Goal: Task Accomplishment & Management: Use online tool/utility

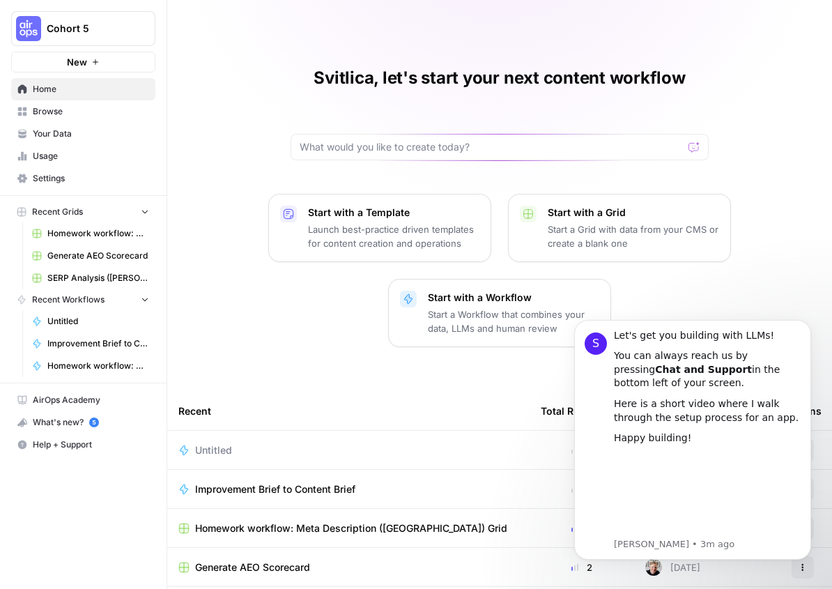
click at [771, 102] on div "Svitlica, let's start your next content workflow Start with a Template Launch b…" at bounding box center [499, 363] width 665 height 726
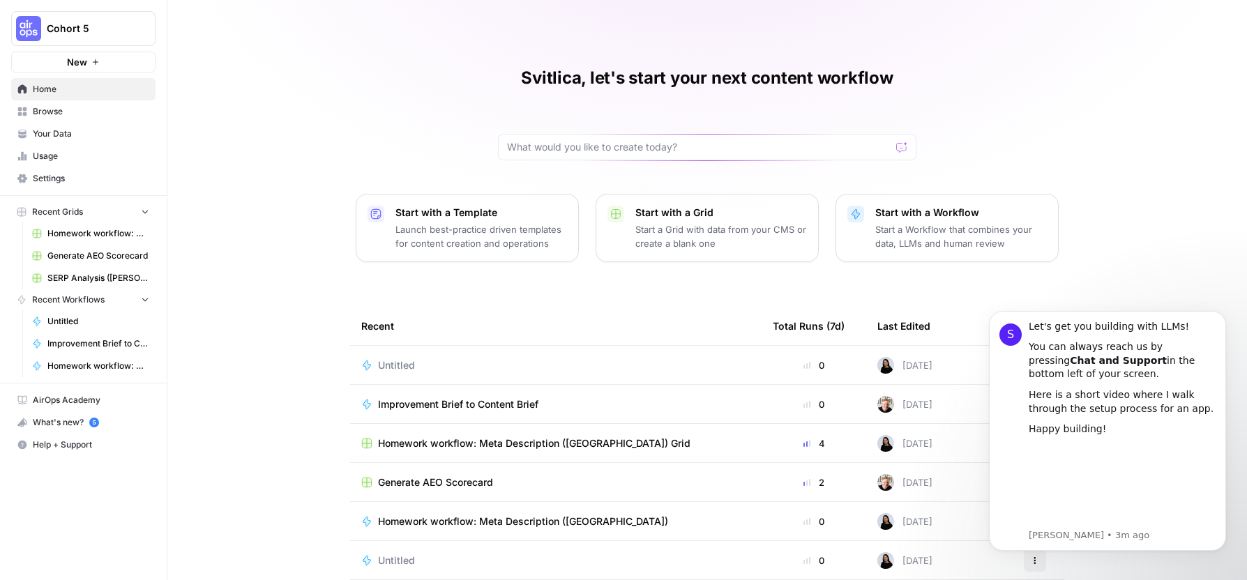
drag, startPoint x: 167, startPoint y: 468, endPoint x: 329, endPoint y: 167, distance: 341.9
click at [167, 468] on div "Svitlica, let's start your next content workflow Start with a Template Launch b…" at bounding box center [706, 320] width 1079 height 641
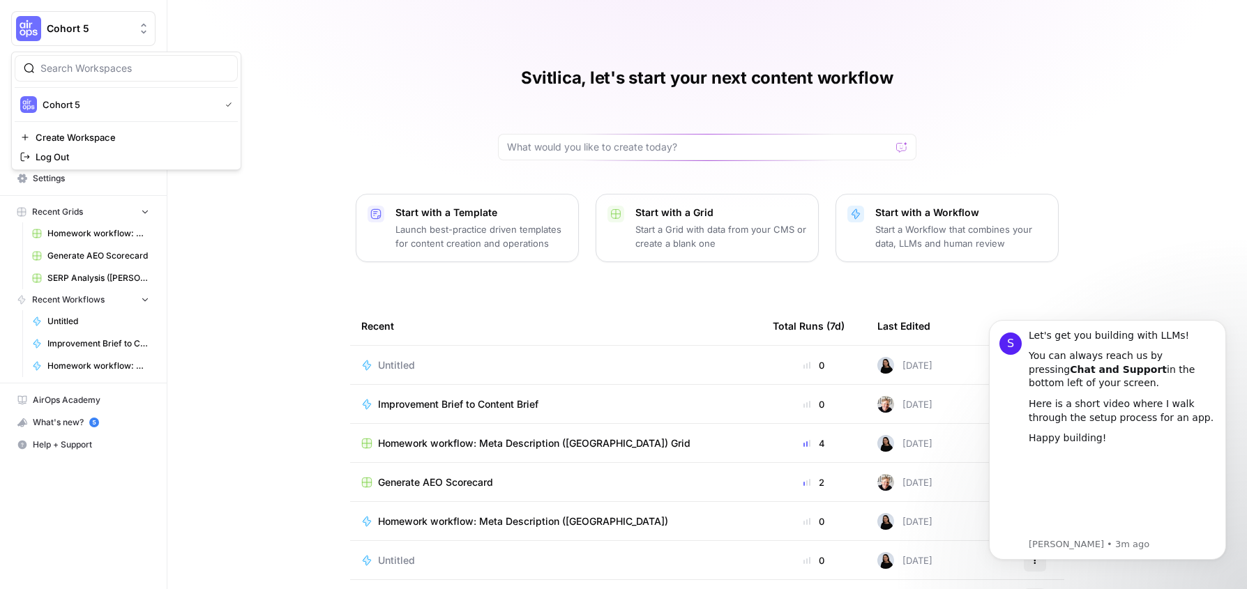
click at [126, 41] on button "Cohort 5" at bounding box center [83, 28] width 144 height 35
click at [418, 72] on div "Svitlica, let's start your next content workflow Start with a Template Launch b…" at bounding box center [706, 320] width 1079 height 641
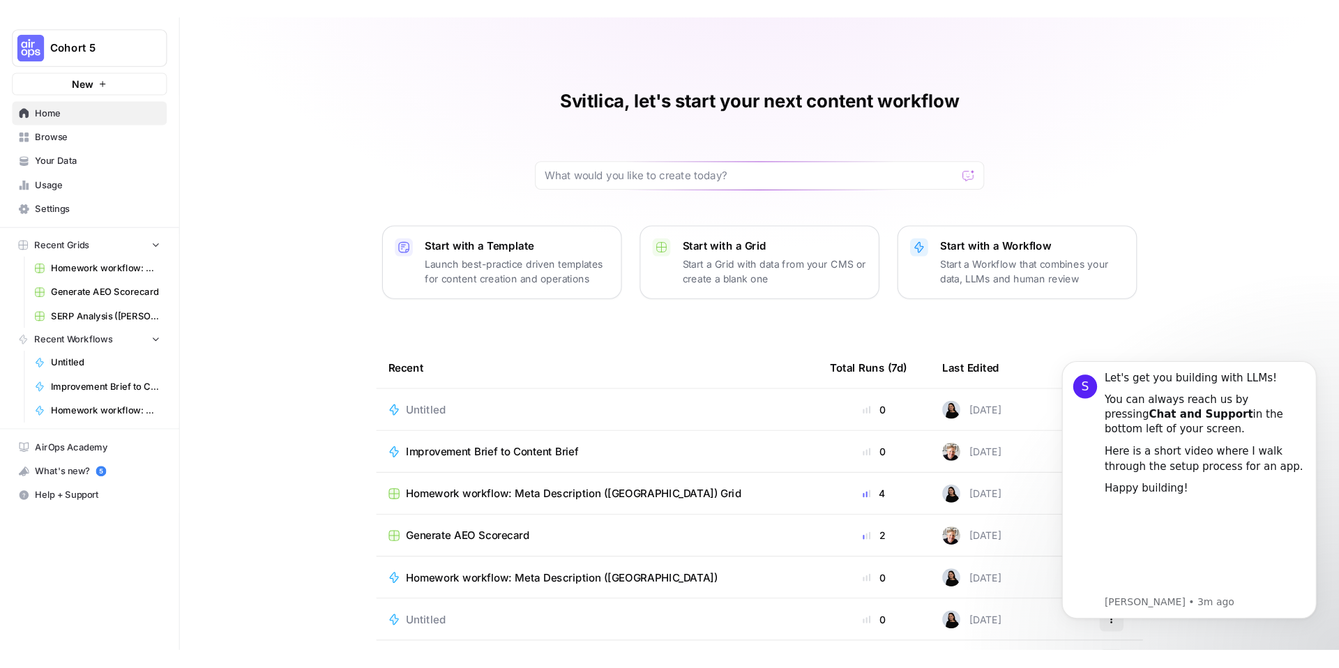
scroll to position [1, 0]
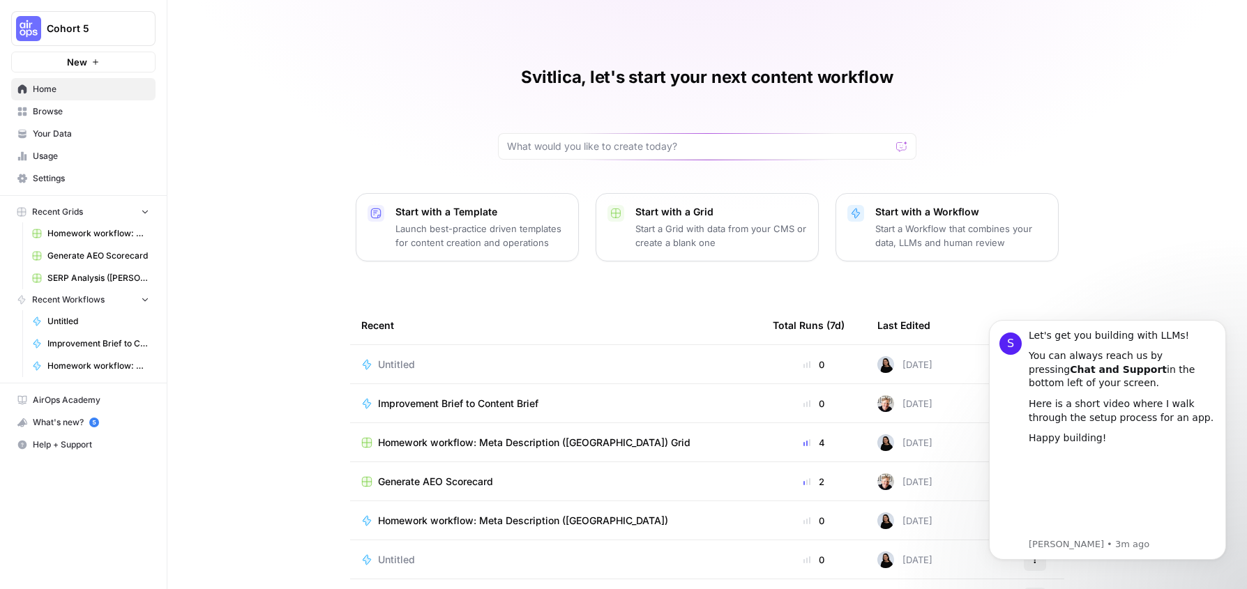
click at [934, 96] on div "Svitlica, let's start your next content workflow Start with a Template Launch b…" at bounding box center [706, 319] width 1079 height 641
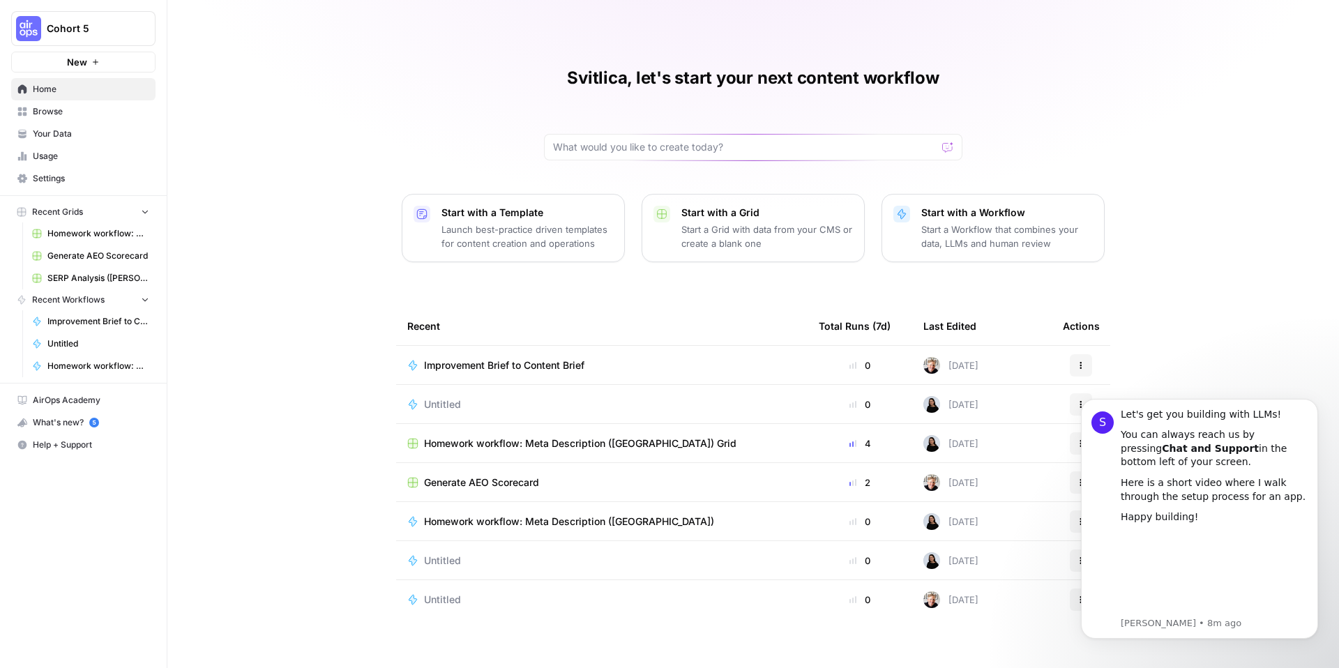
scroll to position [0, 0]
click at [110, 22] on span "Cohort 5" at bounding box center [89, 29] width 84 height 14
click at [100, 107] on span "Cohort 5" at bounding box center [129, 105] width 172 height 14
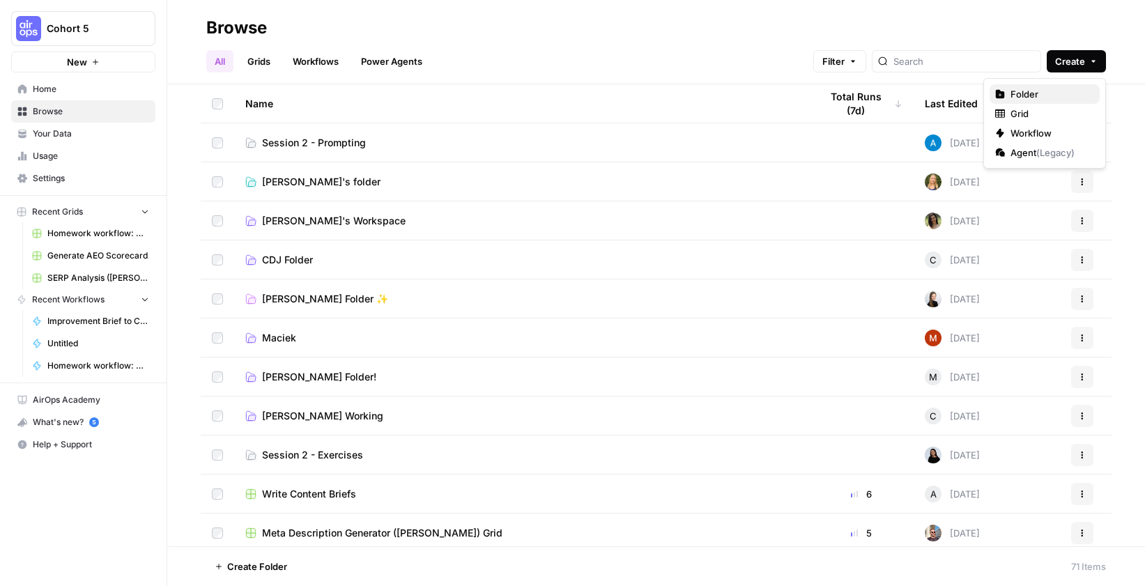
drag, startPoint x: 1079, startPoint y: 60, endPoint x: 1028, endPoint y: 91, distance: 59.4
click at [1028, 91] on body "Cohort 5 New Home Browse Your Data Usage Settings Recent Grids Homework workflo…" at bounding box center [572, 293] width 1145 height 586
click at [1028, 91] on span "Folder" at bounding box center [1050, 94] width 78 height 14
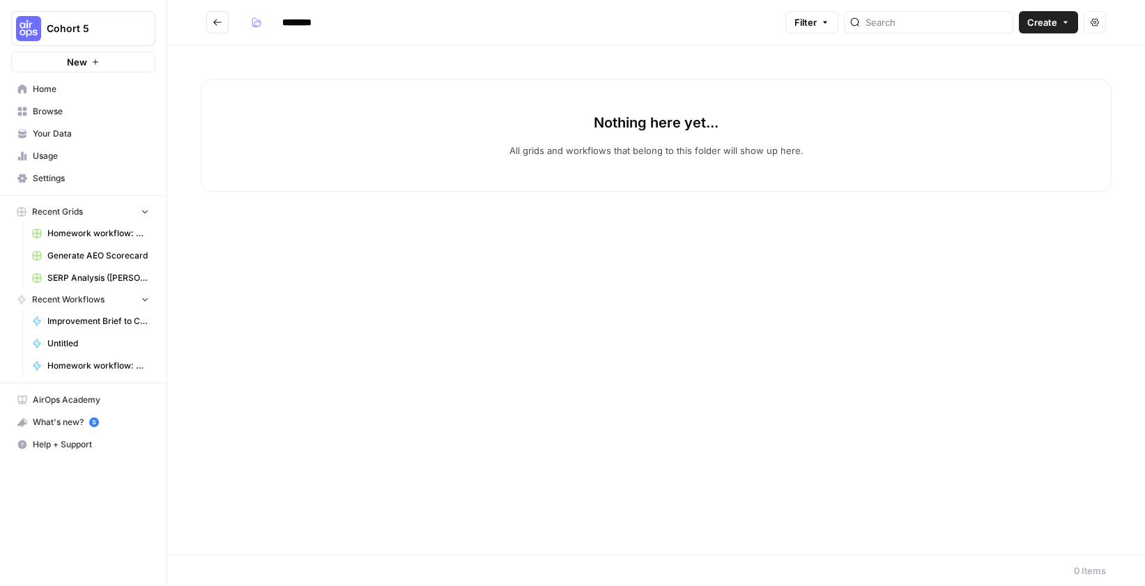
click at [300, 23] on input "********" at bounding box center [315, 22] width 78 height 22
click at [319, 23] on input "********" at bounding box center [315, 22] width 78 height 22
click at [322, 22] on input "**********" at bounding box center [315, 22] width 78 height 22
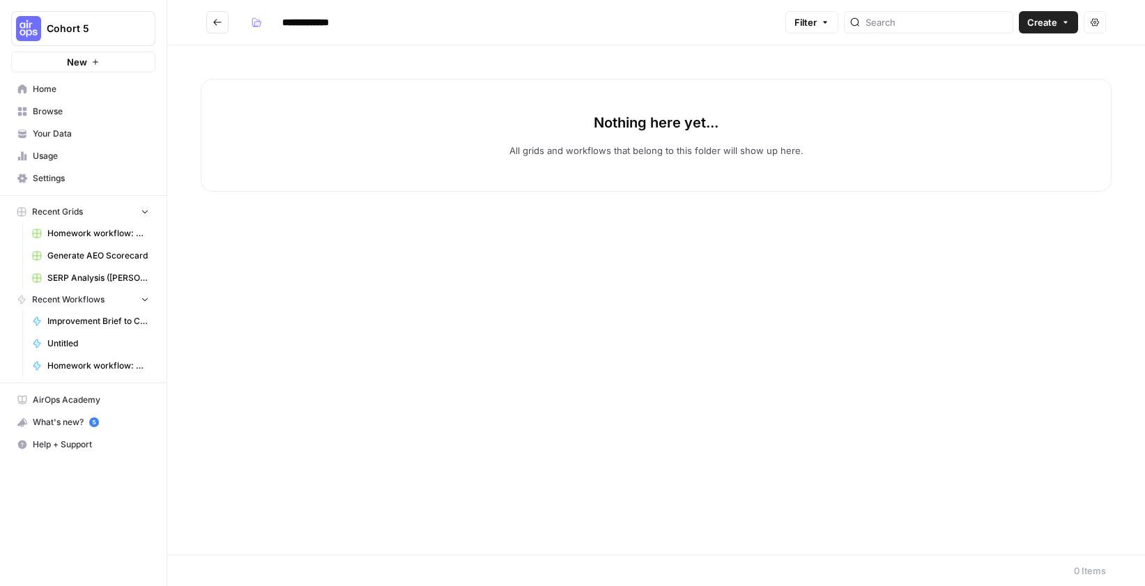
click at [305, 24] on input "**********" at bounding box center [315, 22] width 78 height 22
click at [351, 22] on input "**********" at bounding box center [315, 22] width 79 height 22
type input "**********"
drag, startPoint x: 709, startPoint y: 40, endPoint x: 1127, endPoint y: 30, distance: 417.7
click at [713, 39] on header "**********" at bounding box center [656, 22] width 978 height 45
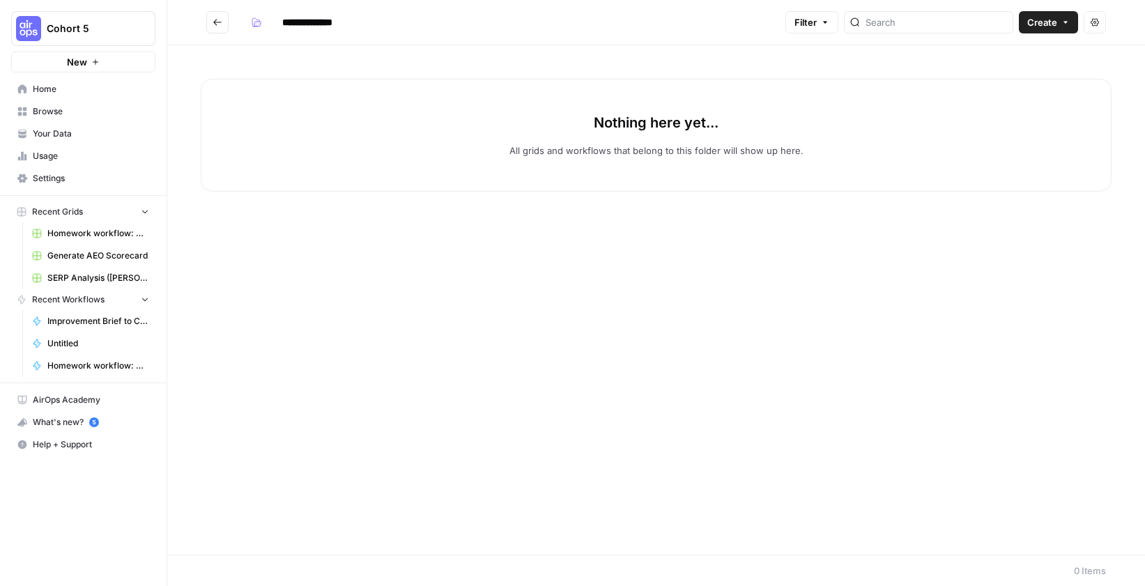
click at [1032, 23] on span "Create" at bounding box center [1043, 22] width 30 height 14
click at [435, 60] on div "Nothing here yet... All grids and workflows that belong to this folder will sho…" at bounding box center [656, 300] width 978 height 510
click at [209, 23] on button "Go back" at bounding box center [217, 22] width 22 height 22
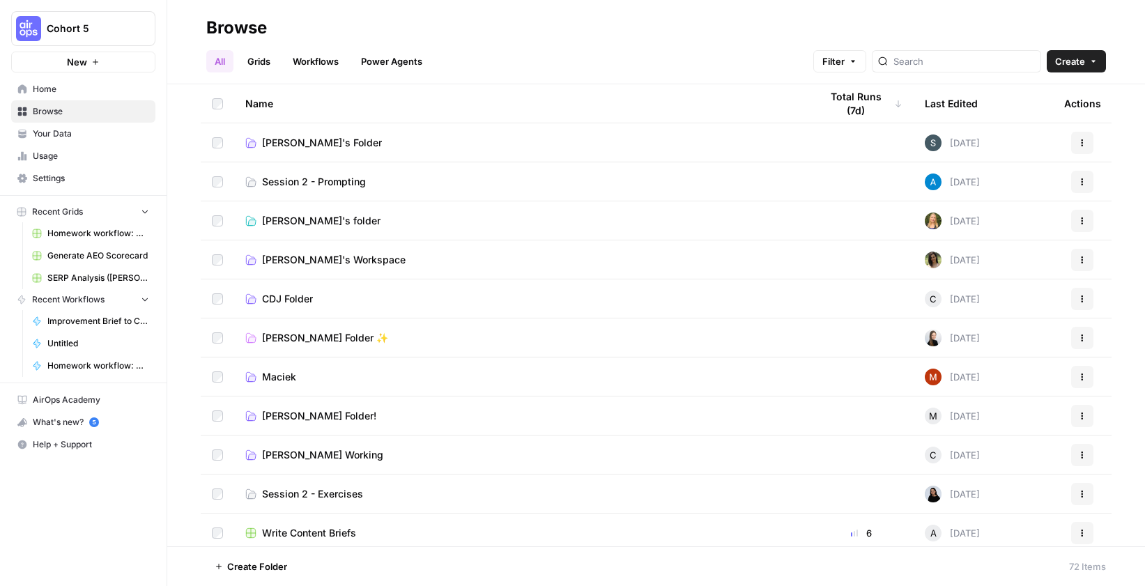
click at [281, 143] on span "[PERSON_NAME]'s Folder" at bounding box center [322, 143] width 120 height 14
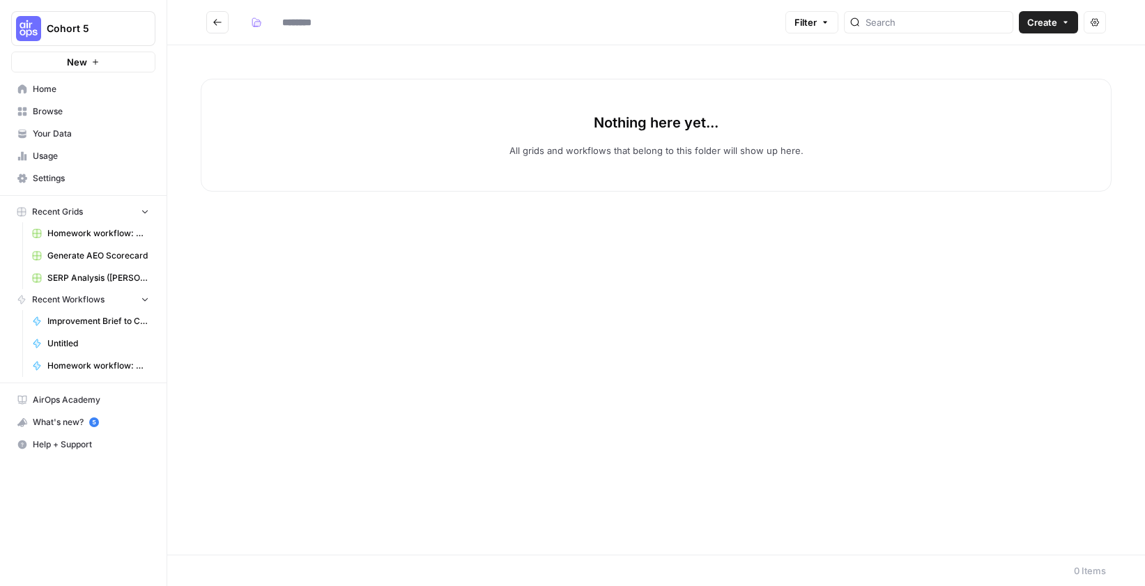
type input "**********"
click at [257, 20] on icon "button" at bounding box center [256, 22] width 8 height 8
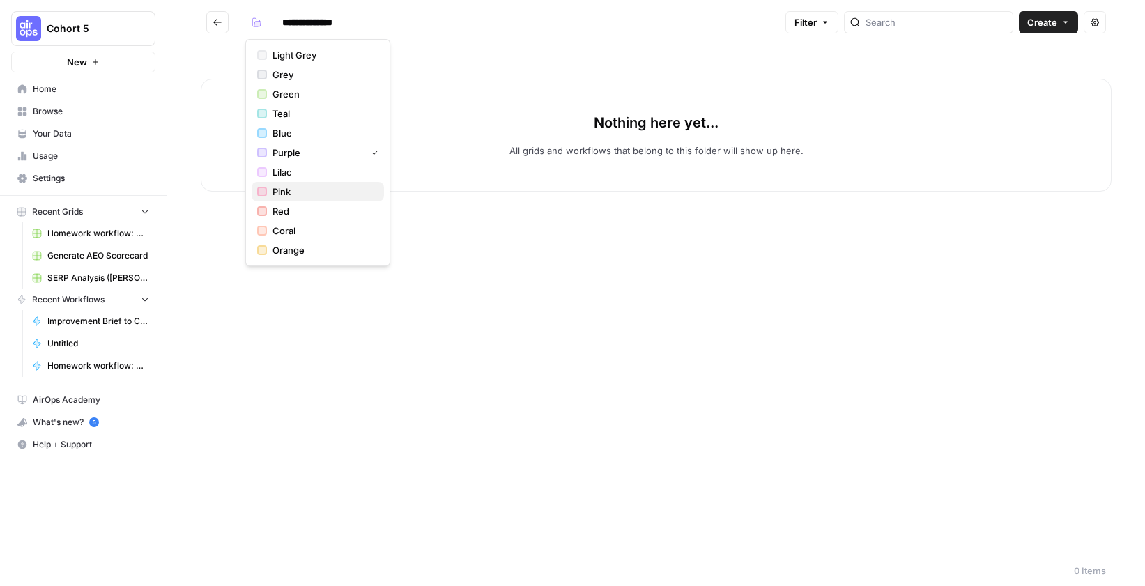
click at [315, 194] on span "Pink" at bounding box center [323, 192] width 100 height 14
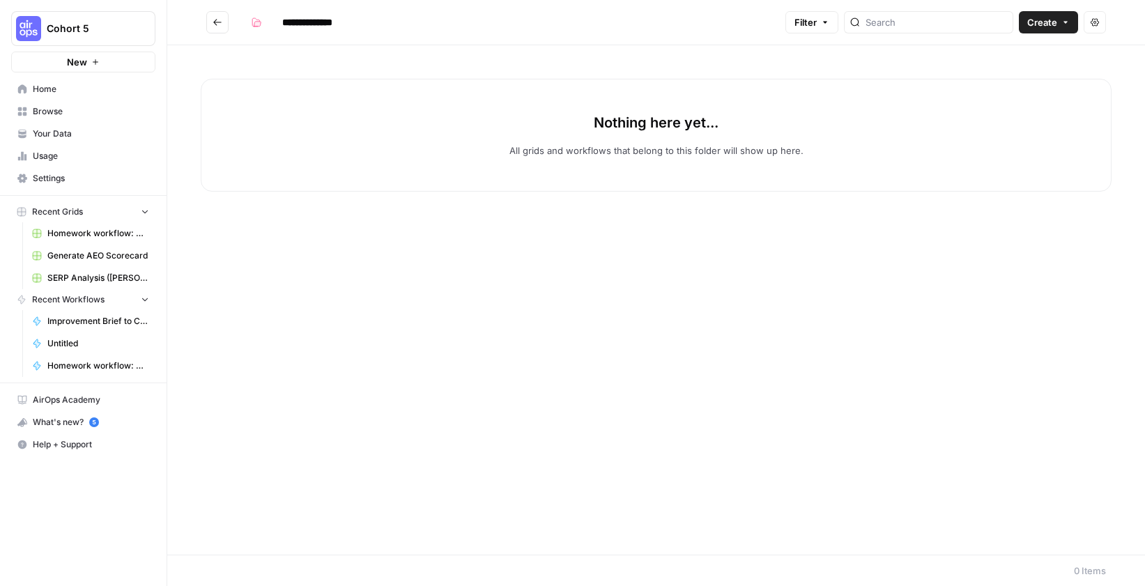
click at [474, 197] on div "Nothing here yet... All grids and workflows that belong to this folder will sho…" at bounding box center [656, 300] width 978 height 510
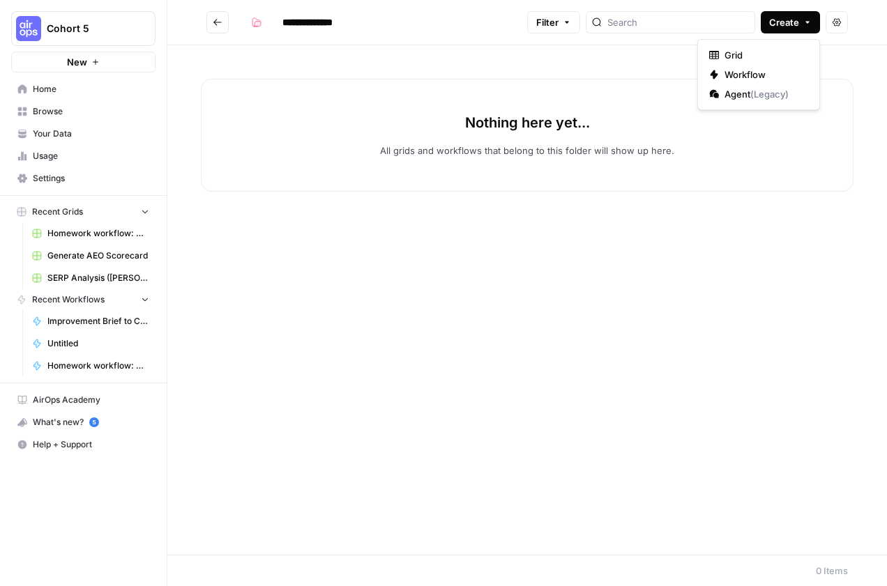
click at [789, 22] on span "Create" at bounding box center [784, 22] width 30 height 14
click at [410, 146] on p "All grids and workflows that belong to this folder will show up here." at bounding box center [527, 151] width 294 height 14
click at [791, 20] on span "Create" at bounding box center [784, 22] width 30 height 14
click at [47, 179] on span "Settings" at bounding box center [91, 178] width 116 height 13
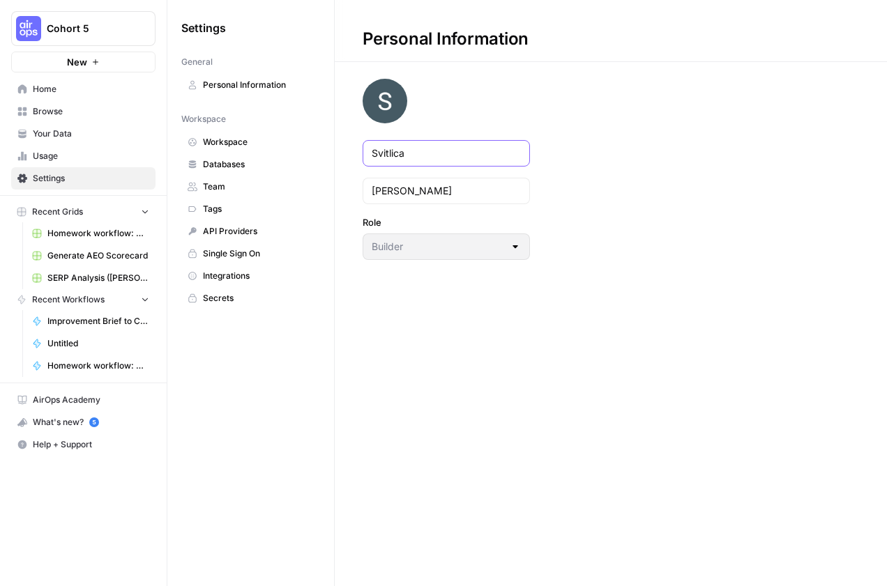
click at [410, 155] on input "Svitlica" at bounding box center [446, 153] width 149 height 14
type input "Paula"
click at [559, 137] on div "Personal Information Paula Hanke Role Builder" at bounding box center [611, 130] width 552 height 260
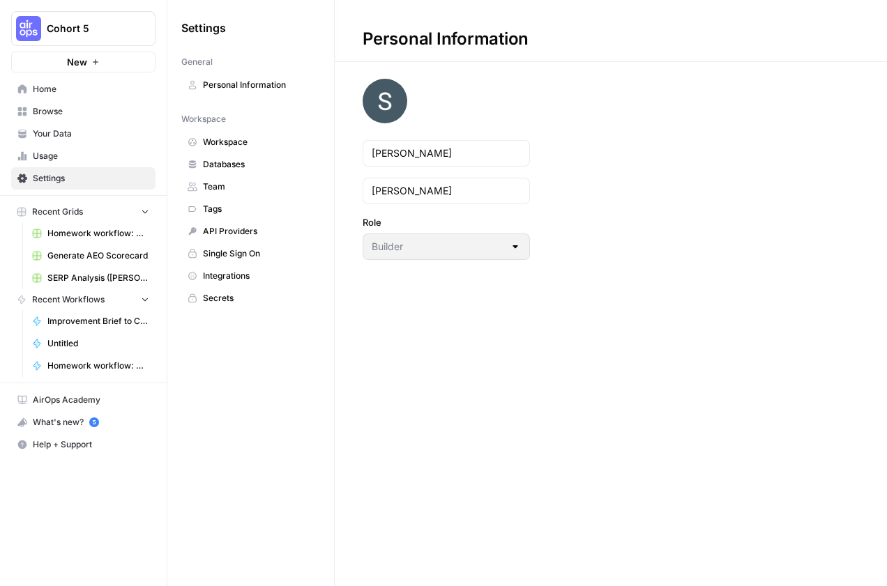
click at [284, 154] on link "Databases" at bounding box center [250, 164] width 139 height 22
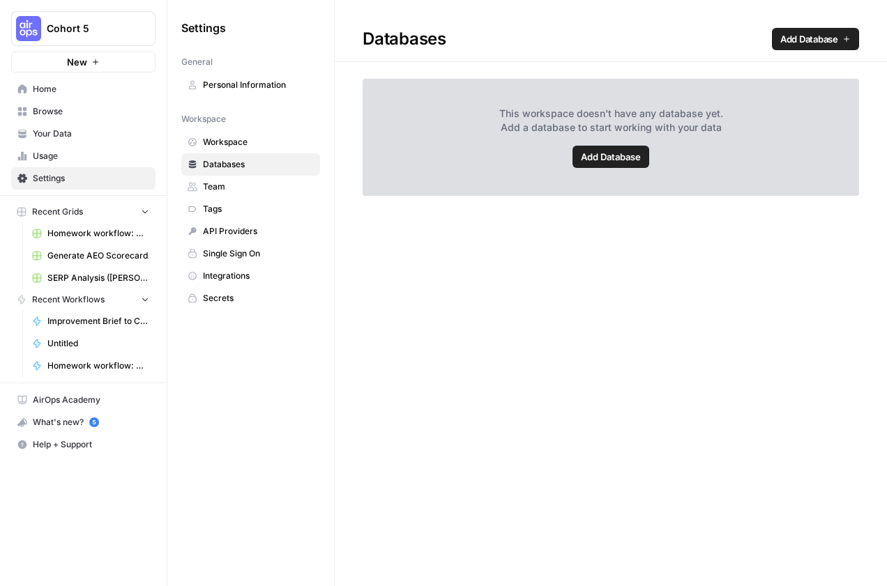
click at [245, 146] on span "Workspace" at bounding box center [258, 142] width 111 height 13
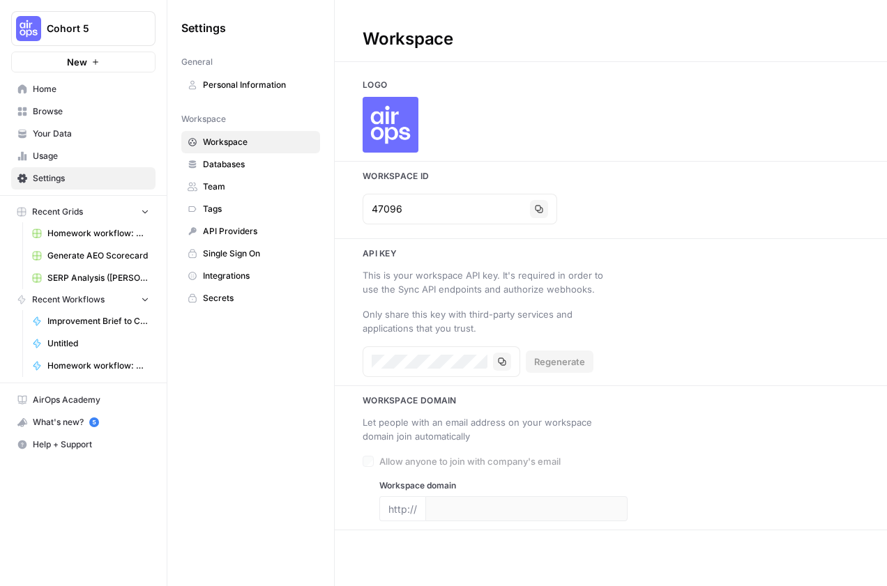
click at [75, 131] on span "Your Data" at bounding box center [91, 134] width 116 height 13
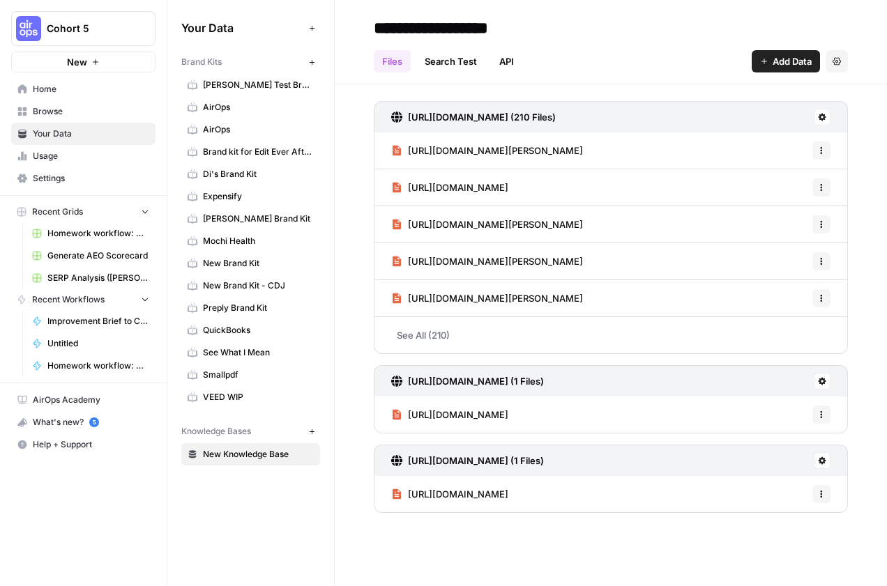
click at [315, 67] on button "New" at bounding box center [311, 62] width 17 height 17
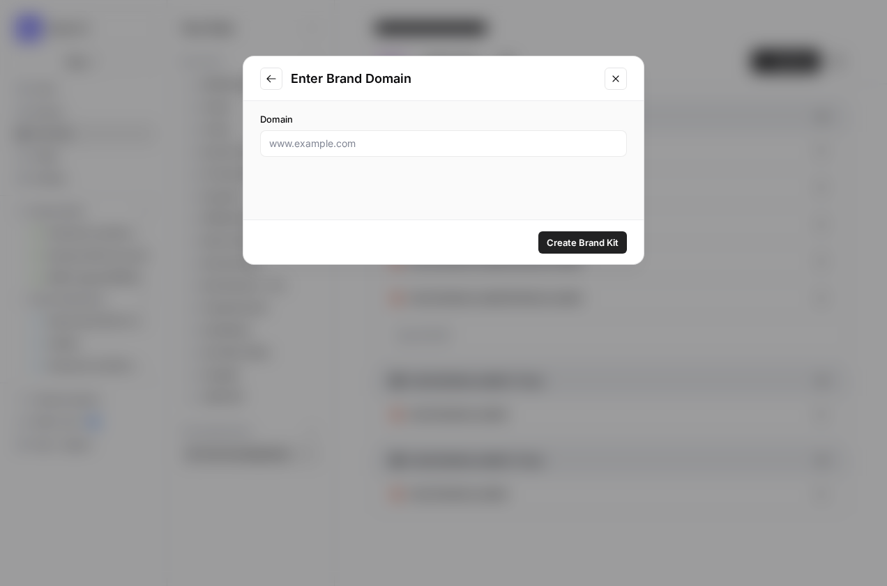
click at [314, 155] on div at bounding box center [443, 143] width 367 height 26
drag, startPoint x: 319, startPoint y: 146, endPoint x: 399, endPoint y: 223, distance: 110.9
click at [319, 146] on input "Domain" at bounding box center [443, 144] width 349 height 14
paste input "https://www.hopkins.law/"
type input "https://www.hopkins.law/"
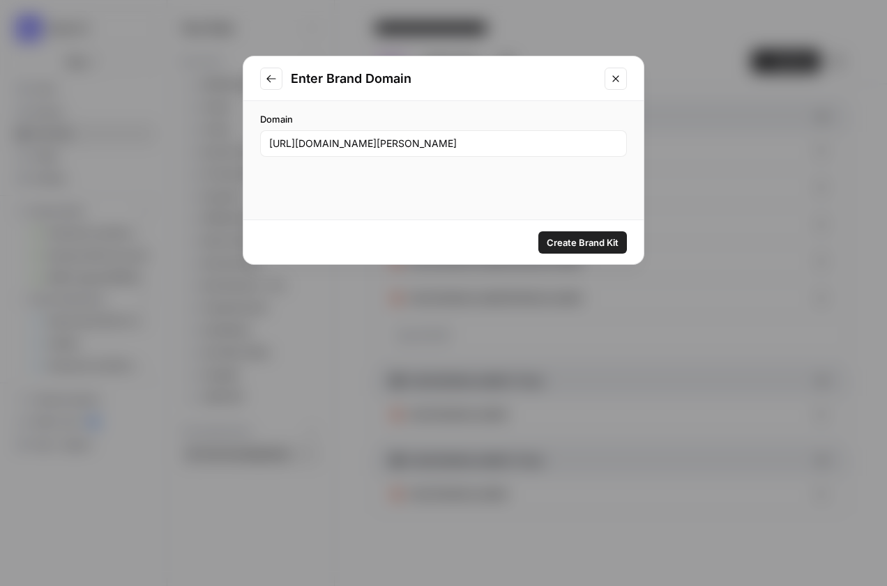
click at [607, 240] on span "Create Brand Kit" at bounding box center [583, 243] width 72 height 14
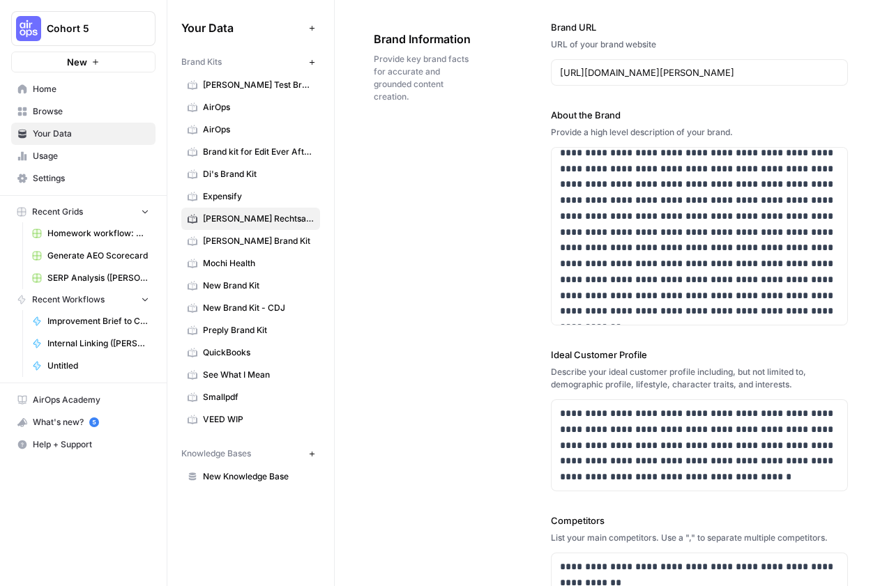
scroll to position [475, 0]
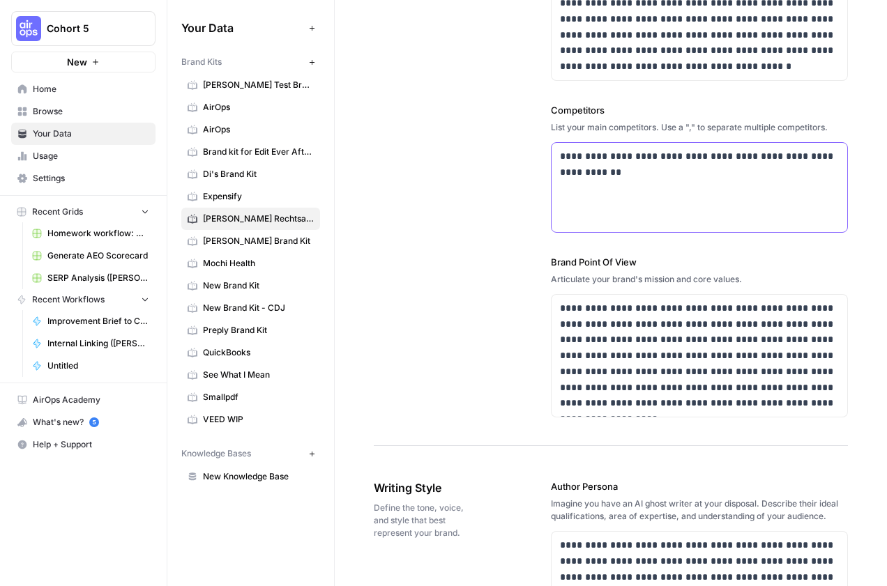
click at [661, 188] on div "**********" at bounding box center [699, 187] width 296 height 89
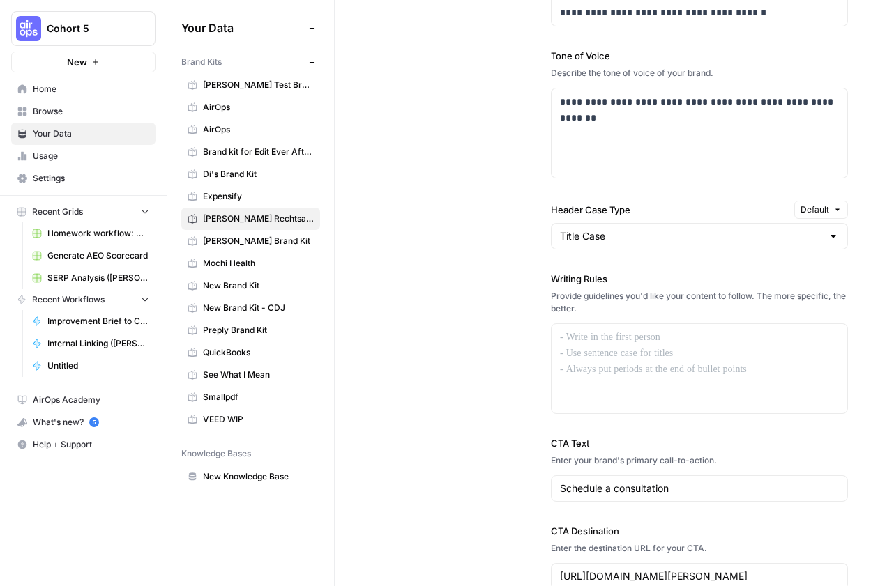
scroll to position [1115, 0]
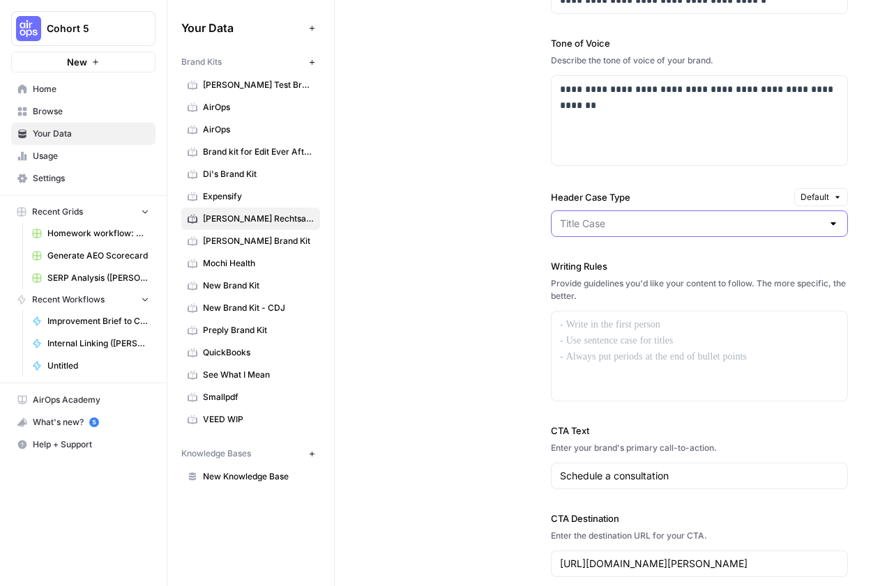
click at [646, 222] on input "Header Case Type" at bounding box center [691, 224] width 262 height 14
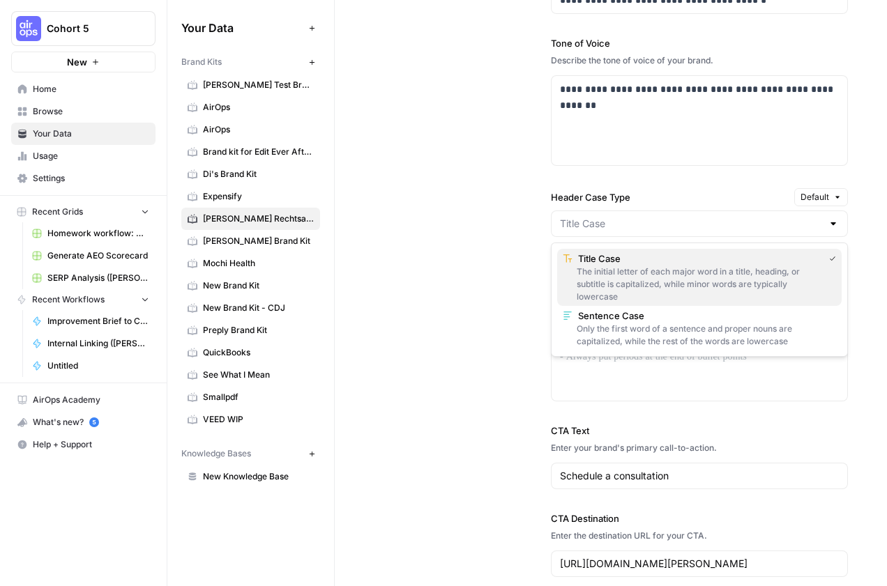
click at [749, 283] on div "The initial letter of each major word in a title, heading, or subtitle is capit…" at bounding box center [699, 285] width 273 height 38
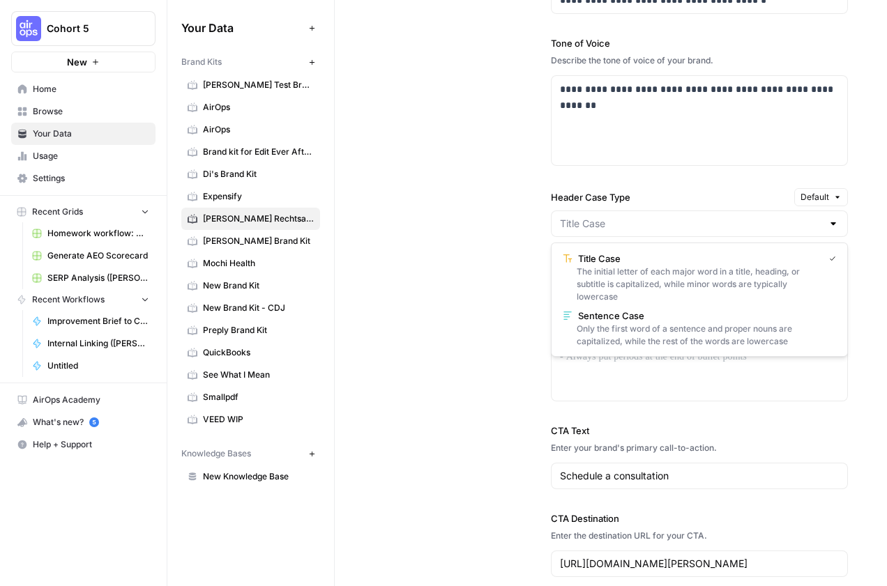
type input "Title Case"
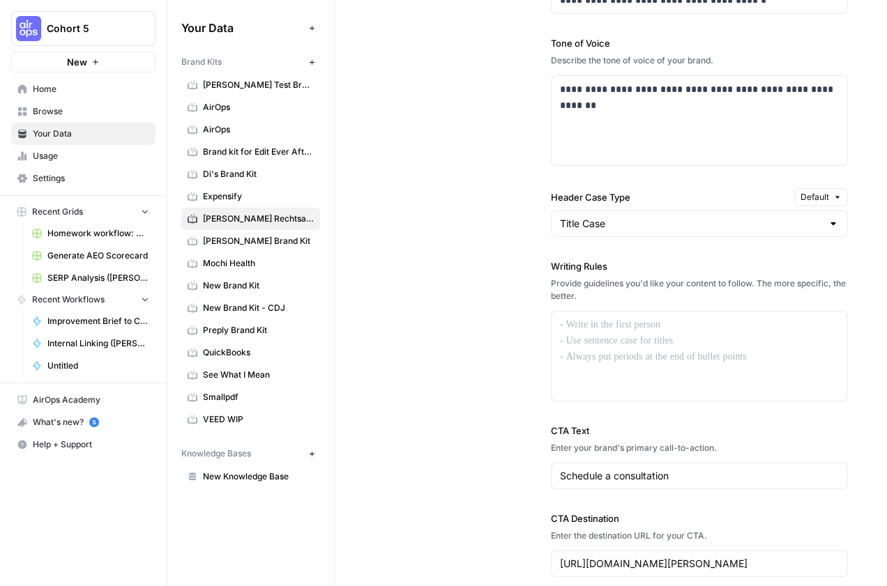
click at [702, 233] on div "Title Case" at bounding box center [699, 224] width 297 height 26
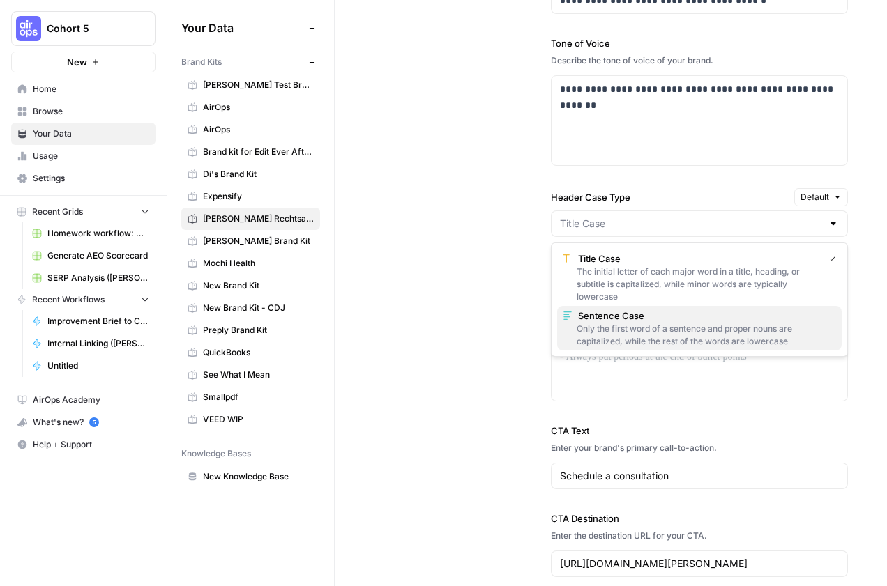
click at [694, 344] on div "Only the first word of a sentence and proper nouns are capitalized, while the r…" at bounding box center [699, 335] width 273 height 25
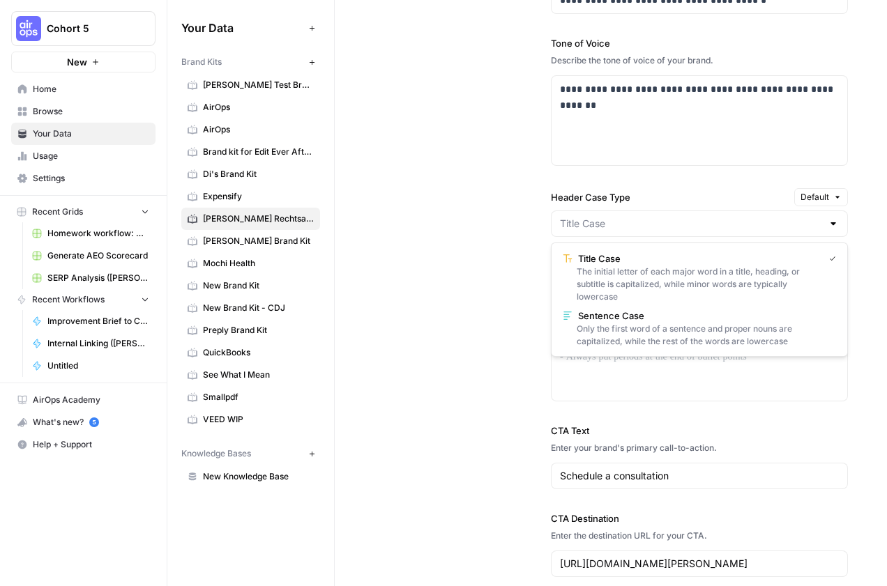
type input "Sentence Case"
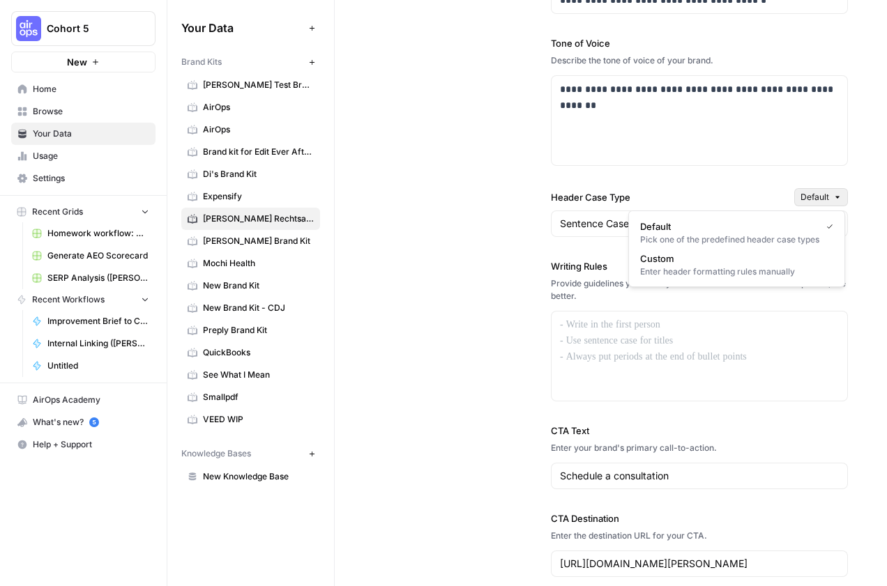
click at [809, 192] on span "Default" at bounding box center [814, 197] width 29 height 13
click at [731, 275] on div "Enter header formatting rules manually" at bounding box center [736, 272] width 193 height 13
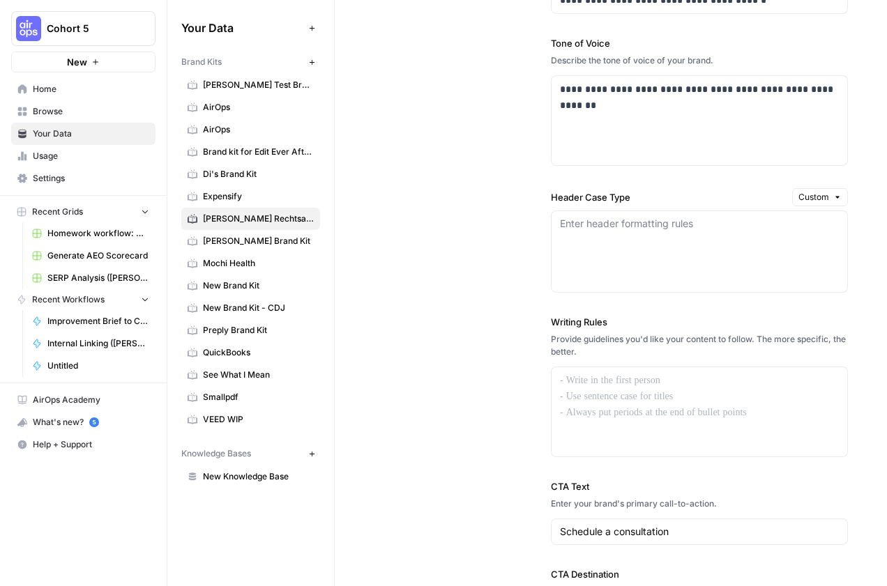
click at [731, 275] on div "Enter header formatting rules" at bounding box center [699, 252] width 297 height 82
click at [823, 204] on button "Custom" at bounding box center [820, 197] width 56 height 18
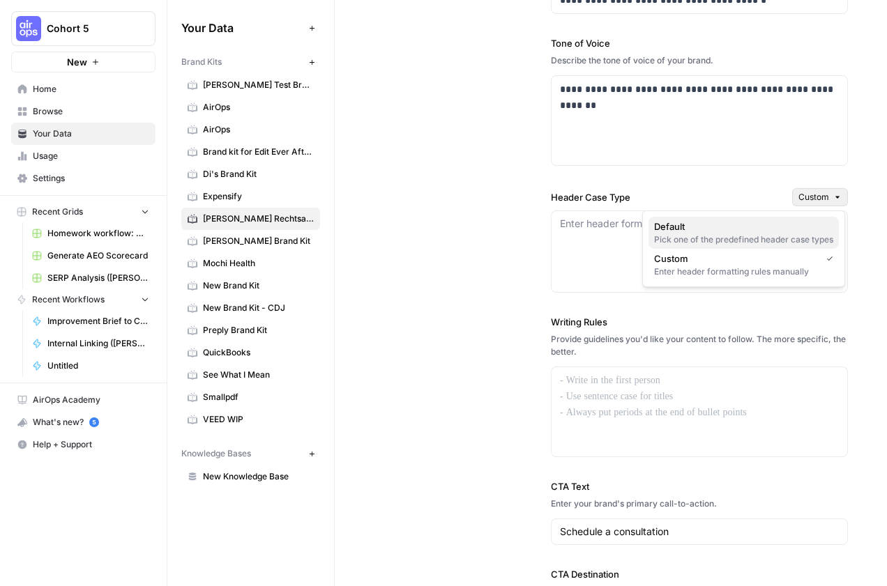
click at [817, 229] on span "Default" at bounding box center [741, 227] width 174 height 14
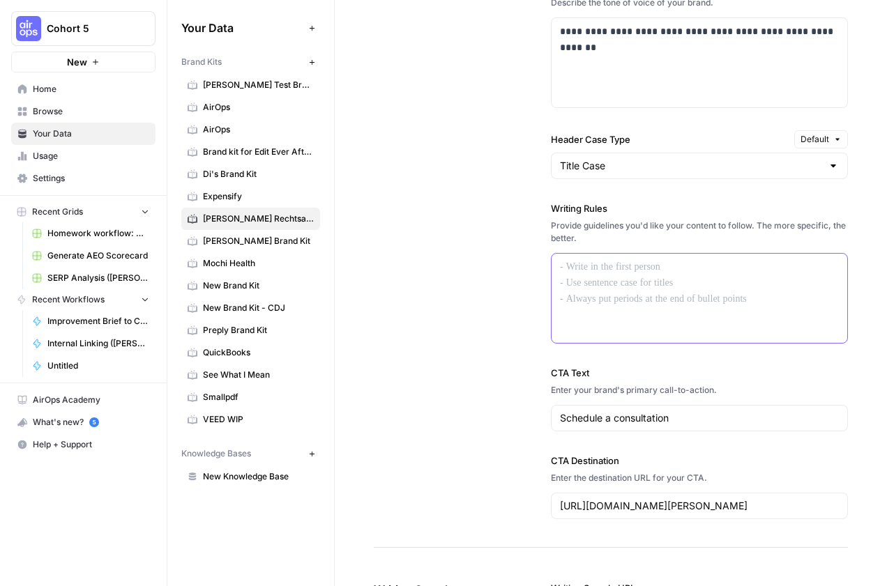
click at [779, 307] on div at bounding box center [699, 298] width 296 height 89
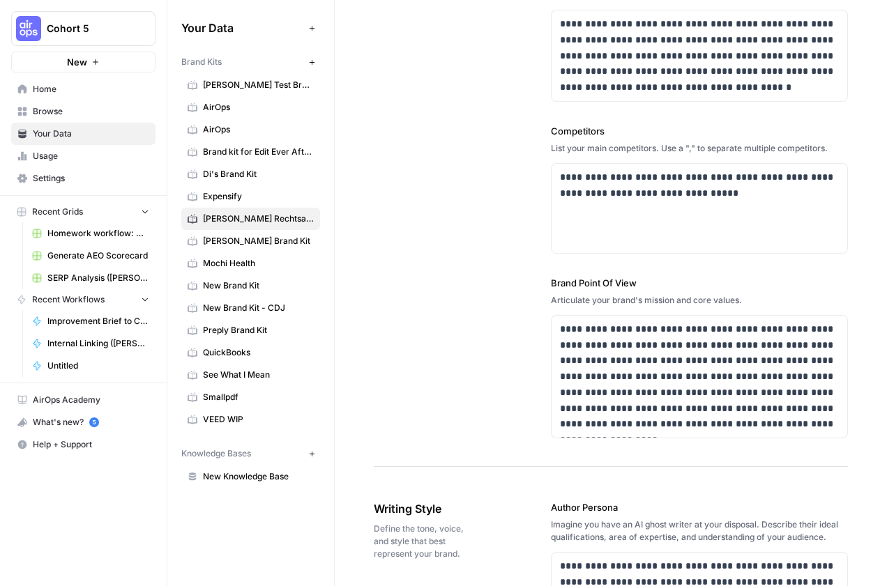
scroll to position [0, 0]
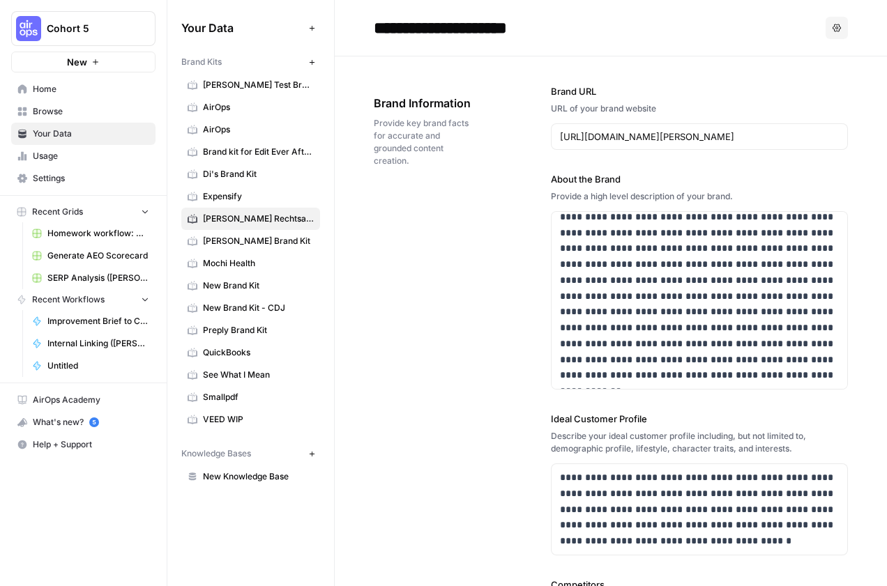
click at [774, 56] on div "**********" at bounding box center [699, 488] width 297 height 864
click at [525, 36] on input "**********" at bounding box center [479, 28] width 223 height 28
drag, startPoint x: 575, startPoint y: 31, endPoint x: 363, endPoint y: 26, distance: 212.7
click at [363, 26] on header "**********" at bounding box center [611, 28] width 552 height 56
type input "**********"
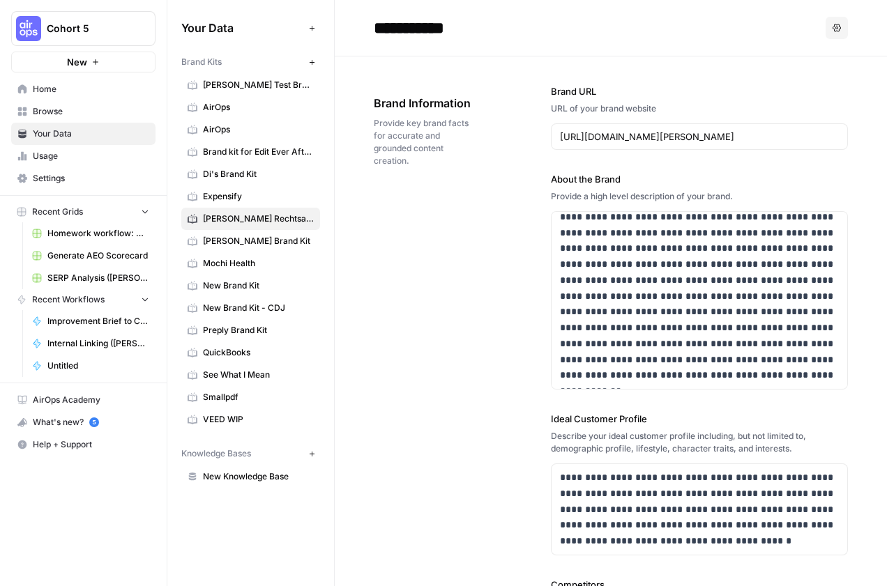
click at [629, 53] on header "**********" at bounding box center [611, 28] width 552 height 56
click at [823, 96] on label "Brand URL" at bounding box center [699, 91] width 297 height 14
click at [823, 130] on input "https://www.hopkins.law/" at bounding box center [699, 137] width 279 height 14
click at [77, 89] on span "Home" at bounding box center [91, 89] width 116 height 13
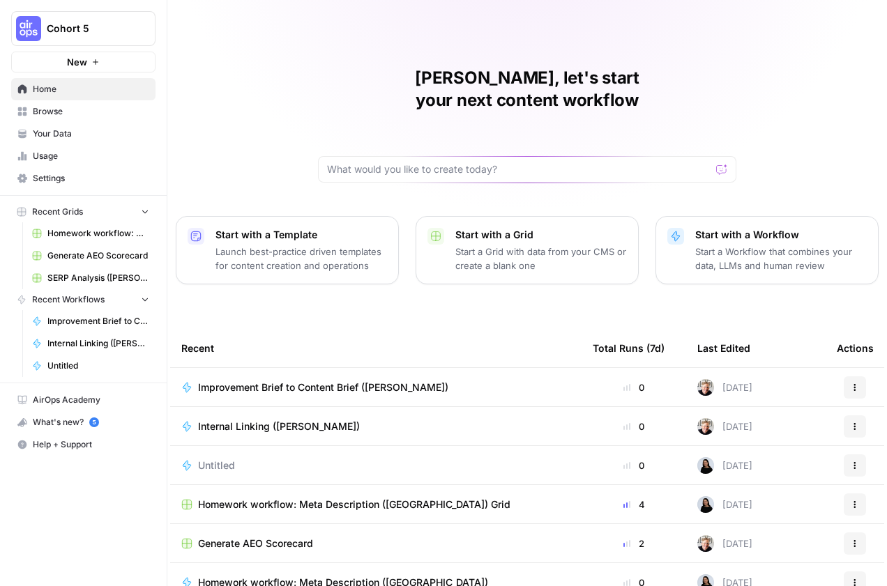
scroll to position [3, 0]
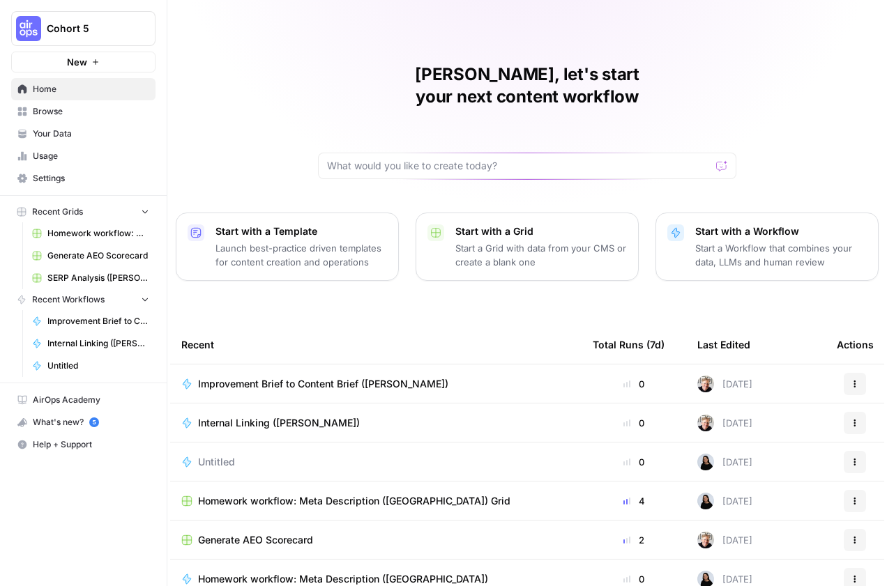
click at [76, 425] on div "What's new? 5" at bounding box center [83, 422] width 143 height 21
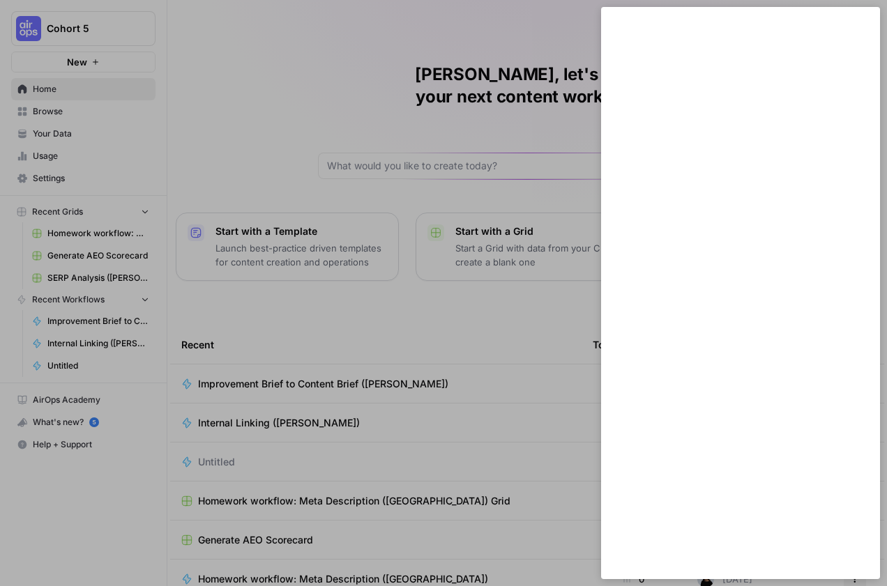
click at [470, 99] on div at bounding box center [443, 293] width 887 height 586
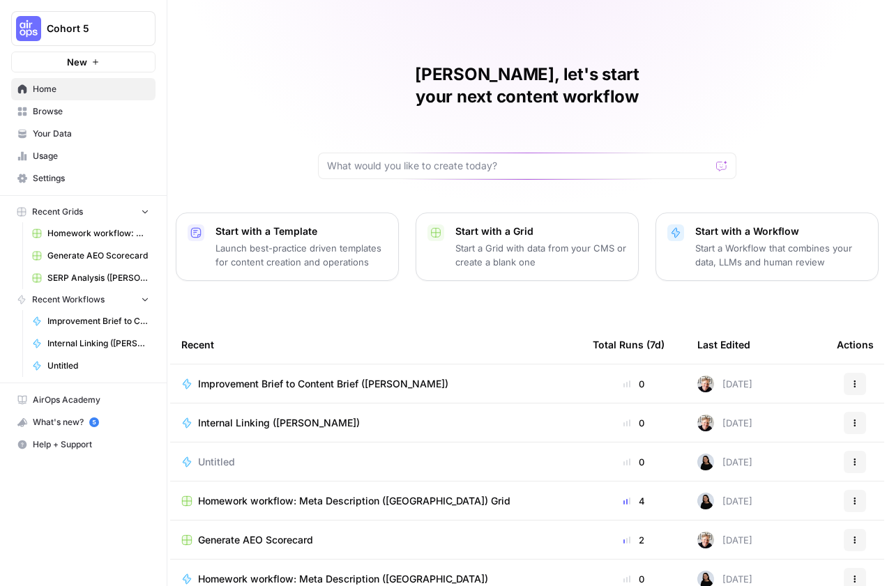
click at [109, 107] on span "Browse" at bounding box center [91, 111] width 116 height 13
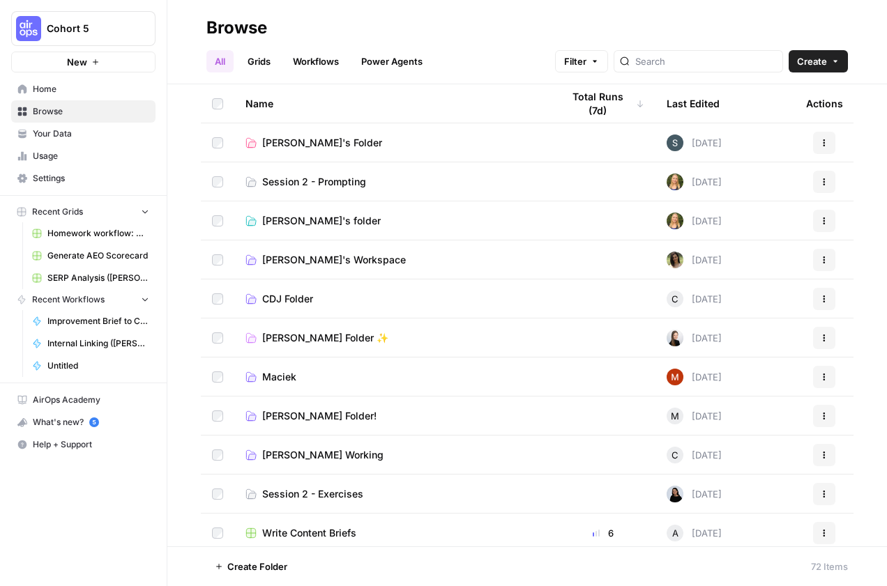
click at [286, 148] on span "[PERSON_NAME]'s Folder" at bounding box center [322, 143] width 120 height 14
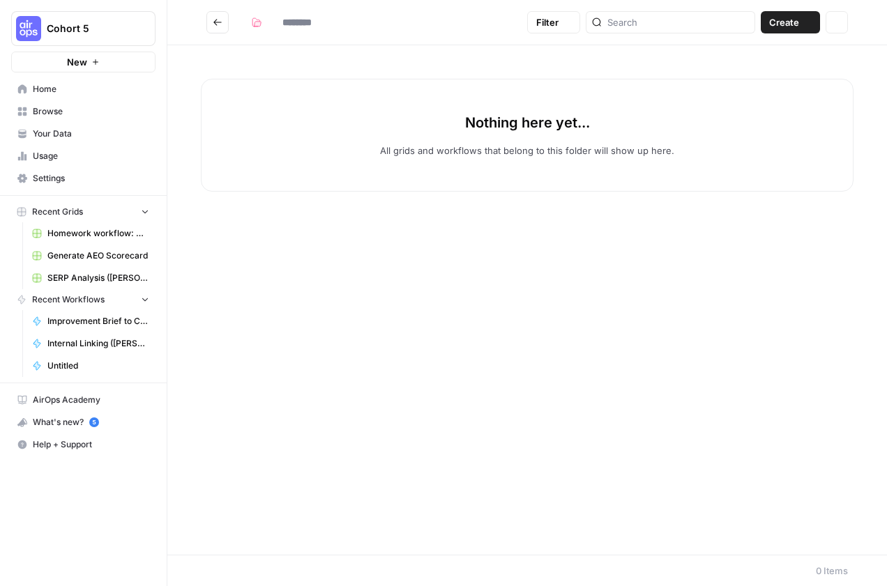
type input "**********"
click at [220, 25] on icon "Go back" at bounding box center [218, 22] width 10 height 10
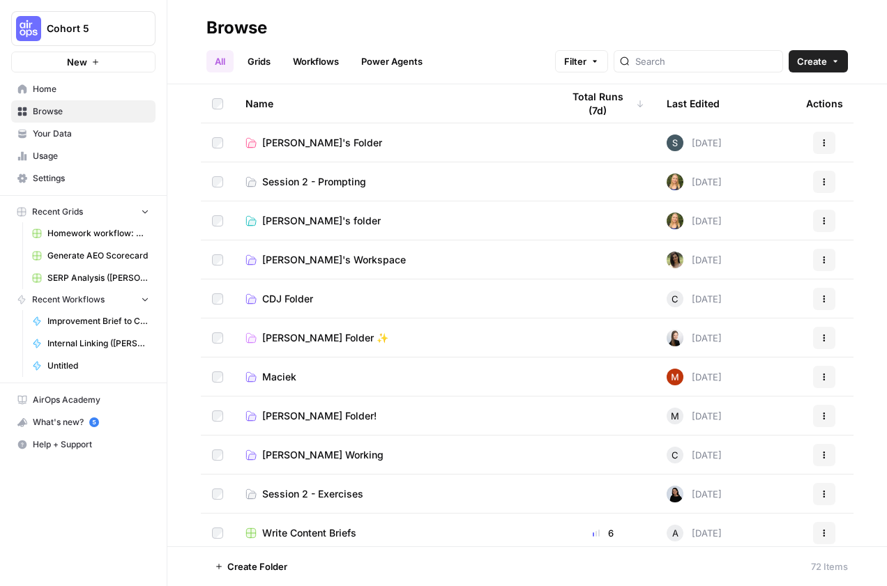
click at [815, 67] on span "Create" at bounding box center [812, 61] width 30 height 14
click at [73, 106] on span "Browse" at bounding box center [91, 111] width 116 height 13
click at [75, 81] on link "Home" at bounding box center [83, 89] width 144 height 22
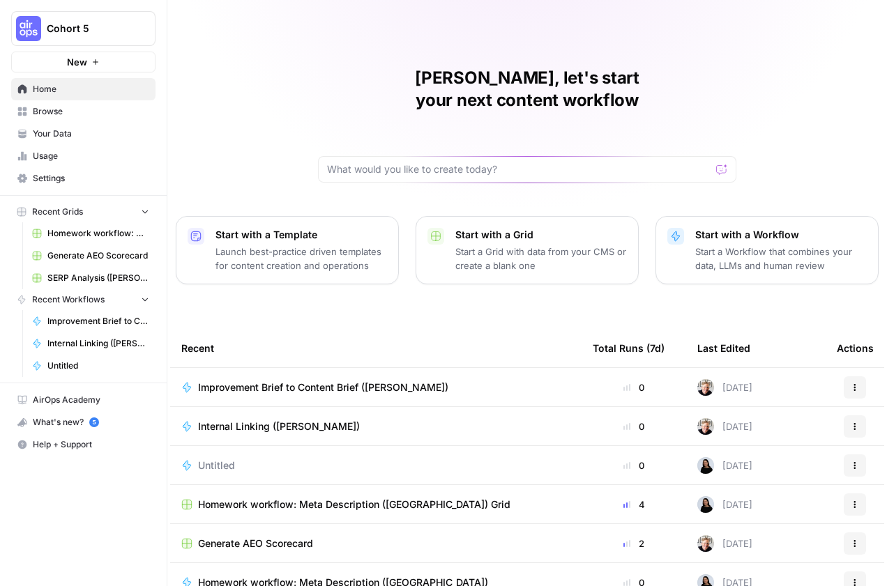
click at [393, 156] on div at bounding box center [527, 169] width 418 height 26
click at [520, 162] on input "text" at bounding box center [518, 169] width 383 height 14
paste input "A branded FAQ generation system that maintains your company voice"
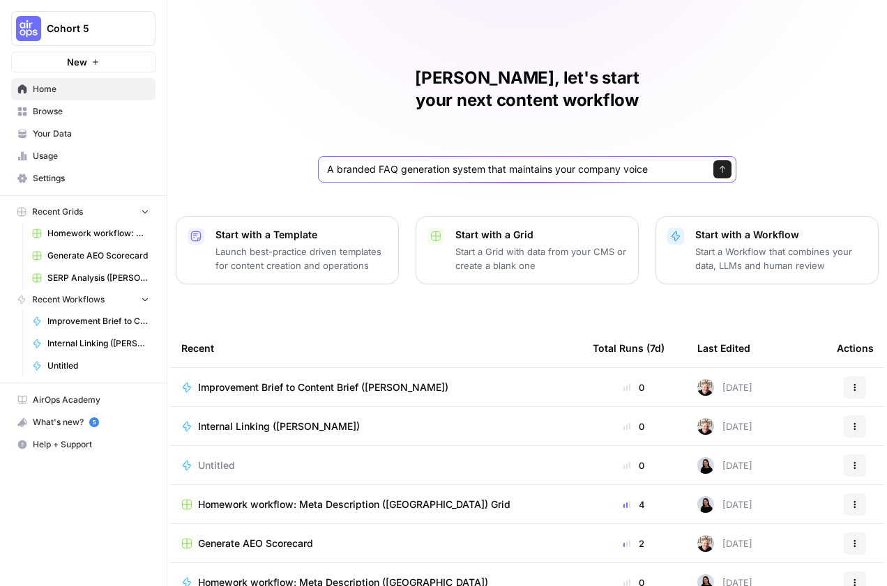
drag, startPoint x: 681, startPoint y: 144, endPoint x: 605, endPoint y: 148, distance: 76.1
click at [605, 162] on input "A branded FAQ generation system that maintains your company voice" at bounding box center [513, 169] width 372 height 14
click at [562, 162] on input "A branded FAQ generation system that maintains your company voice" at bounding box center [513, 169] width 372 height 14
drag, startPoint x: 680, startPoint y: 149, endPoint x: 571, endPoint y: 150, distance: 109.5
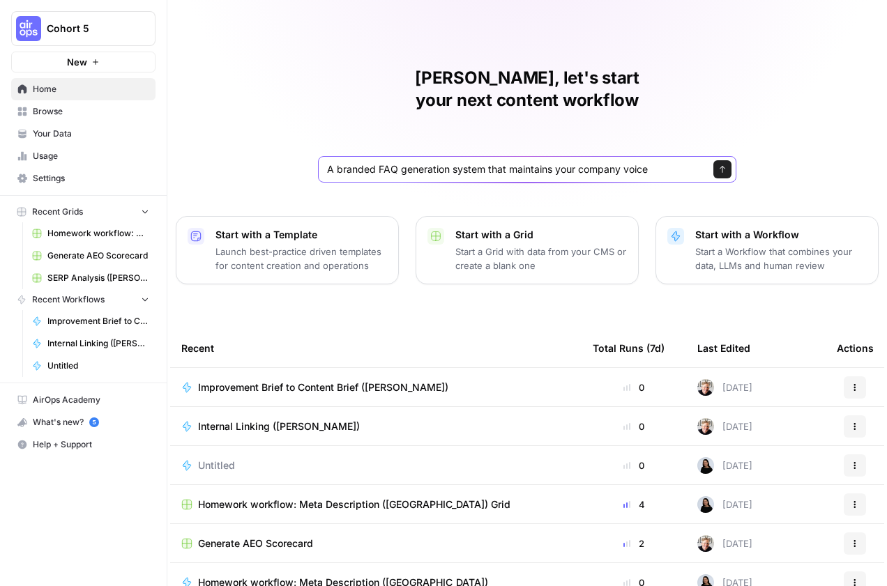
click at [571, 162] on input "A branded FAQ generation system that maintains your company voice" at bounding box center [513, 169] width 372 height 14
click at [570, 162] on input "A branded FAQ generation system that maintains your company voice" at bounding box center [513, 169] width 372 height 14
click at [554, 162] on input "A branded FAQ generation system that maintains your company voice" at bounding box center [513, 169] width 372 height 14
click at [660, 162] on input "A branded FAQ generation system that maintains my company voice" at bounding box center [513, 169] width 372 height 14
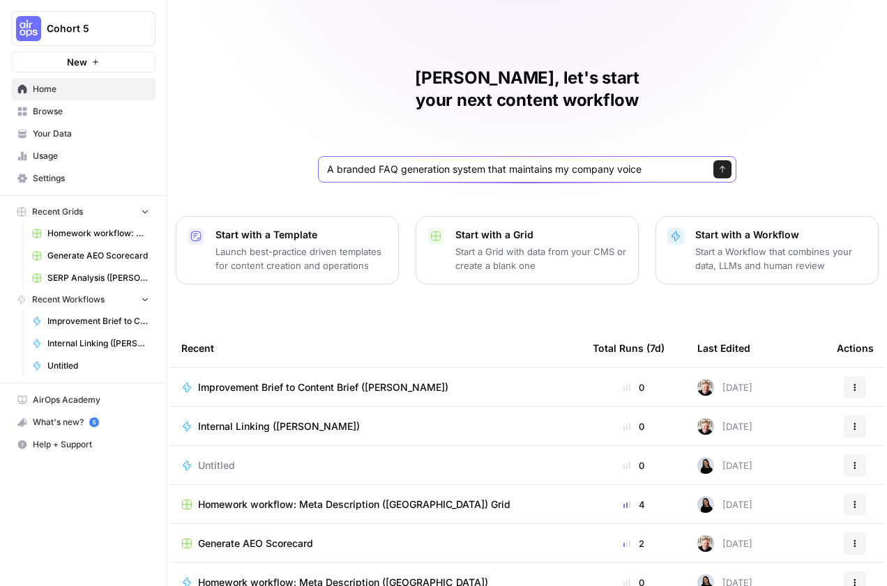
click at [663, 162] on input "A branded FAQ generation system that maintains my company voice" at bounding box center [513, 169] width 372 height 14
click at [599, 162] on input "A branded FAQ generation system that maintains my company voice, that creates 5…" at bounding box center [513, 169] width 372 height 14
drag, startPoint x: 682, startPoint y: 146, endPoint x: 669, endPoint y: 147, distance: 12.6
click at [669, 162] on input "A branded FAQ generation system that maintains my company voice, that creates 5…" at bounding box center [513, 169] width 372 height 14
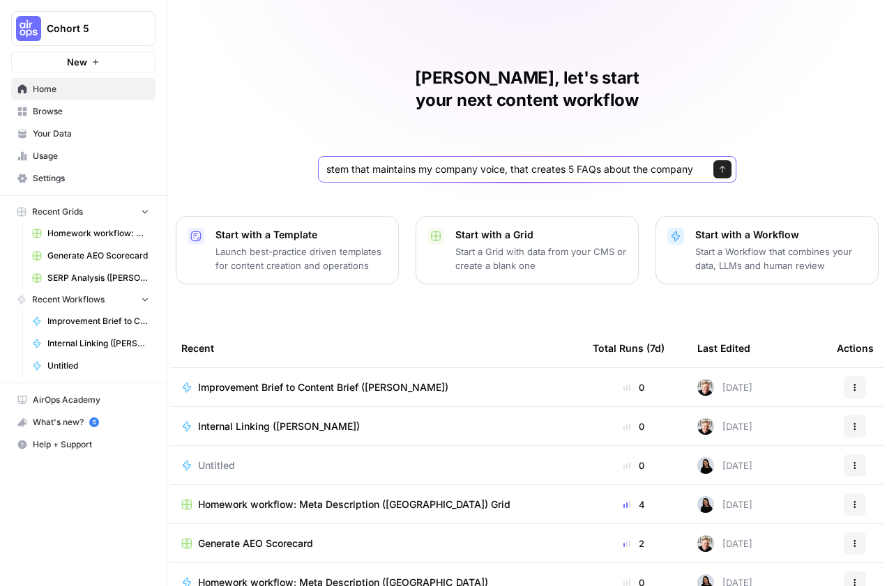
type input "A branded FAQ generation system that maintains my company voice, that creates 5…"
click at [724, 165] on icon "submit" at bounding box center [722, 169] width 8 height 8
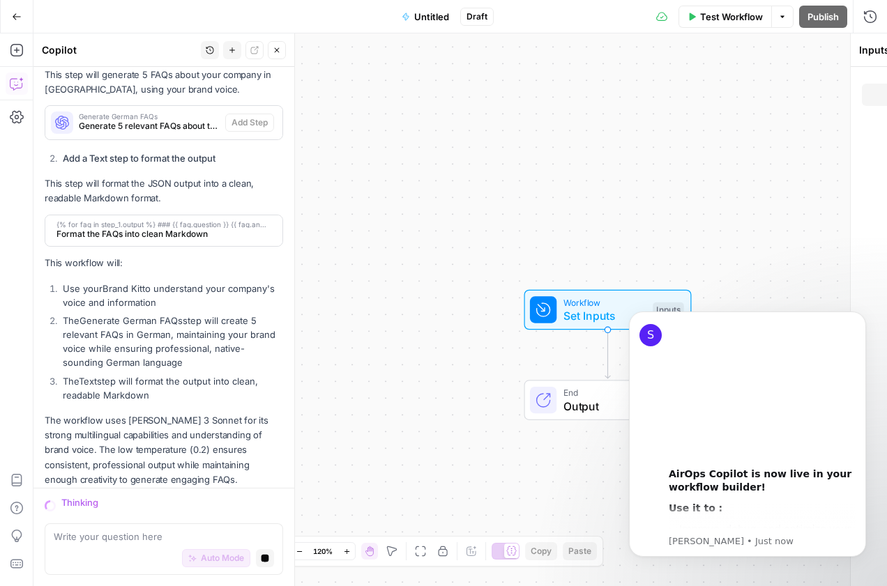
scroll to position [457, 0]
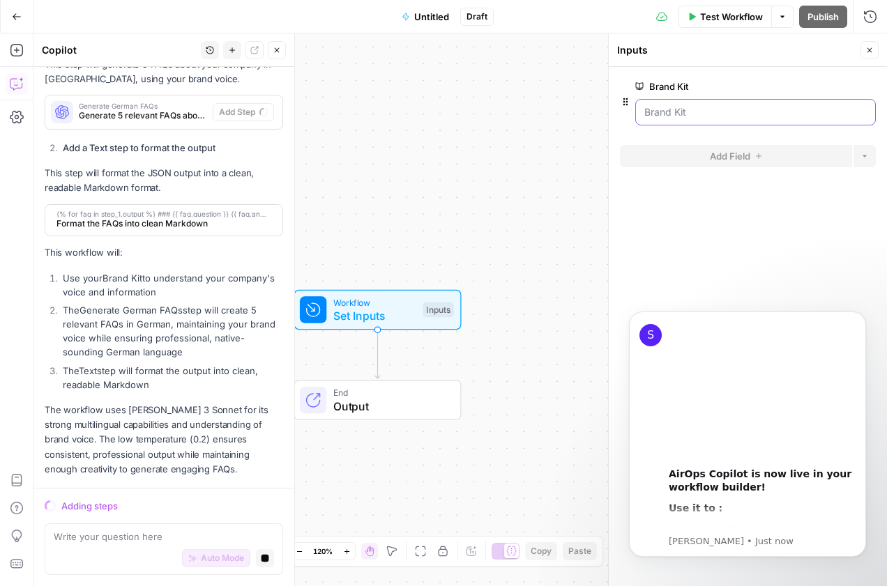
click at [740, 105] on Kit "Brand Kit" at bounding box center [755, 112] width 222 height 14
click at [736, 111] on Kit "Brand Kit" at bounding box center [755, 112] width 222 height 14
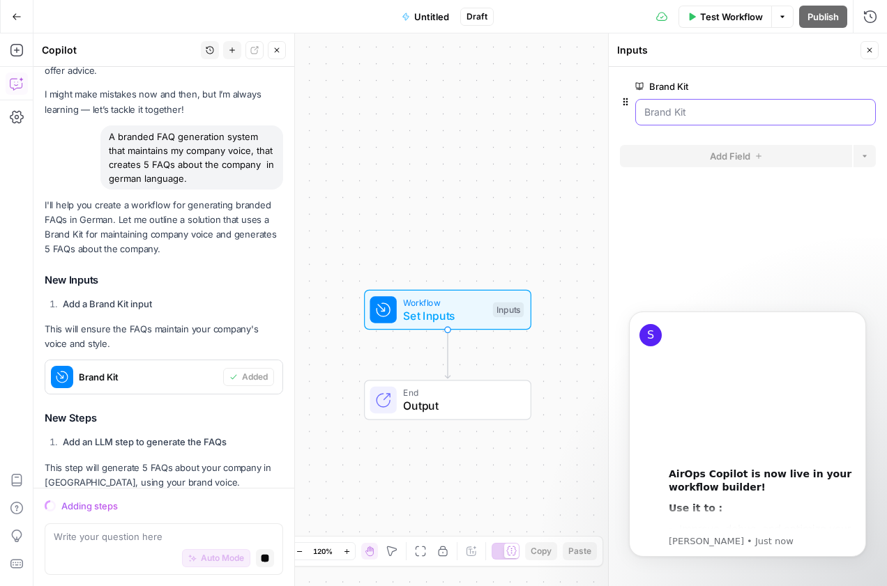
scroll to position [0, 0]
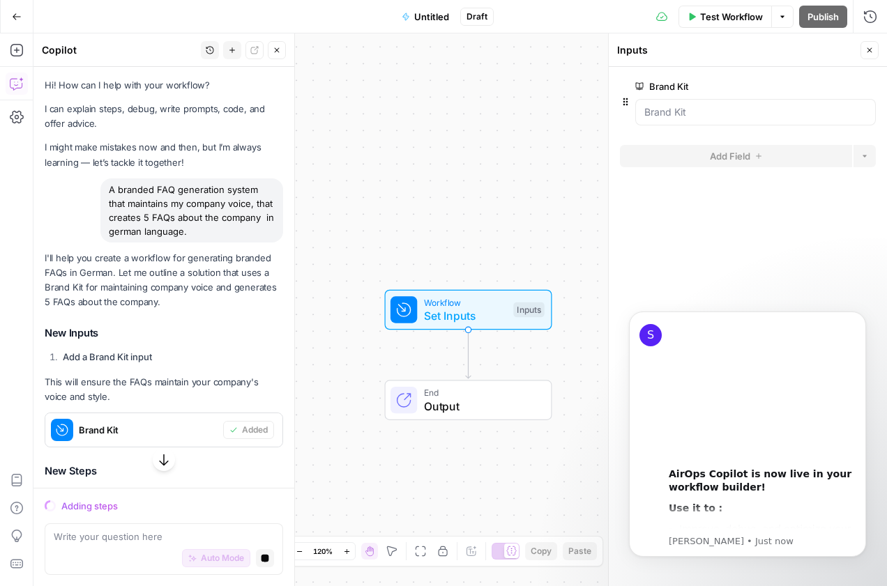
click at [427, 15] on span "Untitled" at bounding box center [431, 17] width 35 height 14
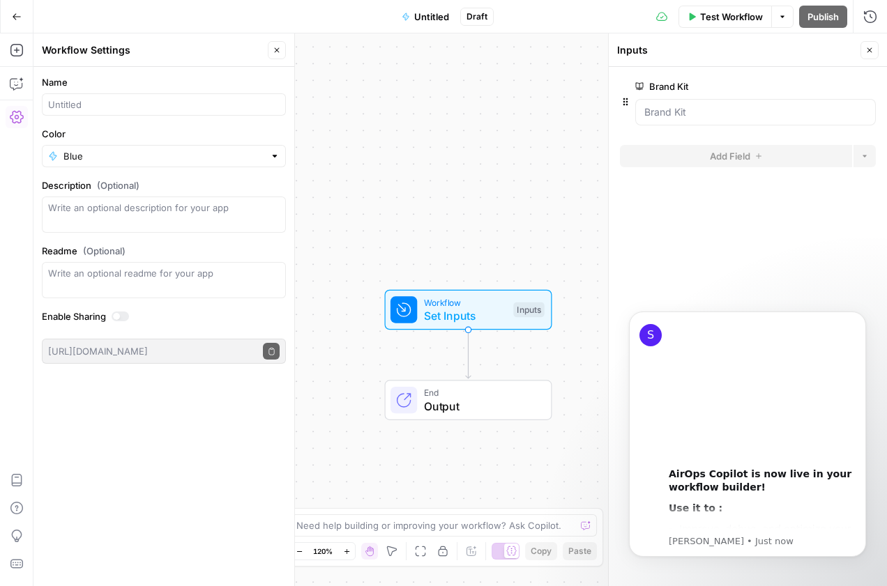
click at [162, 95] on div at bounding box center [164, 104] width 244 height 22
click at [160, 102] on input "Name" at bounding box center [163, 105] width 231 height 14
click at [131, 105] on input "Name" at bounding box center [163, 105] width 231 height 14
drag, startPoint x: 121, startPoint y: 107, endPoint x: 86, endPoint y: 105, distance: 34.2
click at [117, 106] on input "[PERSON_NAME]" at bounding box center [163, 105] width 231 height 14
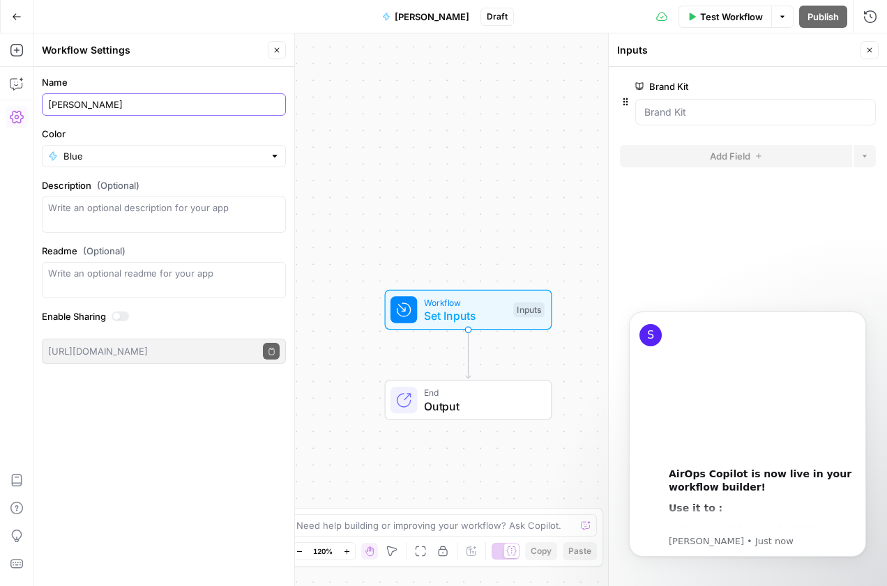
drag, startPoint x: 71, startPoint y: 105, endPoint x: 128, endPoint y: 106, distance: 57.2
click at [126, 107] on input "[PERSON_NAME]" at bounding box center [163, 105] width 231 height 14
type input "[PERSON_NAME]'s FAQ Engine"
click at [73, 142] on div "Color Blue" at bounding box center [164, 147] width 244 height 40
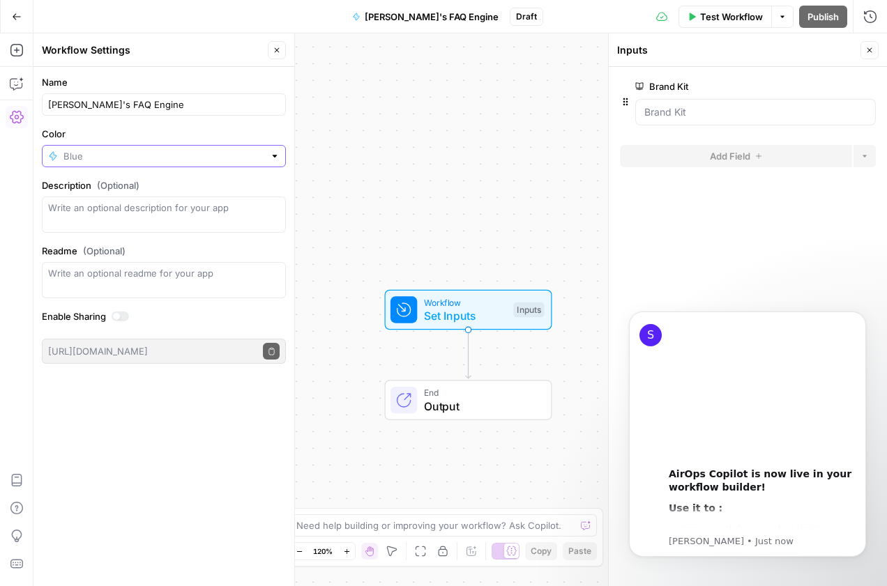
click at [70, 159] on input "Color" at bounding box center [163, 156] width 201 height 14
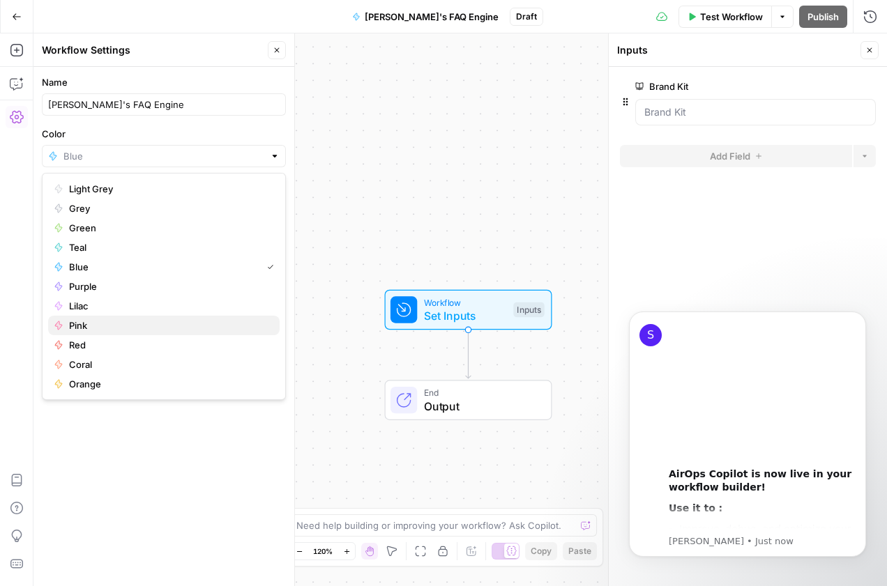
click at [106, 330] on span "Pink" at bounding box center [168, 326] width 199 height 14
type input "Pink"
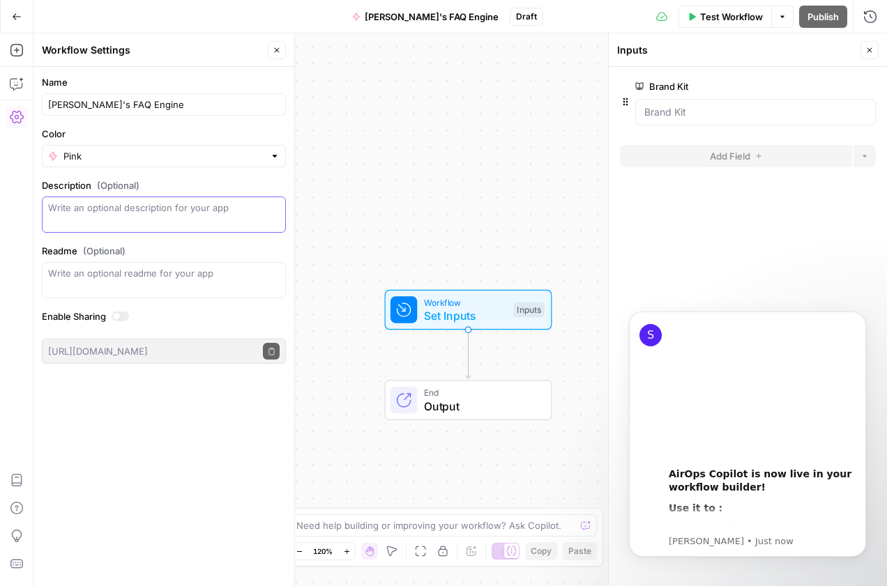
click at [125, 220] on textarea "Description (Optional)" at bounding box center [163, 215] width 231 height 28
click at [143, 213] on textarea "Description (Optional)" at bounding box center [163, 215] width 231 height 28
paste textarea "Builder Challenges"
click at [143, 213] on textarea "Builder Challenges" at bounding box center [163, 215] width 231 height 28
click at [132, 209] on textarea "Builder Challenges" at bounding box center [163, 215] width 231 height 28
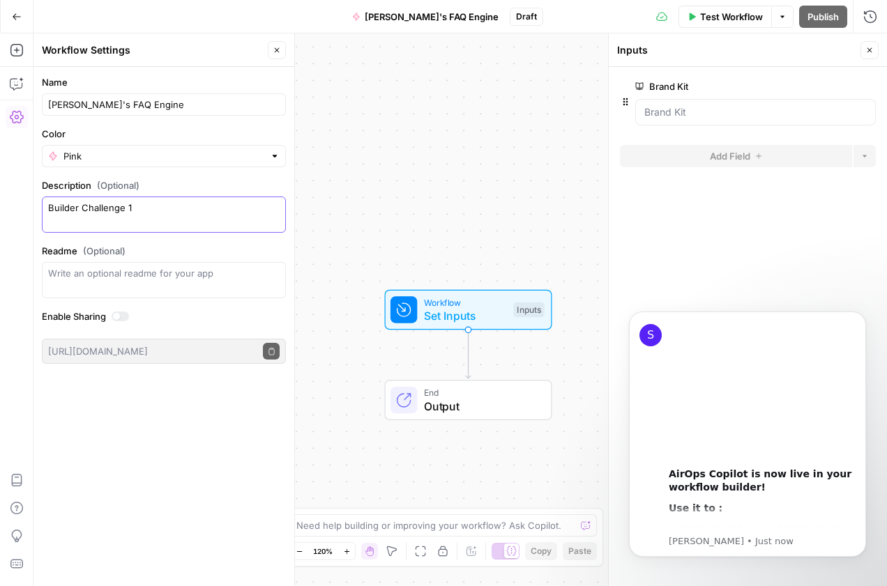
type textarea "Builder Challenge 1"
click at [191, 250] on label "Readme (Optional)" at bounding box center [164, 251] width 244 height 14
click at [191, 266] on textarea "Readme (Optional)" at bounding box center [163, 273] width 231 height 14
click at [722, 109] on Kit "Brand Kit" at bounding box center [755, 112] width 222 height 14
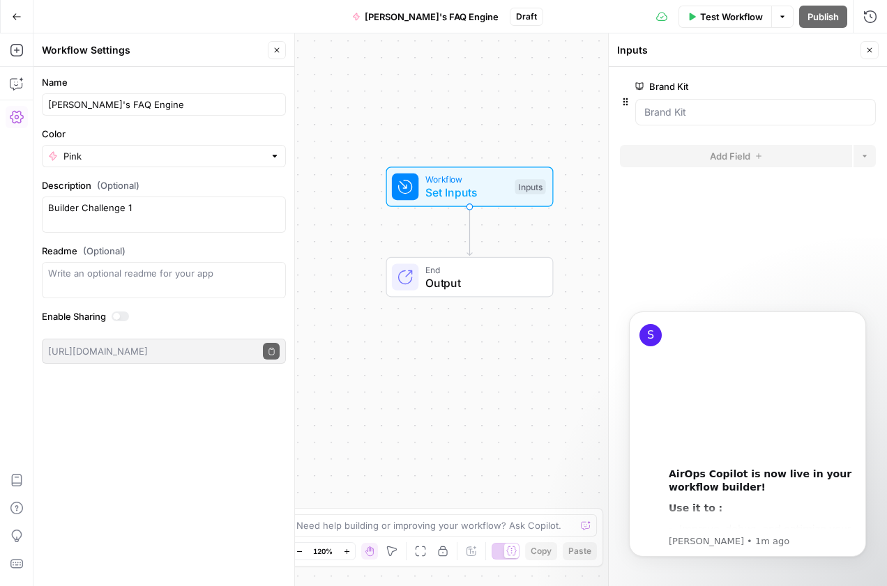
click at [280, 52] on icon "button" at bounding box center [277, 50] width 8 height 8
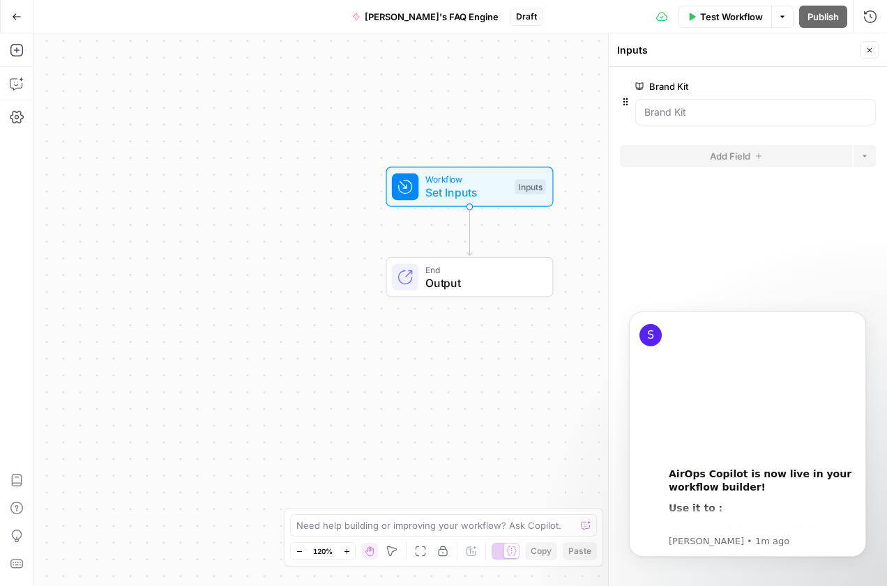
click at [478, 173] on span "Workflow" at bounding box center [466, 179] width 83 height 13
click at [475, 267] on span "End" at bounding box center [482, 269] width 114 height 13
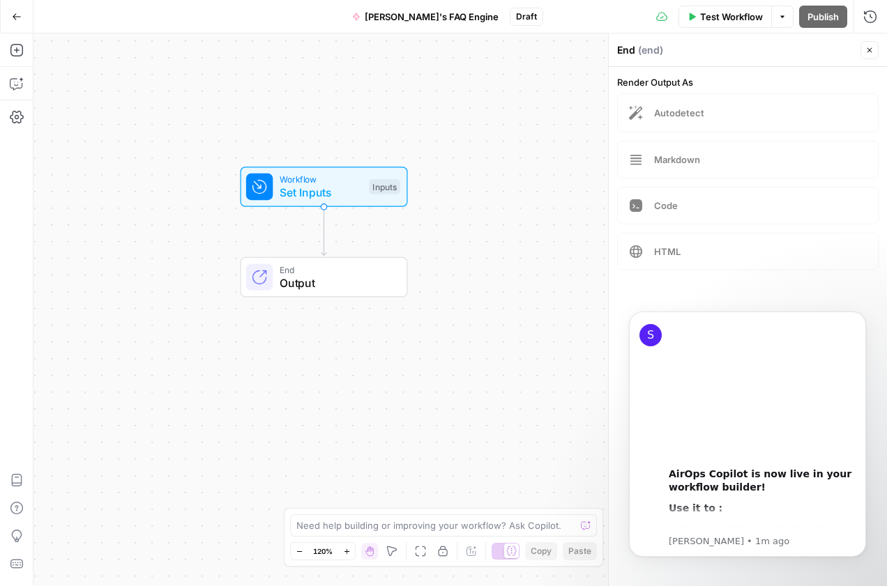
click at [717, 15] on span "Test Workflow" at bounding box center [731, 17] width 63 height 14
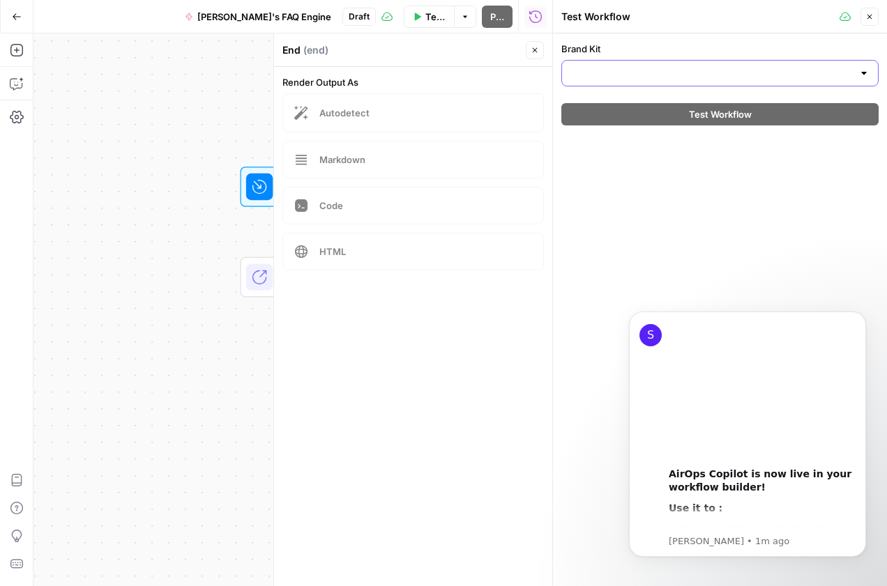
click at [617, 74] on input "Brand Kit" at bounding box center [711, 73] width 282 height 14
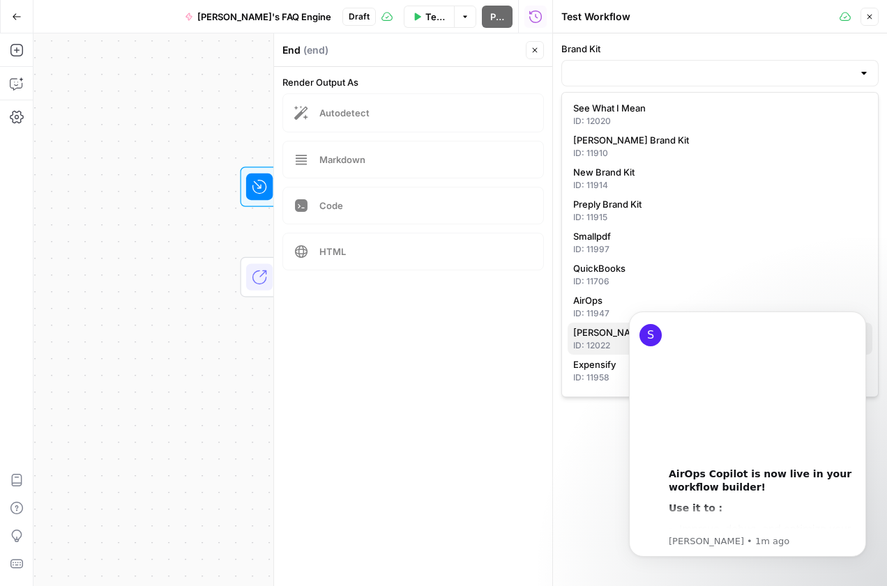
click at [595, 333] on span "hopkins.law" at bounding box center [717, 333] width 288 height 14
type input "hopkins.law"
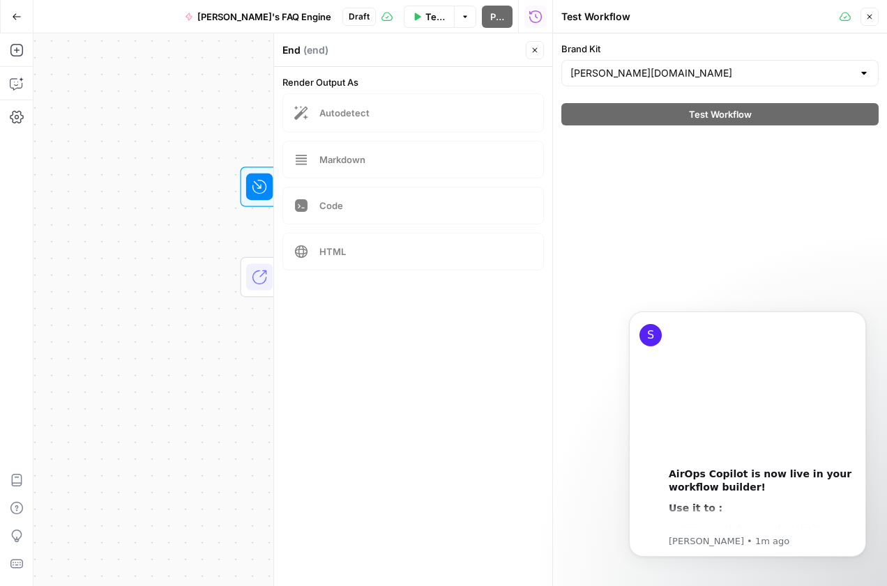
click at [261, 285] on icon at bounding box center [259, 277] width 17 height 17
click at [241, 229] on div "Workflow Set Inputs Inputs End Output" at bounding box center [292, 309] width 519 height 553
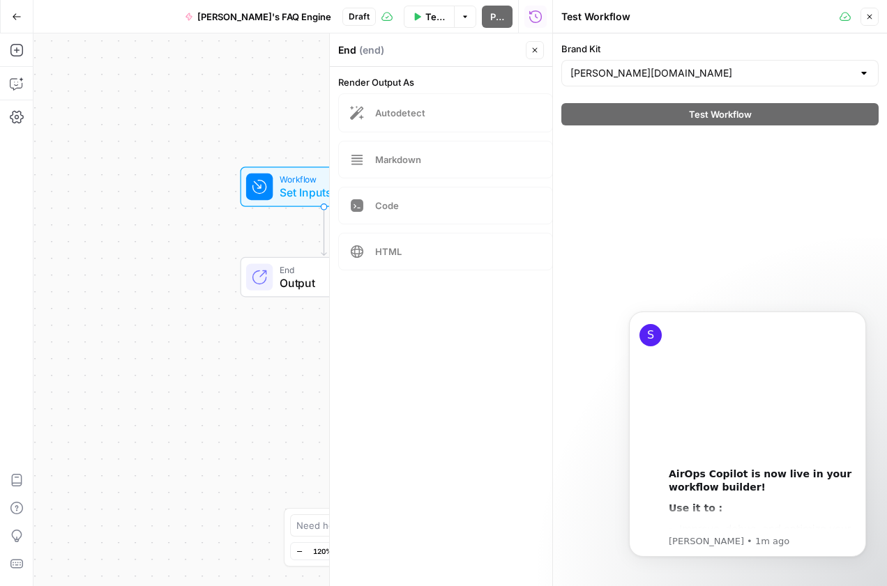
click at [266, 232] on div "Workflow Set Inputs Inputs End Output" at bounding box center [292, 309] width 519 height 553
click at [276, 185] on span "Set Inputs" at bounding box center [291, 192] width 83 height 17
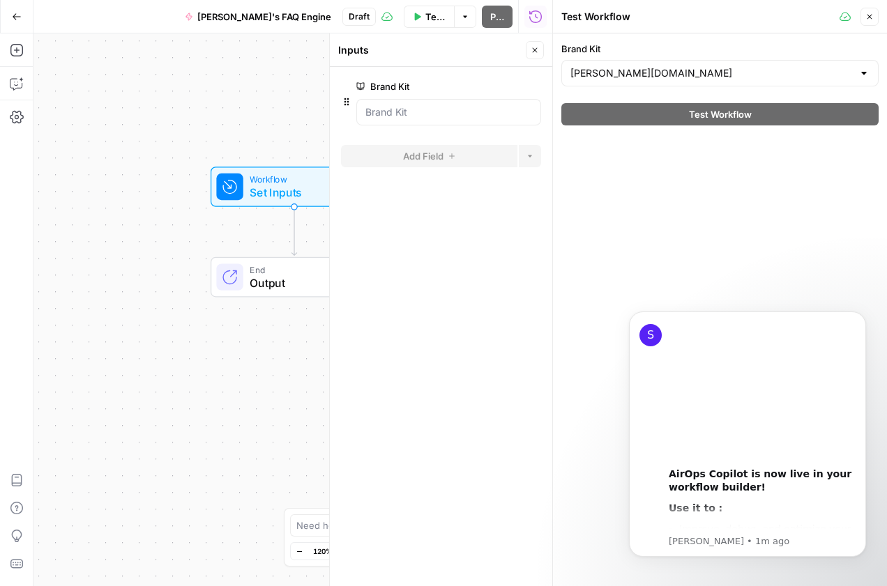
drag, startPoint x: 454, startPoint y: 95, endPoint x: 453, endPoint y: 109, distance: 14.0
click at [455, 95] on div "Brand Kit edit field Delete group" at bounding box center [448, 101] width 185 height 47
click at [450, 113] on Kit "Brand Kit" at bounding box center [448, 112] width 167 height 14
click at [429, 96] on div "Brand Kit edit field Delete group" at bounding box center [448, 101] width 185 height 47
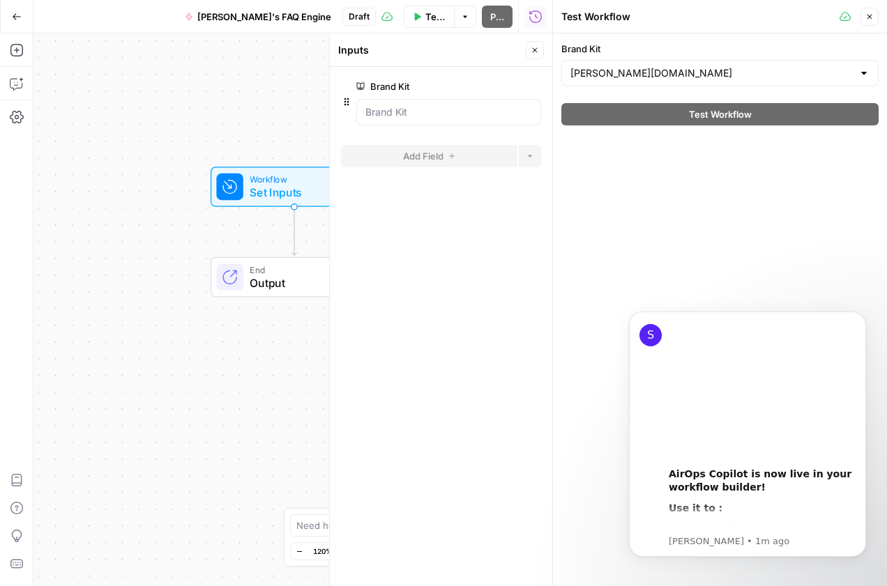
drag, startPoint x: 438, startPoint y: 75, endPoint x: 440, endPoint y: 112, distance: 37.0
click at [439, 75] on div at bounding box center [441, 76] width 200 height 6
click at [439, 114] on Kit "Brand Kit" at bounding box center [448, 112] width 167 height 14
click at [425, 105] on Kit "Brand Kit" at bounding box center [448, 112] width 167 height 14
click at [729, 79] on div "The workflow cannot be tested while there are pending suggestions." at bounding box center [720, 78] width 190 height 26
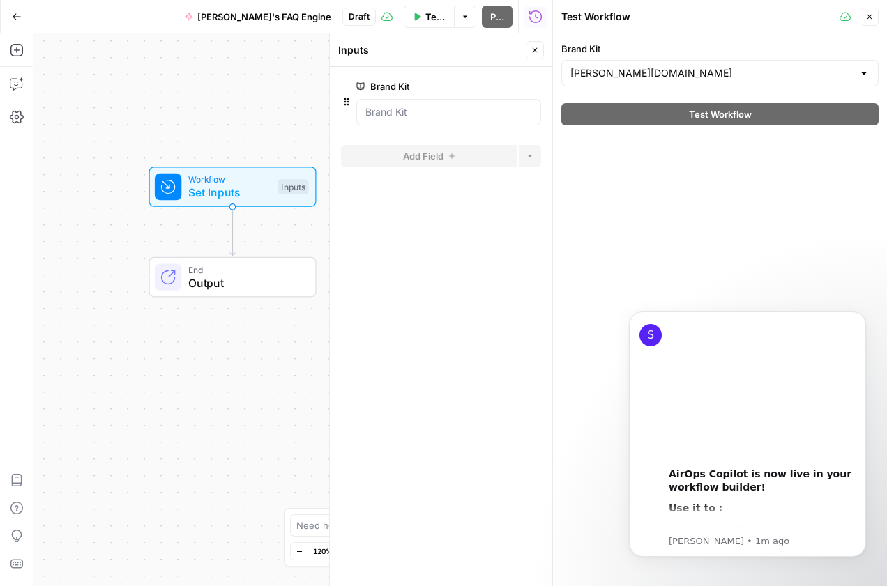
click at [403, 119] on div at bounding box center [448, 112] width 185 height 26
click at [505, 114] on Kit "Brand Kit" at bounding box center [448, 112] width 167 height 14
click at [871, 17] on icon "button" at bounding box center [869, 17] width 8 height 8
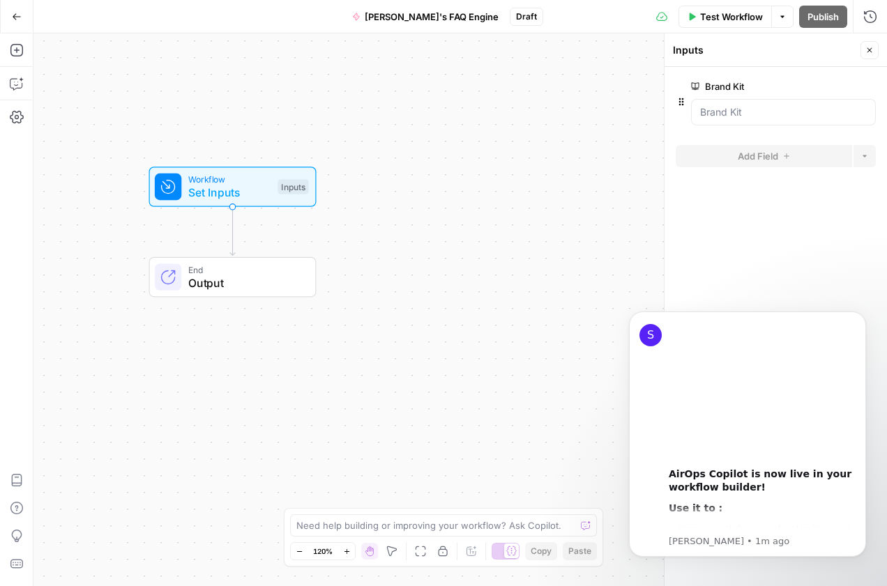
click at [871, 47] on icon "button" at bounding box center [869, 50] width 8 height 8
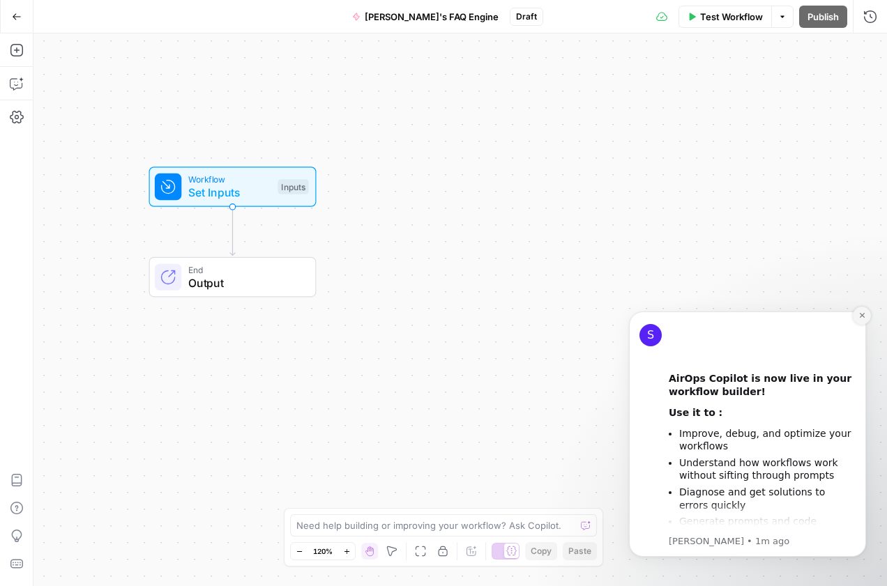
click at [855, 319] on button "Dismiss notification" at bounding box center [862, 316] width 18 height 18
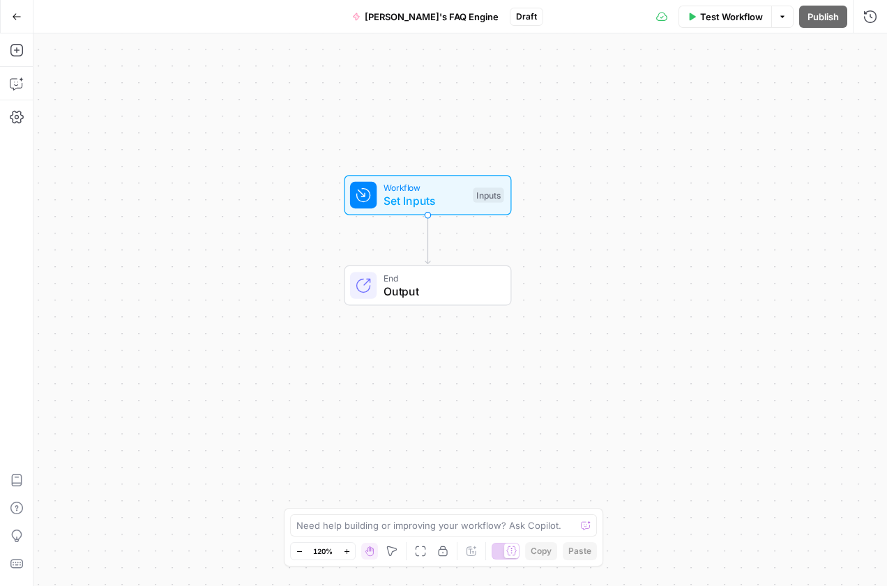
click at [436, 290] on span "Output" at bounding box center [440, 291] width 114 height 17
click at [414, 197] on span "Set Inputs" at bounding box center [424, 200] width 83 height 17
click at [775, 114] on Kit "Brand Kit" at bounding box center [783, 112] width 167 height 14
click at [753, 106] on Kit "Brand Kit" at bounding box center [783, 112] width 167 height 14
click at [430, 296] on span "Output" at bounding box center [440, 291] width 114 height 17
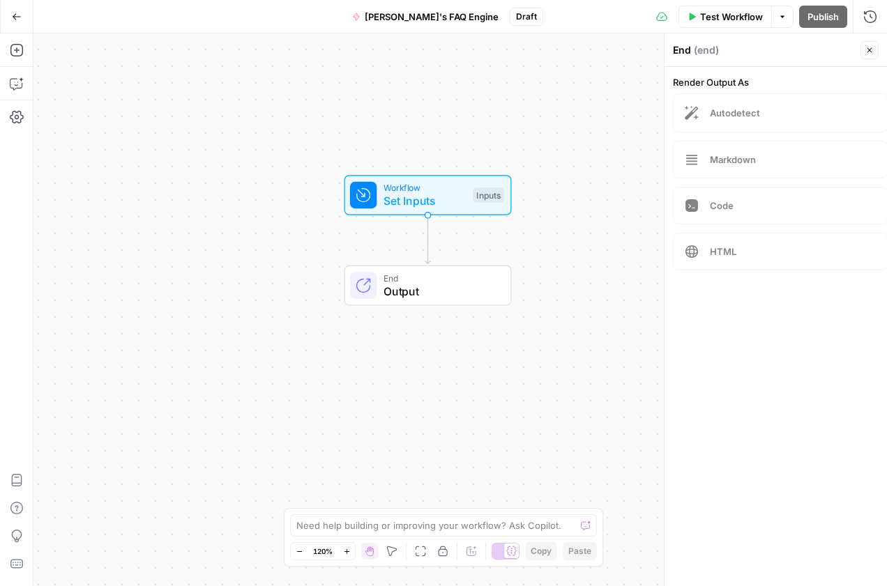
click at [720, 156] on span "Markdown" at bounding box center [793, 160] width 166 height 14
click at [789, 18] on button "Options" at bounding box center [782, 17] width 22 height 22
click at [516, 20] on span "Draft" at bounding box center [526, 16] width 21 height 13
click at [275, 109] on div "Workflow Set Inputs Inputs End Output" at bounding box center [459, 309] width 853 height 553
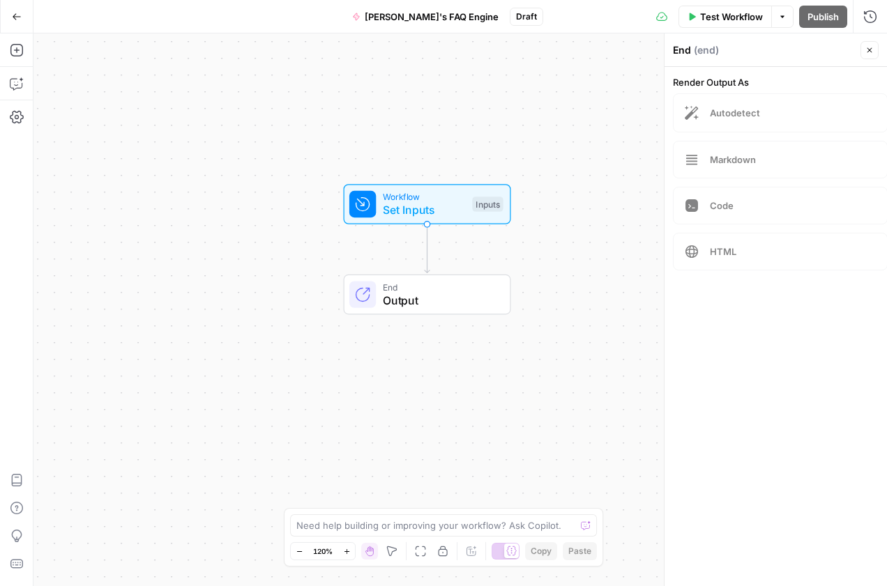
click at [590, 524] on div at bounding box center [586, 526] width 10 height 14
drag, startPoint x: 586, startPoint y: 525, endPoint x: 457, endPoint y: 524, distance: 129.0
click at [574, 526] on div "Need help building or improving your workflow? Ask Copilot." at bounding box center [443, 526] width 307 height 22
click at [19, 81] on icon "button" at bounding box center [17, 84] width 14 height 14
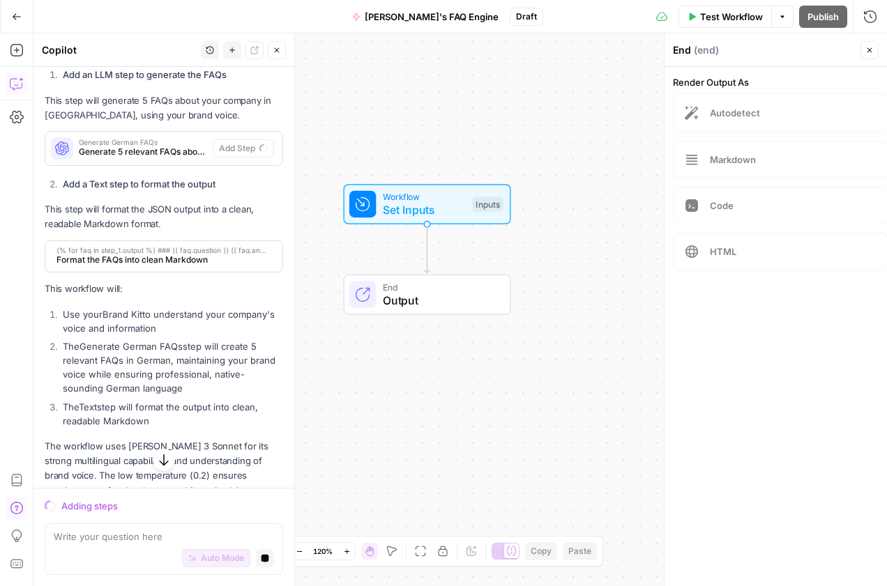
scroll to position [457, 0]
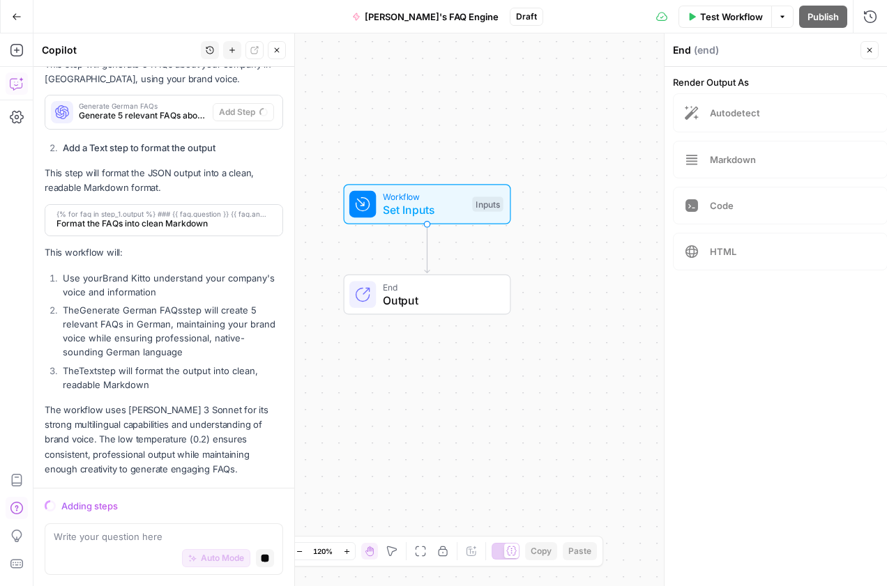
click at [172, 501] on div "Adding steps" at bounding box center [172, 506] width 222 height 14
click at [134, 544] on div "Auto Mode Stop generating" at bounding box center [164, 559] width 220 height 31
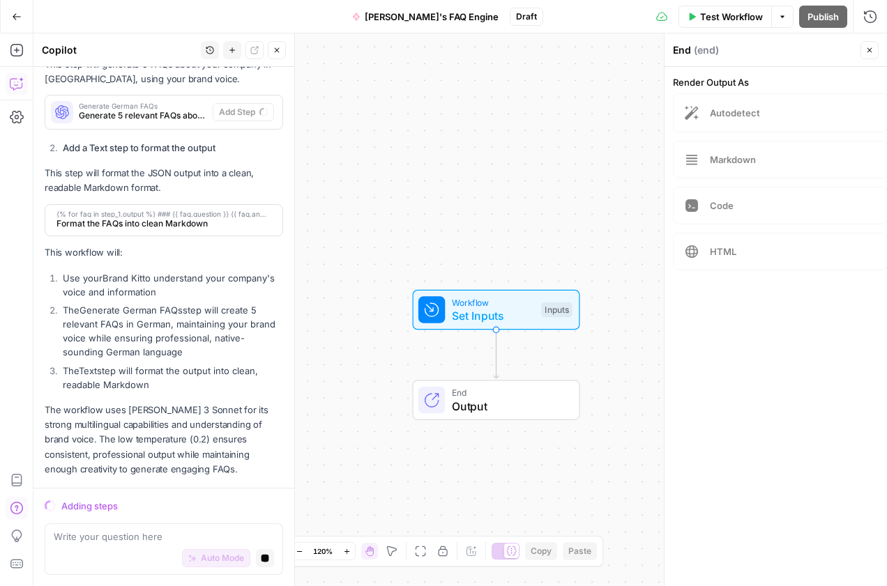
click at [123, 224] on span "Format the FAQs into clean Markdown" at bounding box center [162, 224] width 212 height 13
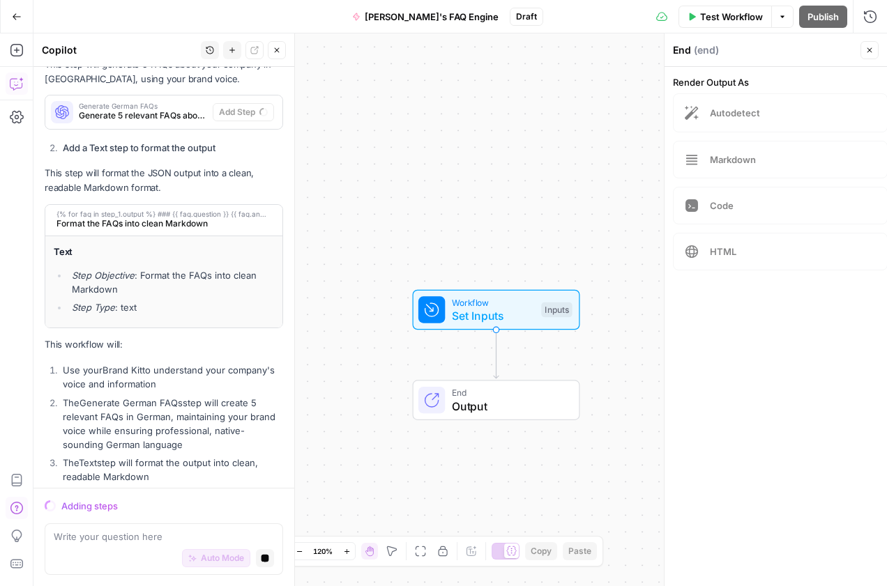
scroll to position [549, 0]
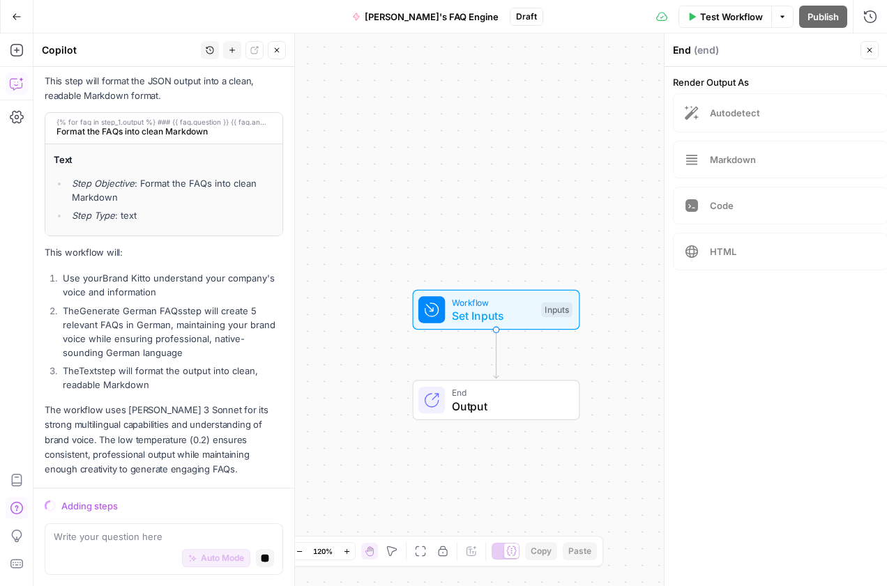
click at [109, 551] on div "Auto Mode Stop generating" at bounding box center [164, 559] width 220 height 31
click at [110, 540] on textarea at bounding box center [164, 537] width 220 height 14
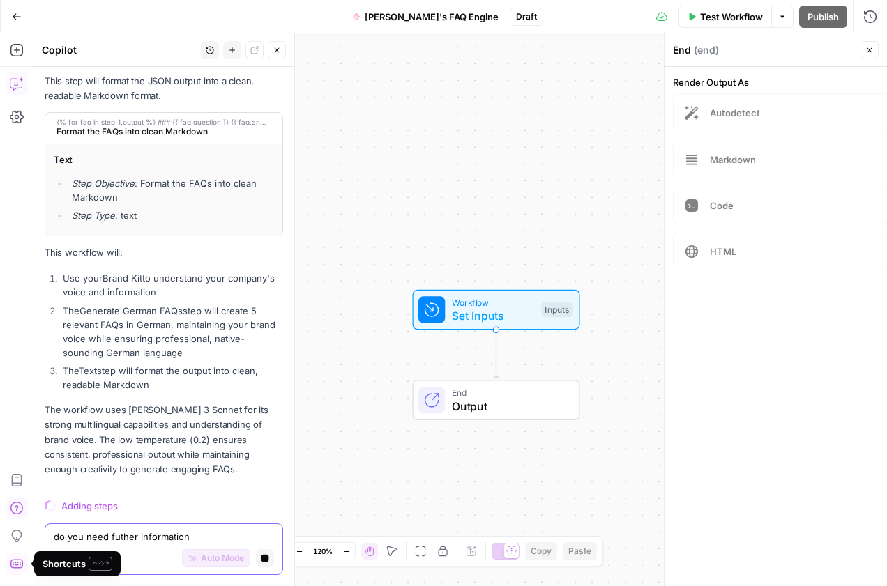
drag, startPoint x: 117, startPoint y: 538, endPoint x: 184, endPoint y: 558, distance: 70.1
click at [117, 538] on textarea "do you need futher information" at bounding box center [164, 537] width 220 height 14
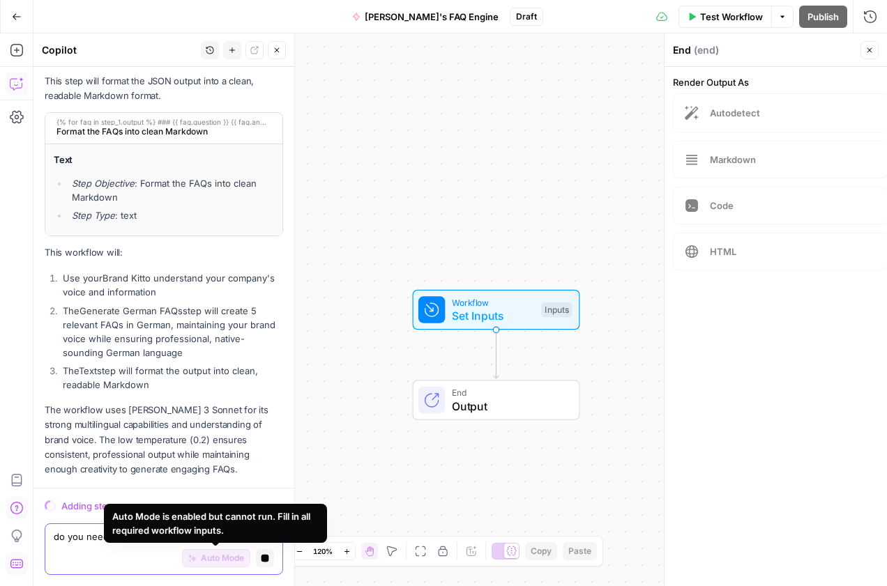
type textarea "do you need further information"
click at [258, 559] on button "Stop generating" at bounding box center [265, 558] width 18 height 18
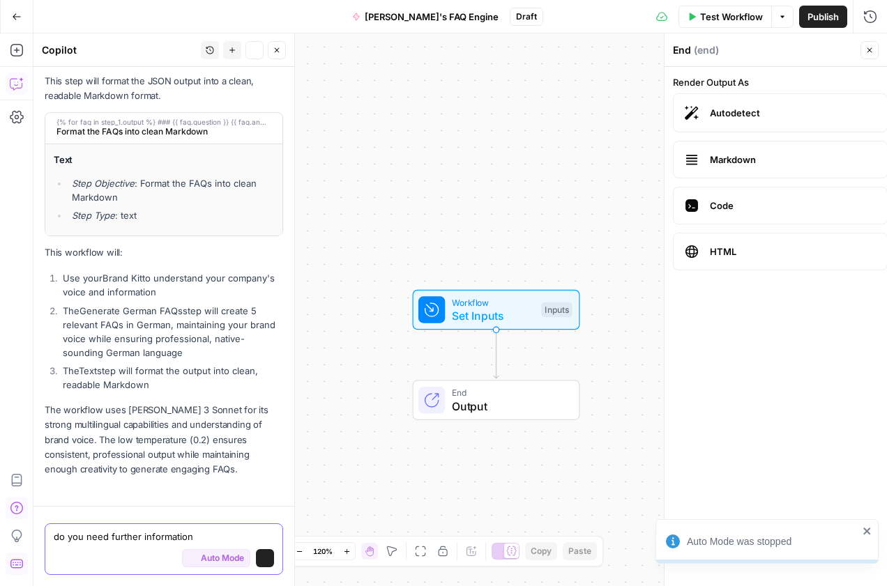
scroll to position [553, 0]
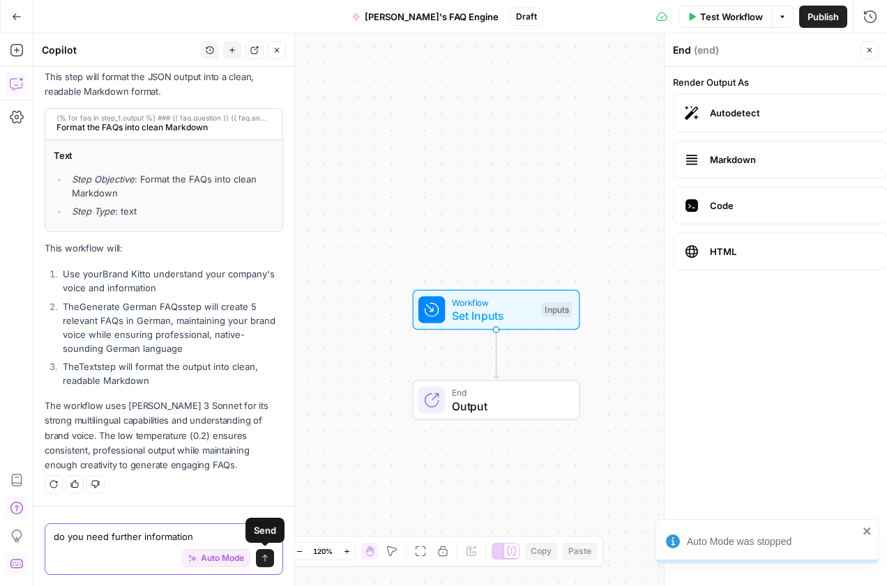
click at [213, 539] on textarea "do you need further information" at bounding box center [164, 537] width 220 height 14
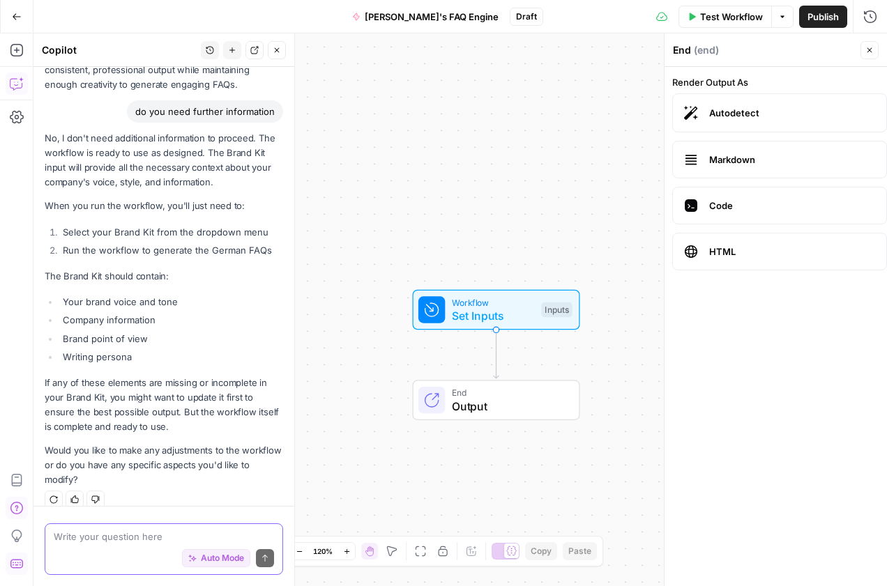
scroll to position [0, 0]
click at [523, 386] on div "End Output" at bounding box center [496, 400] width 167 height 40
click at [501, 396] on span "End" at bounding box center [509, 393] width 114 height 13
click at [556, 309] on div "Inputs" at bounding box center [556, 310] width 31 height 15
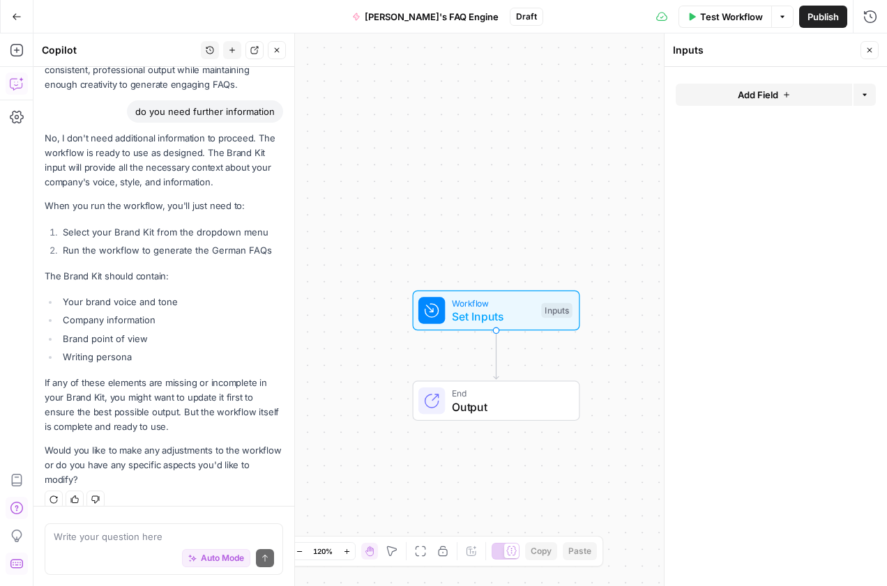
drag, startPoint x: 606, startPoint y: 62, endPoint x: 624, endPoint y: 61, distance: 18.1
click at [606, 62] on div "Workflow Set Inputs Inputs End Output" at bounding box center [459, 309] width 853 height 553
click at [873, 50] on span "Close" at bounding box center [873, 50] width 1 height 1
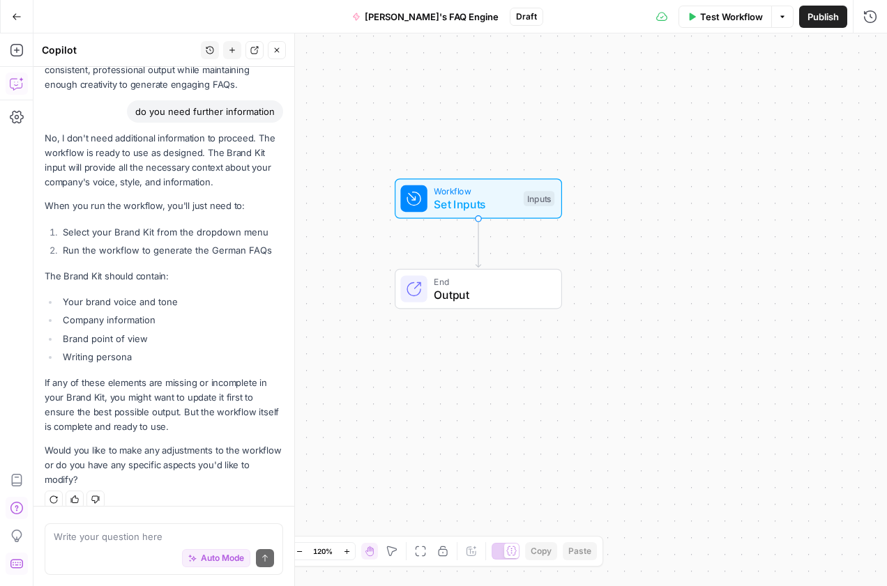
click at [724, 24] on button "Test Workflow" at bounding box center [724, 17] width 93 height 22
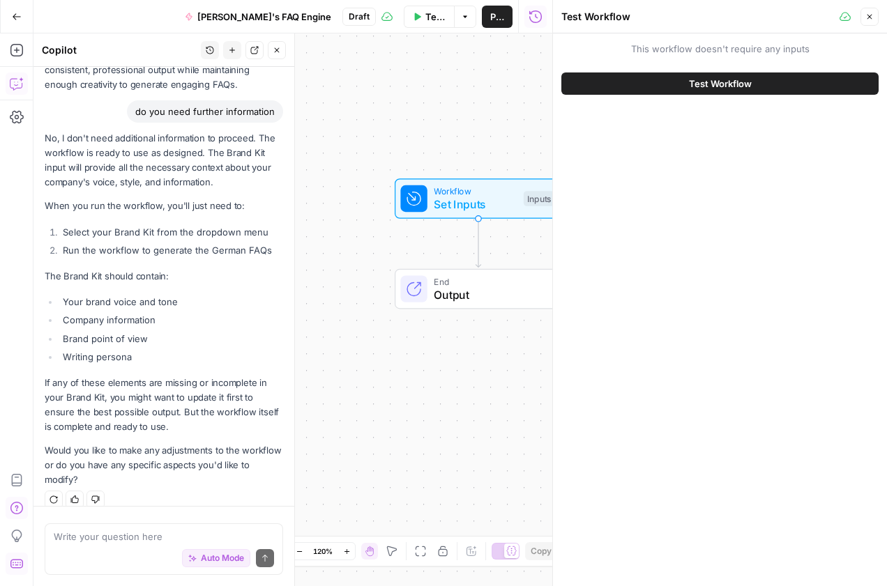
click at [708, 81] on span "Test Workflow" at bounding box center [720, 84] width 63 height 14
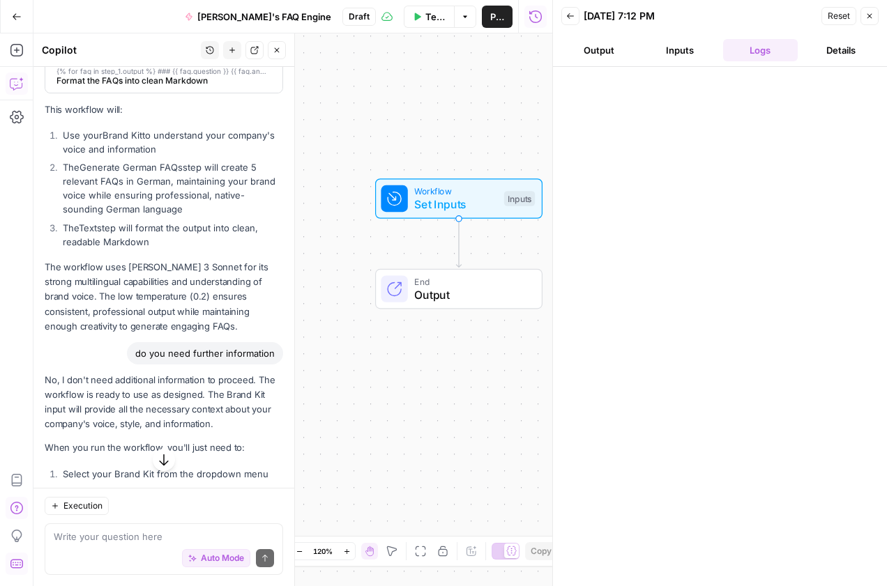
scroll to position [860, 0]
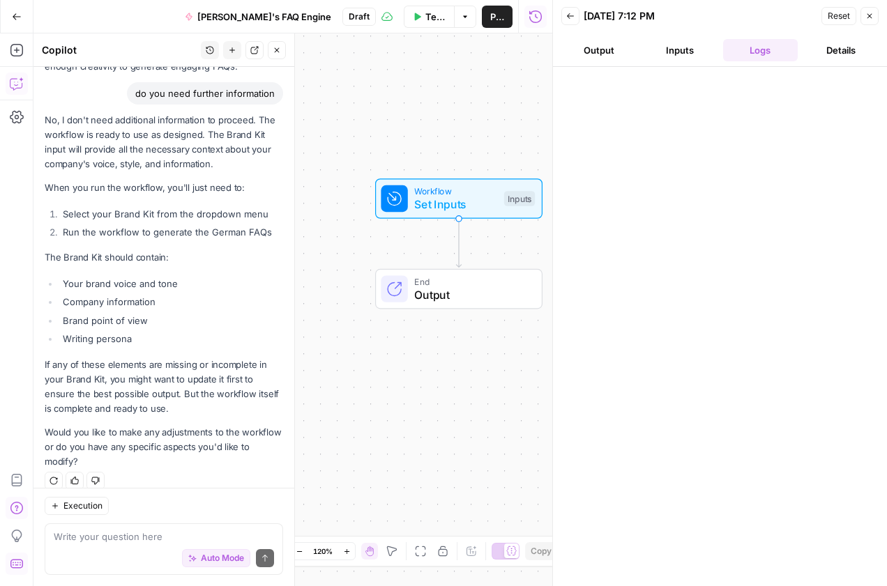
click at [106, 547] on div "Auto Mode Send" at bounding box center [164, 559] width 220 height 31
click at [846, 15] on span "Reset" at bounding box center [839, 16] width 22 height 13
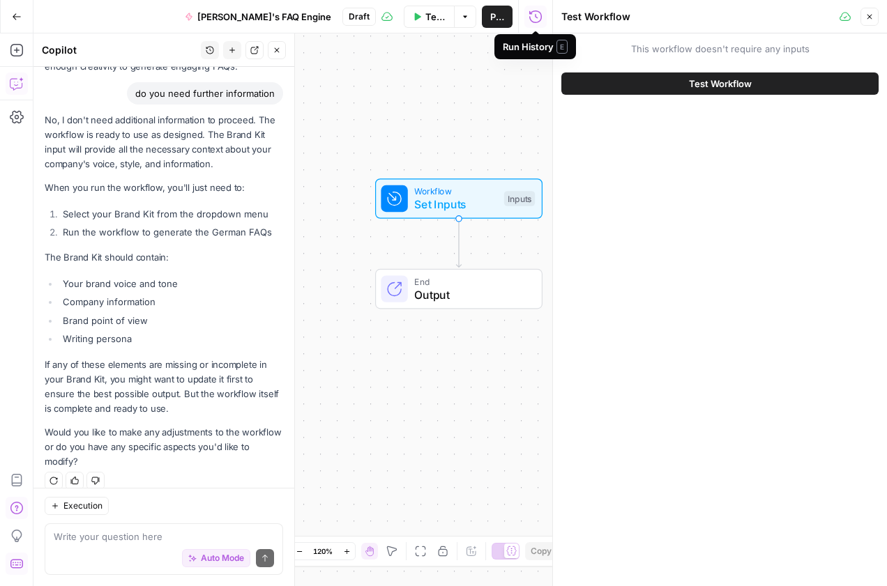
click at [141, 528] on div "Write your question here Auto Mode Send" at bounding box center [164, 550] width 238 height 52
click at [862, 15] on button "Close" at bounding box center [869, 17] width 18 height 18
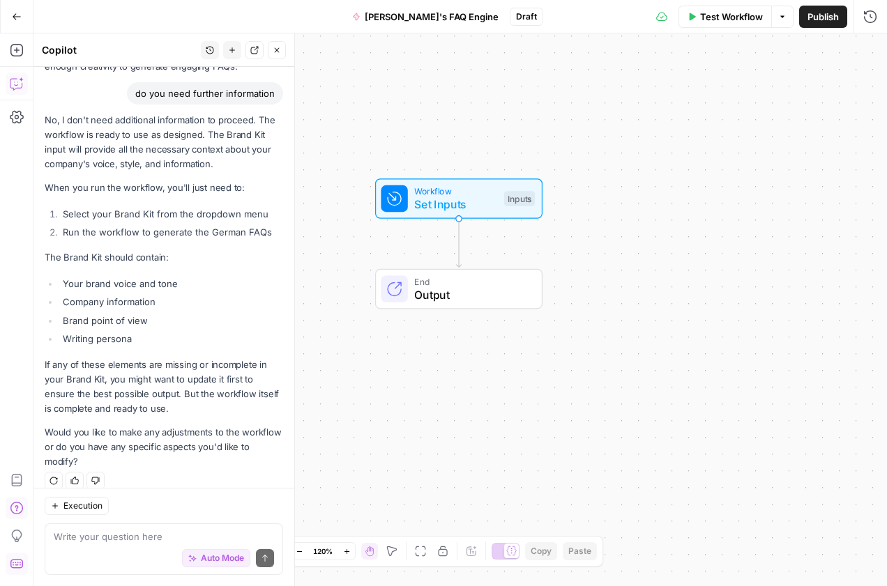
scroll to position [0, 0]
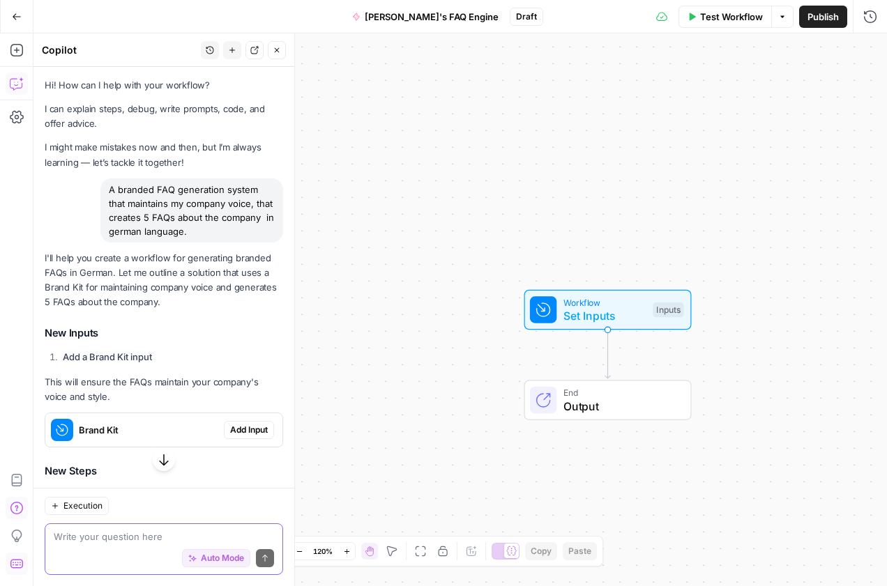
click at [133, 538] on textarea at bounding box center [164, 537] width 220 height 14
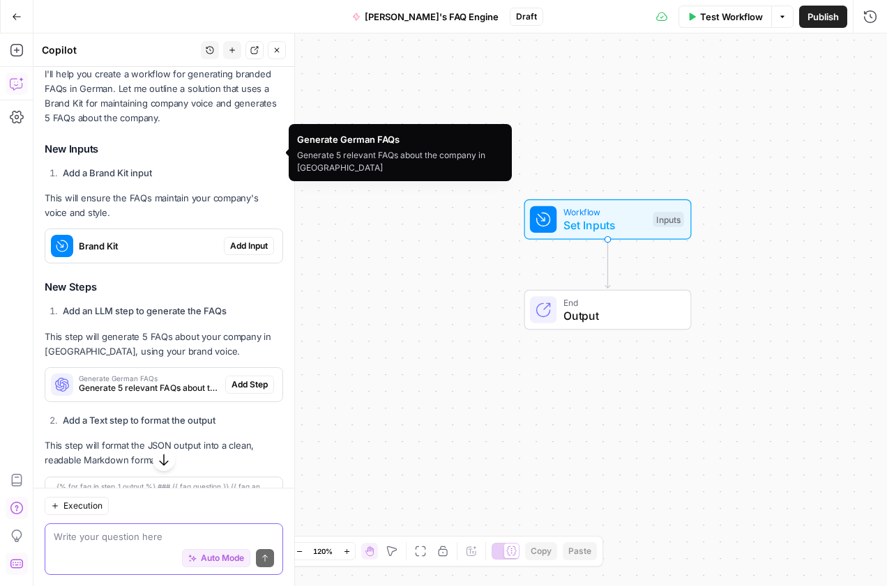
scroll to position [111, 0]
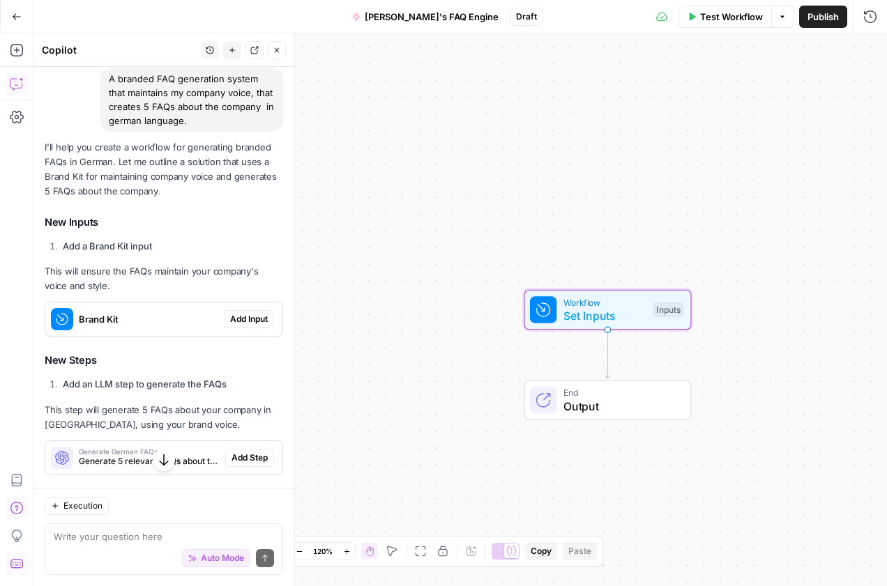
click at [235, 330] on div "Brand Kit Add Input" at bounding box center [163, 319] width 237 height 33
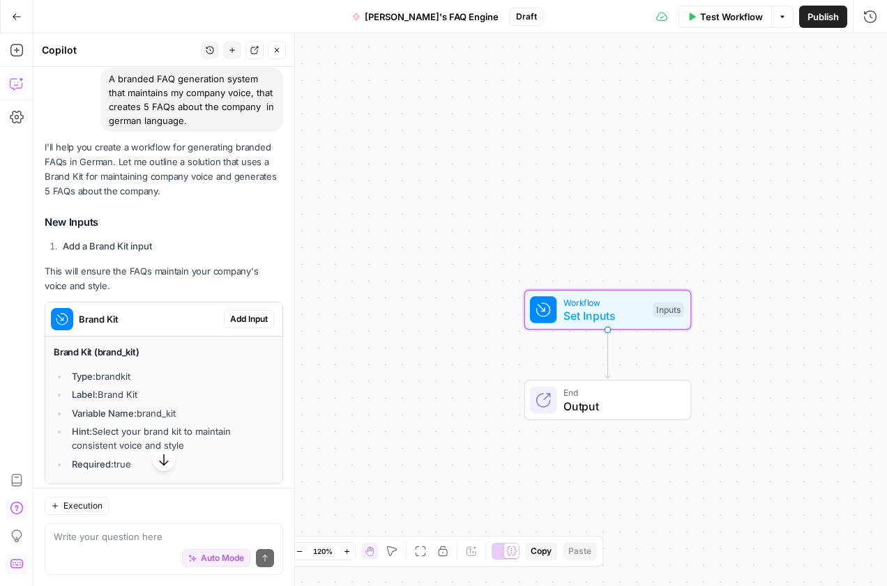
click at [243, 314] on span "Add Input" at bounding box center [249, 319] width 38 height 13
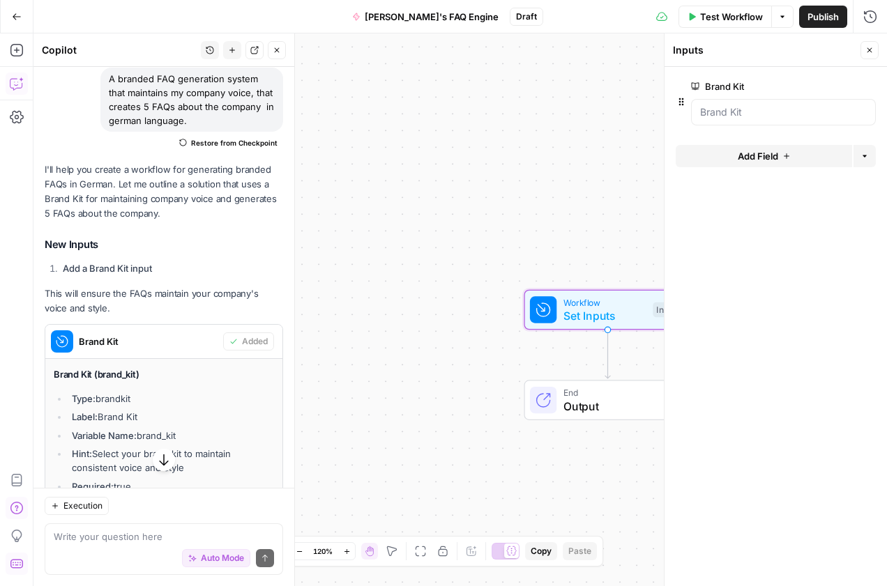
click at [799, 102] on div at bounding box center [783, 112] width 185 height 26
click at [800, 107] on Kit "Brand Kit" at bounding box center [783, 112] width 167 height 14
click at [792, 157] on button "Add Field" at bounding box center [764, 156] width 176 height 22
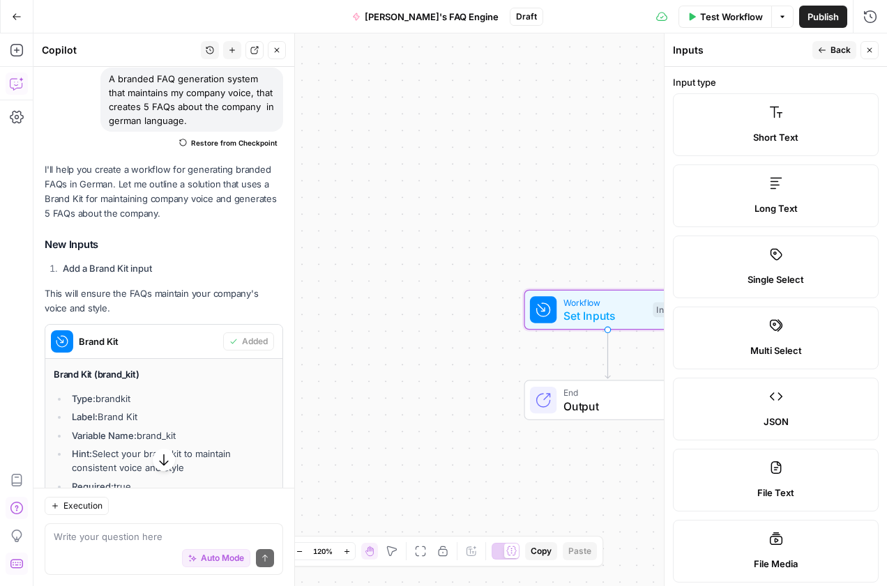
click at [819, 52] on icon "button" at bounding box center [822, 50] width 8 height 8
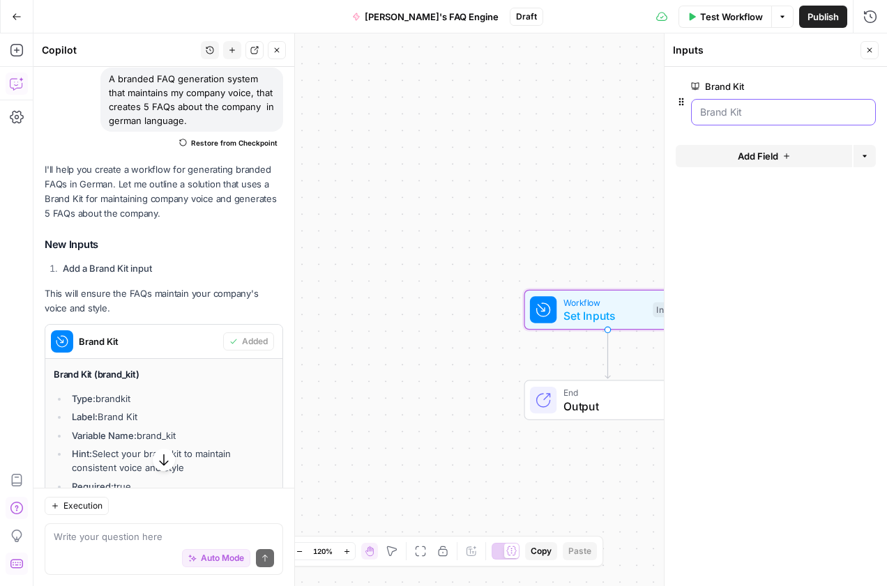
click at [785, 112] on Kit "Brand Kit" at bounding box center [783, 112] width 167 height 14
click at [839, 85] on button "edit field" at bounding box center [829, 86] width 54 height 17
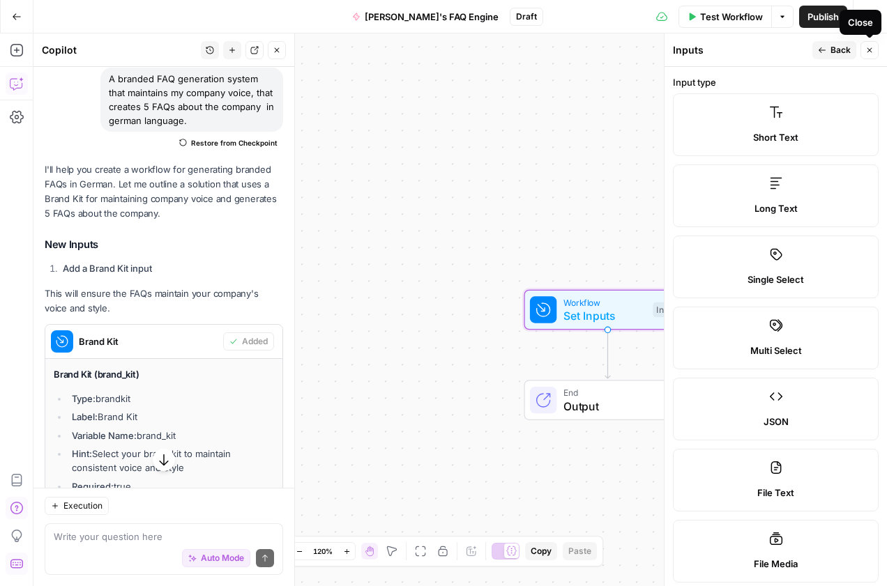
click at [865, 51] on icon "button" at bounding box center [869, 50] width 8 height 8
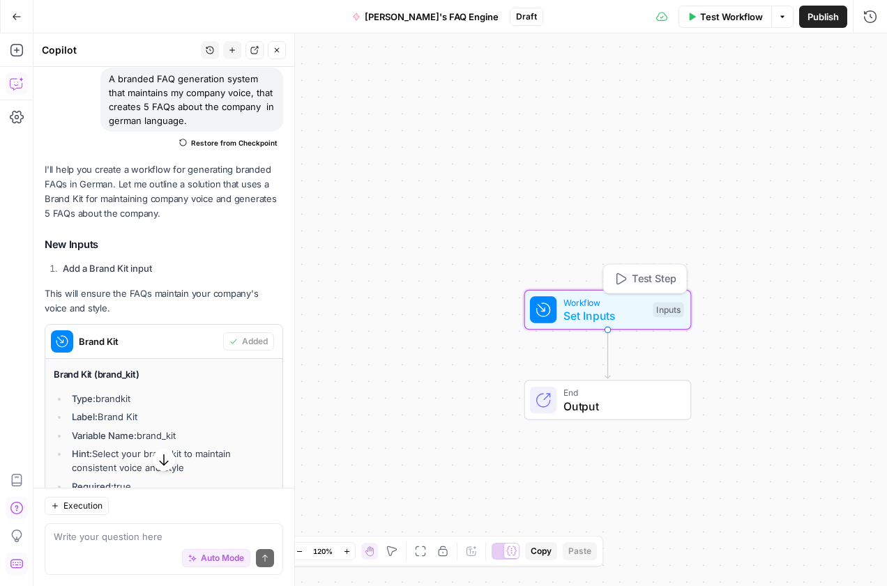
click at [669, 308] on div "Inputs" at bounding box center [668, 310] width 31 height 15
click at [637, 302] on span "Workflow" at bounding box center [604, 302] width 83 height 13
click at [646, 276] on span "Test Step" at bounding box center [654, 278] width 45 height 15
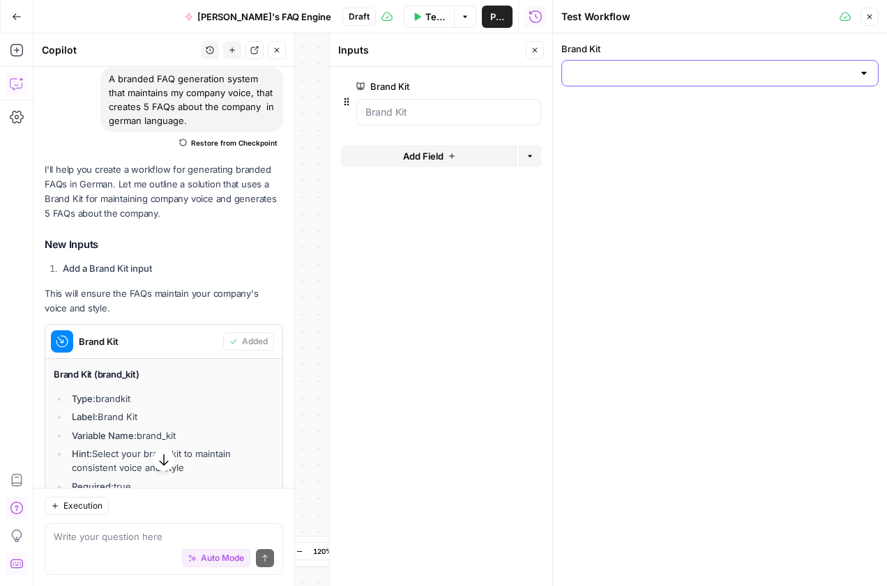
click at [670, 79] on input "Brand Kit" at bounding box center [711, 73] width 282 height 14
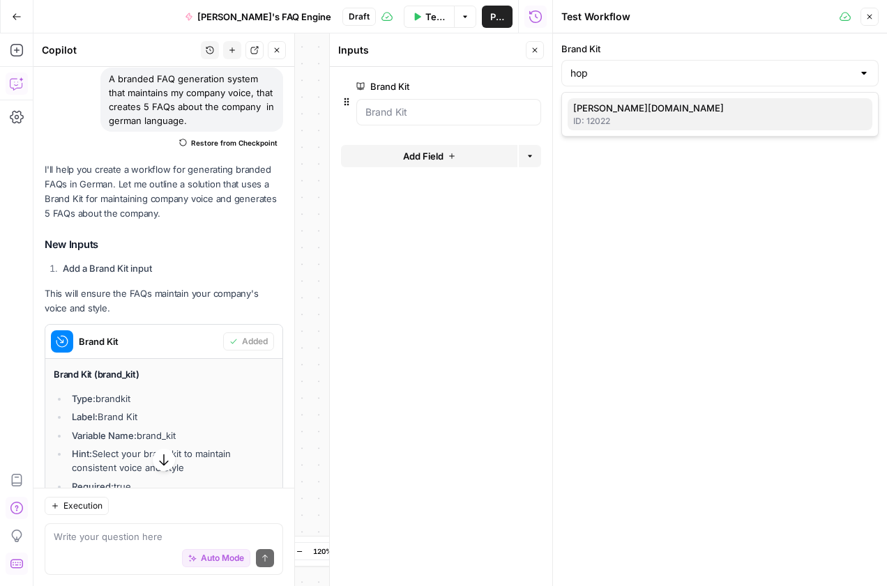
click at [669, 112] on span "hopkins.law" at bounding box center [717, 108] width 288 height 14
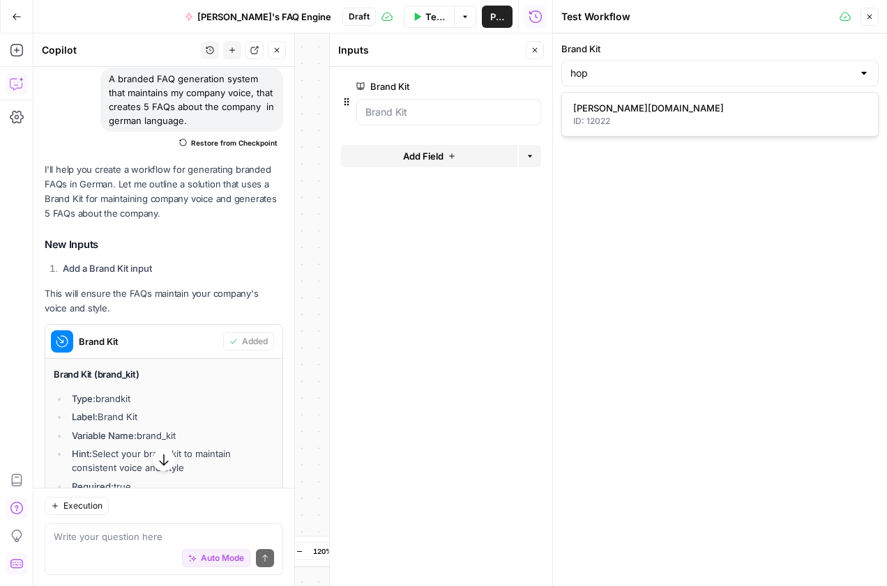
type input "hopkins.law"
drag, startPoint x: 652, startPoint y: 137, endPoint x: 651, endPoint y: 71, distance: 66.2
click at [650, 132] on div "Brand Kit hopkins.law" at bounding box center [720, 309] width 334 height 553
click at [448, 103] on div at bounding box center [448, 112] width 185 height 26
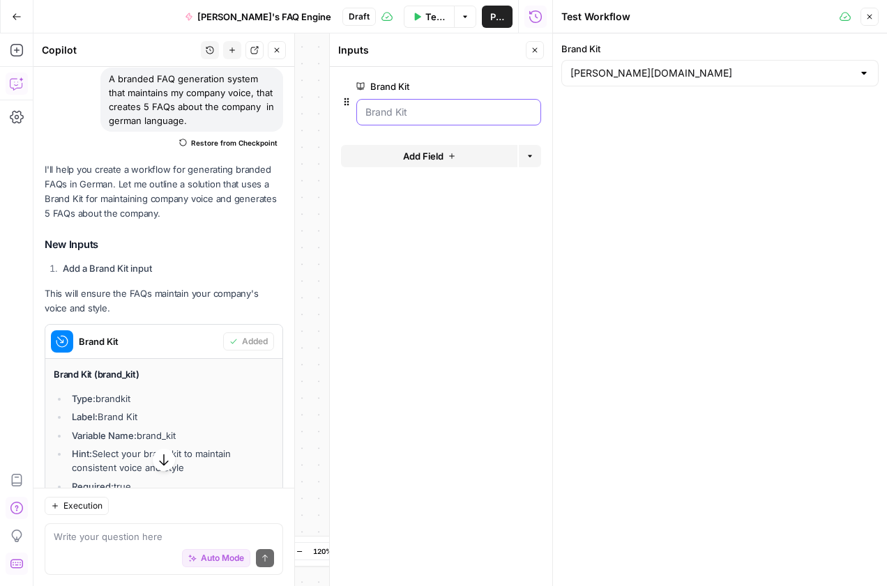
click at [443, 109] on Kit "Brand Kit" at bounding box center [448, 112] width 167 height 14
click at [536, 50] on icon "button" at bounding box center [535, 50] width 8 height 8
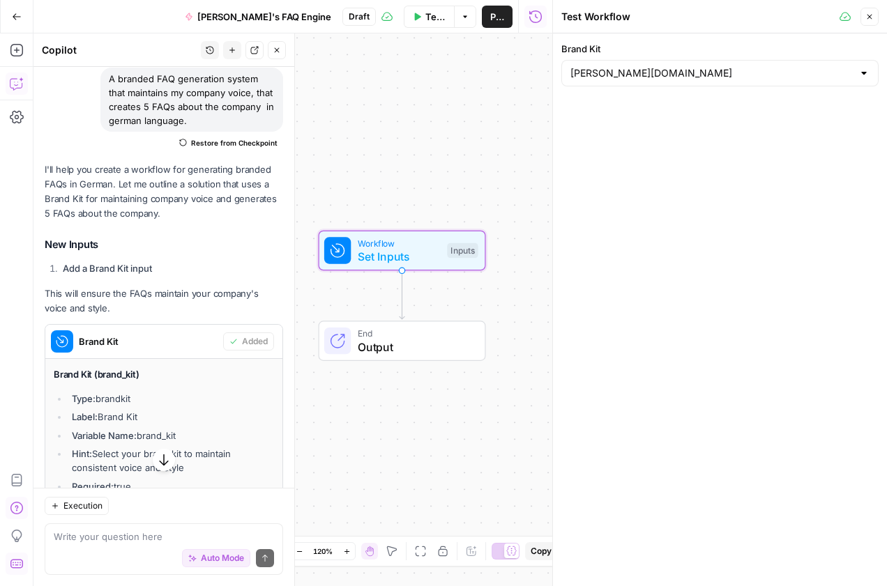
drag, startPoint x: 479, startPoint y: 282, endPoint x: 300, endPoint y: 227, distance: 186.8
click at [300, 227] on body "Cohort 5 New Home Browse Your Data Usage Settings Recent Grids Homework workflo…" at bounding box center [443, 293] width 887 height 586
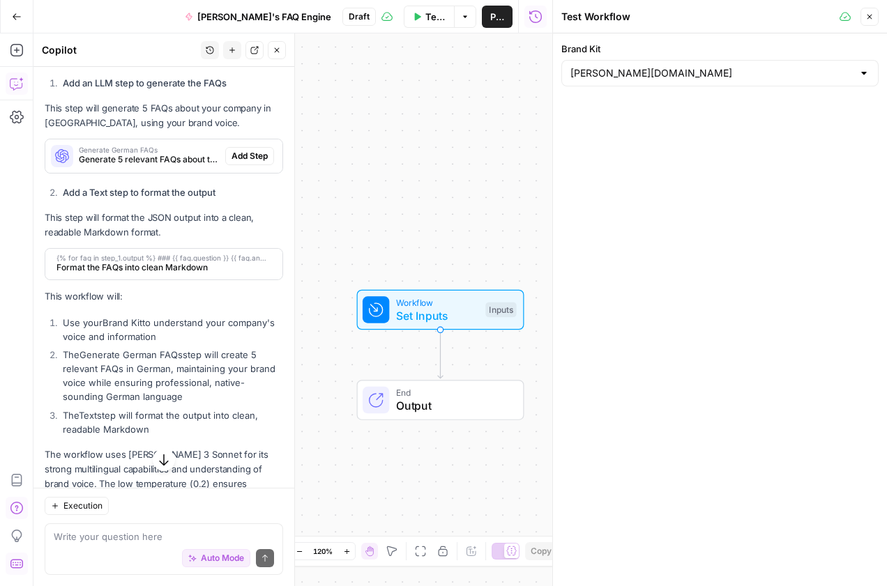
scroll to position [1052, 0]
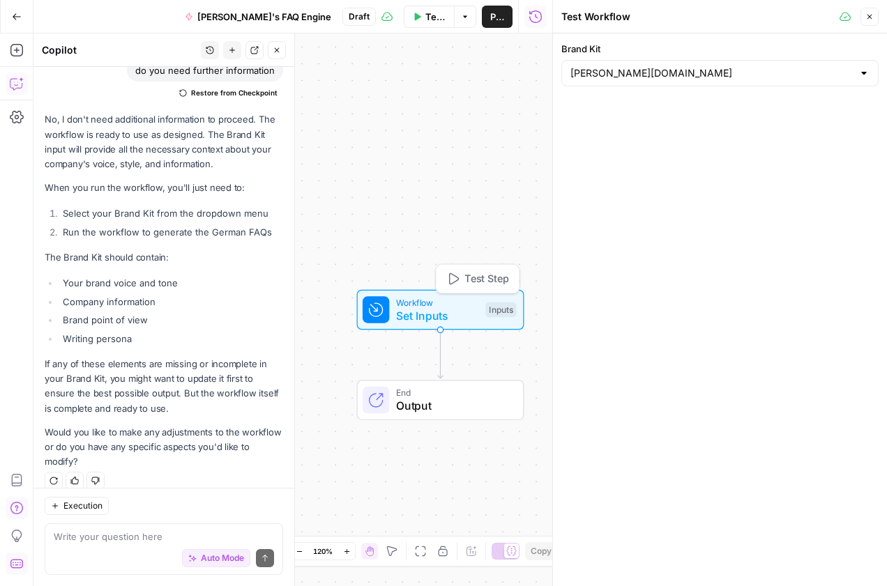
click at [508, 310] on div "Inputs" at bounding box center [500, 310] width 31 height 15
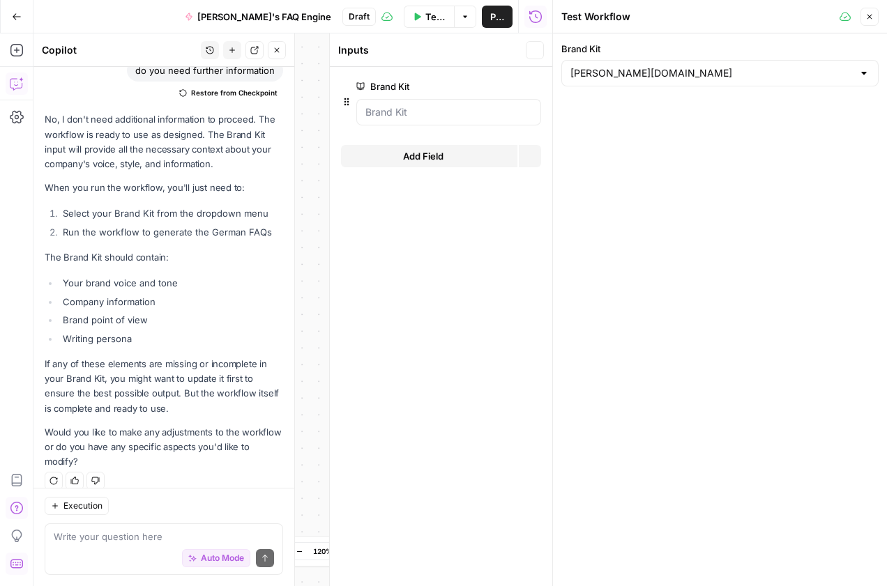
click at [489, 280] on form "Brand Kit edit field Delete group Add Field Options" at bounding box center [441, 326] width 222 height 519
click at [540, 47] on button "Close" at bounding box center [535, 50] width 18 height 18
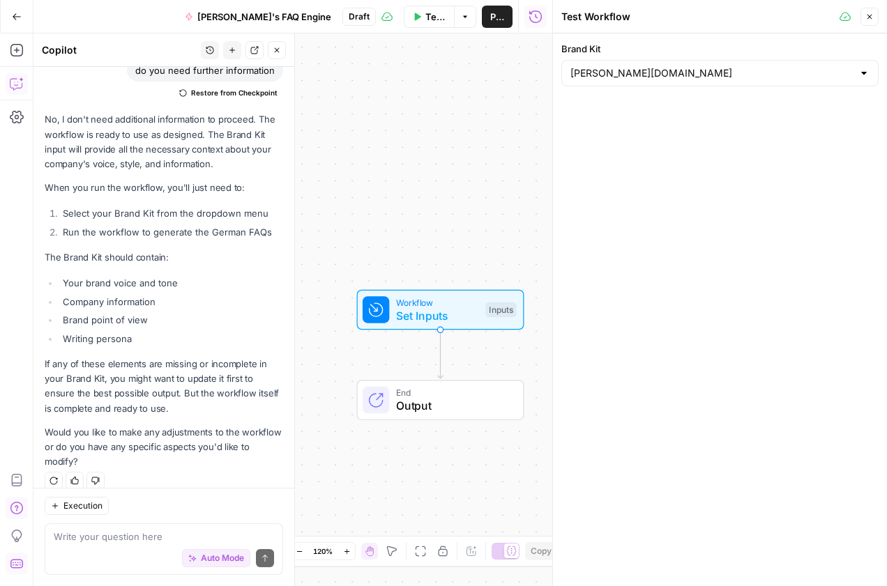
click at [501, 306] on div "Inputs" at bounding box center [500, 310] width 31 height 15
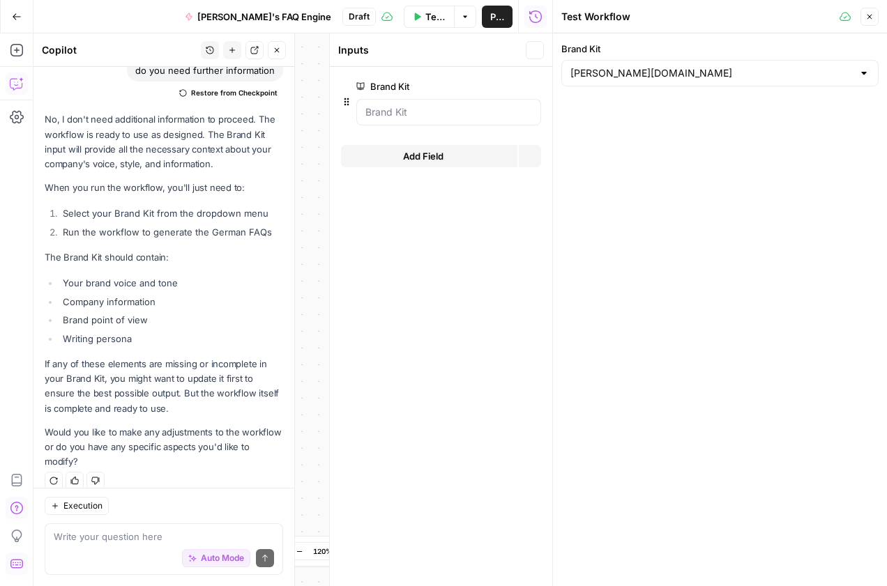
click at [490, 282] on form "Brand Kit edit field Delete group Add Field Options" at bounding box center [441, 326] width 222 height 519
click at [306, 219] on div "Workflow Set Inputs Inputs End Output" at bounding box center [292, 309] width 519 height 553
click at [313, 277] on div "Workflow Set Inputs Inputs End Output" at bounding box center [292, 309] width 519 height 553
click at [864, 15] on button "Close" at bounding box center [869, 17] width 18 height 18
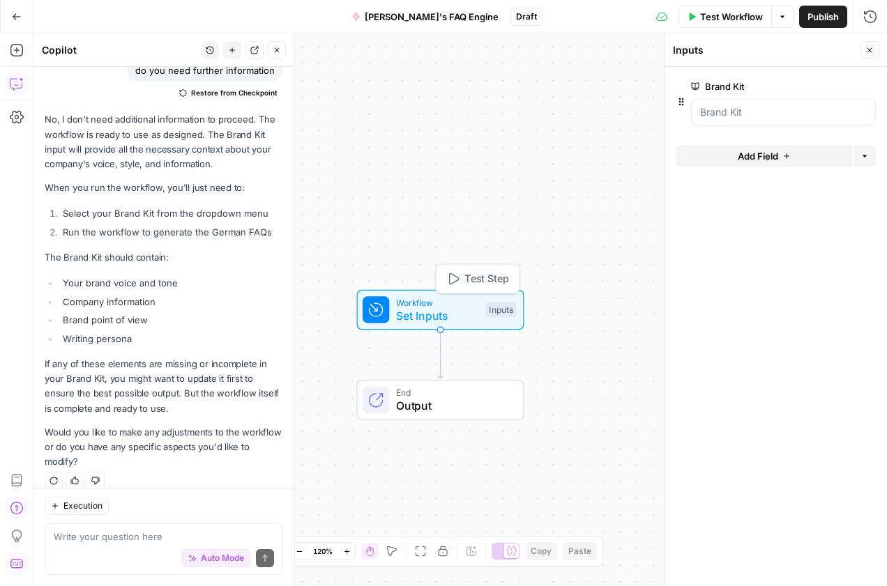
click at [494, 268] on button "Test Step" at bounding box center [477, 279] width 76 height 22
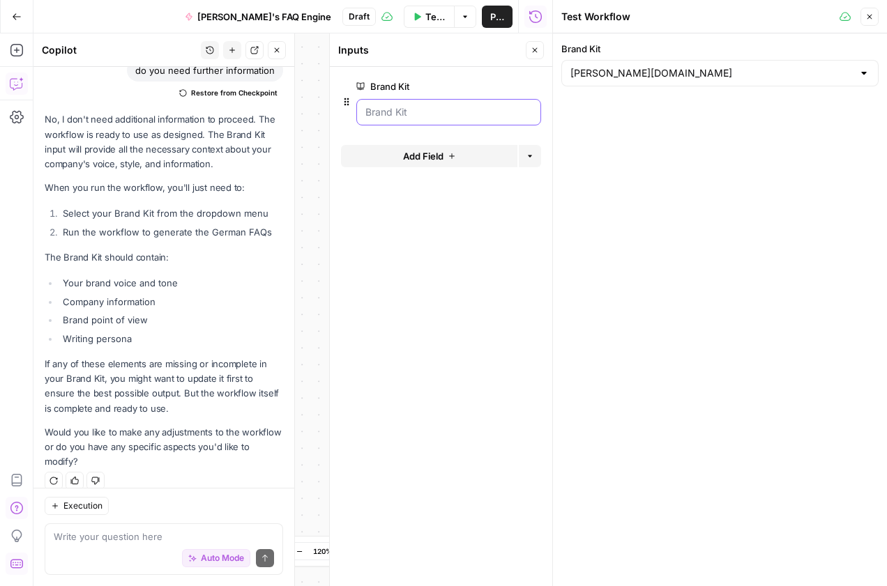
click at [458, 114] on Kit "Brand Kit" at bounding box center [448, 112] width 167 height 14
click at [462, 157] on button "Add Field" at bounding box center [429, 156] width 176 height 22
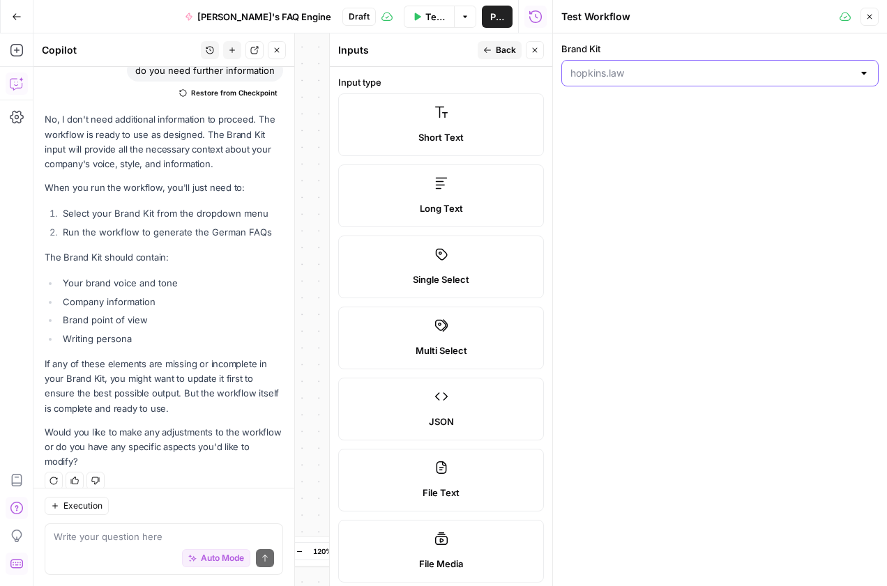
click at [607, 78] on input "Brand Kit" at bounding box center [711, 73] width 282 height 14
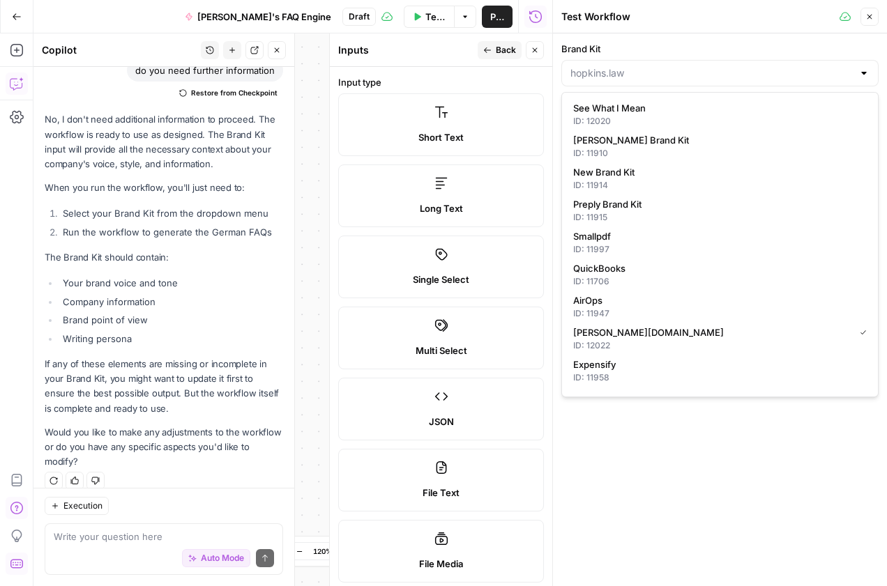
type input "hopkins.law"
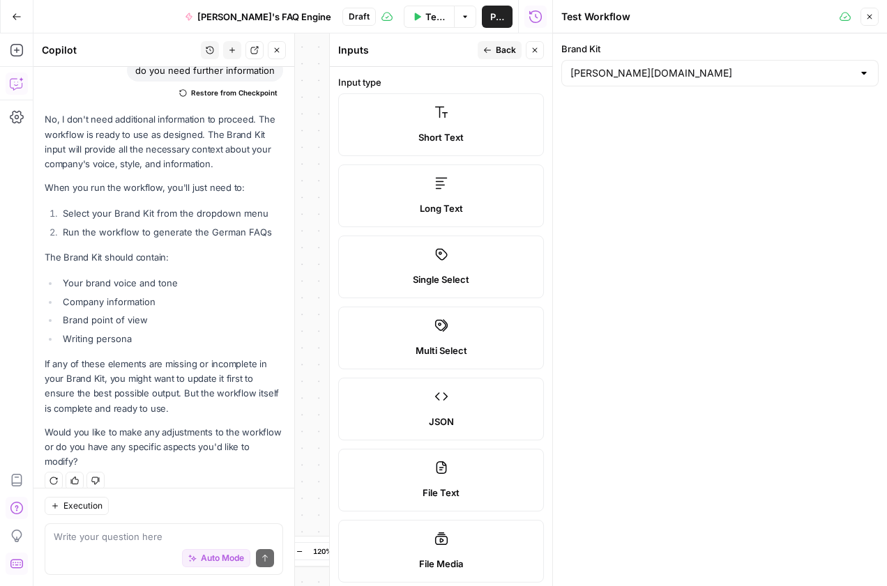
click at [871, 17] on icon "button" at bounding box center [869, 17] width 8 height 8
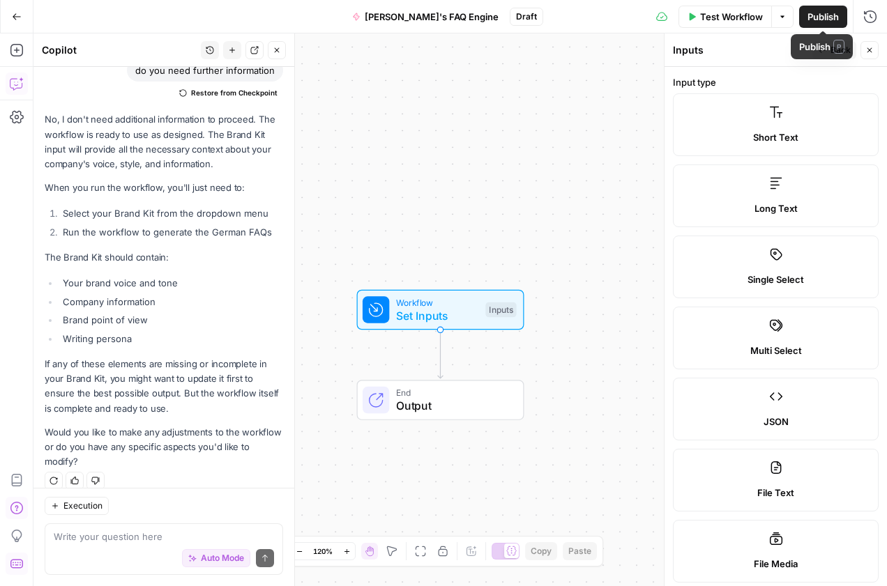
click at [782, 16] on icon "button" at bounding box center [782, 16] width 4 height 2
click at [434, 15] on span "[PERSON_NAME]'s FAQ Engine" at bounding box center [432, 17] width 134 height 14
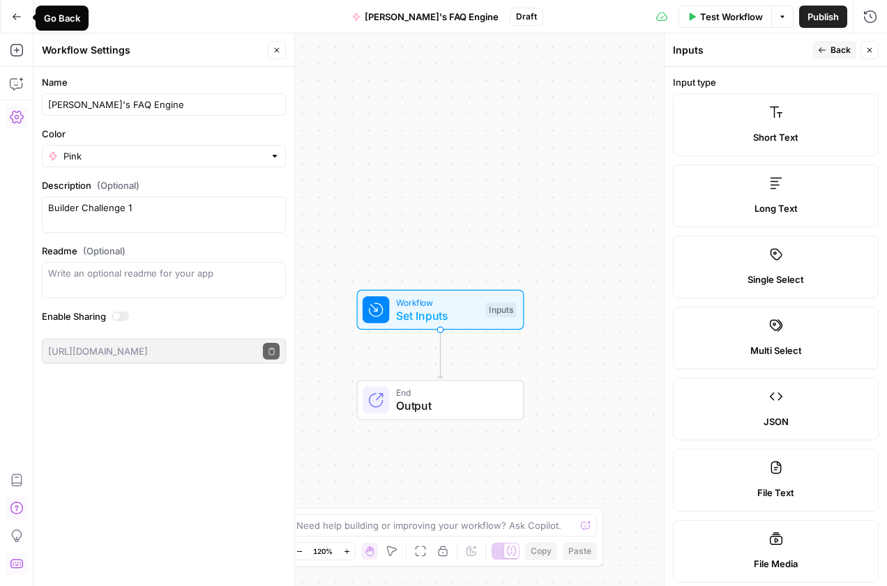
click at [17, 20] on icon "button" at bounding box center [17, 17] width 10 height 10
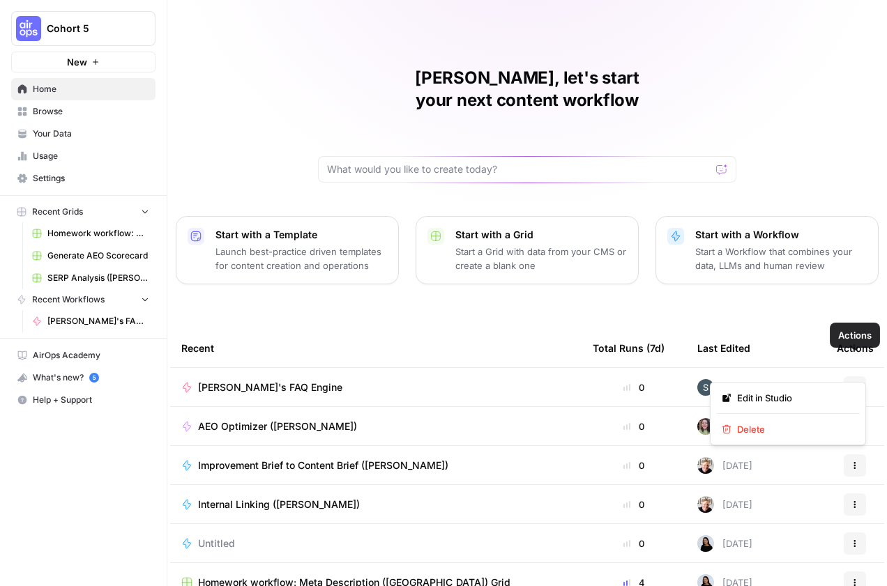
click at [851, 383] on icon "button" at bounding box center [855, 387] width 8 height 8
click at [764, 435] on span "Delete" at bounding box center [793, 429] width 112 height 14
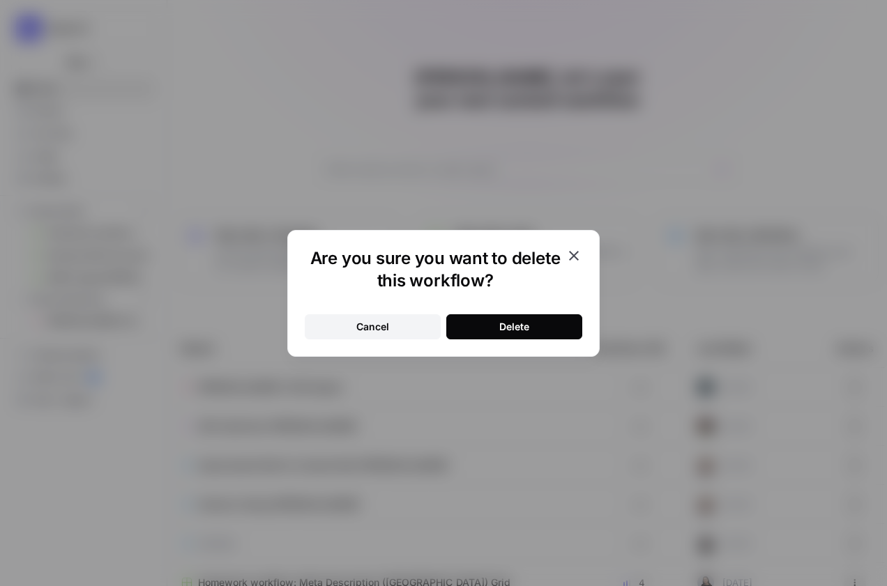
click at [551, 326] on button "Delete" at bounding box center [514, 326] width 136 height 25
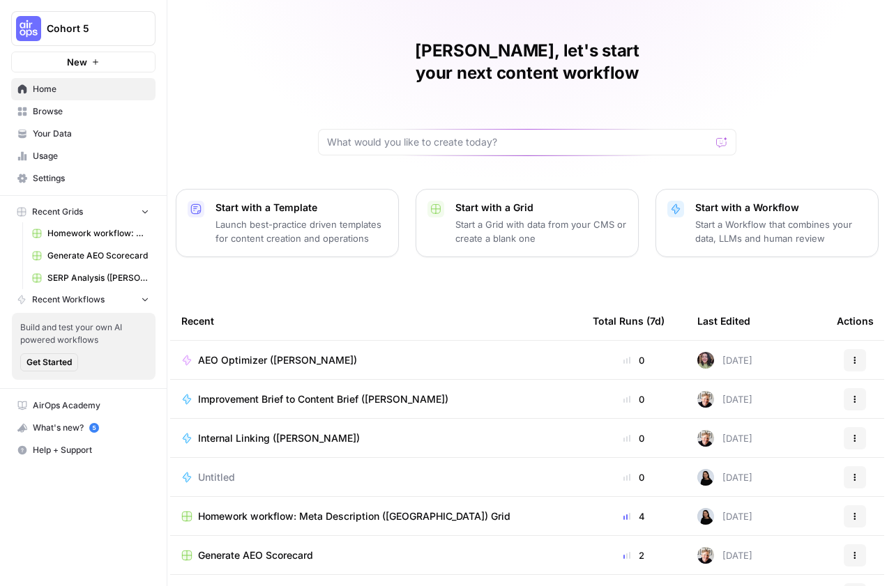
scroll to position [55, 0]
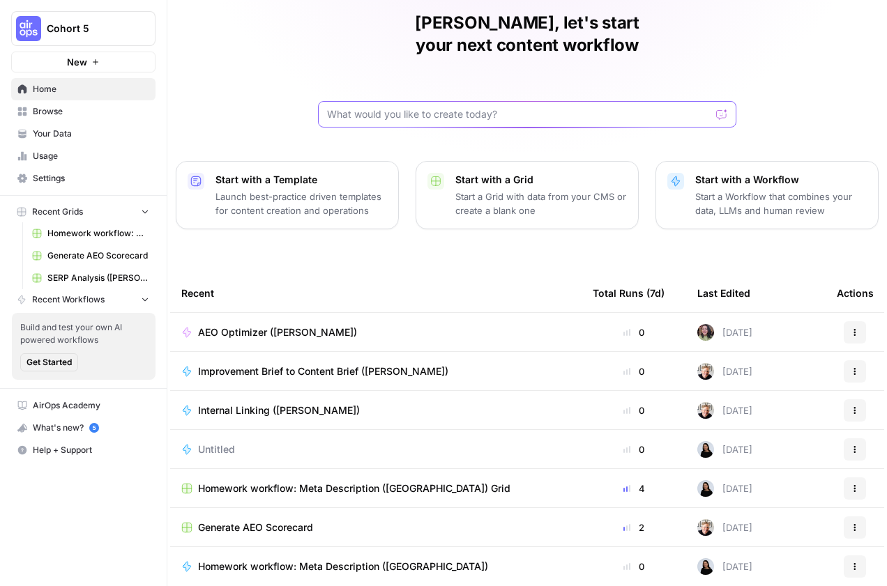
click at [408, 107] on input "text" at bounding box center [518, 114] width 383 height 14
type input "create a Faq engine based on my brand that answers 3 questions in german langua…"
click button "Send" at bounding box center [722, 114] width 18 height 18
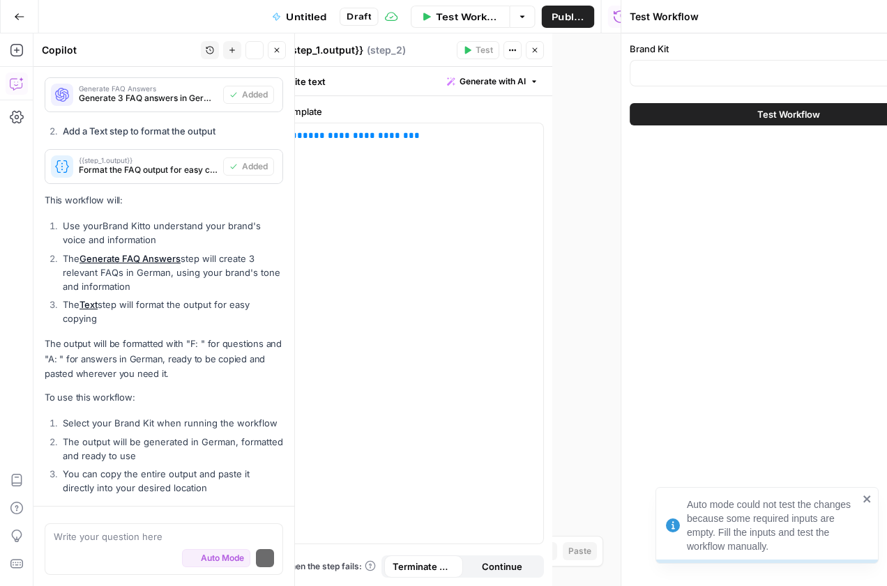
scroll to position [448, 0]
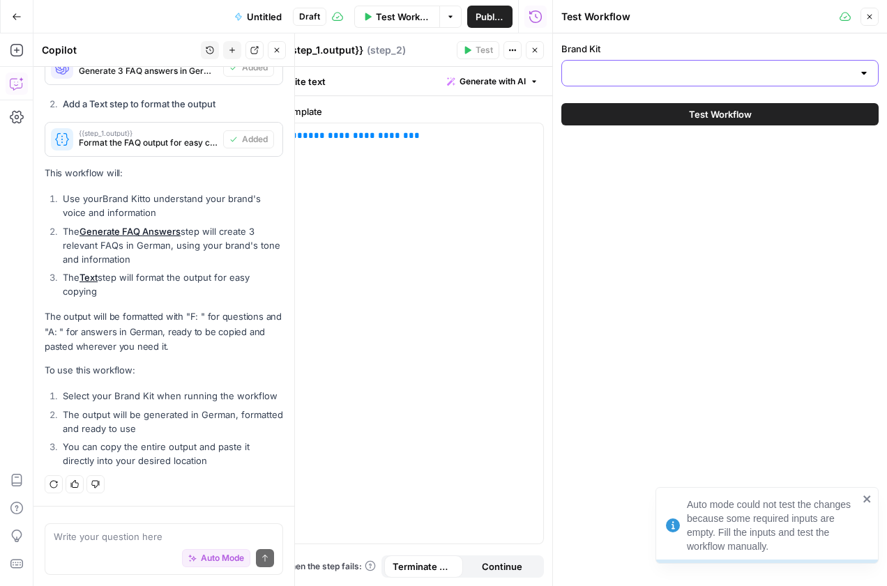
click at [704, 75] on input "Brand Kit" at bounding box center [711, 73] width 282 height 14
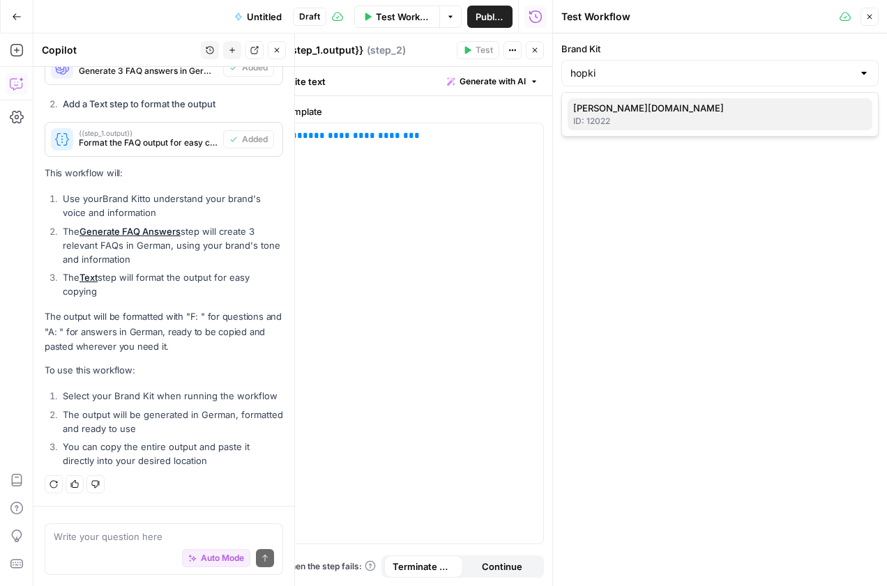
click at [650, 110] on span "hopkins.law" at bounding box center [717, 108] width 288 height 14
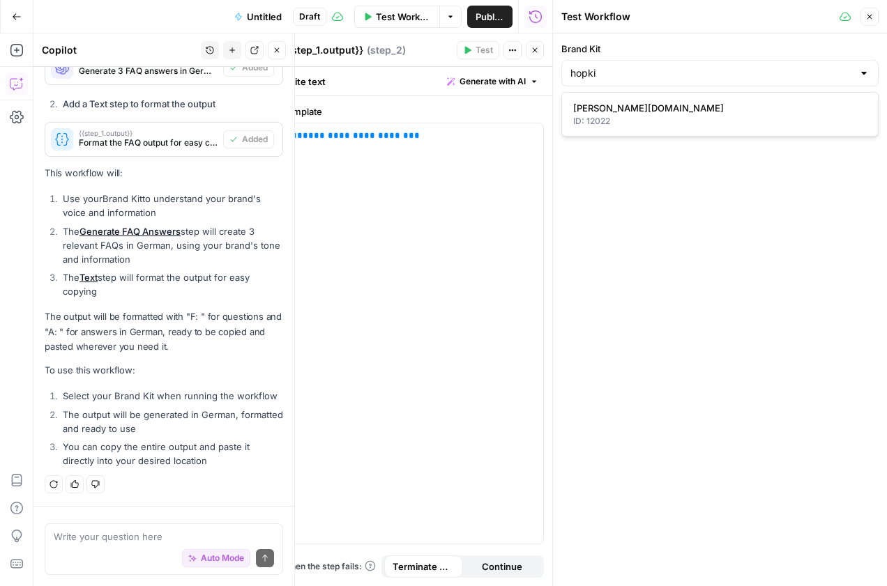
type input "hopkins.law"
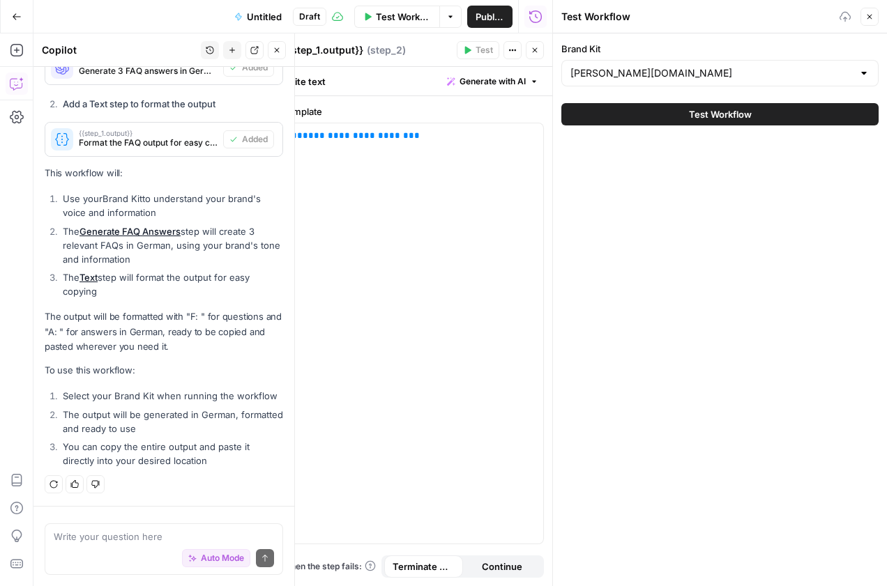
click at [697, 111] on span "Test Workflow" at bounding box center [720, 114] width 63 height 14
click at [702, 112] on span "Test Workflow" at bounding box center [720, 114] width 63 height 14
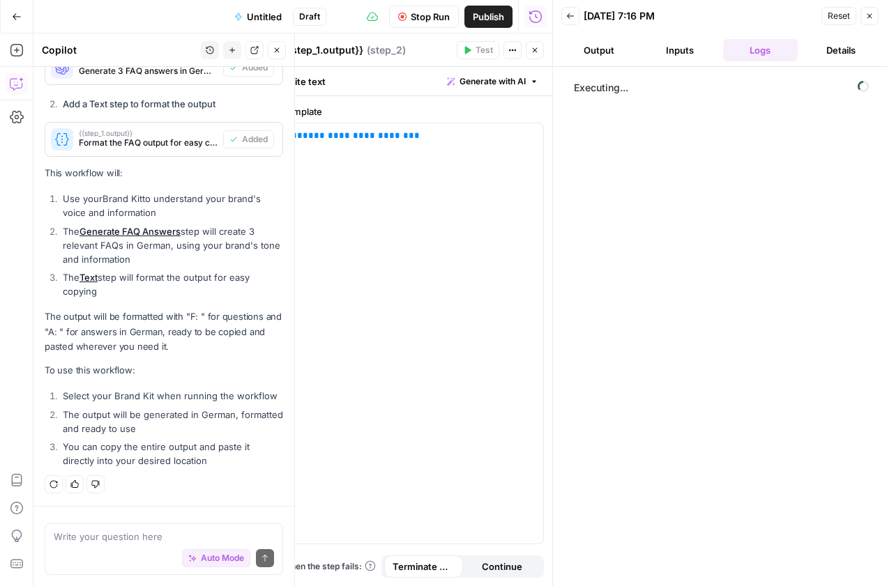
click at [276, 49] on icon "button" at bounding box center [277, 50] width 5 height 5
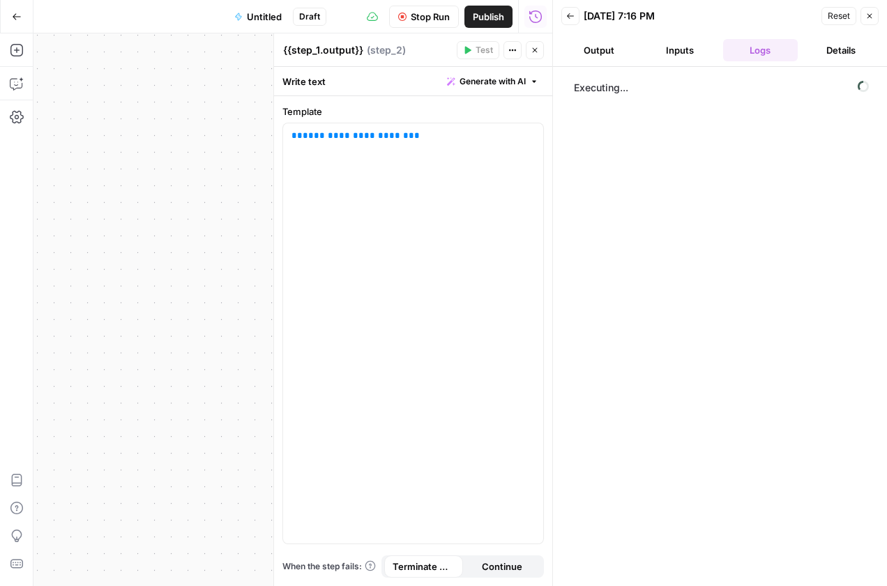
click at [537, 47] on icon "button" at bounding box center [535, 50] width 8 height 8
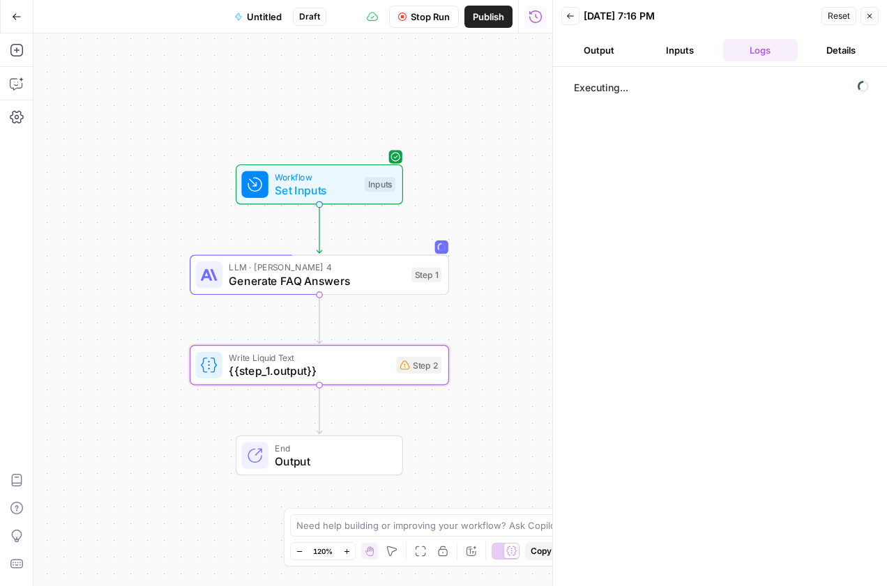
drag, startPoint x: 438, startPoint y: 105, endPoint x: 299, endPoint y: 26, distance: 159.9
click at [299, 26] on div "Go Back Untitled Draft Stop Run Publish Run History Add Steps Copilot Settings …" at bounding box center [276, 293] width 552 height 586
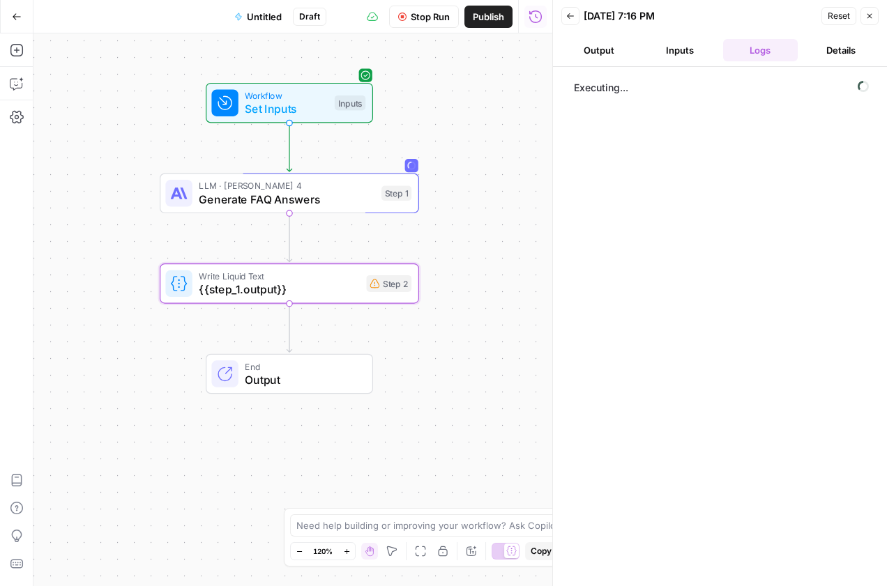
drag, startPoint x: 467, startPoint y: 179, endPoint x: 443, endPoint y: 103, distance: 79.8
click at [442, 102] on div "Workflow Set Inputs Inputs LLM · Claude Sonnet 4 Generate FAQ Answers Step 1 Wr…" at bounding box center [292, 309] width 519 height 553
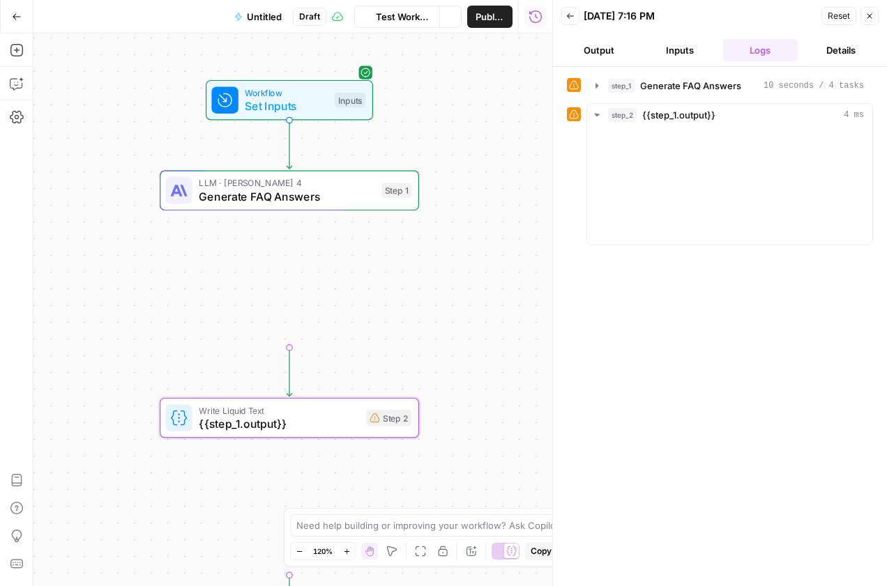
click at [569, 14] on icon "button" at bounding box center [570, 16] width 7 height 6
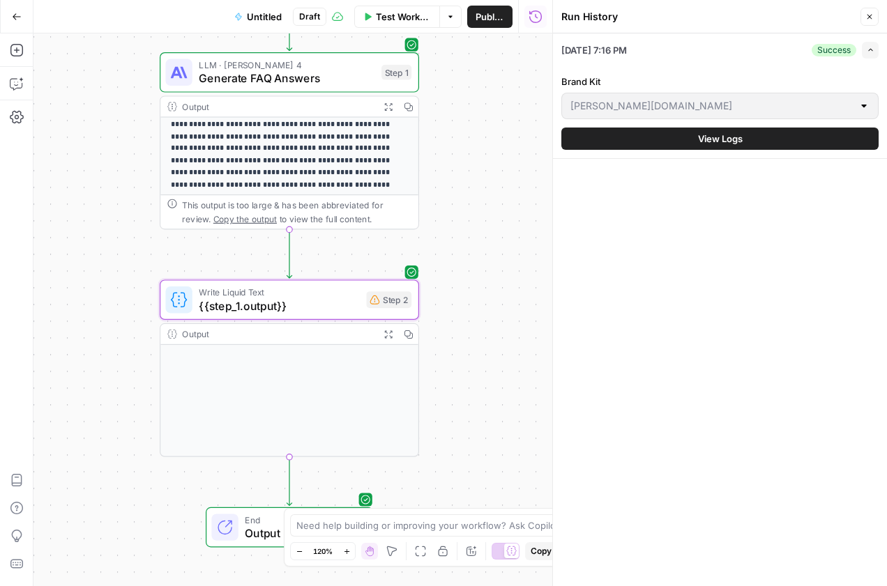
scroll to position [137, 0]
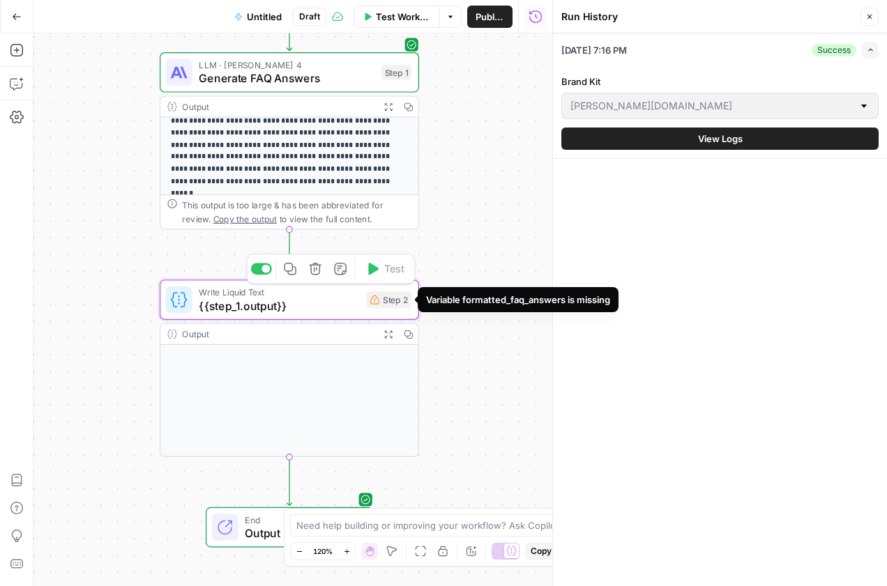
click at [390, 305] on div "Step 2" at bounding box center [388, 299] width 45 height 17
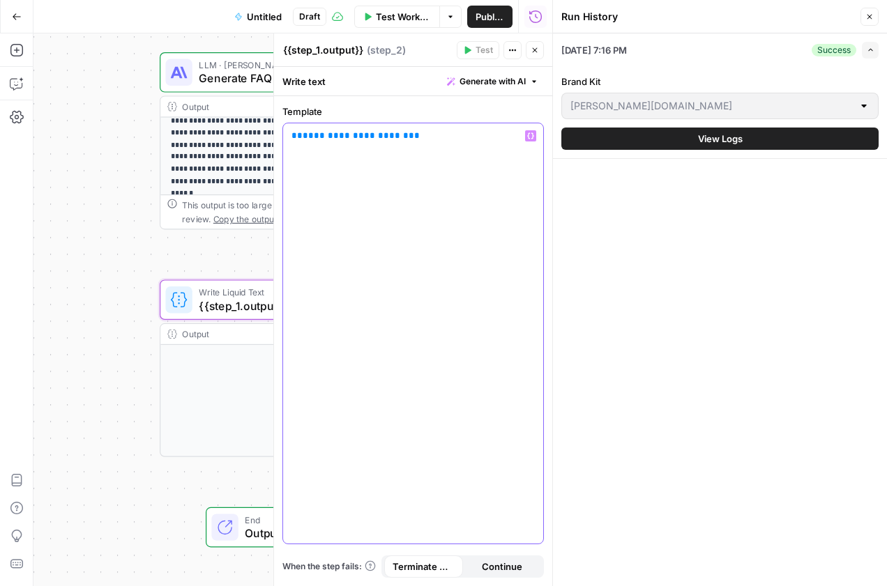
drag, startPoint x: 409, startPoint y: 176, endPoint x: 416, endPoint y: 156, distance: 21.4
click at [409, 176] on div "**********" at bounding box center [413, 333] width 260 height 420
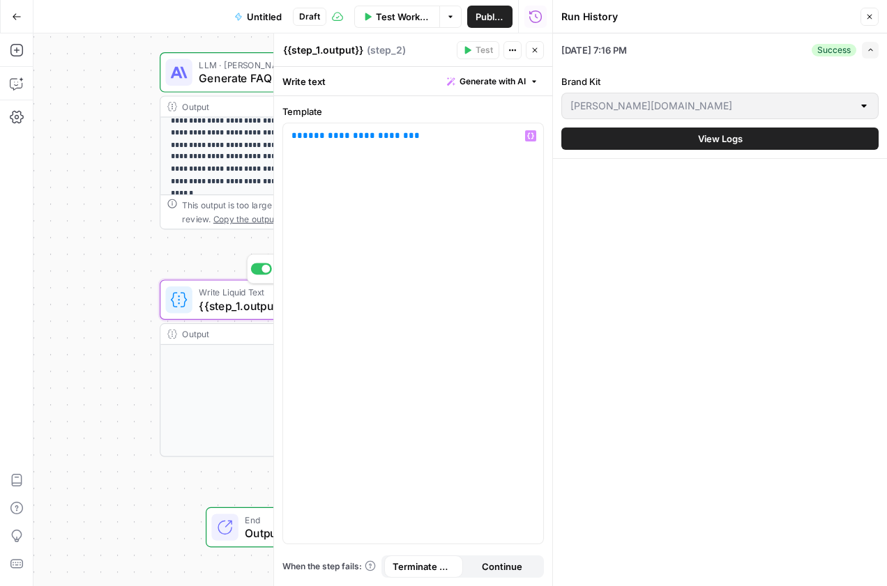
click at [248, 313] on span "{{step_1.output}}" at bounding box center [279, 306] width 160 height 17
click at [236, 365] on div "Output Expand Output Copy" at bounding box center [289, 390] width 259 height 134
click at [227, 114] on div "Output Expand Output Copy" at bounding box center [289, 107] width 258 height 21
click at [222, 135] on p "**********" at bounding box center [290, 139] width 238 height 98
click at [538, 50] on span "Close" at bounding box center [538, 50] width 1 height 1
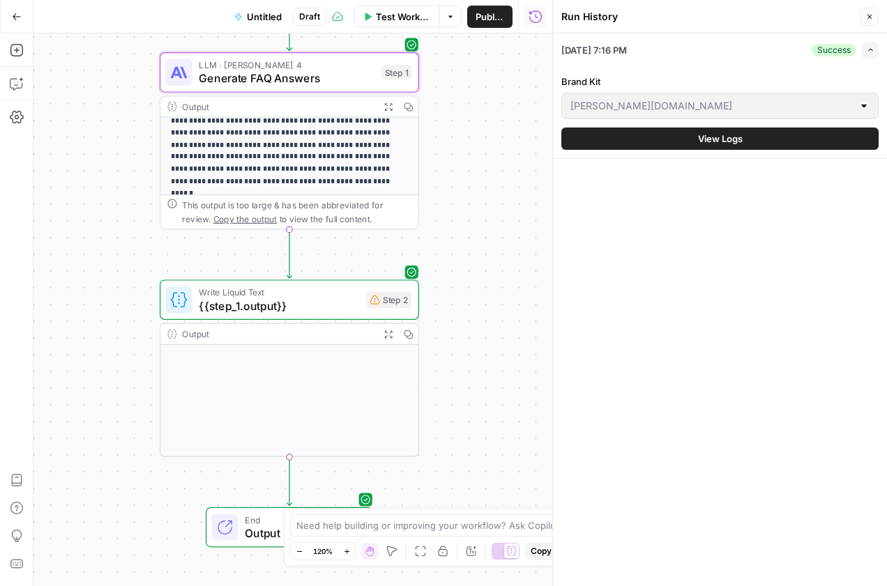
click at [349, 128] on p "**********" at bounding box center [290, 139] width 238 height 98
click at [865, 16] on icon "button" at bounding box center [869, 17] width 8 height 8
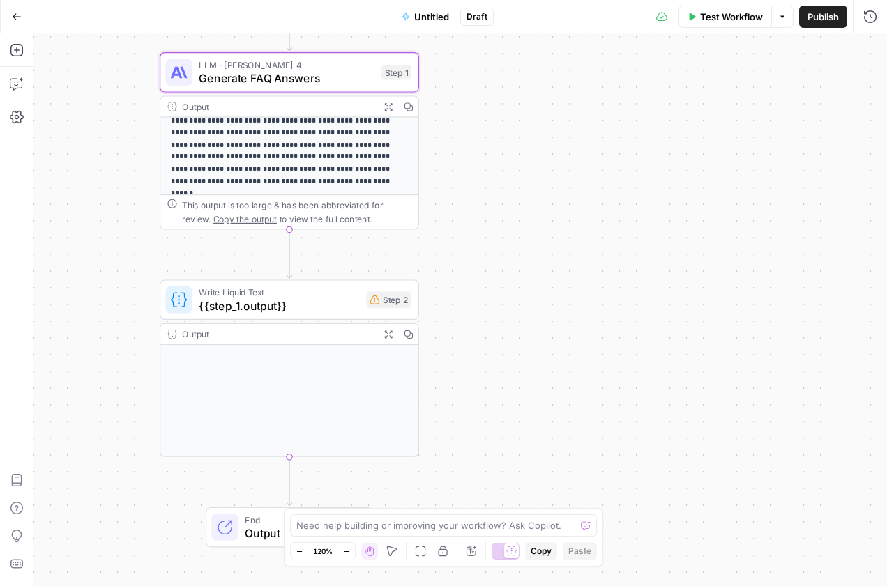
click at [349, 133] on p "**********" at bounding box center [290, 139] width 238 height 98
click at [351, 107] on div "Output" at bounding box center [277, 106] width 191 height 13
click at [344, 195] on div "This output is too large & has been abbreviated for review. Copy the output to …" at bounding box center [289, 212] width 258 height 34
click at [294, 106] on div "Output" at bounding box center [277, 106] width 191 height 13
click at [340, 77] on span "Generate FAQ Answers" at bounding box center [287, 78] width 176 height 17
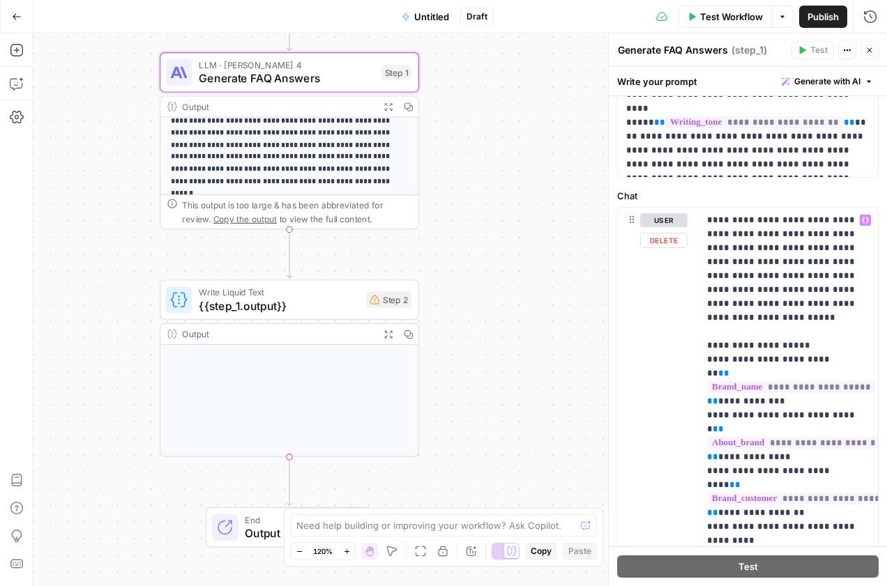
scroll to position [0, 0]
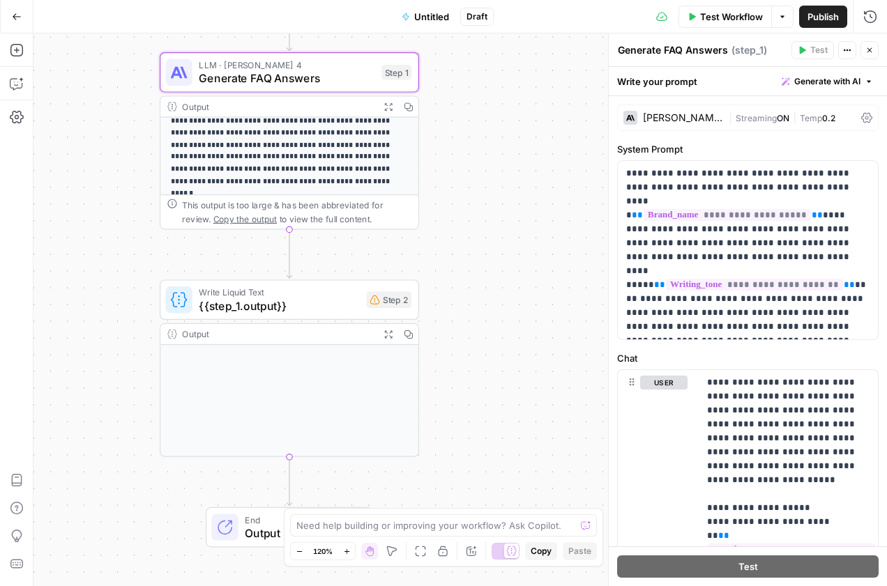
click at [303, 386] on div "Output Expand Output Copy" at bounding box center [289, 390] width 259 height 134
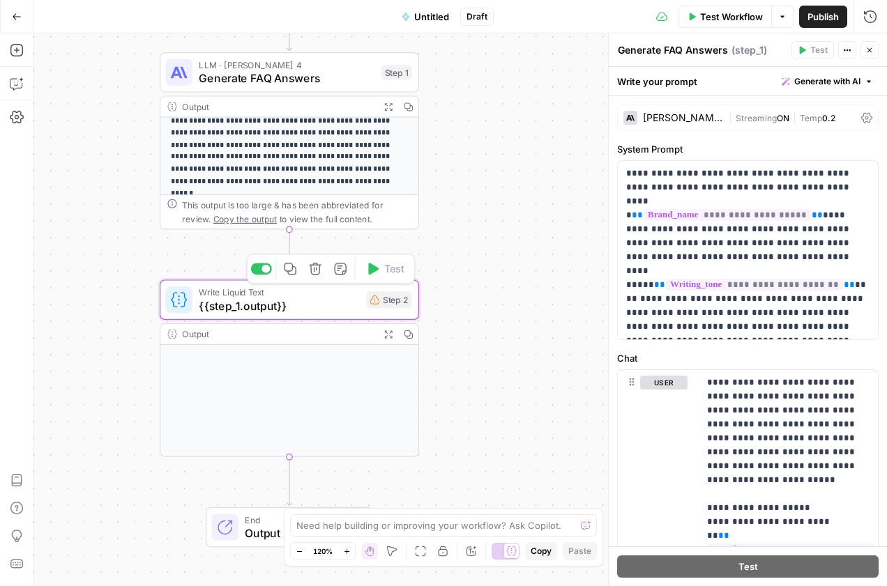
click at [335, 303] on span "{{step_1.output}}" at bounding box center [279, 306] width 160 height 17
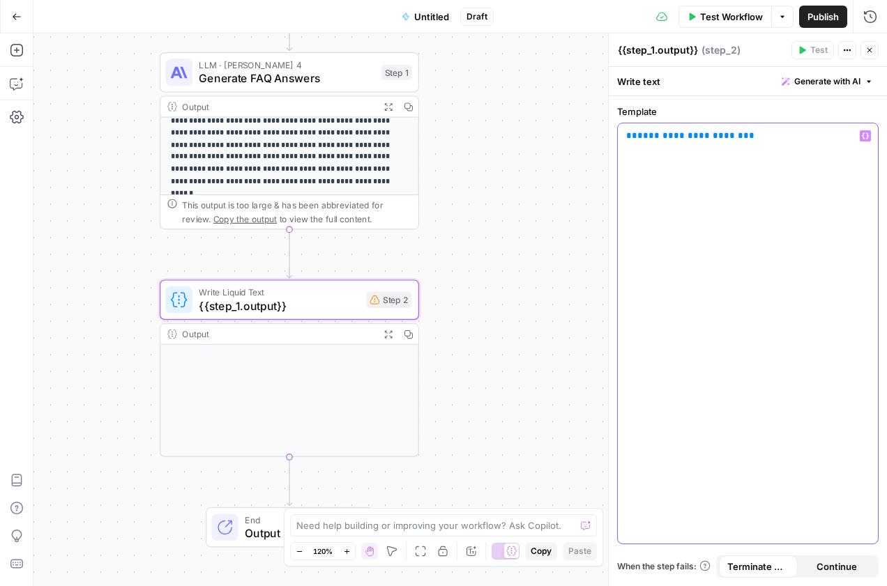
click at [800, 130] on p "**********" at bounding box center [747, 136] width 243 height 14
drag, startPoint x: 714, startPoint y: 135, endPoint x: 634, endPoint y: 140, distance: 79.6
click at [634, 140] on p "**********" at bounding box center [747, 136] width 243 height 14
click at [865, 135] on icon "button" at bounding box center [865, 135] width 7 height 7
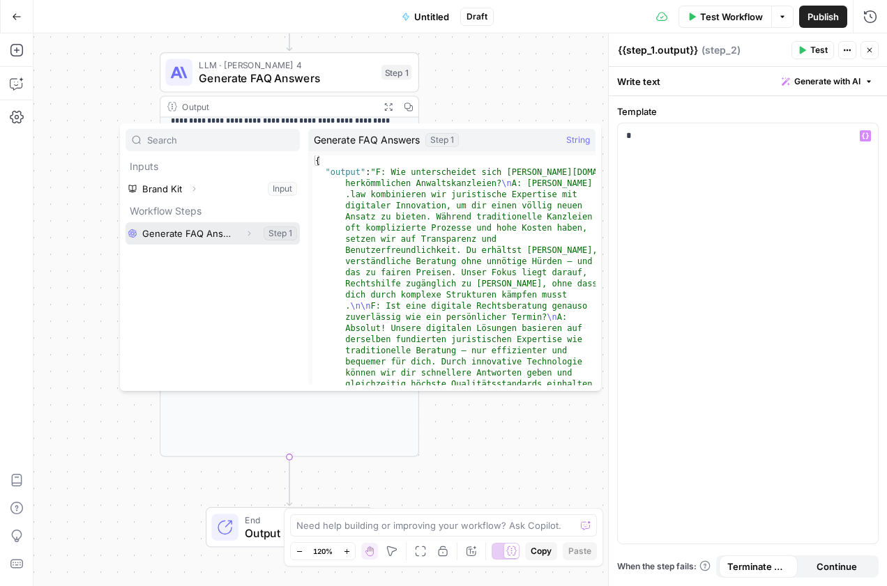
click at [212, 227] on button "Select variable Generate FAQ Answers" at bounding box center [212, 233] width 174 height 22
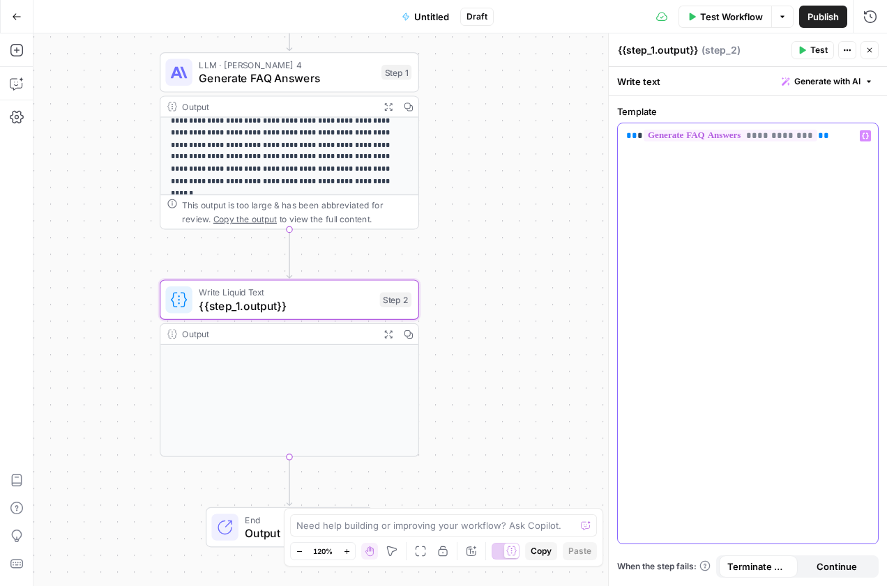
click at [630, 137] on span "**" at bounding box center [631, 135] width 11 height 9
click at [795, 192] on div "**********" at bounding box center [748, 333] width 260 height 420
click at [812, 48] on span "Test" at bounding box center [818, 50] width 17 height 13
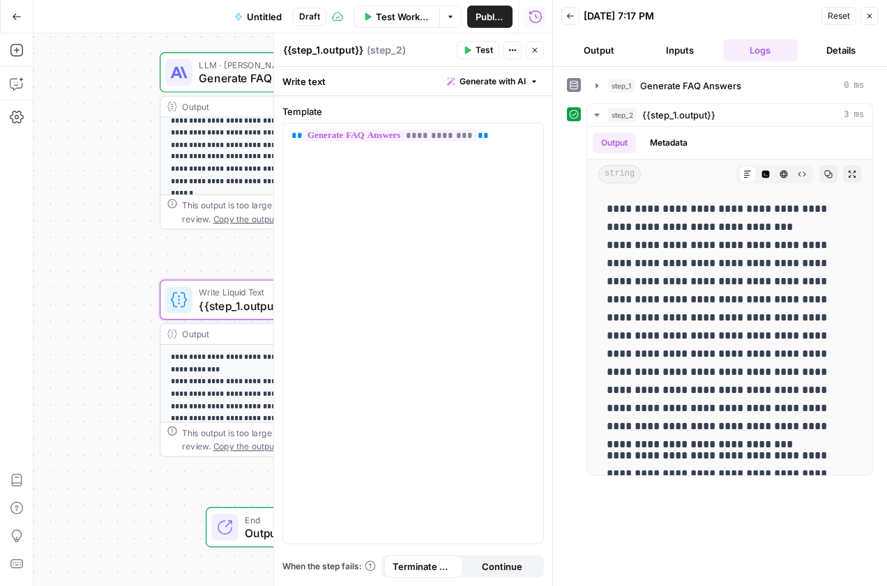
click at [533, 51] on icon "button" at bounding box center [535, 50] width 5 height 5
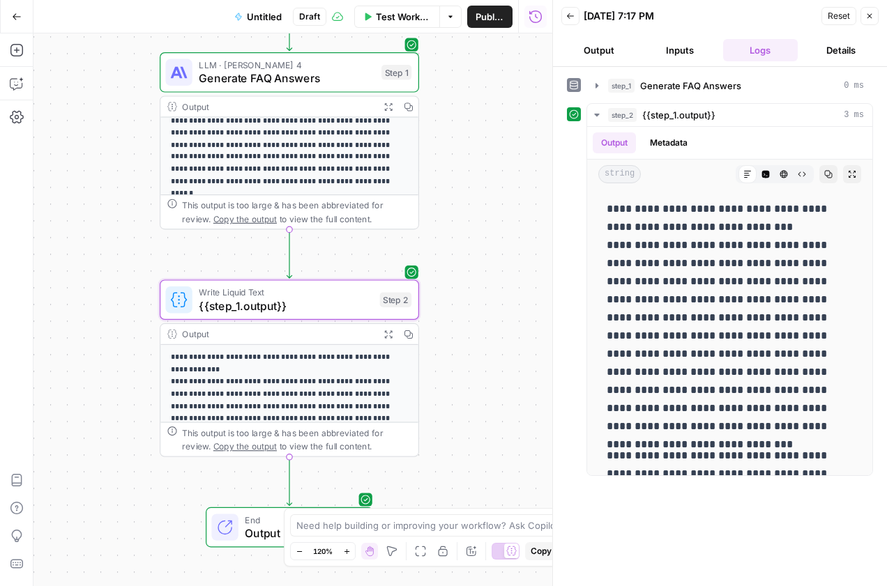
click at [569, 16] on icon "button" at bounding box center [570, 16] width 7 height 6
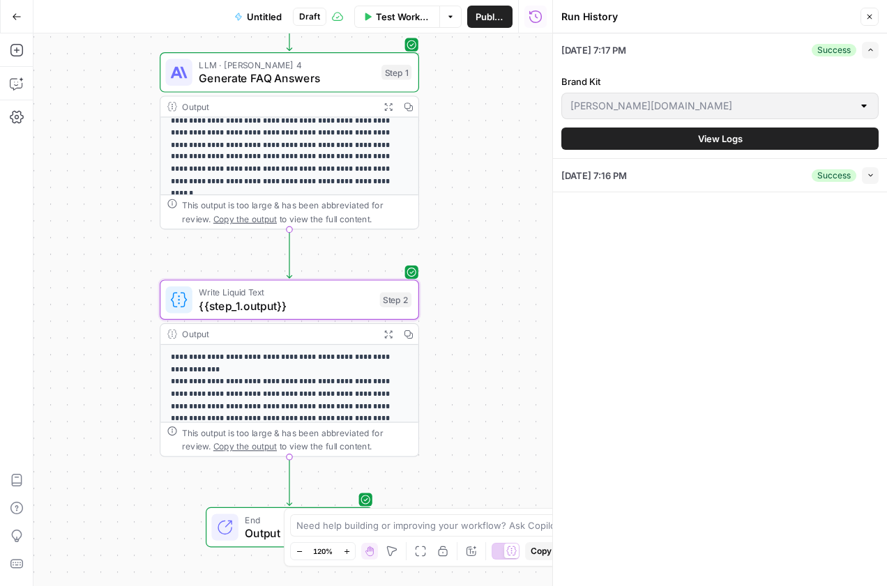
click at [262, 15] on span "Untitled" at bounding box center [264, 17] width 35 height 14
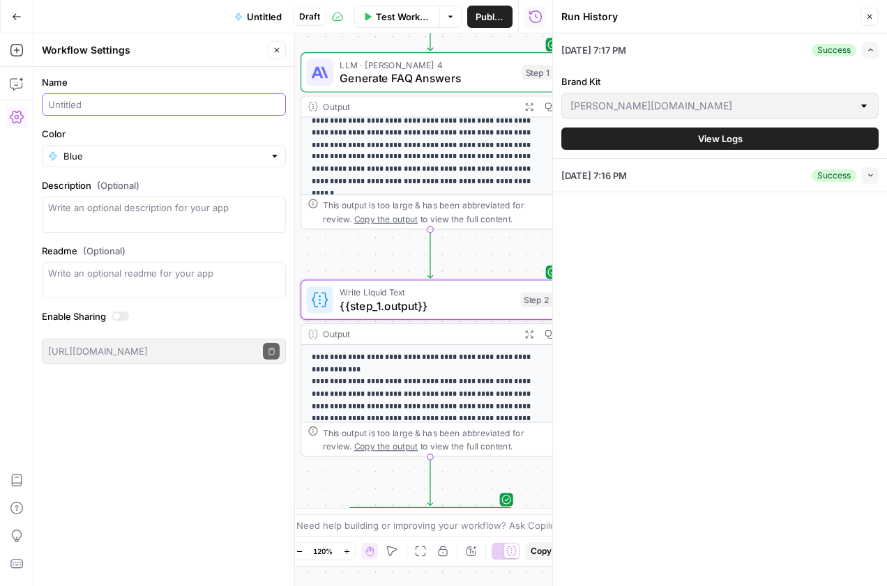
click at [86, 104] on input "Name" at bounding box center [163, 105] width 231 height 14
type input "[PERSON_NAME]'s FAQ Engine"
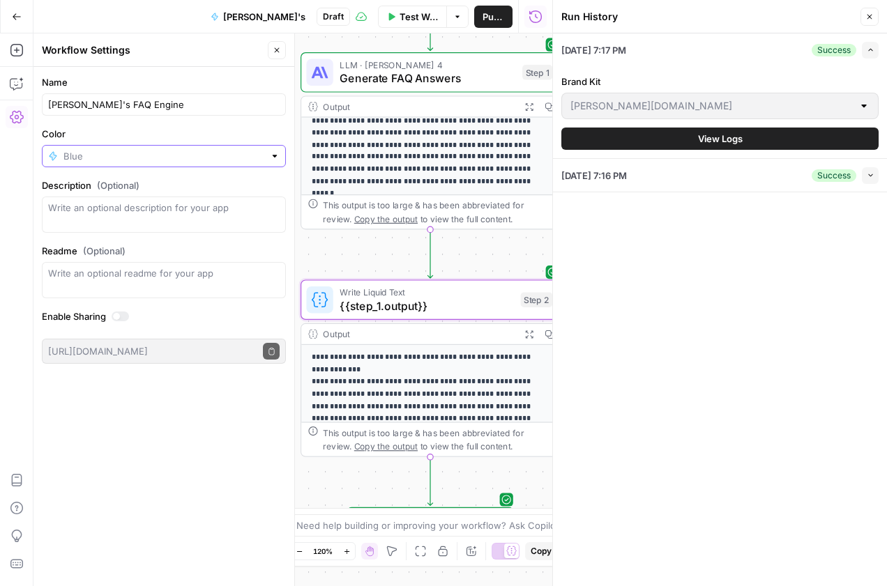
click at [162, 150] on input "Color" at bounding box center [163, 156] width 201 height 14
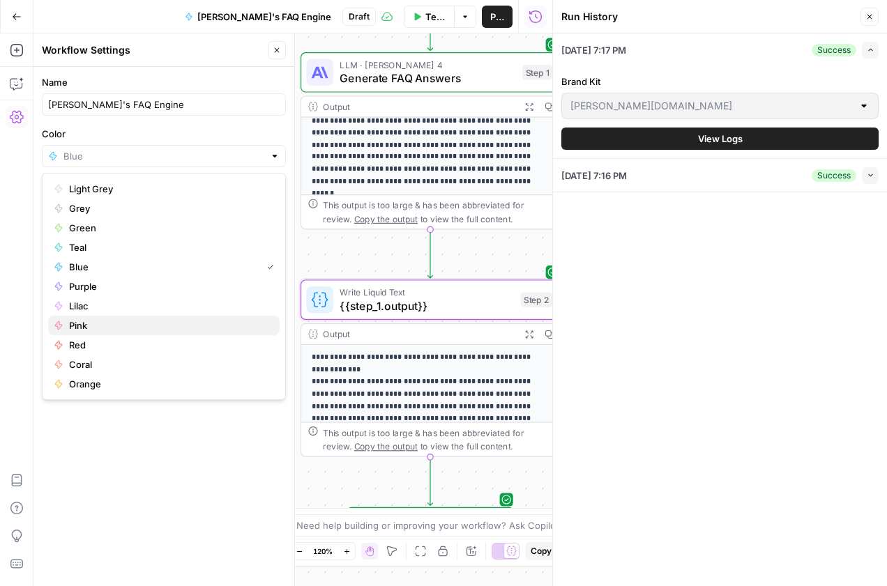
click at [117, 326] on span "Pink" at bounding box center [168, 326] width 199 height 14
type input "Pink"
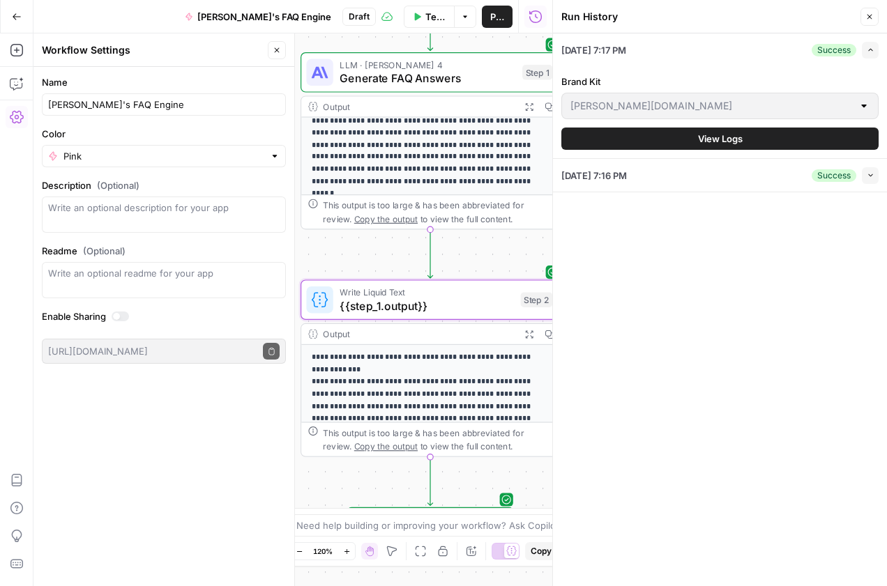
drag, startPoint x: 168, startPoint y: 368, endPoint x: 171, endPoint y: 313, distance: 55.1
click at [167, 367] on form "Name Paula's FAQ Engine Color Pink Description (Optional) Readme (Optional) Wri…" at bounding box center [163, 219] width 261 height 305
click at [125, 25] on div "Go Back Paula's FAQ Engine Draft Test Workflow Options Publish Run History" at bounding box center [276, 16] width 552 height 33
click at [16, 14] on icon "button" at bounding box center [17, 17] width 10 height 10
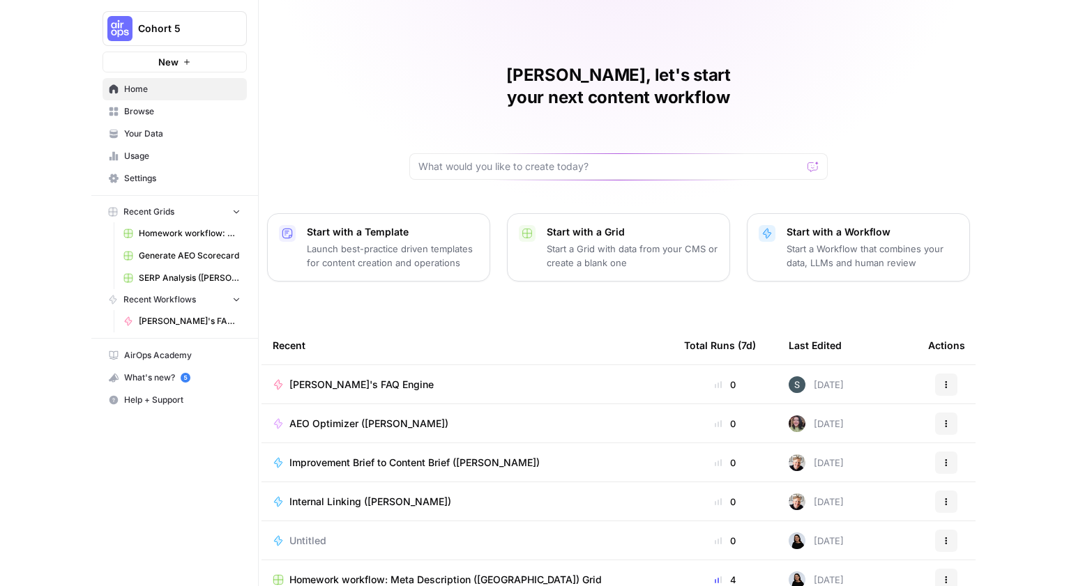
scroll to position [55, 0]
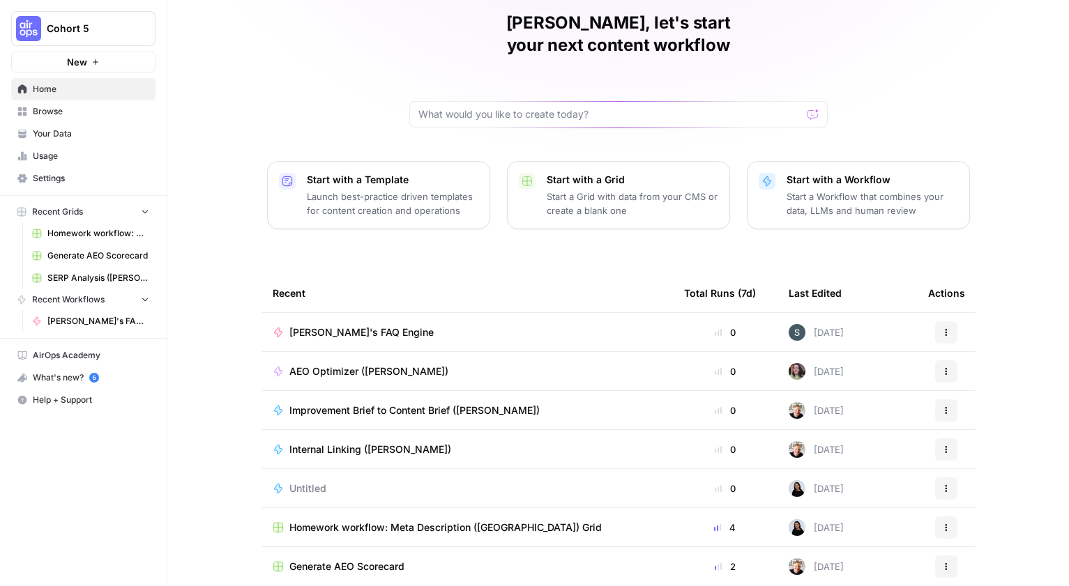
click at [619, 190] on p "Start a Grid with data from your CMS or create a blank one" at bounding box center [633, 204] width 172 height 28
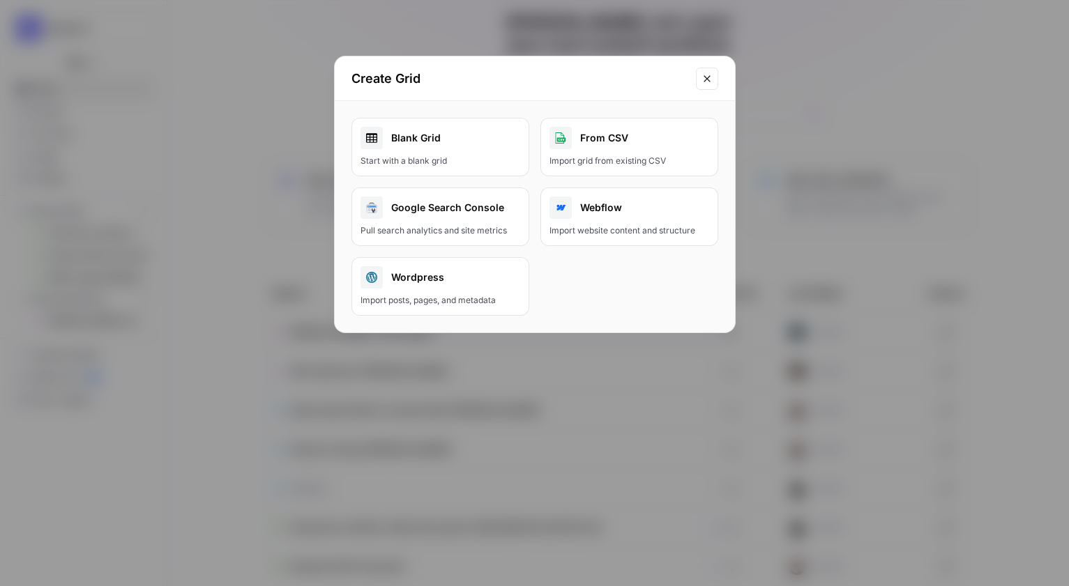
click at [443, 142] on div "Blank Grid" at bounding box center [440, 138] width 160 height 22
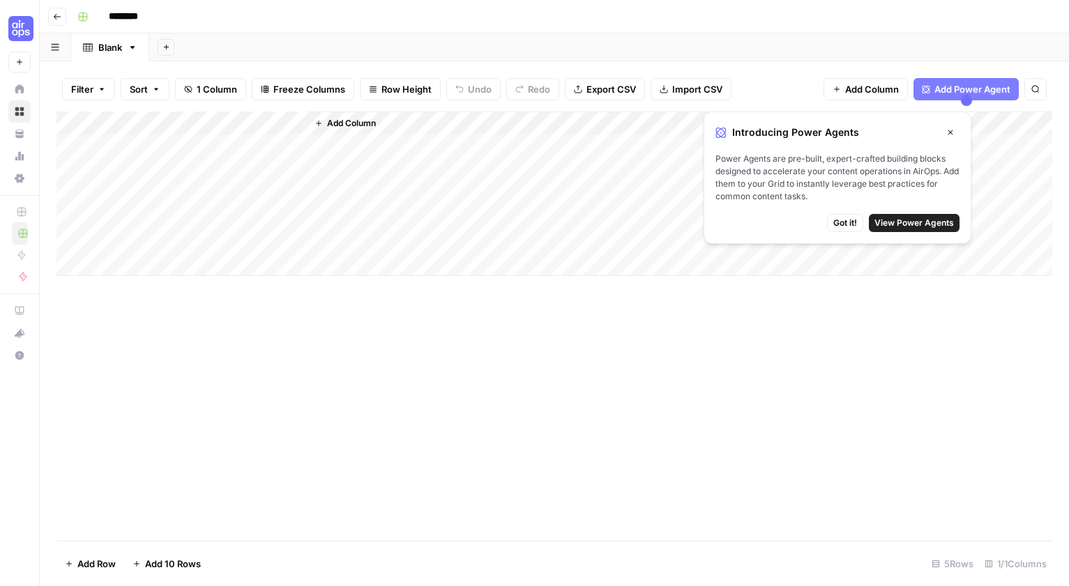
click at [132, 14] on input "********" at bounding box center [141, 17] width 78 height 22
click at [143, 15] on input "********" at bounding box center [141, 17] width 78 height 22
click at [156, 120] on div "Add Column" at bounding box center [554, 194] width 996 height 165
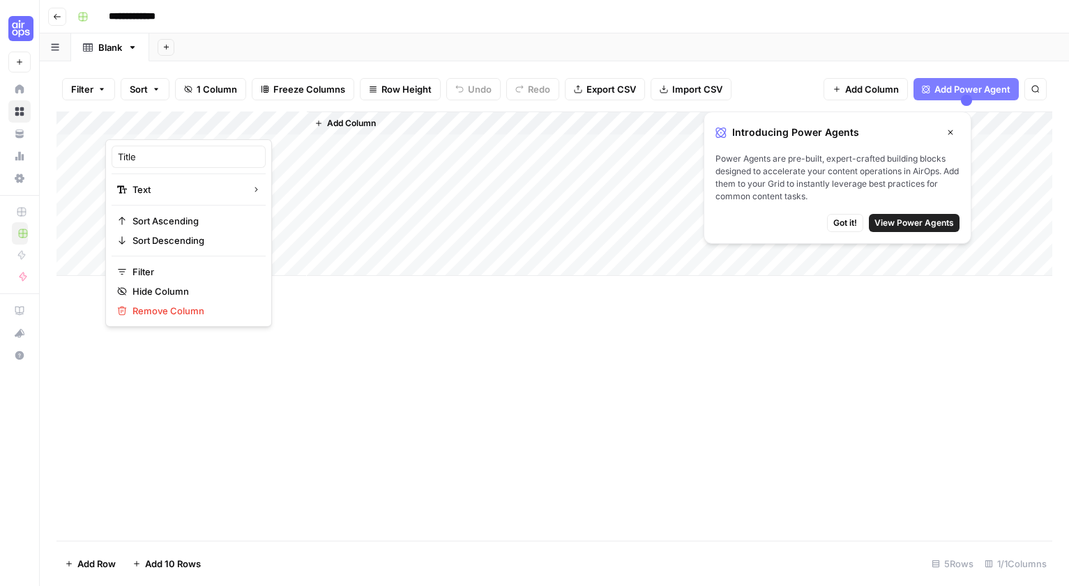
type input "**********"
click at [146, 152] on input "Title" at bounding box center [189, 157] width 142 height 14
type input "keyword"
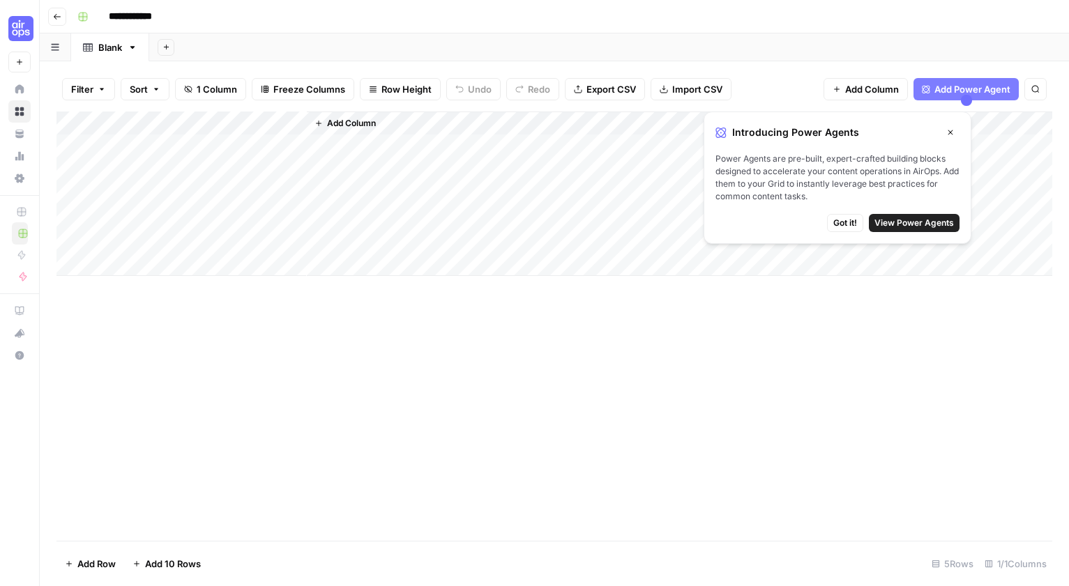
drag, startPoint x: 116, startPoint y: 158, endPoint x: 123, endPoint y: 155, distance: 7.9
click at [137, 125] on div "Add Column" at bounding box center [554, 194] width 996 height 165
click at [114, 154] on div "keyword" at bounding box center [189, 157] width 154 height 22
type input "Keyword"
click at [385, 298] on div "Add Column" at bounding box center [554, 326] width 996 height 429
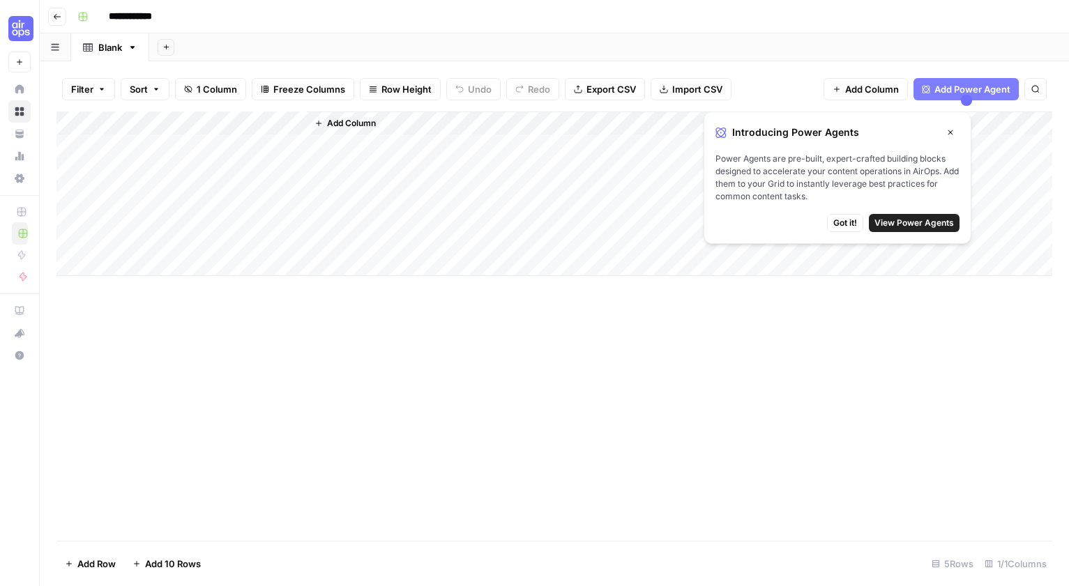
click at [339, 129] on span "Add Column" at bounding box center [351, 123] width 49 height 13
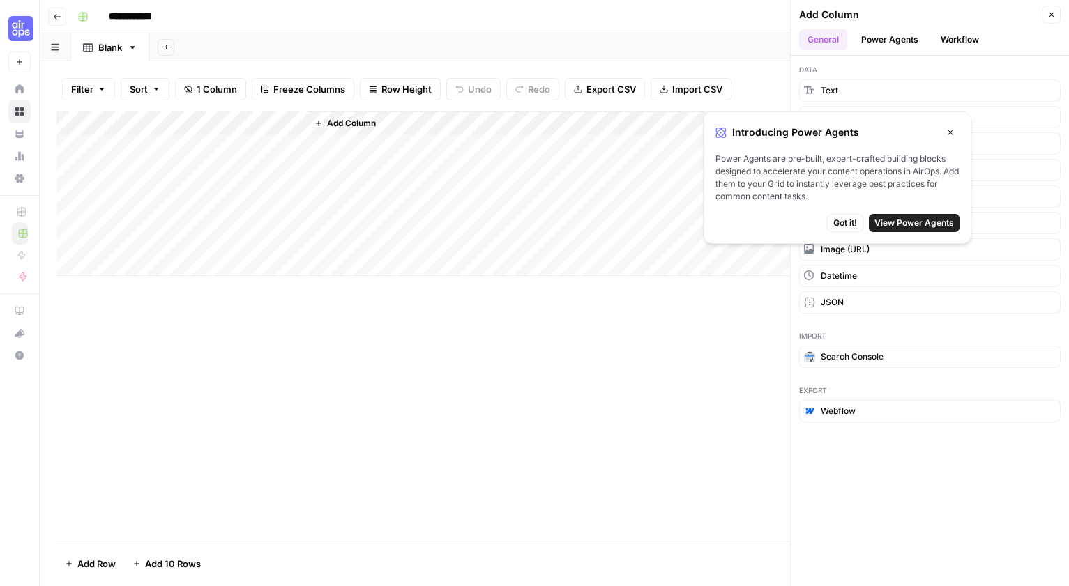
drag, startPoint x: 954, startPoint y: 130, endPoint x: 944, endPoint y: 91, distance: 40.9
click at [952, 125] on button "Close" at bounding box center [950, 132] width 18 height 18
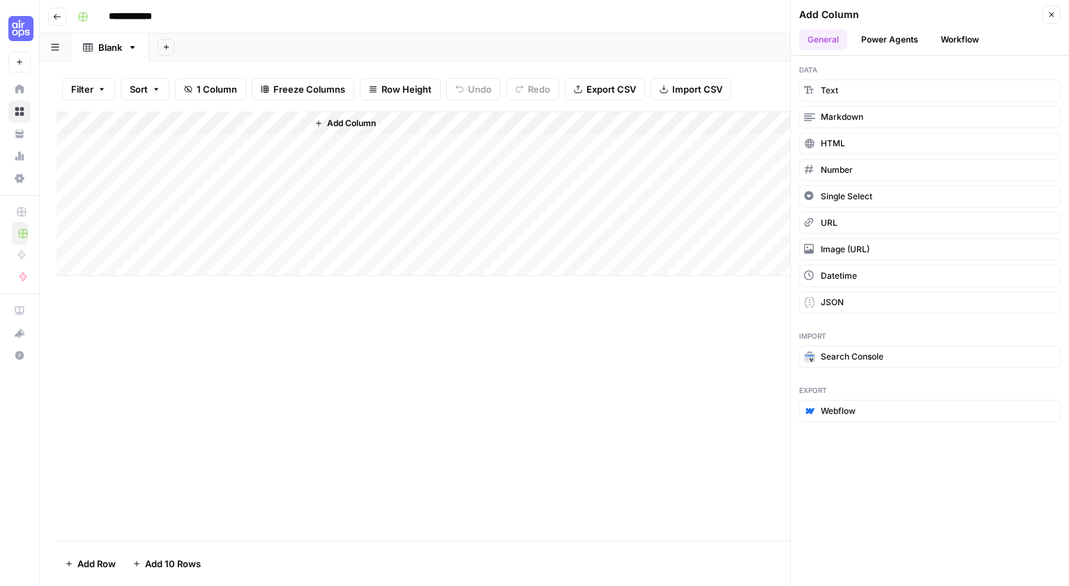
click at [903, 36] on button "Power Agents" at bounding box center [890, 39] width 74 height 21
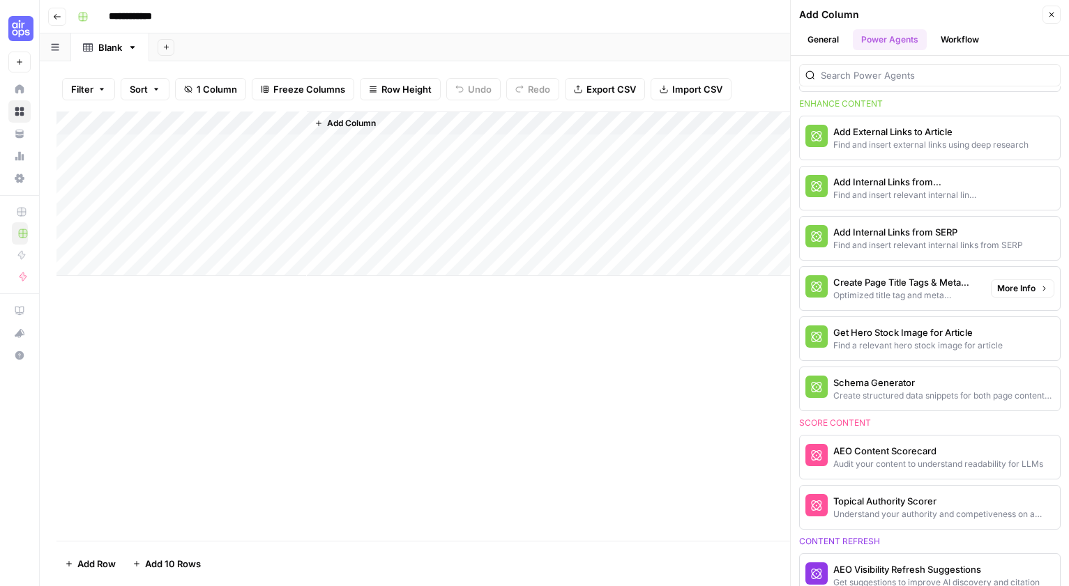
scroll to position [330, 0]
click at [870, 75] on input "search" at bounding box center [938, 75] width 234 height 14
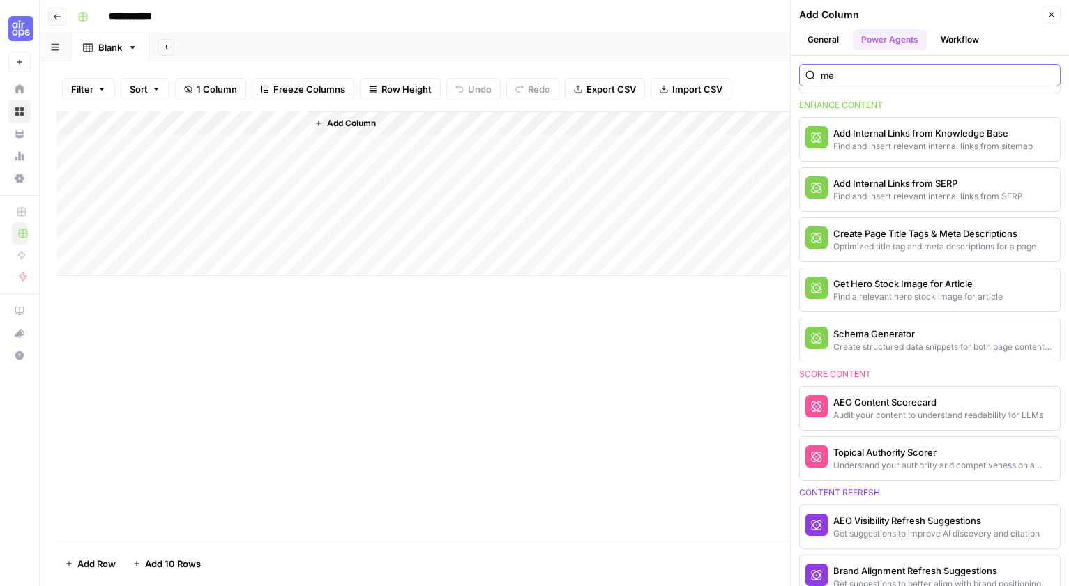
scroll to position [0, 0]
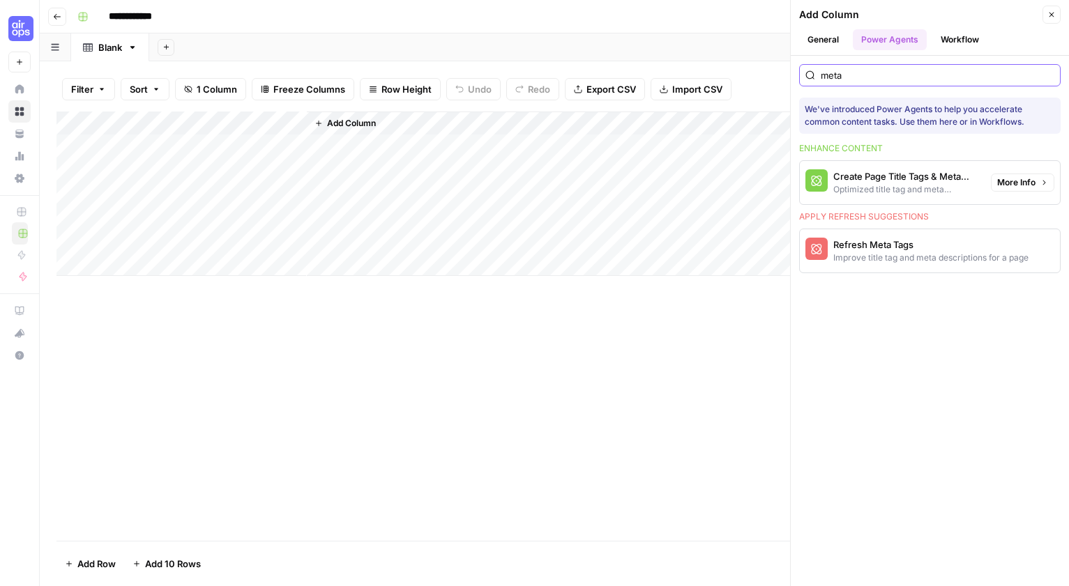
type input "meta"
click at [970, 180] on div "Create Page Title Tags & Meta Descriptions" at bounding box center [906, 176] width 146 height 14
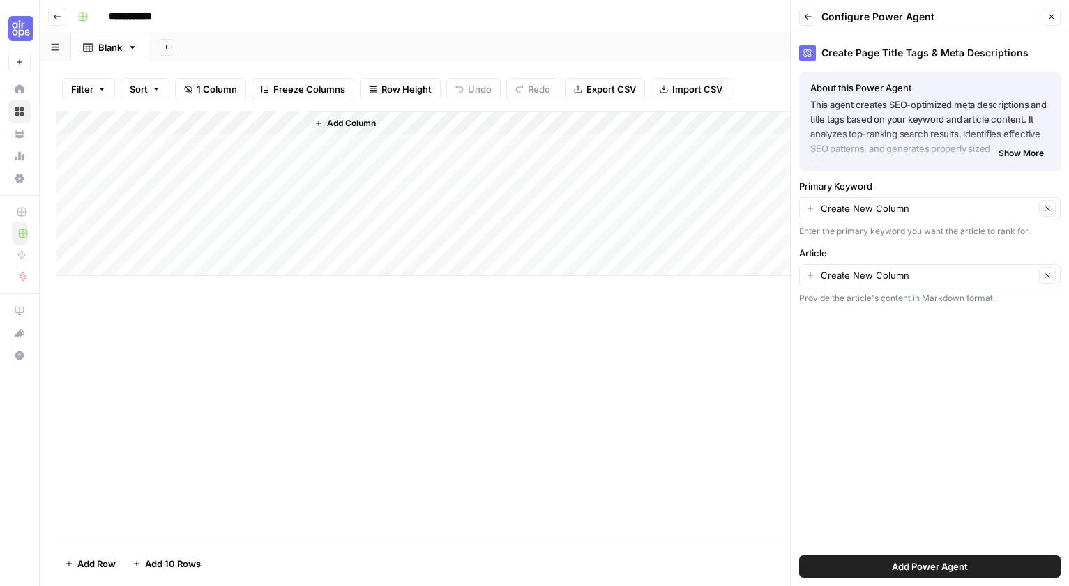
click at [333, 122] on span "Add Column" at bounding box center [351, 123] width 49 height 13
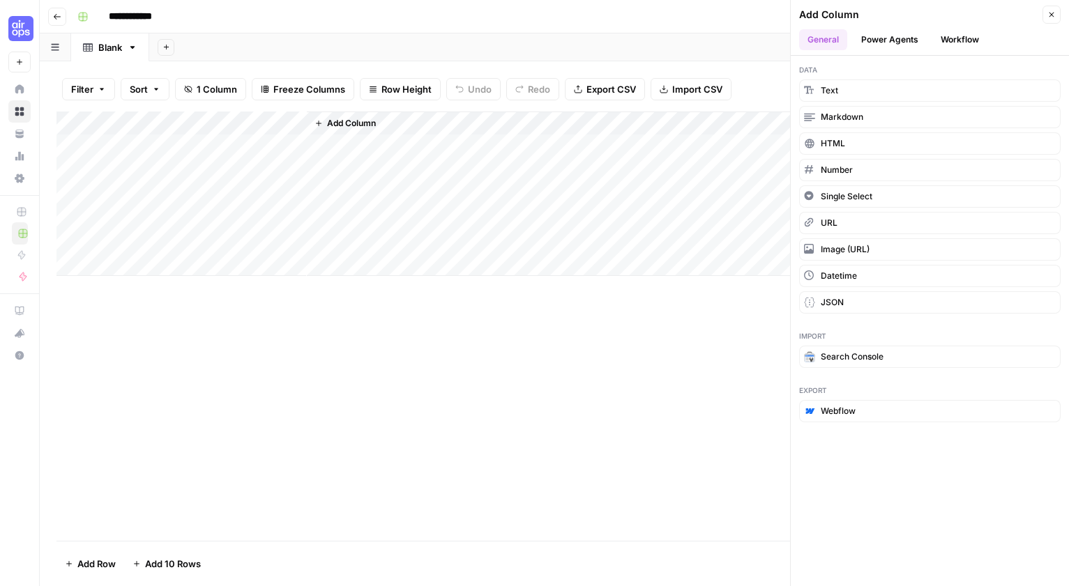
click at [339, 125] on span "Add Column" at bounding box center [351, 123] width 49 height 13
click at [886, 33] on button "Power Agents" at bounding box center [890, 39] width 74 height 21
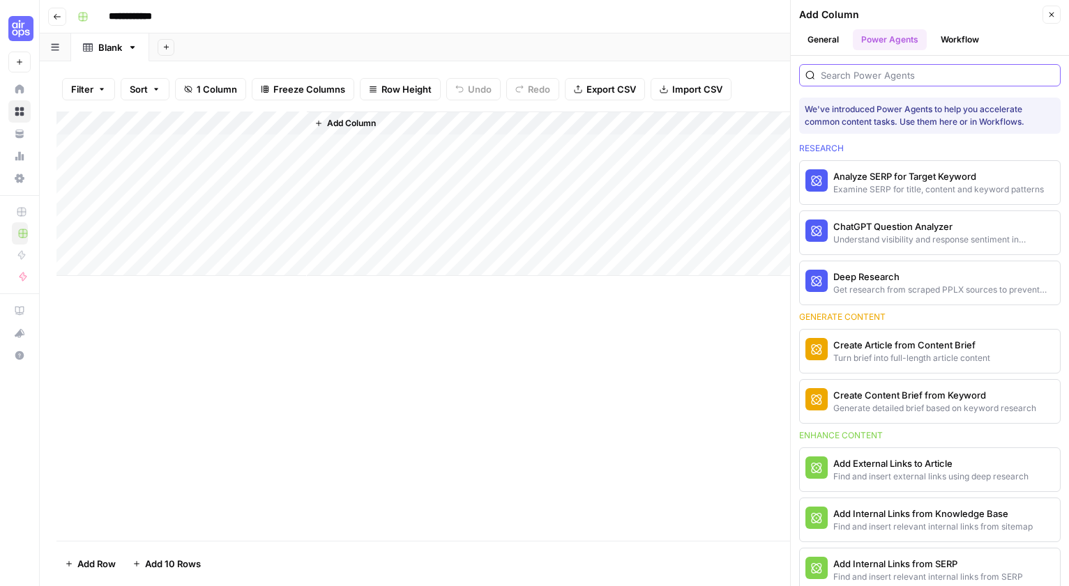
click at [861, 79] on input "search" at bounding box center [938, 75] width 234 height 14
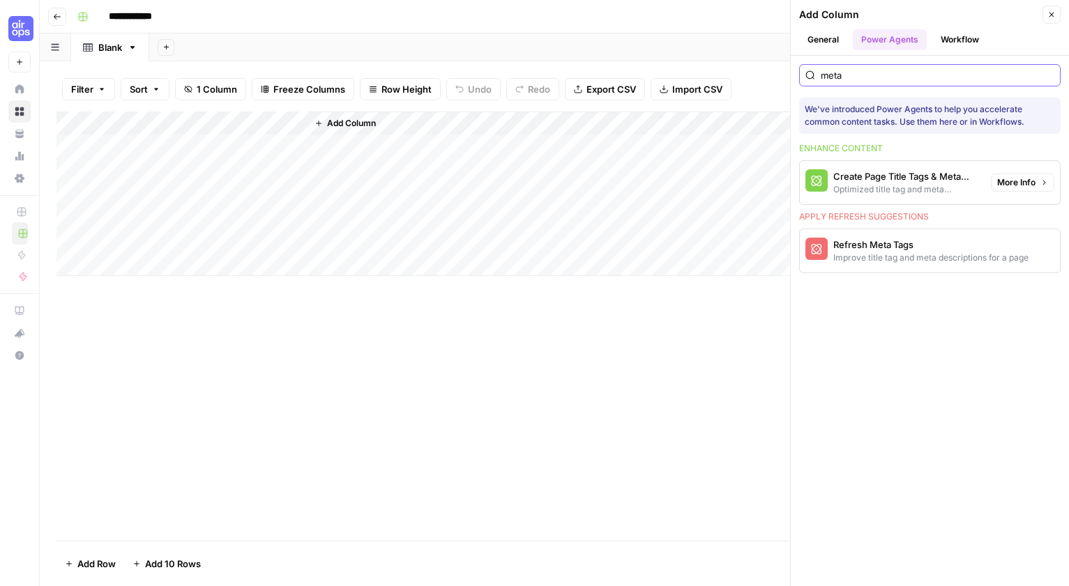
type input "meta"
click at [867, 189] on div "Optimized title tag and meta descriptions for a page" at bounding box center [906, 189] width 146 height 13
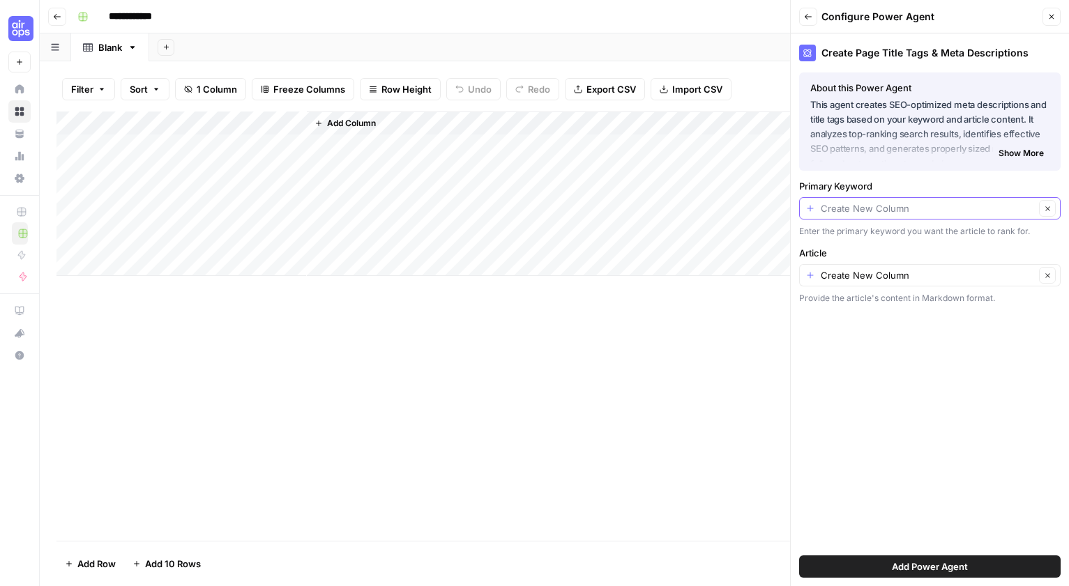
click at [877, 208] on input "Primary Keyword" at bounding box center [928, 208] width 214 height 14
type input "Create New Column"
click at [880, 188] on label "Primary Keyword" at bounding box center [929, 186] width 261 height 14
click at [880, 201] on input "Create New Column" at bounding box center [928, 208] width 214 height 14
click at [878, 206] on input "Primary Keyword" at bounding box center [928, 208] width 214 height 14
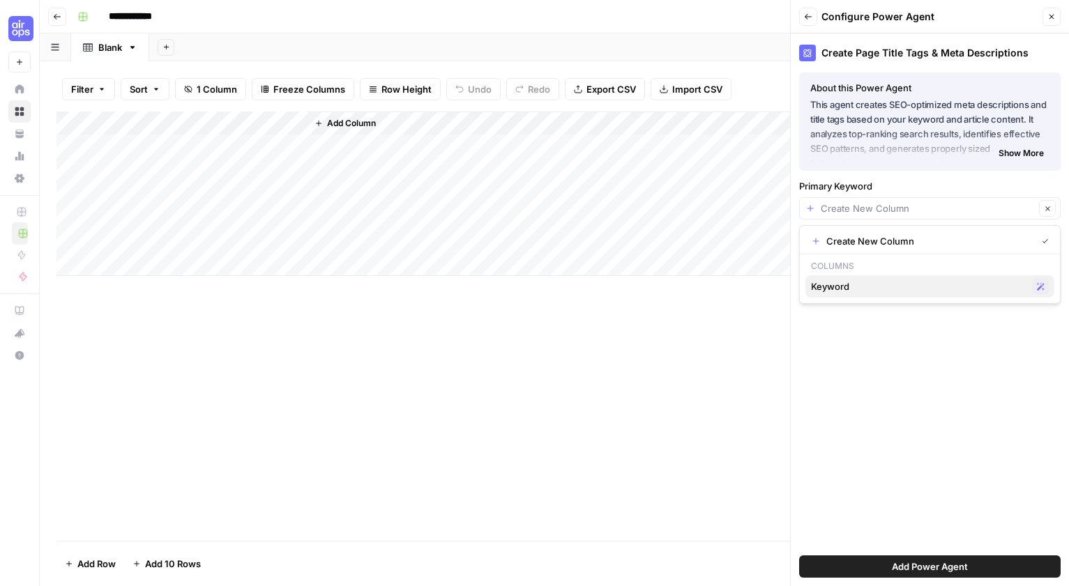
click at [869, 284] on span "Keyword" at bounding box center [918, 287] width 215 height 14
type input "Keyword"
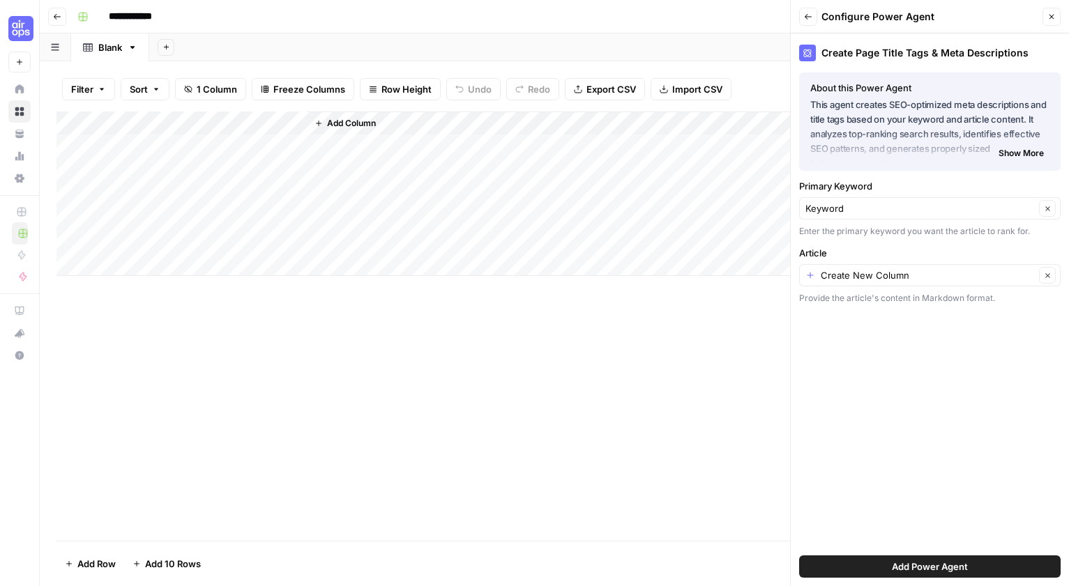
drag, startPoint x: 922, startPoint y: 312, endPoint x: 909, endPoint y: 302, distance: 16.5
click at [922, 312] on div "Create Page Title Tags & Meta Descriptions About this Power Agent This agent cr…" at bounding box center [930, 309] width 278 height 553
click at [893, 276] on input "Article" at bounding box center [928, 275] width 214 height 14
click at [862, 303] on span "Create New Column" at bounding box center [928, 308] width 204 height 14
type input "Create New Column"
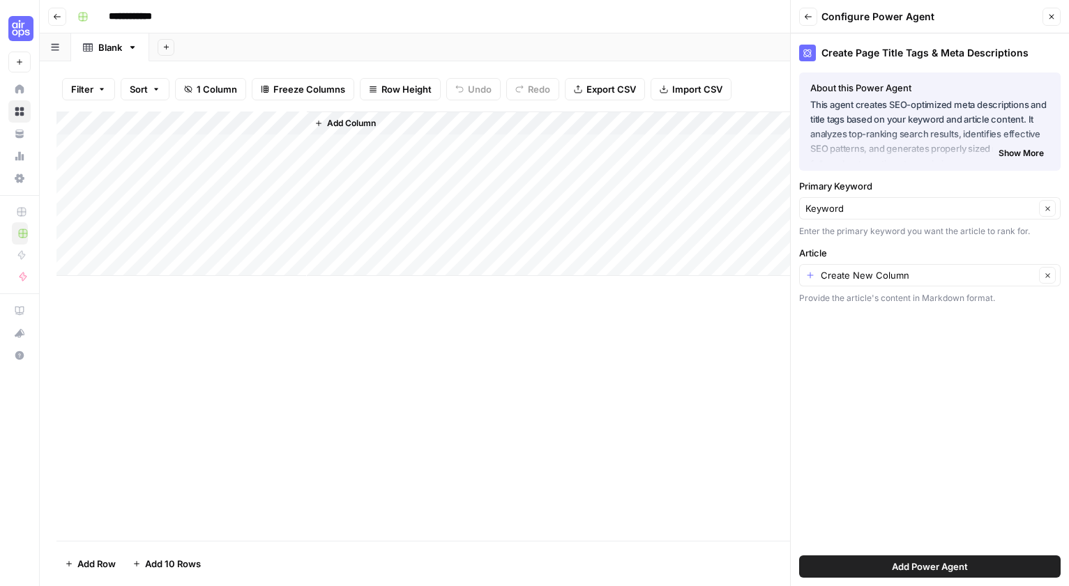
click at [896, 563] on span "Add Power Agent" at bounding box center [930, 567] width 76 height 14
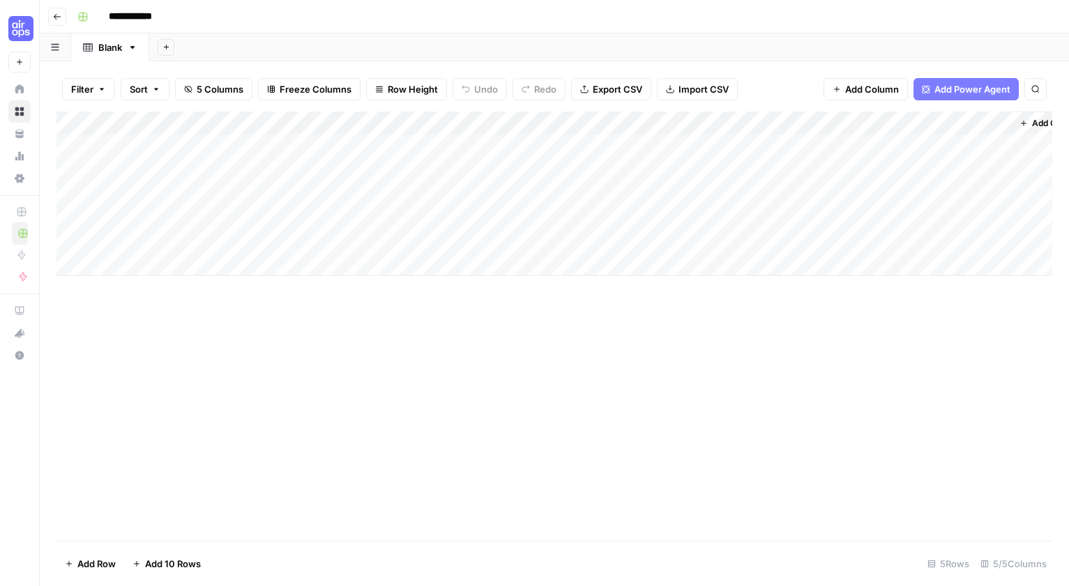
click at [495, 123] on div "Add Column" at bounding box center [554, 194] width 996 height 165
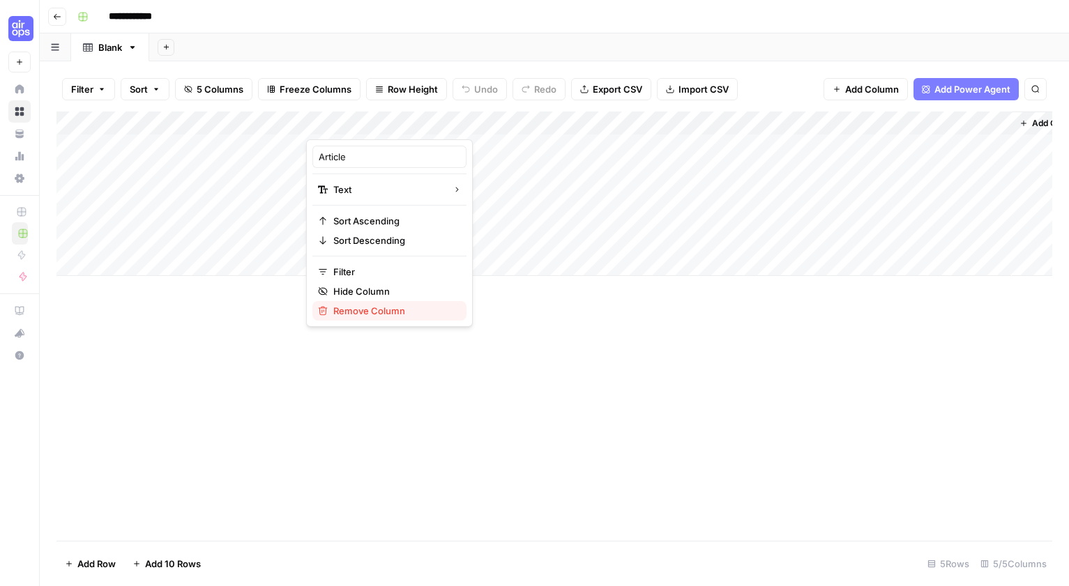
click at [374, 311] on span "Remove Column" at bounding box center [394, 311] width 122 height 14
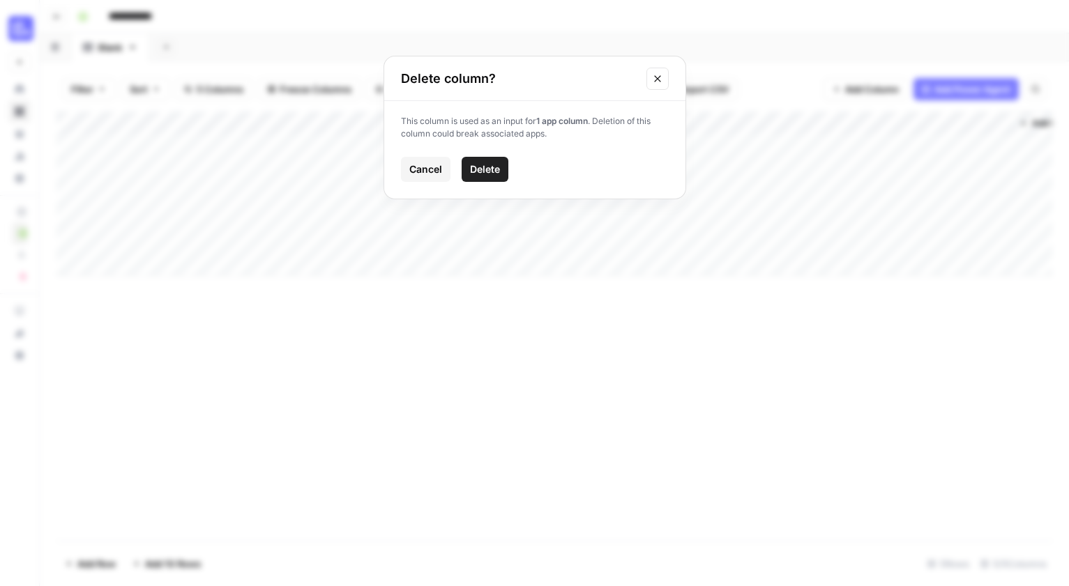
click at [479, 170] on span "Delete" at bounding box center [485, 169] width 30 height 14
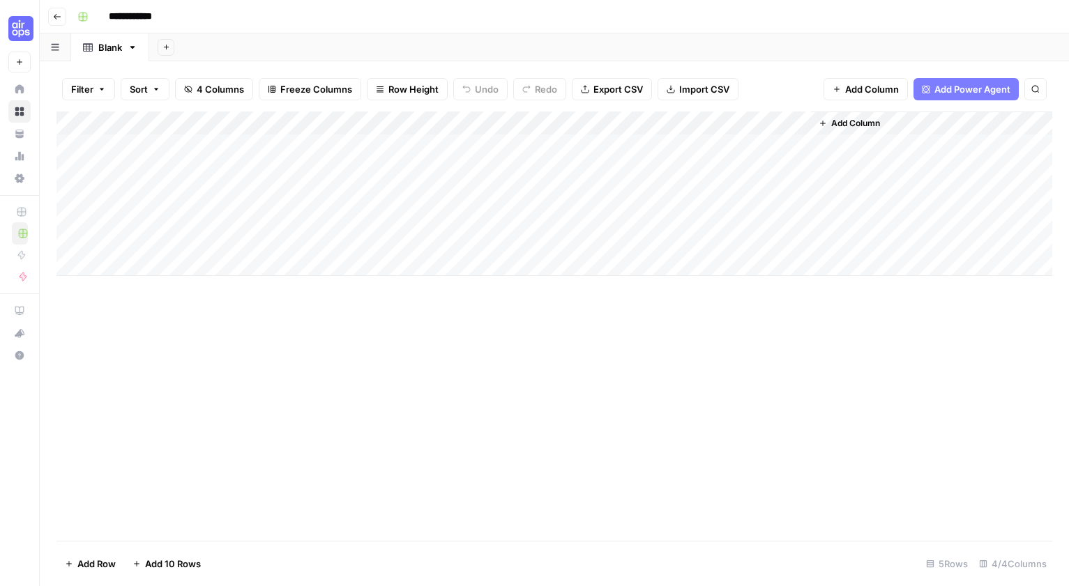
click at [316, 121] on div "Add Column" at bounding box center [554, 194] width 996 height 165
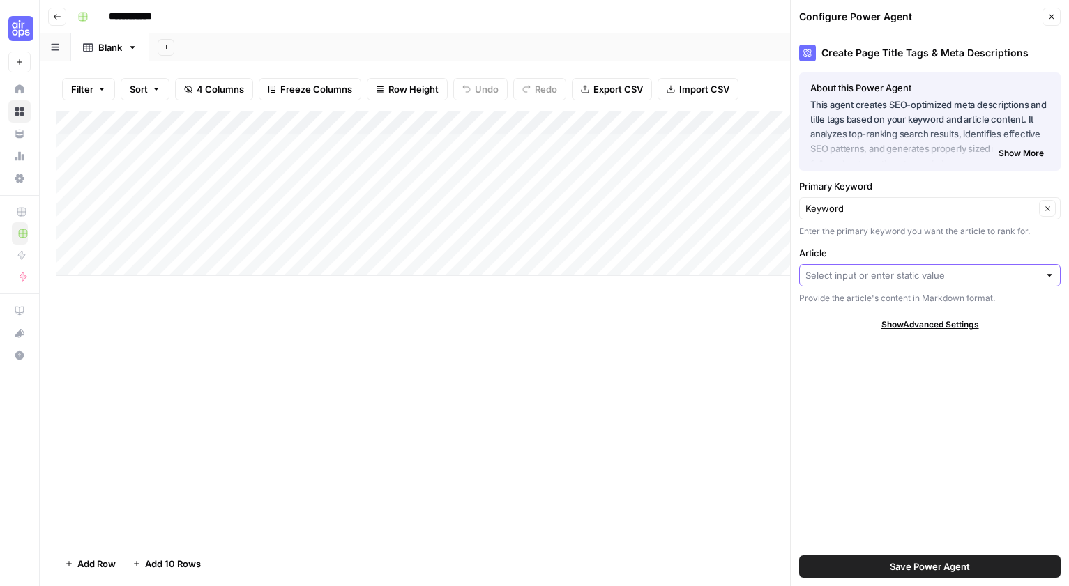
click at [890, 279] on input "Article" at bounding box center [922, 275] width 234 height 14
click at [858, 253] on label "Article" at bounding box center [929, 253] width 261 height 14
click at [858, 268] on input "Article" at bounding box center [922, 275] width 234 height 14
click at [731, 321] on div "Add Column" at bounding box center [554, 326] width 996 height 429
click at [734, 321] on div "Add Column" at bounding box center [554, 326] width 996 height 429
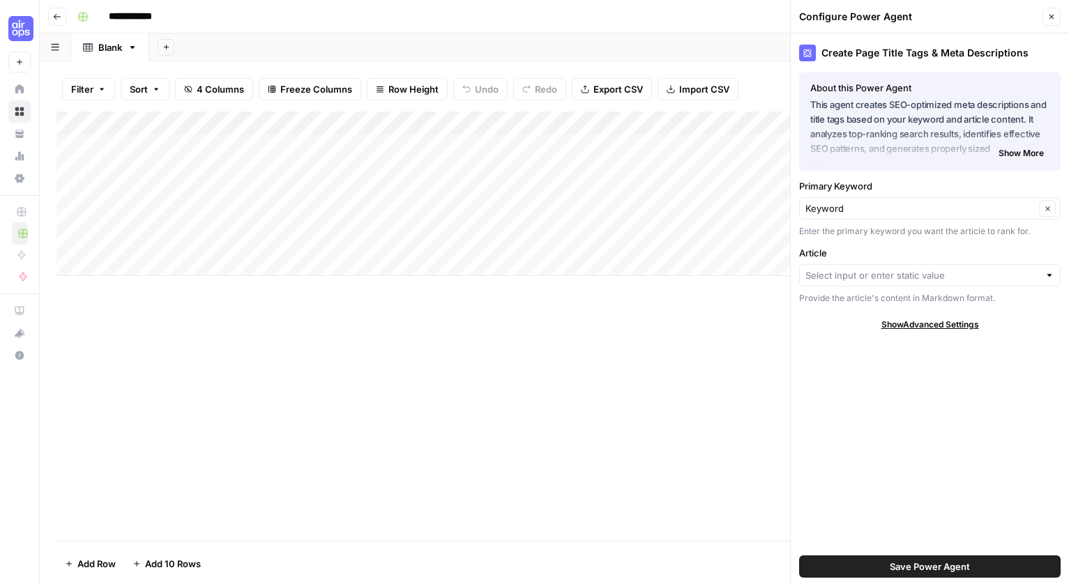
click at [1047, 16] on icon "button" at bounding box center [1051, 17] width 8 height 8
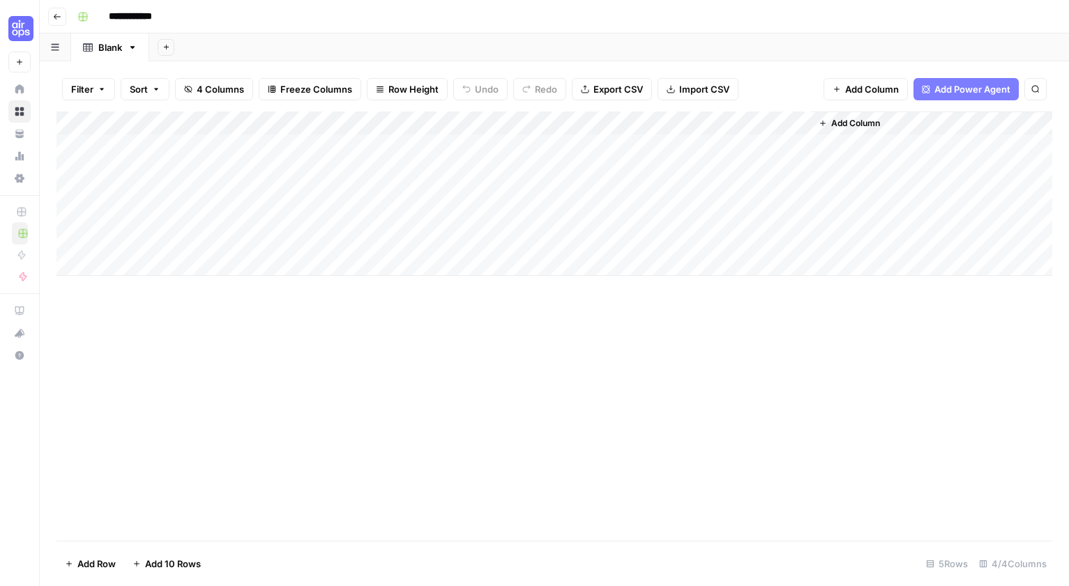
click at [715, 339] on div "Add Column" at bounding box center [554, 326] width 996 height 429
click at [528, 124] on div "Add Column" at bounding box center [554, 194] width 996 height 165
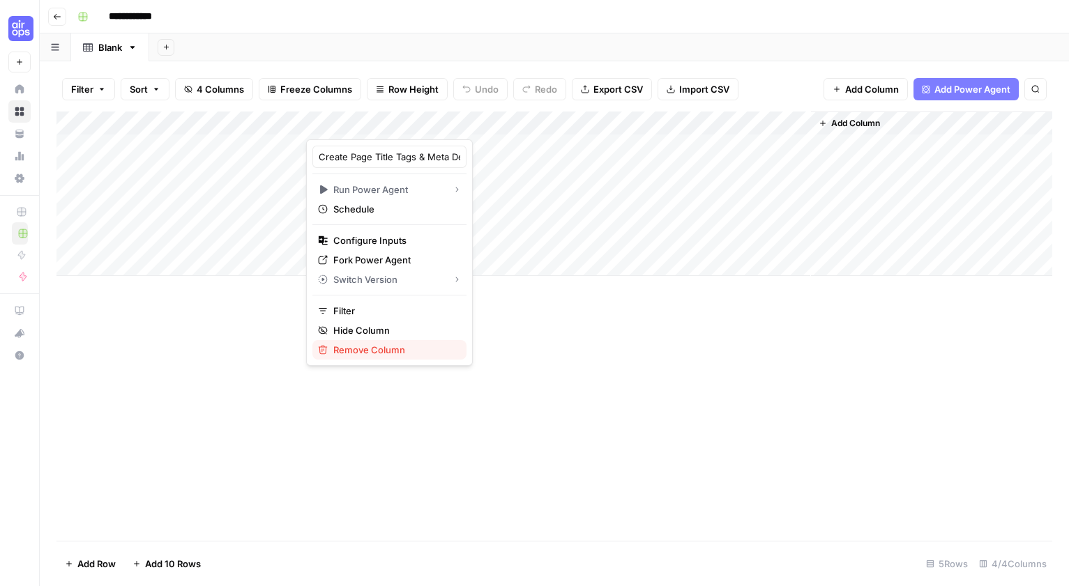
click at [363, 349] on span "Remove Column" at bounding box center [394, 350] width 122 height 14
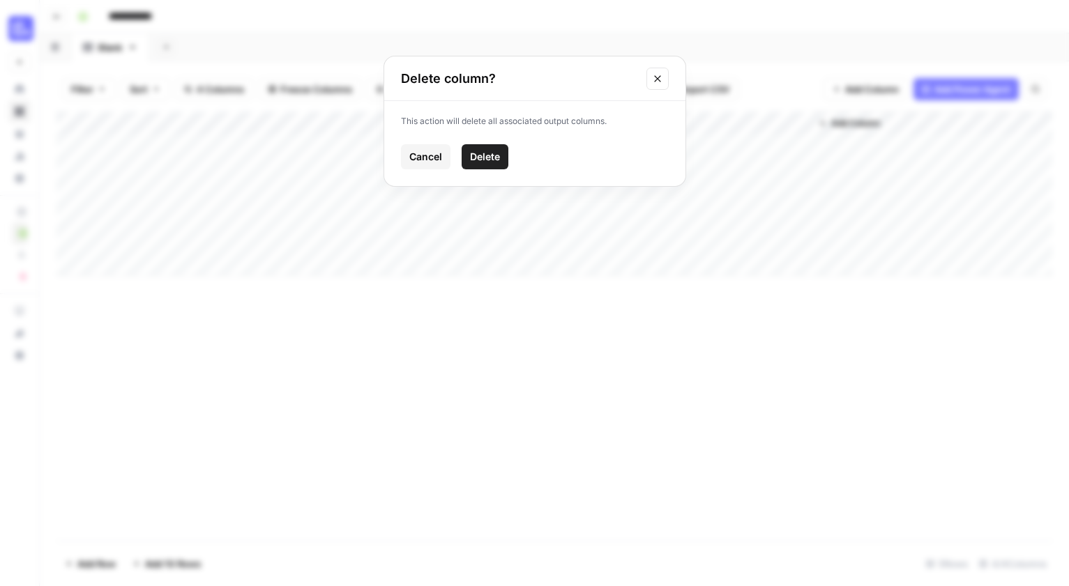
click at [485, 156] on span "Delete" at bounding box center [485, 157] width 30 height 14
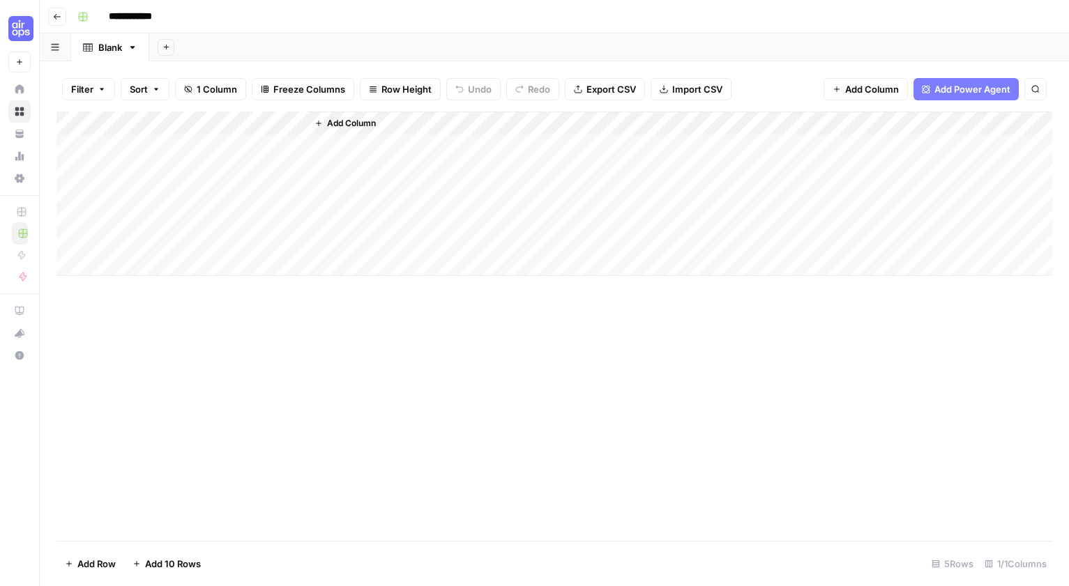
click at [253, 122] on div "Add Column" at bounding box center [554, 194] width 996 height 165
click at [276, 148] on div "Add Column" at bounding box center [554, 194] width 996 height 165
click at [254, 148] on div "Add Column" at bounding box center [554, 194] width 996 height 165
click at [205, 148] on textarea at bounding box center [216, 147] width 223 height 20
click at [146, 145] on textarea at bounding box center [216, 147] width 223 height 20
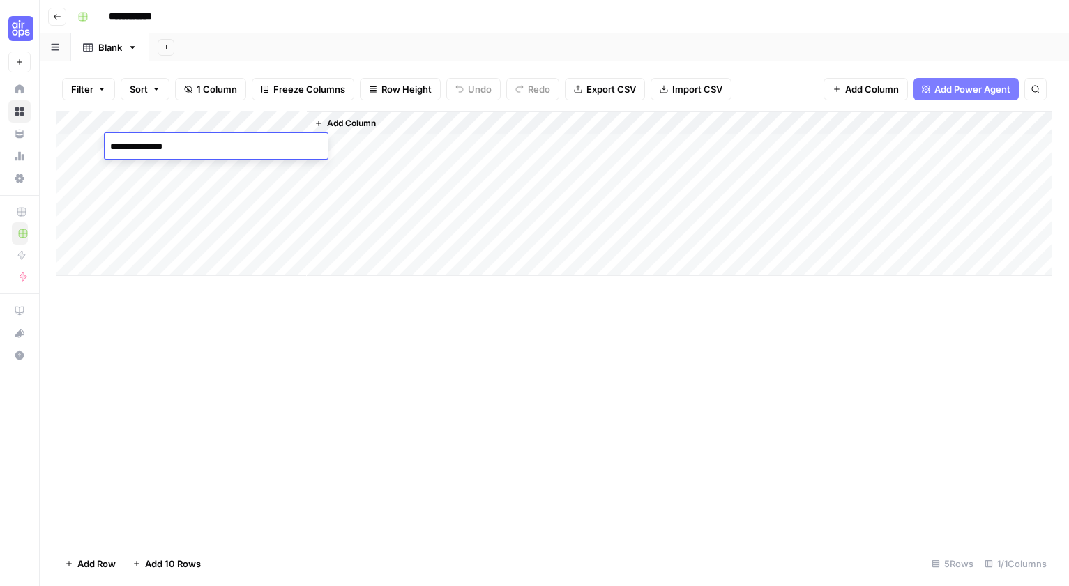
type textarea "**********"
click at [164, 13] on input "**********" at bounding box center [141, 17] width 78 height 22
click at [172, 18] on input "**********" at bounding box center [141, 17] width 78 height 22
type input "**********"
click at [277, 28] on header "**********" at bounding box center [554, 16] width 1029 height 33
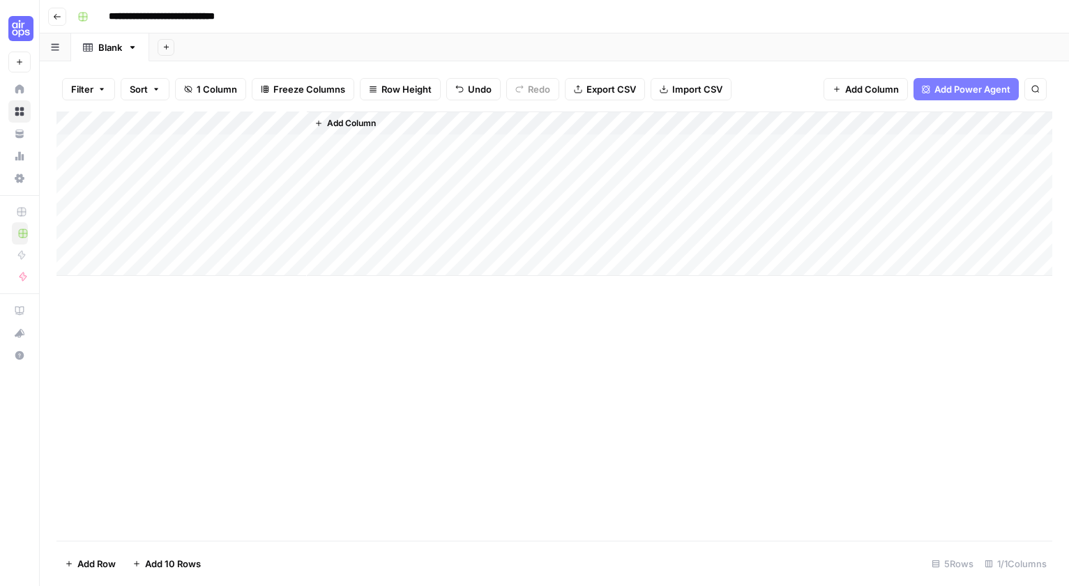
click at [188, 125] on div "Add Column" at bounding box center [554, 194] width 996 height 165
click at [285, 148] on div "Add Column" at bounding box center [554, 194] width 996 height 165
click at [240, 148] on div "Add Column" at bounding box center [554, 194] width 996 height 165
drag, startPoint x: 211, startPoint y: 144, endPoint x: 161, endPoint y: 148, distance: 50.4
click at [154, 148] on textarea "**********" at bounding box center [216, 147] width 223 height 20
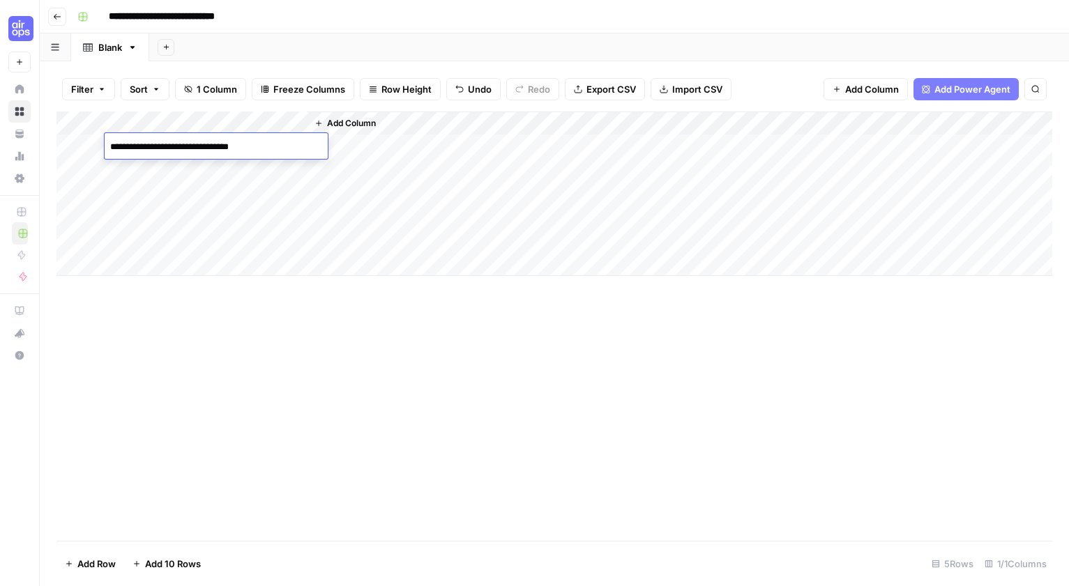
type textarea "**********"
click at [342, 122] on span "Add Column" at bounding box center [351, 123] width 49 height 13
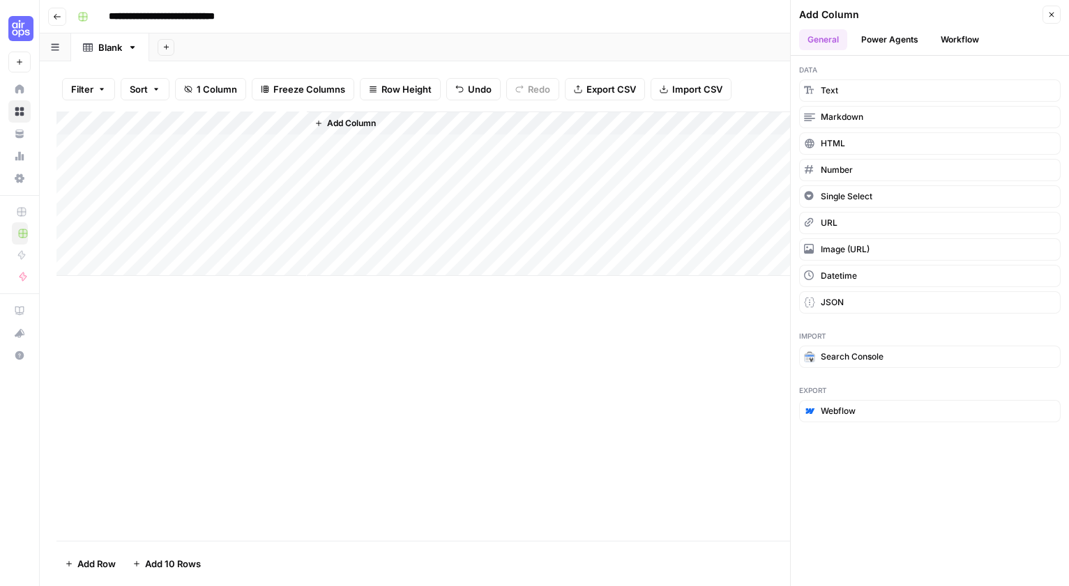
click at [904, 36] on button "Power Agents" at bounding box center [890, 39] width 74 height 21
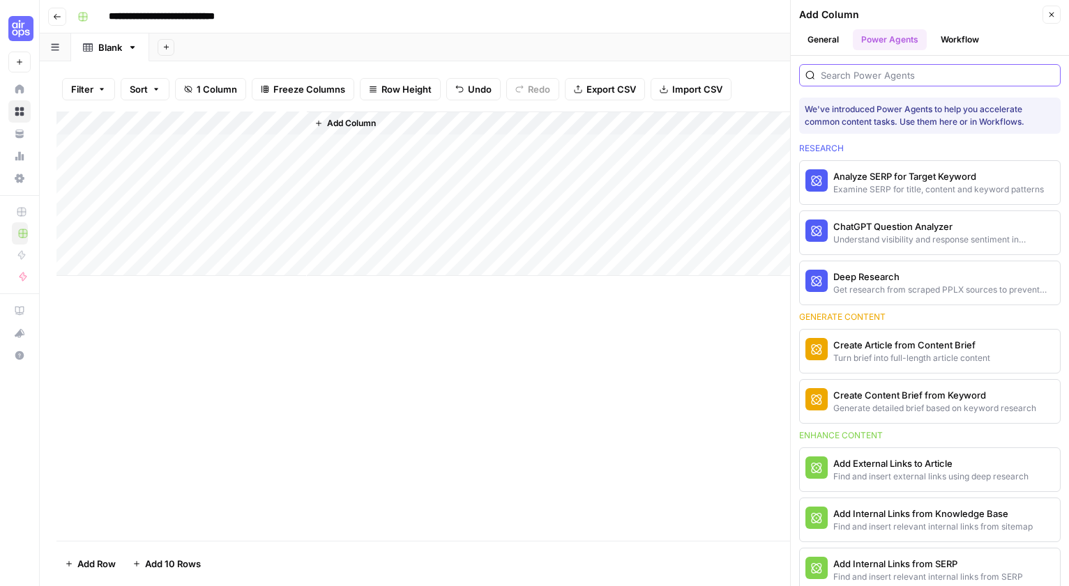
click at [865, 77] on input "search" at bounding box center [938, 75] width 234 height 14
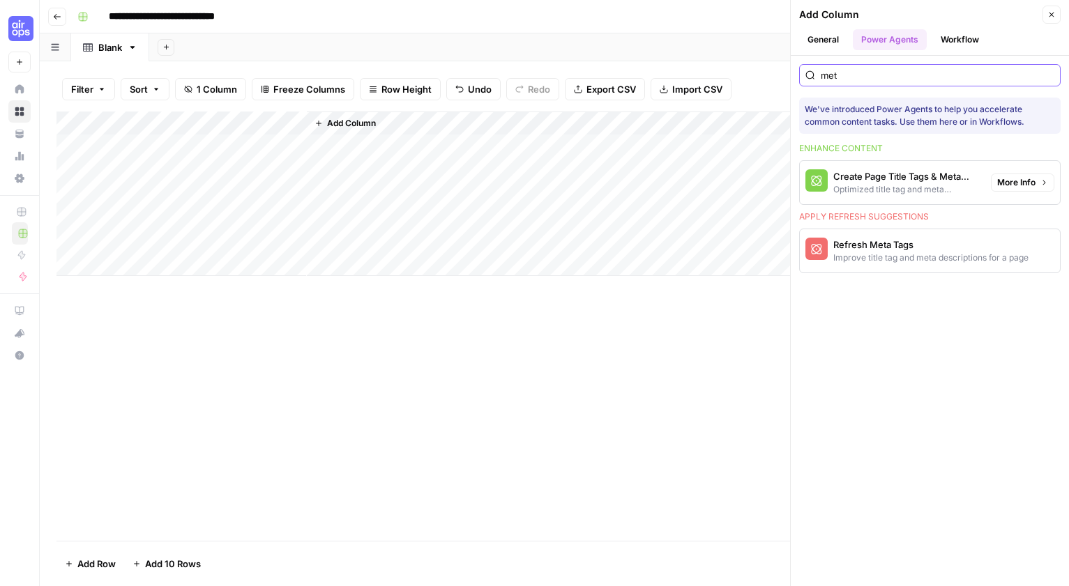
type input "met"
click at [890, 178] on div "Create Page Title Tags & Meta Descriptions" at bounding box center [906, 176] width 146 height 14
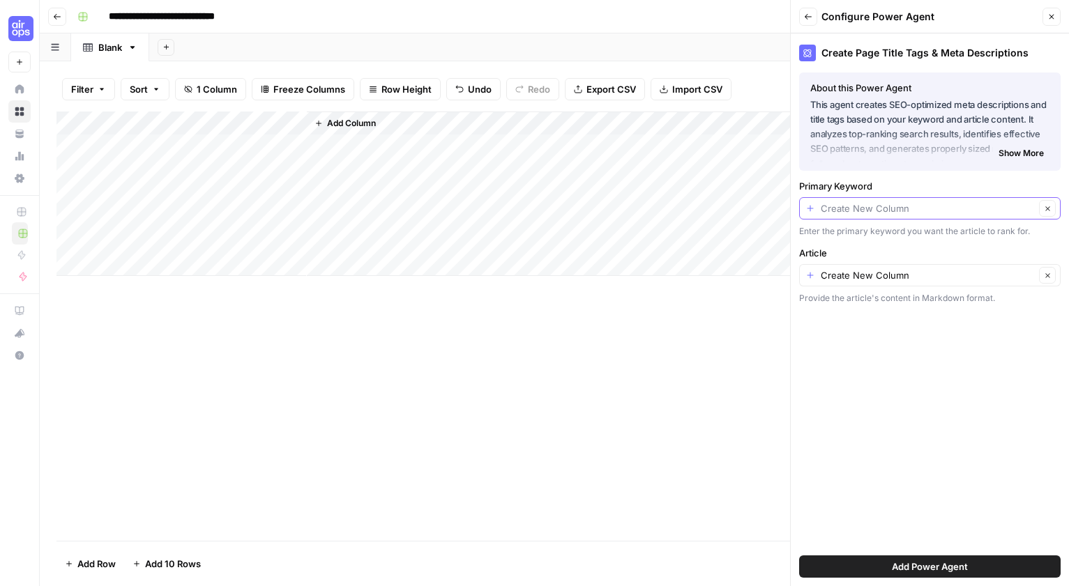
click at [888, 211] on input "Primary Keyword" at bounding box center [928, 208] width 214 height 14
click at [888, 280] on span "Keyword" at bounding box center [918, 287] width 215 height 14
type input "Keyword"
click at [888, 281] on input "Article" at bounding box center [928, 275] width 214 height 14
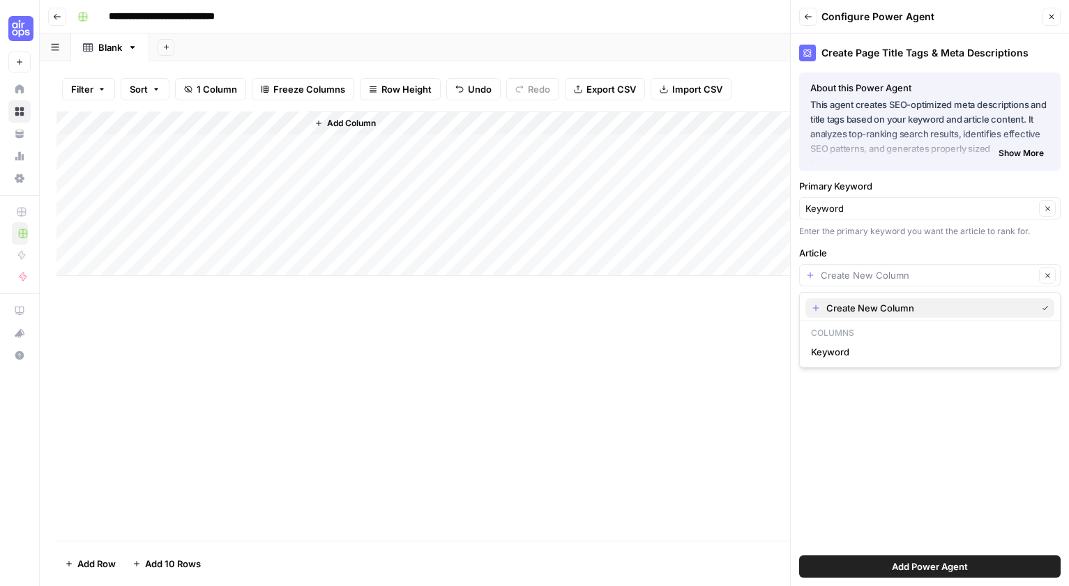
click at [876, 307] on span "Create New Column" at bounding box center [928, 308] width 204 height 14
type input "Create New Column"
click at [892, 568] on span "Add Power Agent" at bounding box center [930, 567] width 76 height 14
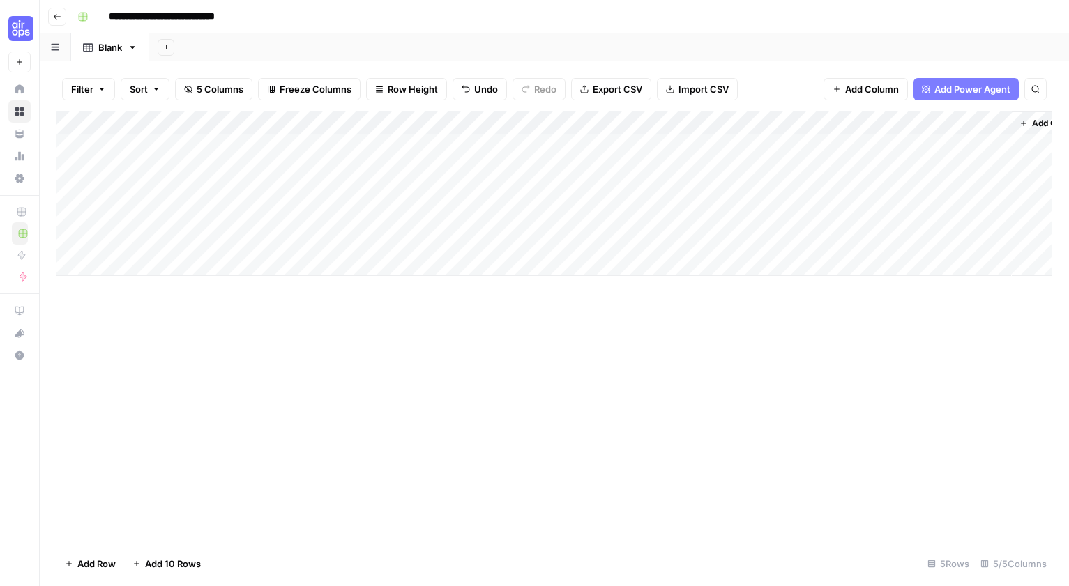
click at [408, 145] on div "Add Column" at bounding box center [554, 194] width 996 height 165
click at [632, 142] on div "Add Column" at bounding box center [554, 194] width 996 height 165
click at [464, 144] on div "Add Column" at bounding box center [554, 194] width 996 height 165
click at [731, 121] on div "Add Column" at bounding box center [554, 194] width 996 height 165
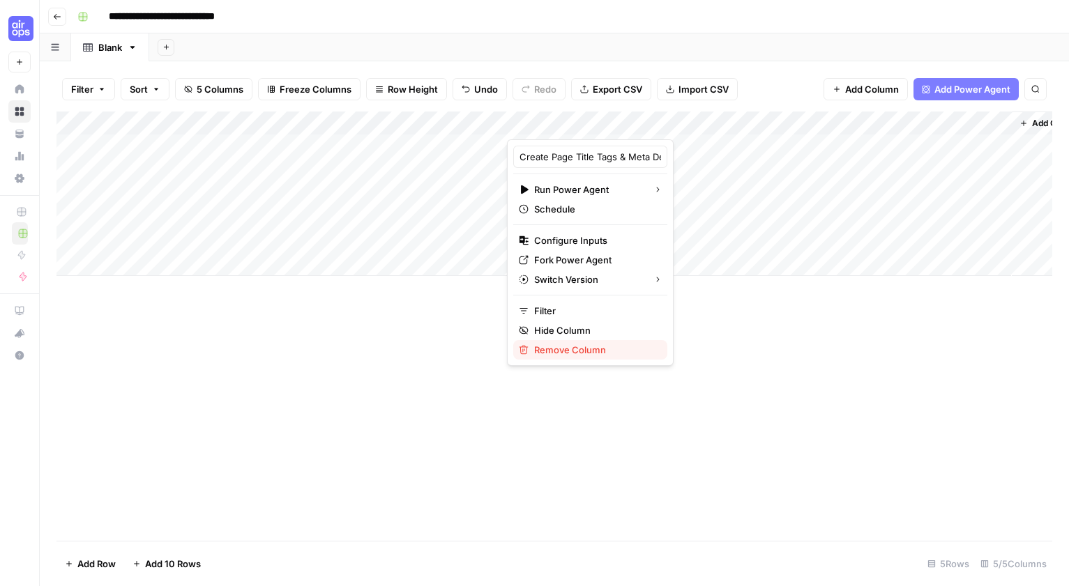
click at [603, 346] on span "Remove Column" at bounding box center [595, 350] width 122 height 14
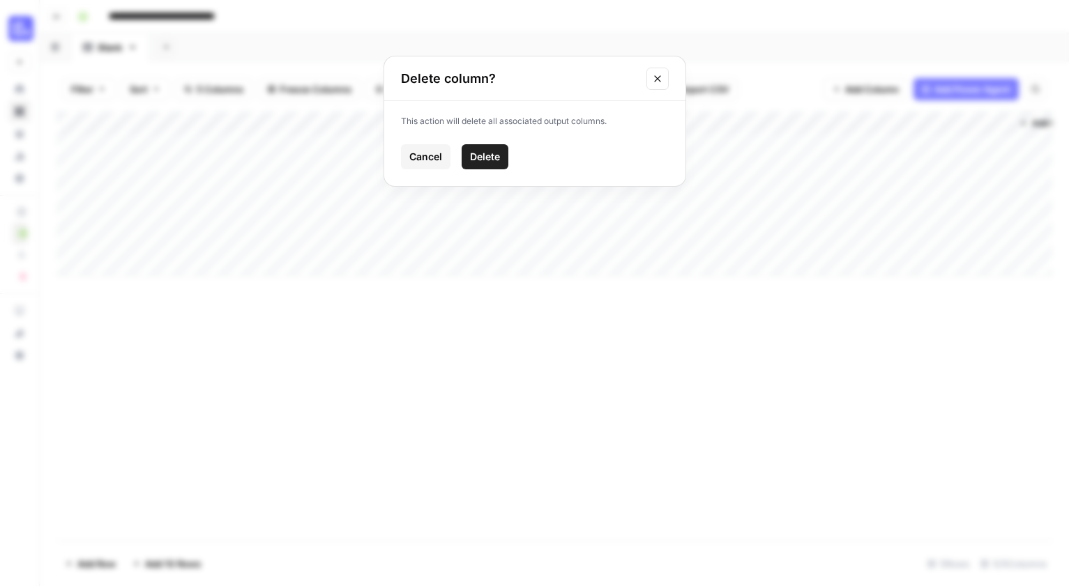
click at [495, 155] on span "Delete" at bounding box center [485, 157] width 30 height 14
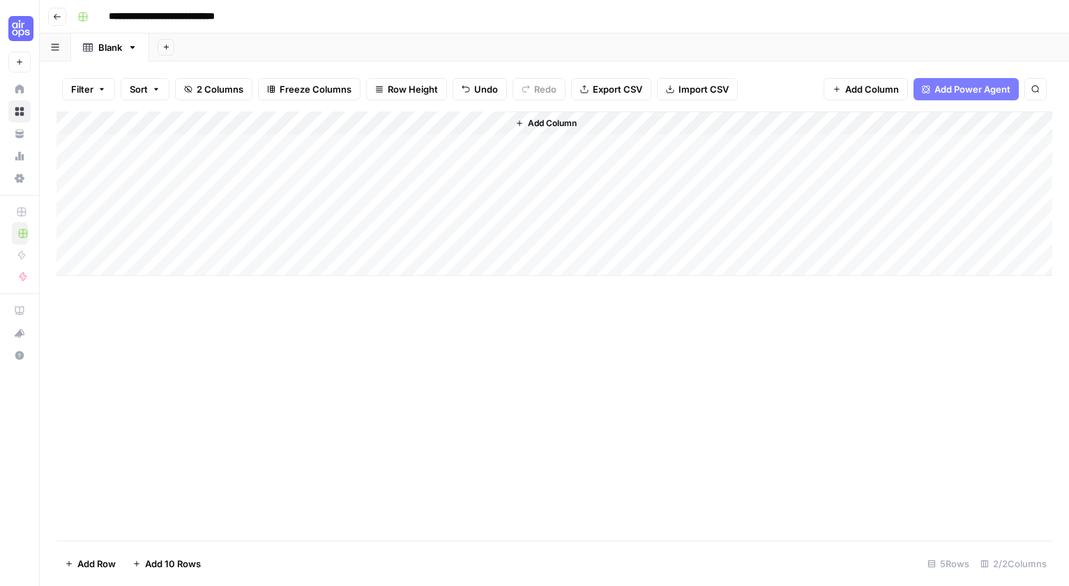
click at [491, 123] on div "Add Column" at bounding box center [554, 194] width 996 height 165
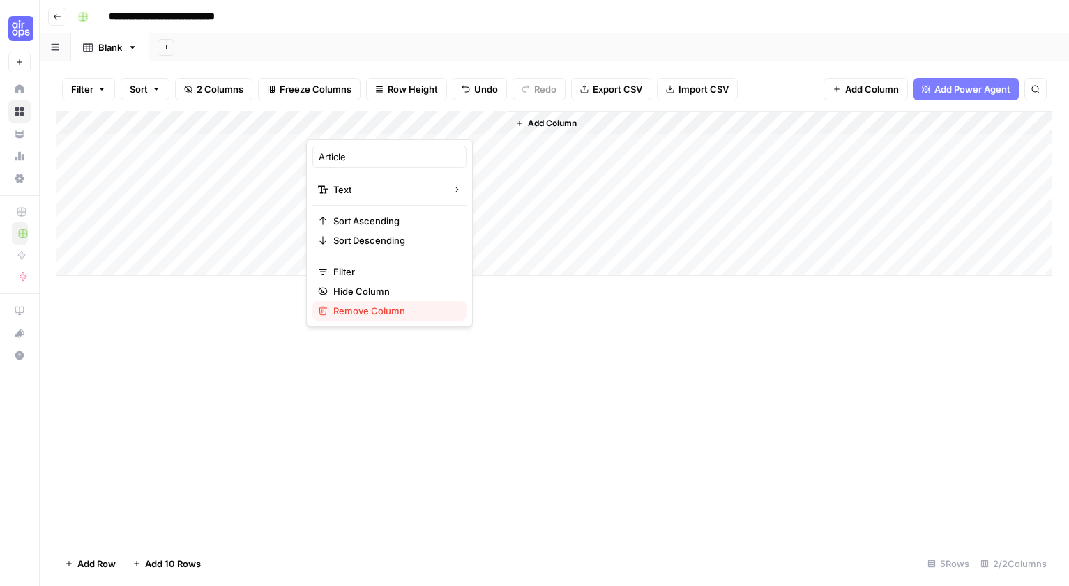
click at [390, 305] on span "Remove Column" at bounding box center [394, 311] width 122 height 14
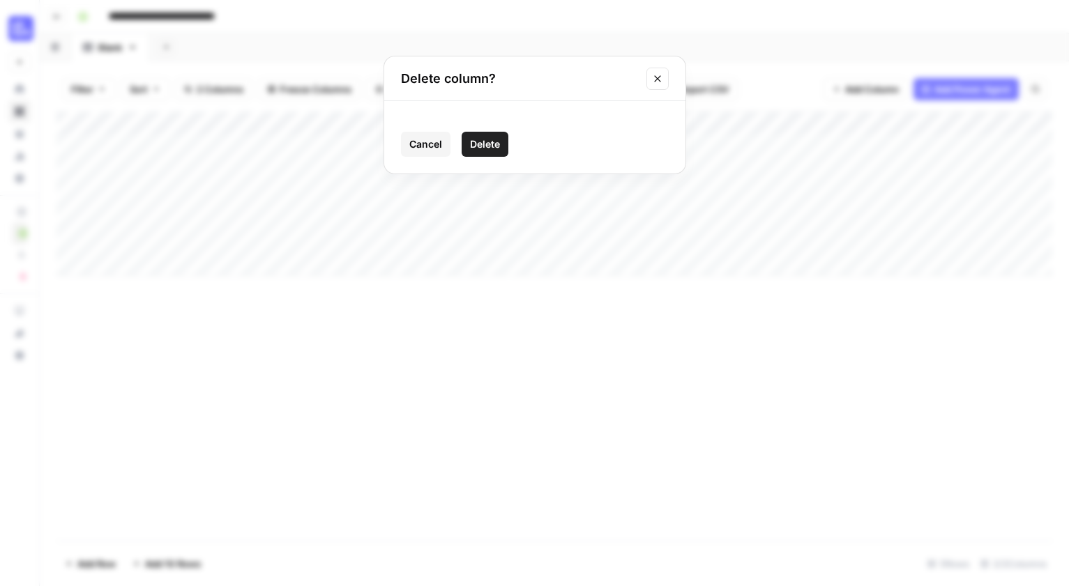
click at [489, 143] on span "Delete" at bounding box center [485, 144] width 30 height 14
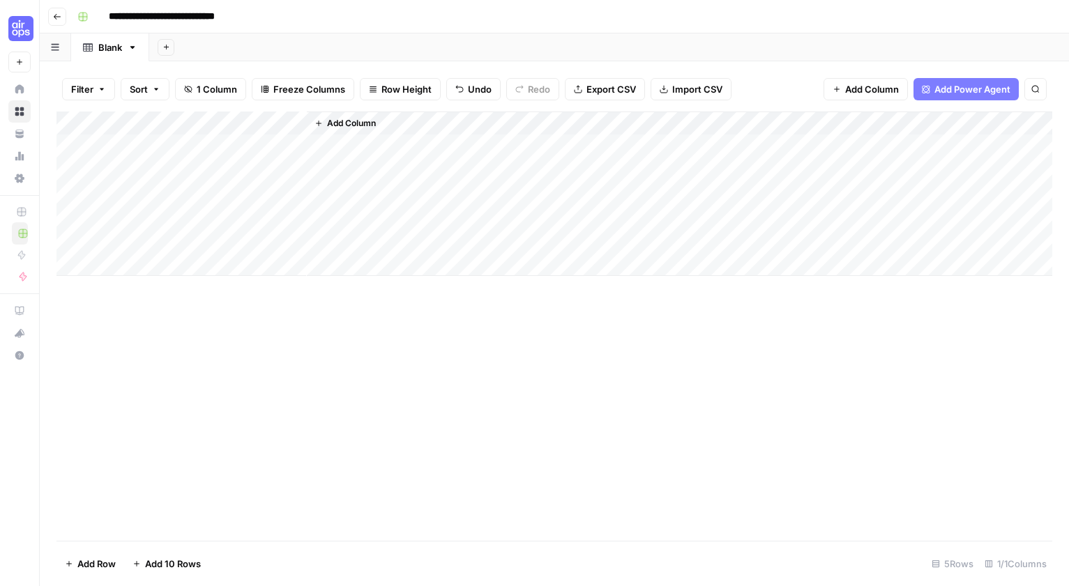
click at [354, 119] on span "Add Column" at bounding box center [351, 123] width 49 height 13
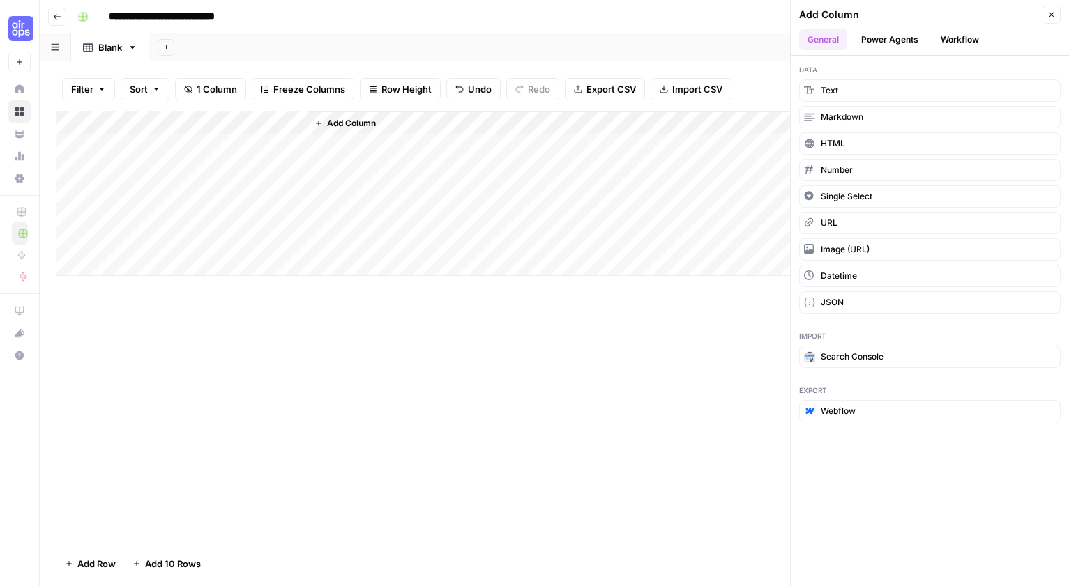
click at [886, 43] on button "Power Agents" at bounding box center [890, 39] width 74 height 21
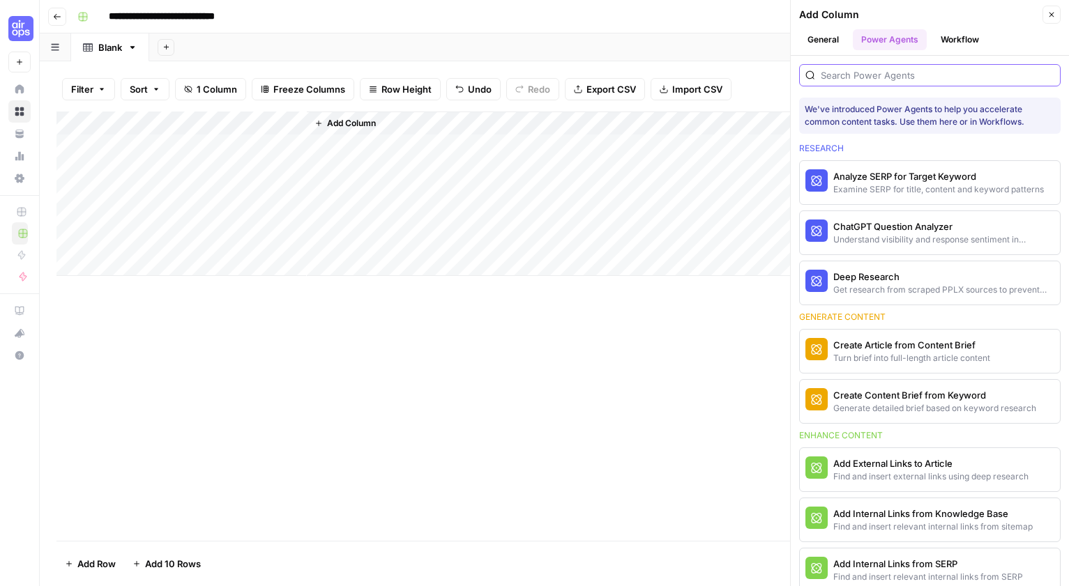
click at [878, 73] on input "search" at bounding box center [938, 75] width 234 height 14
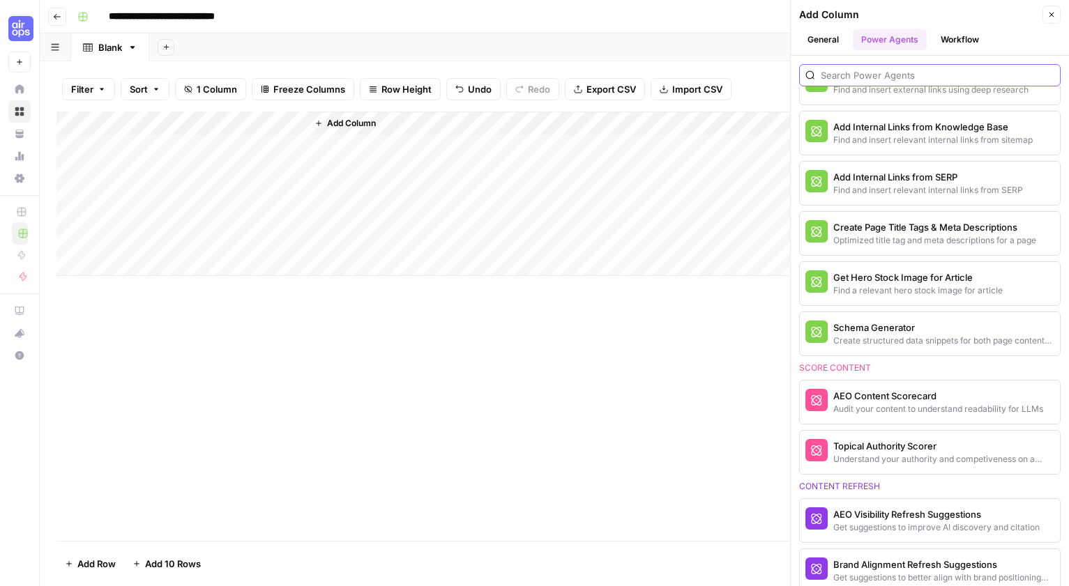
scroll to position [330, 0]
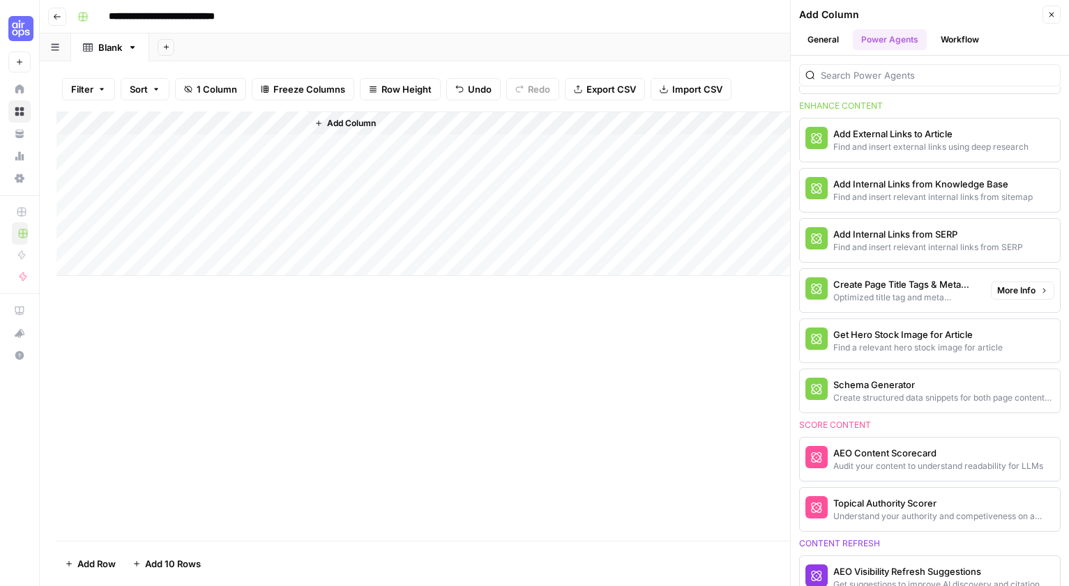
click at [922, 291] on div "Optimized title tag and meta descriptions for a page" at bounding box center [906, 297] width 146 height 13
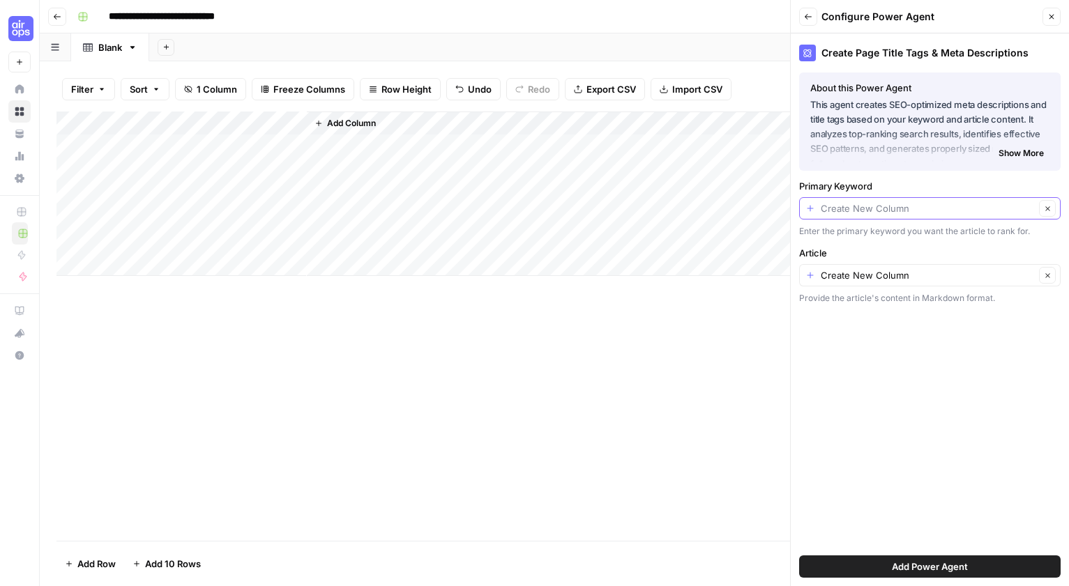
click at [890, 213] on input "Primary Keyword" at bounding box center [928, 208] width 214 height 14
click at [871, 289] on span "Keyword" at bounding box center [918, 287] width 215 height 14
type input "Keyword"
click at [871, 282] on input "Article" at bounding box center [928, 275] width 214 height 14
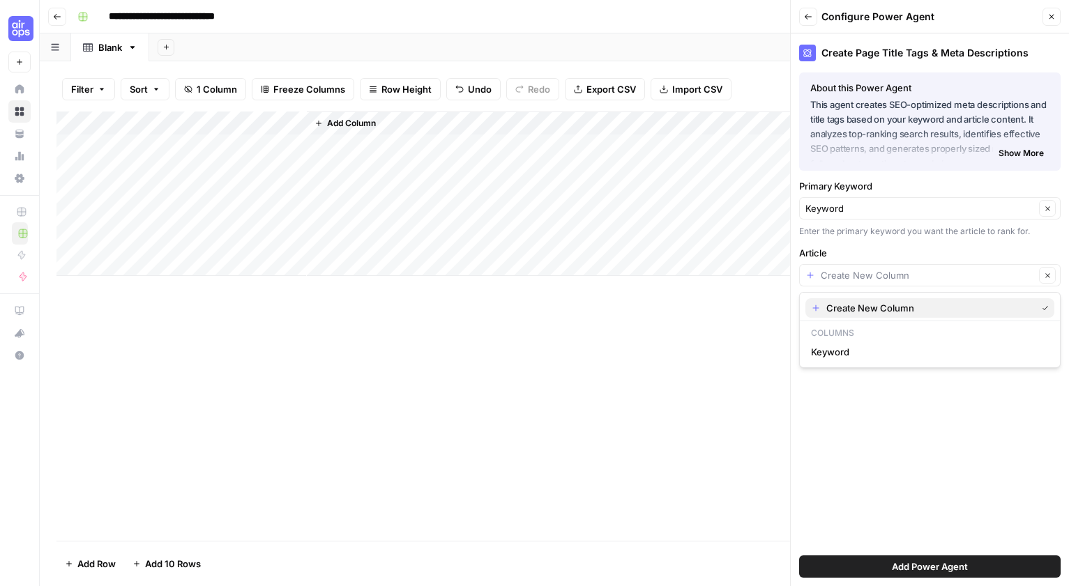
click at [874, 314] on span "Create New Column" at bounding box center [928, 308] width 204 height 14
type input "Create New Column"
click at [807, 19] on icon "button" at bounding box center [808, 17] width 8 height 8
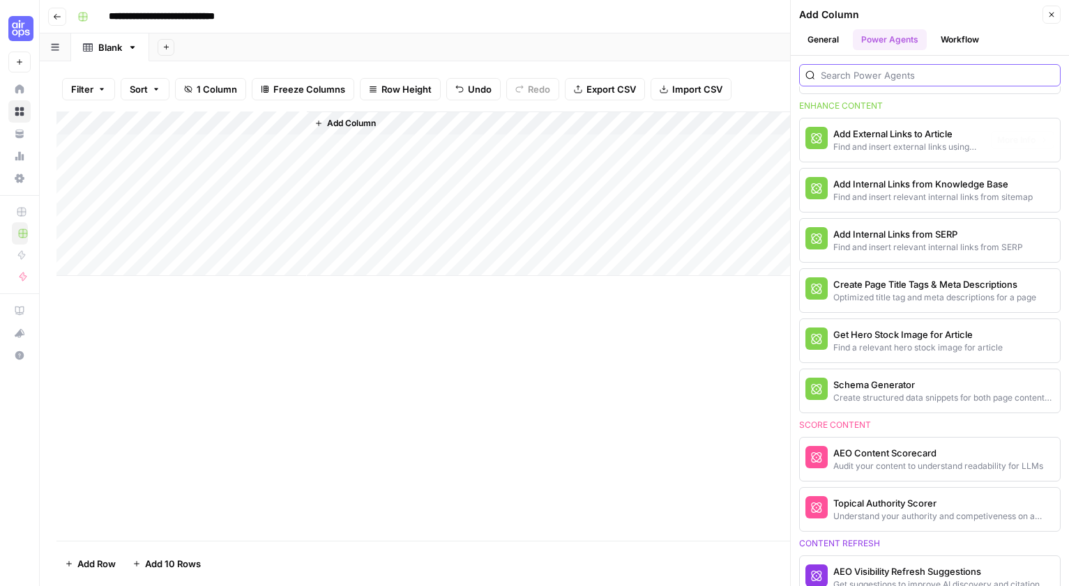
click at [848, 74] on input "search" at bounding box center [938, 75] width 234 height 14
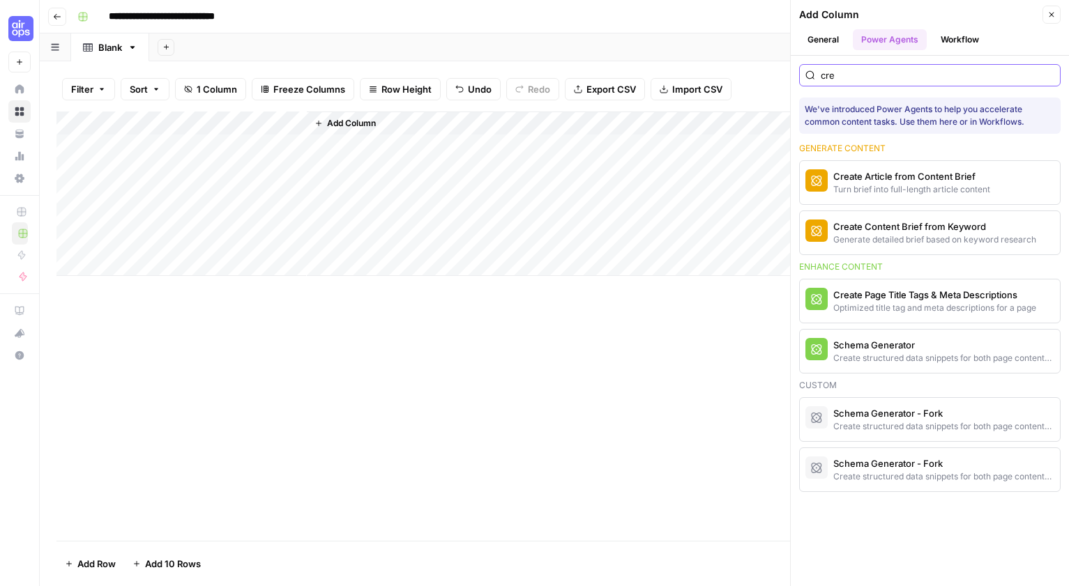
scroll to position [0, 0]
click at [844, 77] on input "cre" at bounding box center [938, 75] width 234 height 14
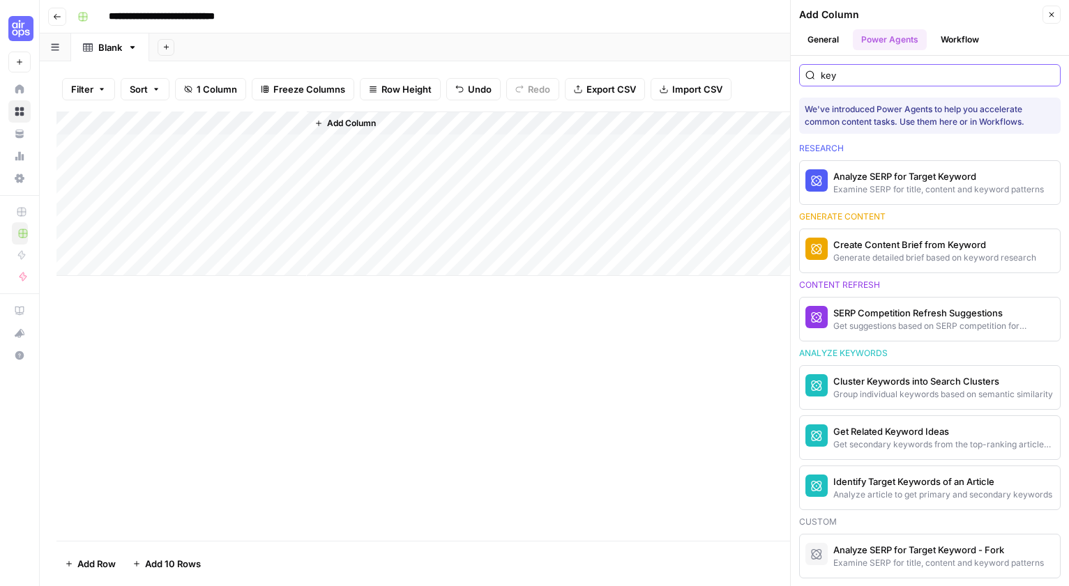
type input "keyw"
click at [905, 247] on div "Create Content Brief from Keyword" at bounding box center [906, 245] width 146 height 14
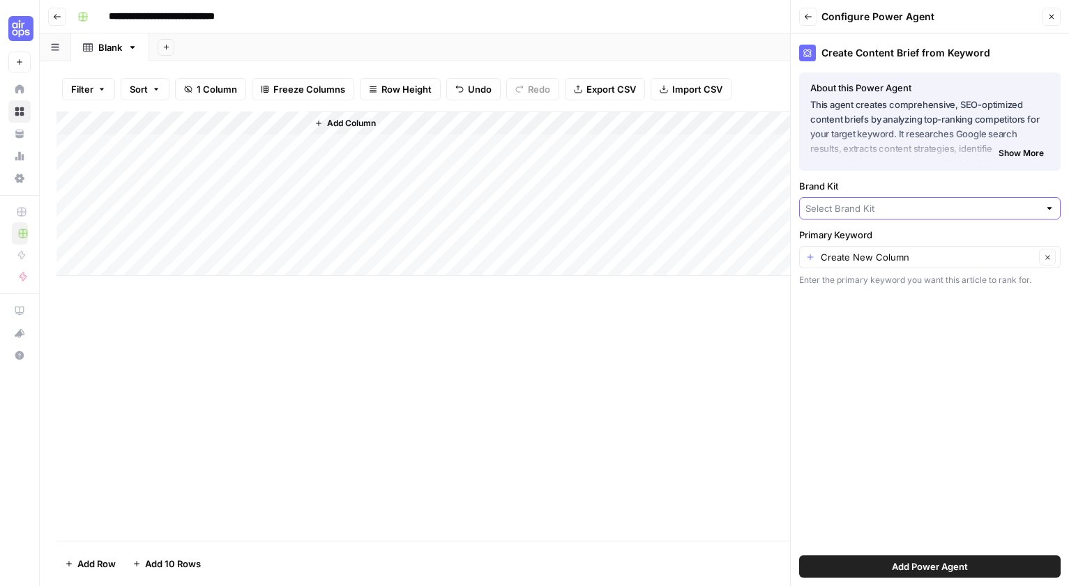
click at [870, 210] on input "Brand Kit" at bounding box center [922, 208] width 234 height 14
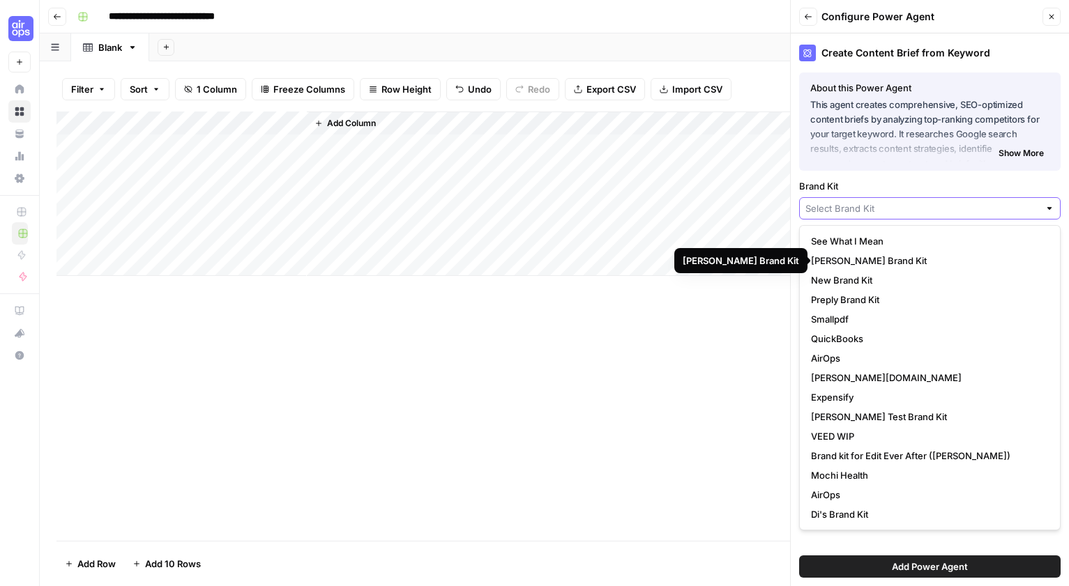
click at [857, 204] on input "Brand Kit" at bounding box center [922, 208] width 234 height 14
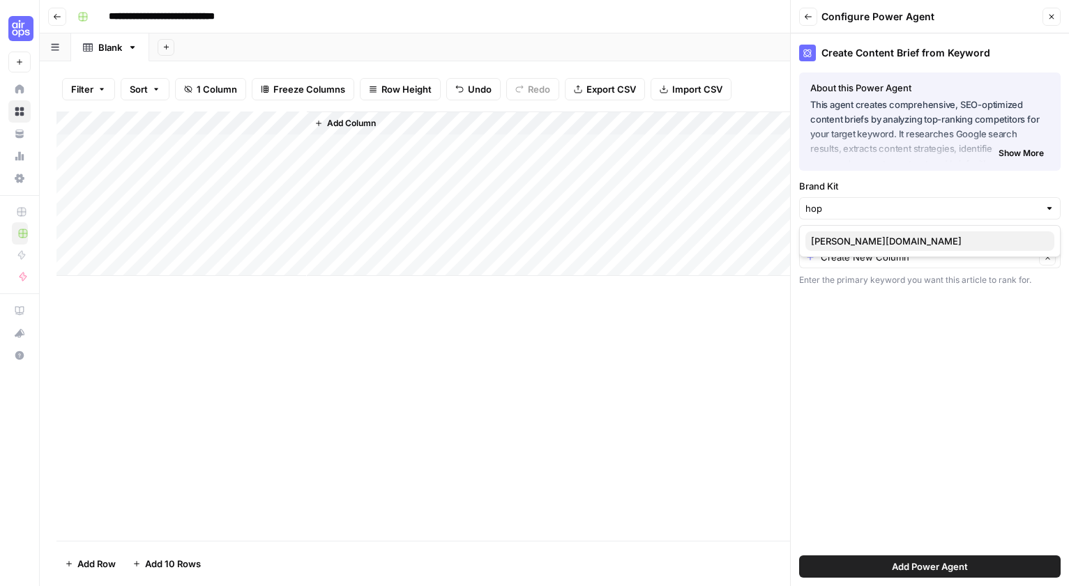
click at [864, 236] on span "[PERSON_NAME][DOMAIN_NAME]" at bounding box center [927, 241] width 232 height 14
type input "[PERSON_NAME][DOMAIN_NAME]"
click at [859, 254] on input "Primary Keyword" at bounding box center [928, 257] width 214 height 14
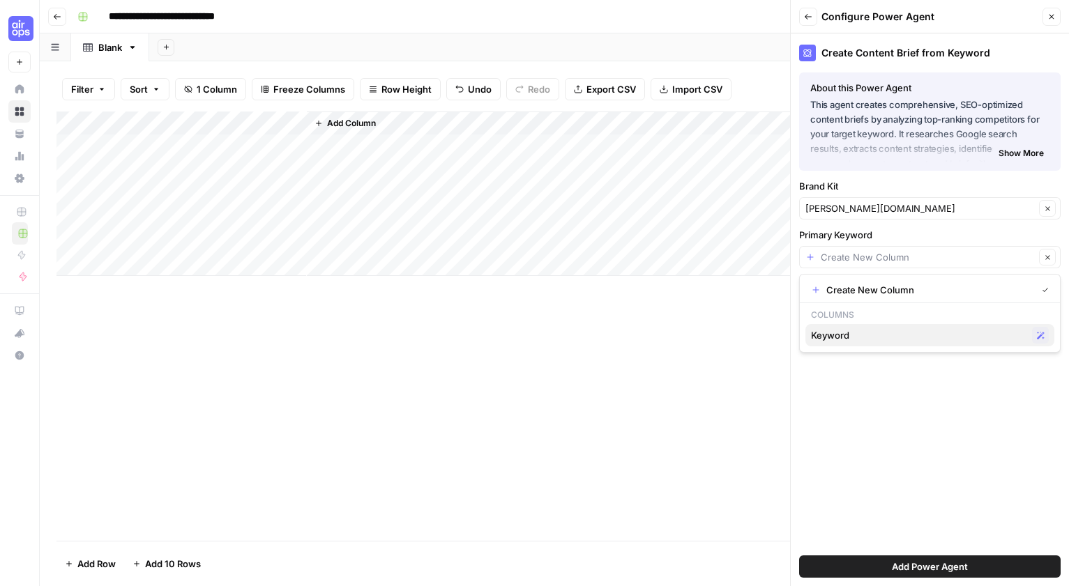
click at [883, 337] on span "Keyword" at bounding box center [918, 335] width 215 height 14
type input "Keyword"
click at [920, 558] on button "Add Power Agent" at bounding box center [929, 567] width 261 height 22
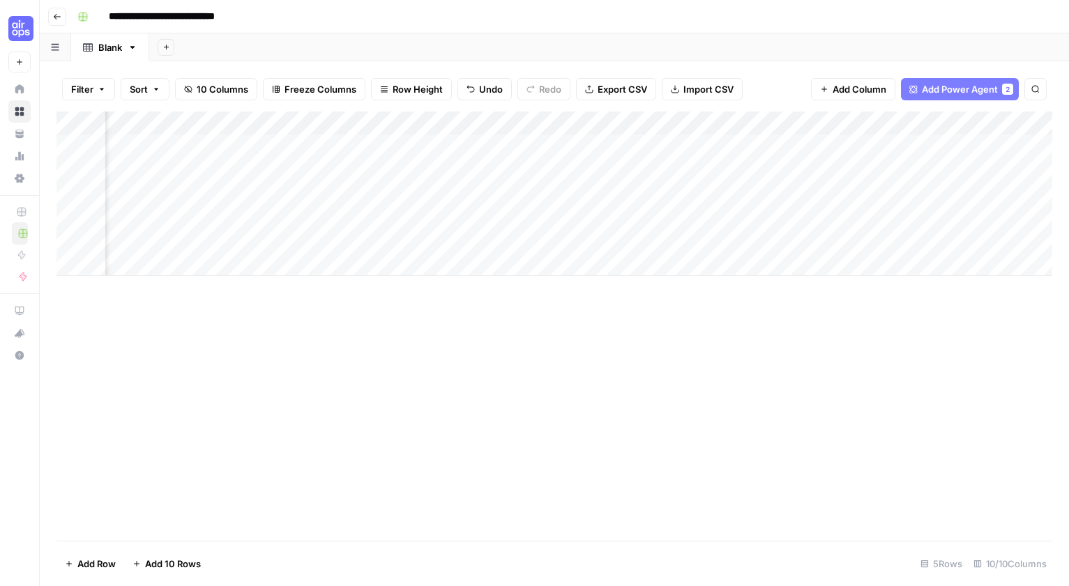
scroll to position [0, 554]
click at [1014, 121] on span "Add Column" at bounding box center [1020, 123] width 49 height 13
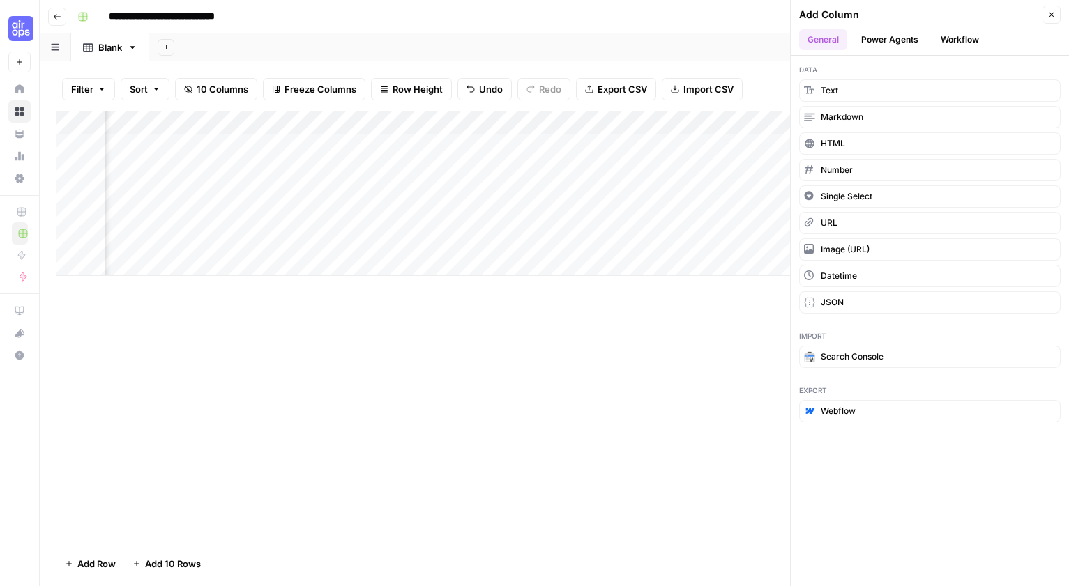
click at [899, 48] on button "Power Agents" at bounding box center [890, 39] width 74 height 21
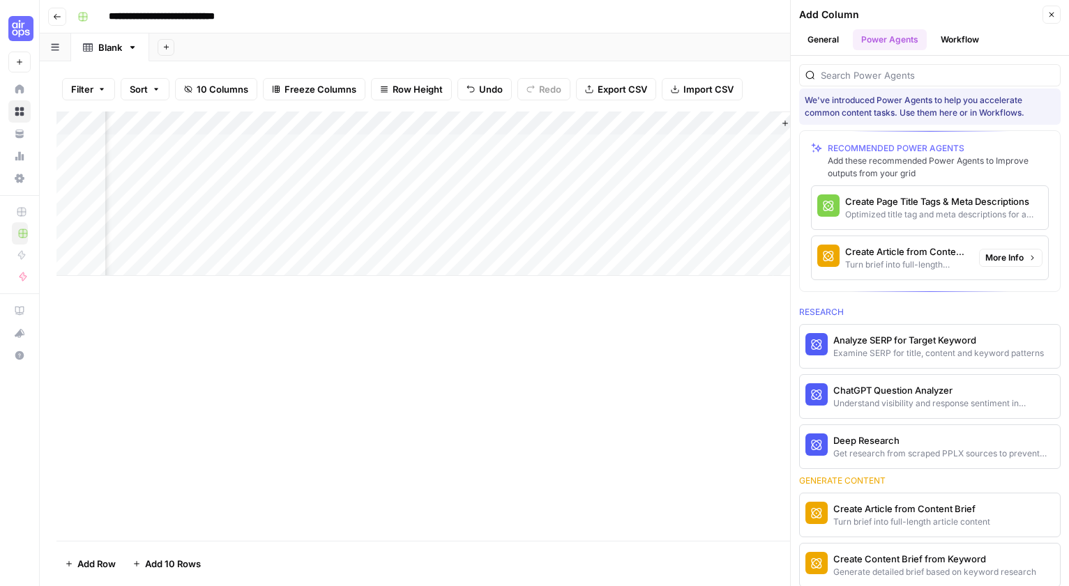
scroll to position [10, 0]
click at [879, 259] on div "Turn brief into full-length article content" at bounding box center [906, 263] width 123 height 13
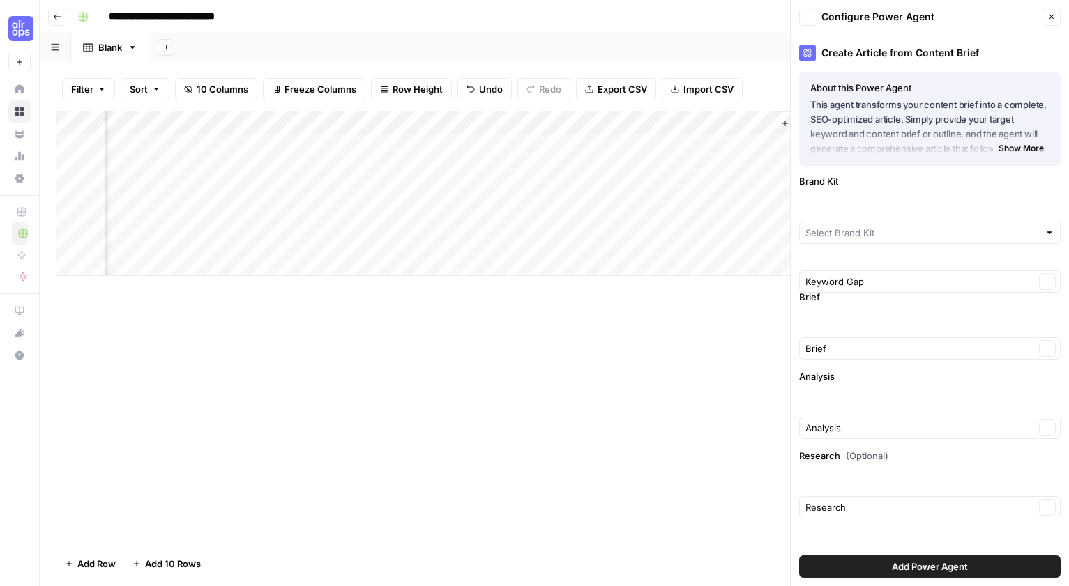
type input "hopkins.law"
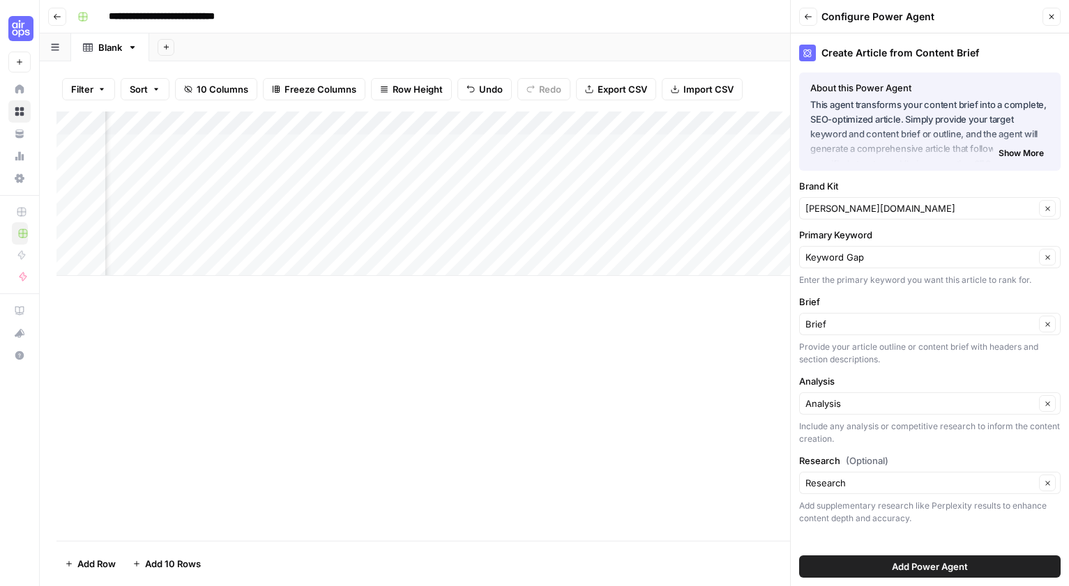
scroll to position [0, 963]
click at [837, 263] on input "Primary Keyword" at bounding box center [919, 257] width 229 height 14
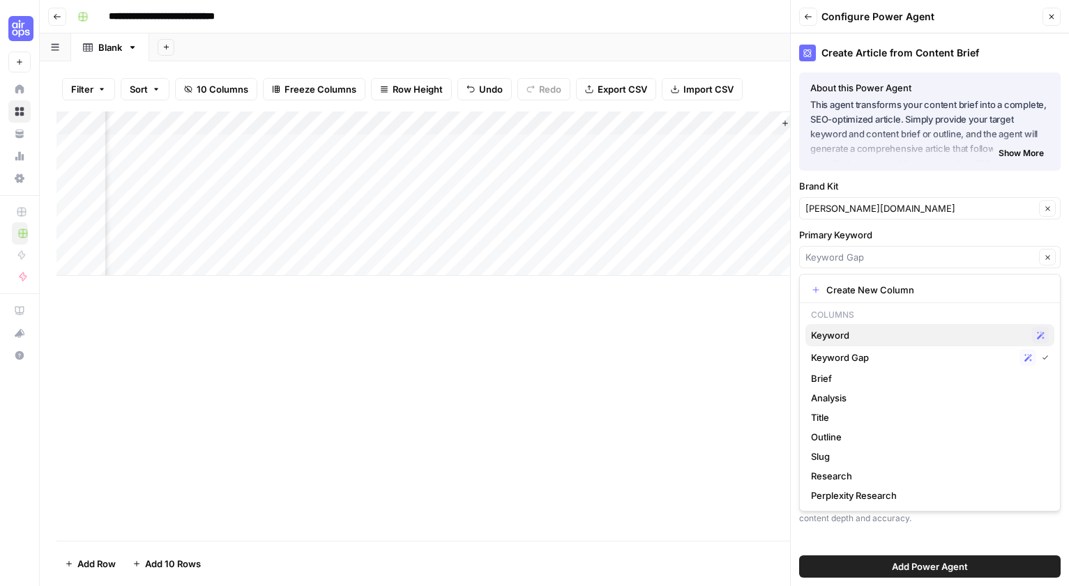
click at [854, 330] on span "Keyword" at bounding box center [918, 335] width 215 height 14
type input "Keyword"
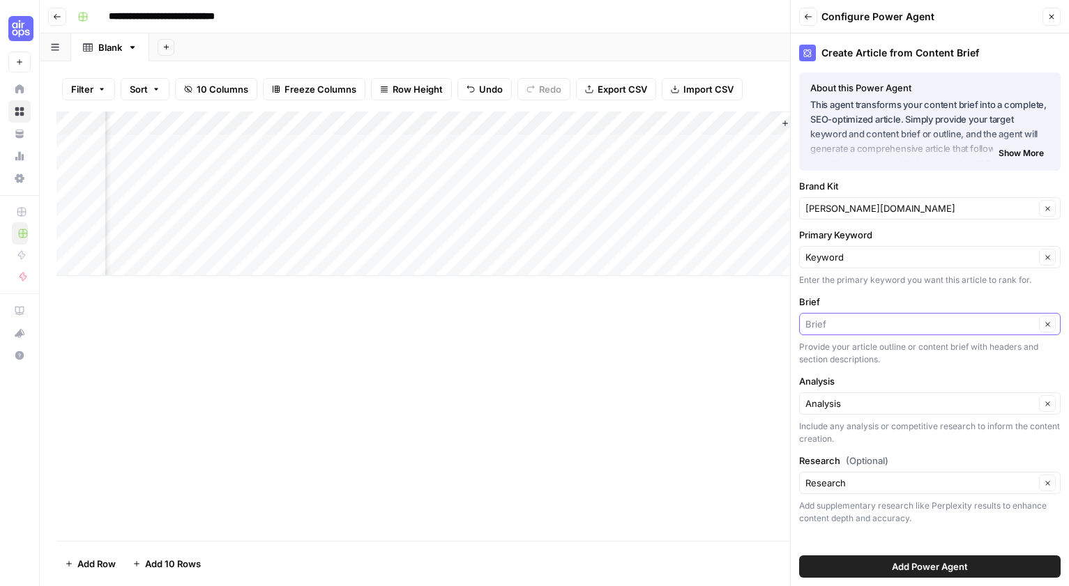
click at [856, 329] on input "Brief" at bounding box center [919, 324] width 229 height 14
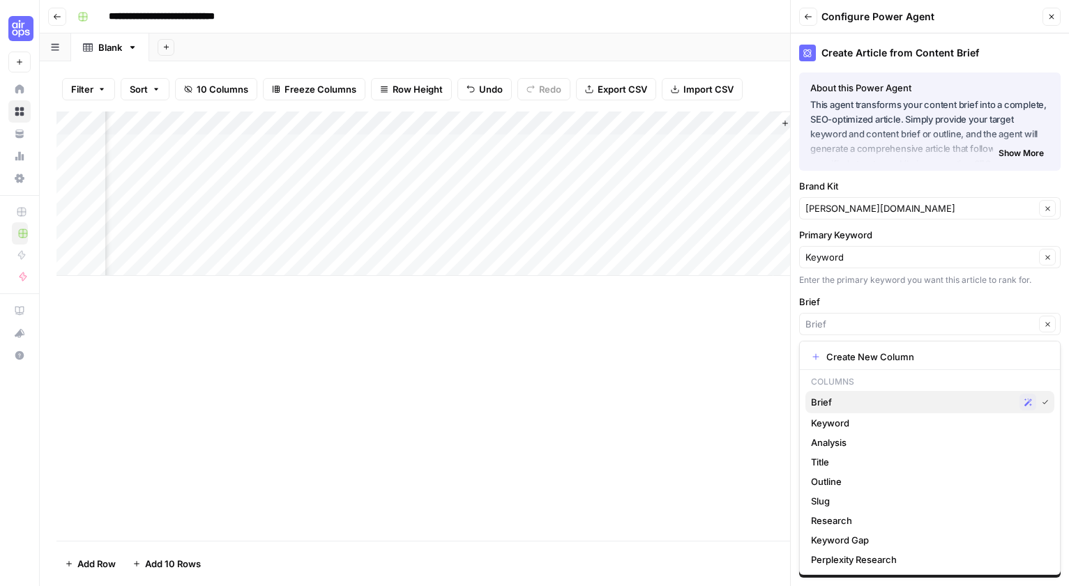
click at [855, 399] on span "Brief" at bounding box center [912, 402] width 203 height 14
type input "Brief"
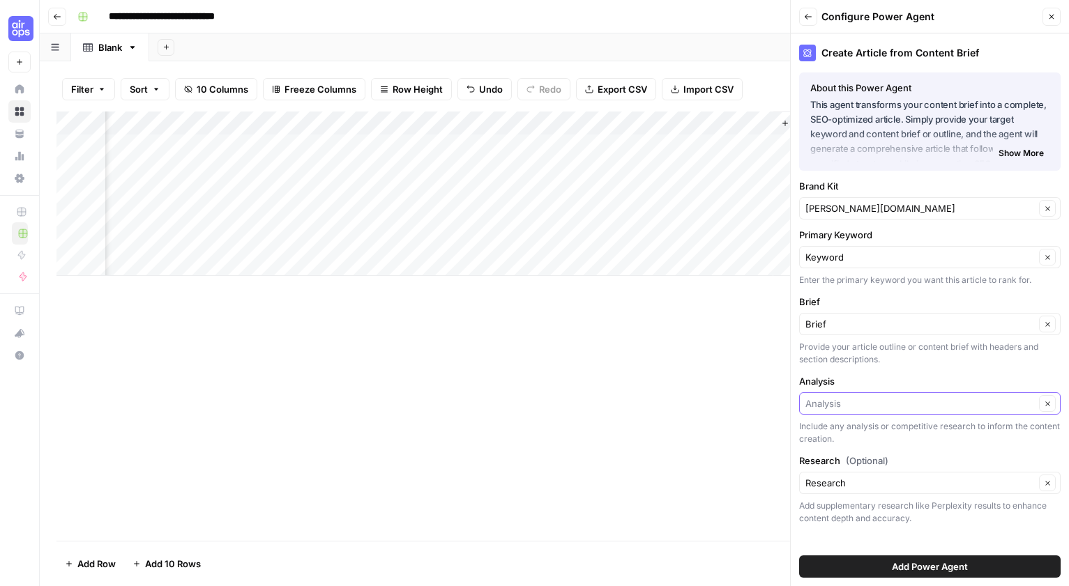
click at [862, 399] on input "Analysis" at bounding box center [919, 404] width 229 height 14
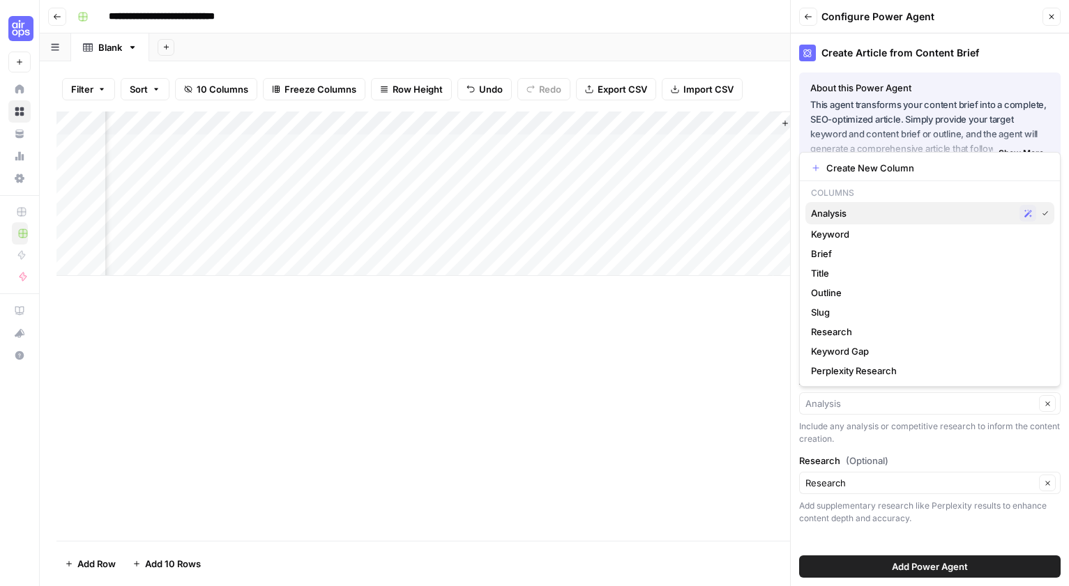
click at [911, 216] on span "Analysis" at bounding box center [912, 213] width 203 height 14
type input "Analysis"
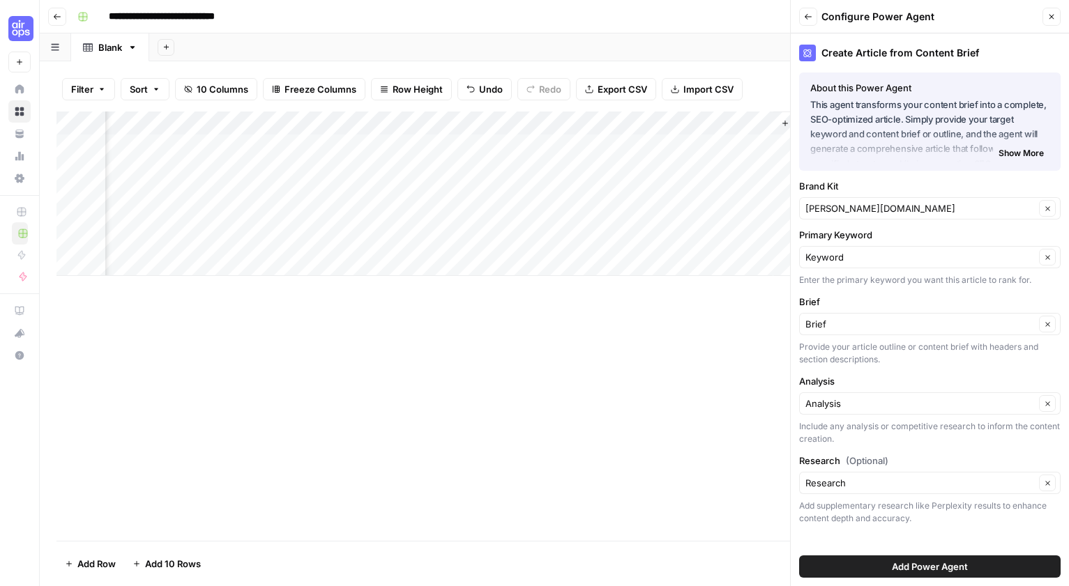
click at [911, 566] on span "Add Power Agent" at bounding box center [930, 567] width 76 height 14
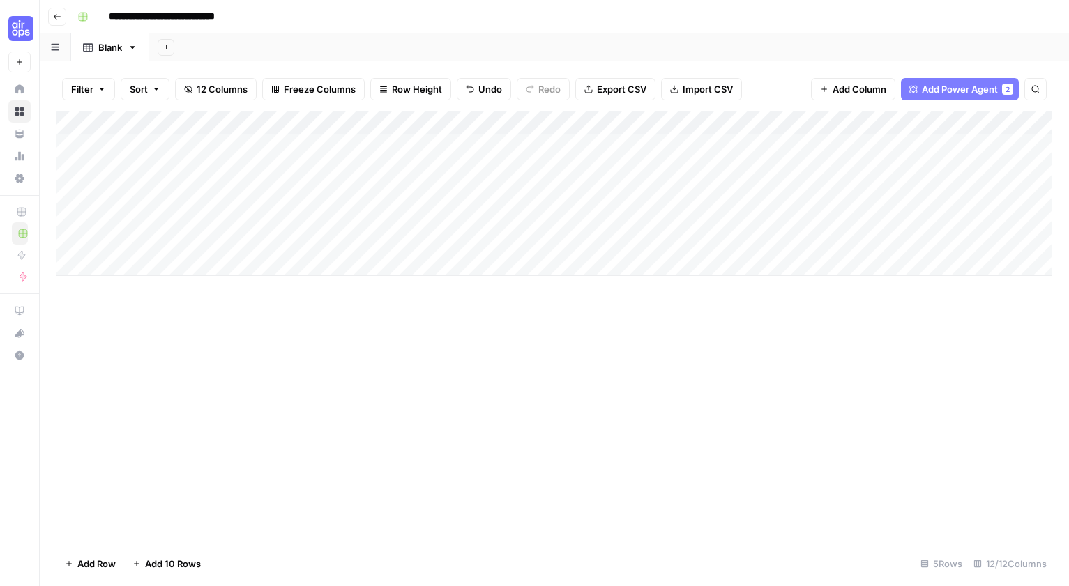
scroll to position [0, 0]
click at [349, 142] on div "Add Column" at bounding box center [554, 194] width 996 height 165
click at [495, 122] on div "Add Column" at bounding box center [554, 194] width 996 height 165
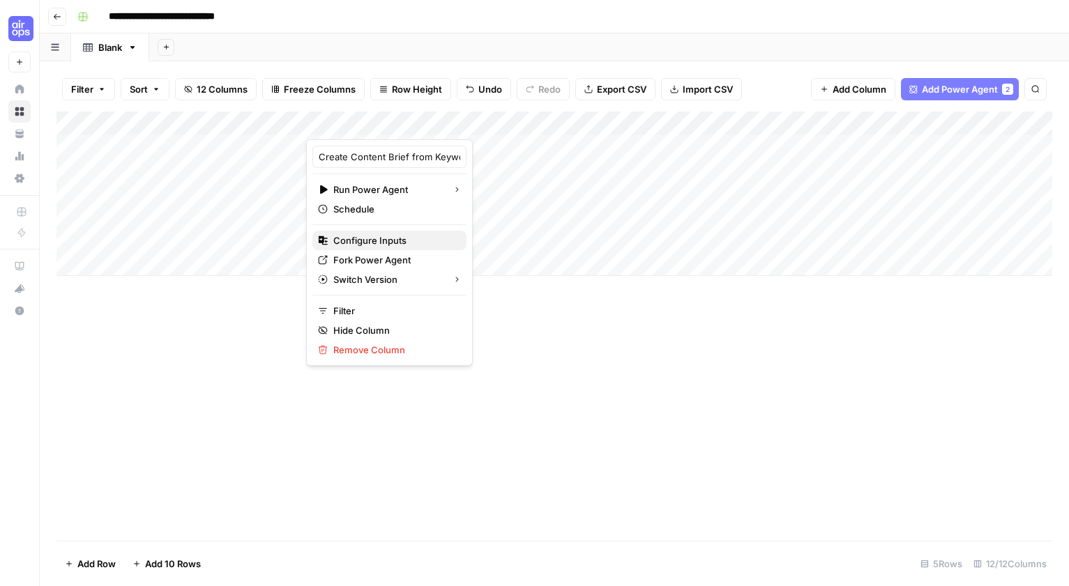
click at [370, 237] on span "Configure Inputs" at bounding box center [394, 241] width 122 height 14
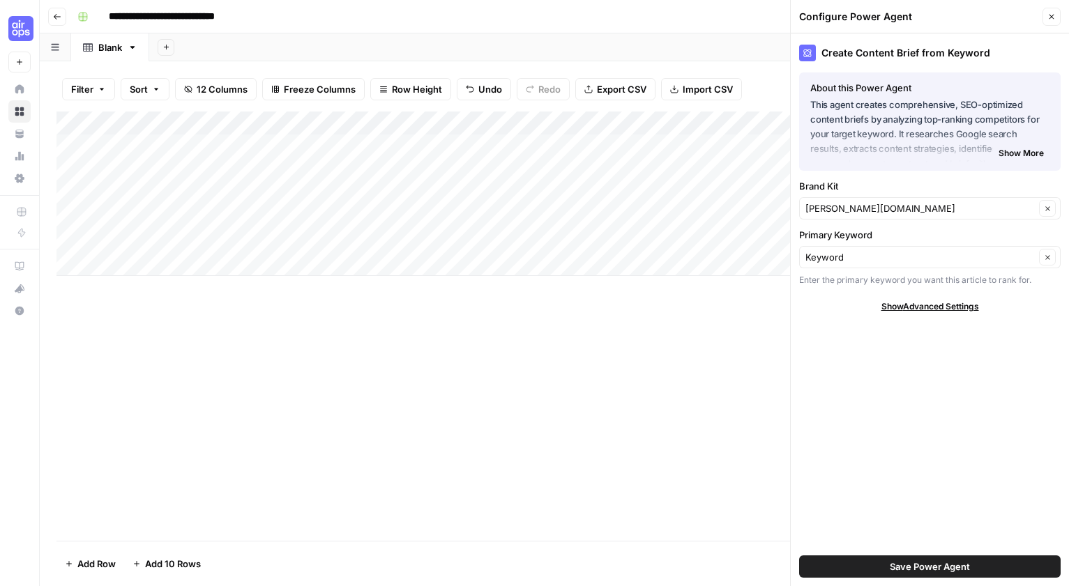
click at [1048, 15] on icon "button" at bounding box center [1051, 17] width 8 height 8
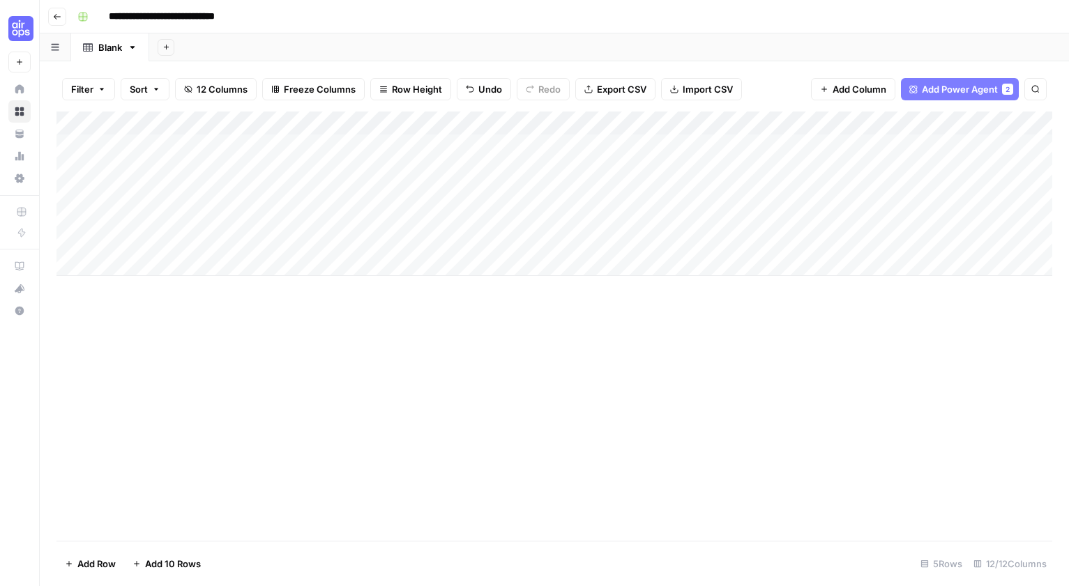
click at [494, 121] on div "Add Column" at bounding box center [554, 194] width 996 height 165
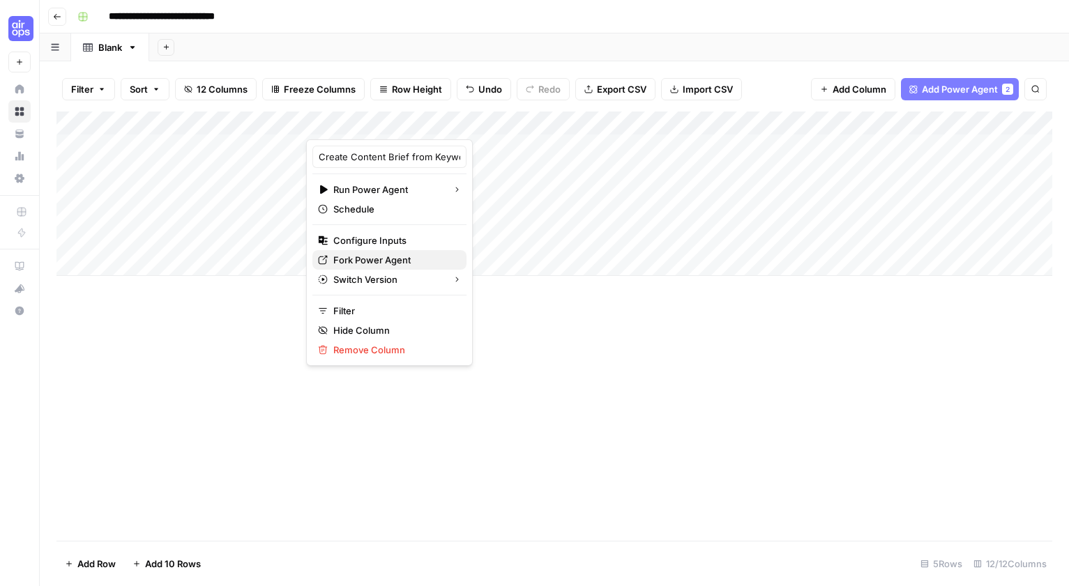
click at [386, 266] on span "Fork Power Agent" at bounding box center [394, 260] width 122 height 14
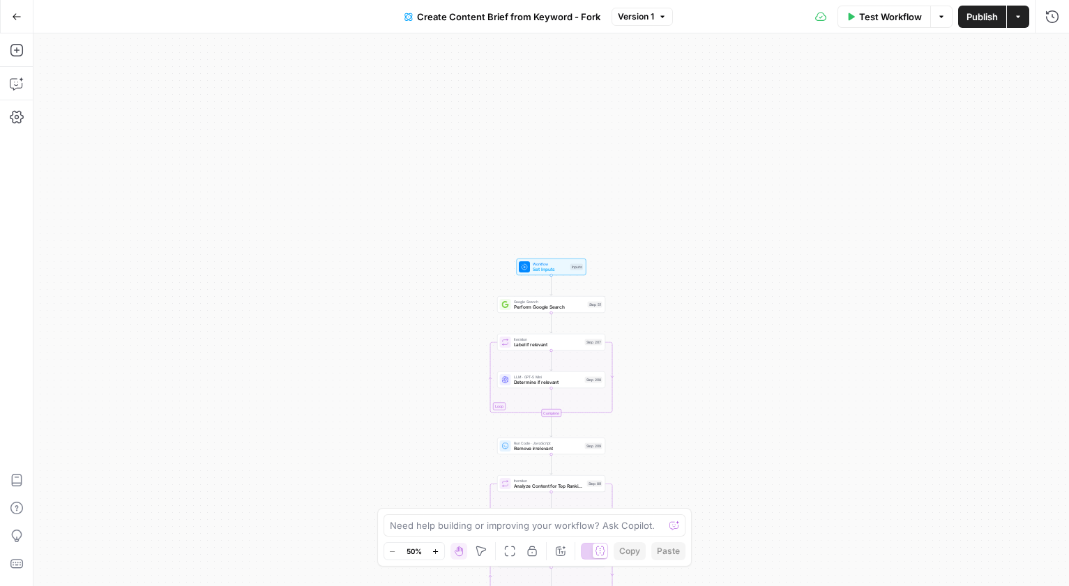
drag, startPoint x: 3, startPoint y: 146, endPoint x: 5, endPoint y: 156, distance: 9.9
click at [49, 155] on div "Add Steps Copilot Settings AirOps Academy Help Give Feedback Shortcuts Workflow…" at bounding box center [534, 309] width 1069 height 553
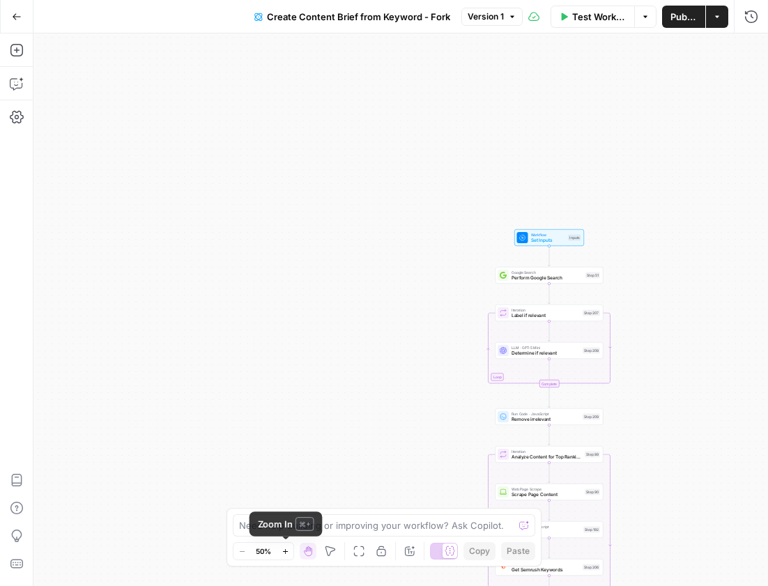
click at [288, 551] on icon "button" at bounding box center [286, 552] width 8 height 8
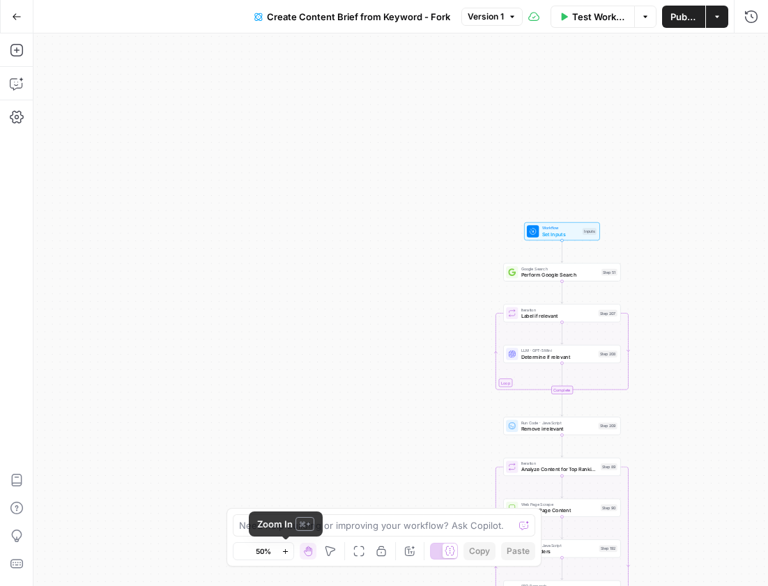
click at [288, 551] on icon "button" at bounding box center [286, 552] width 8 height 8
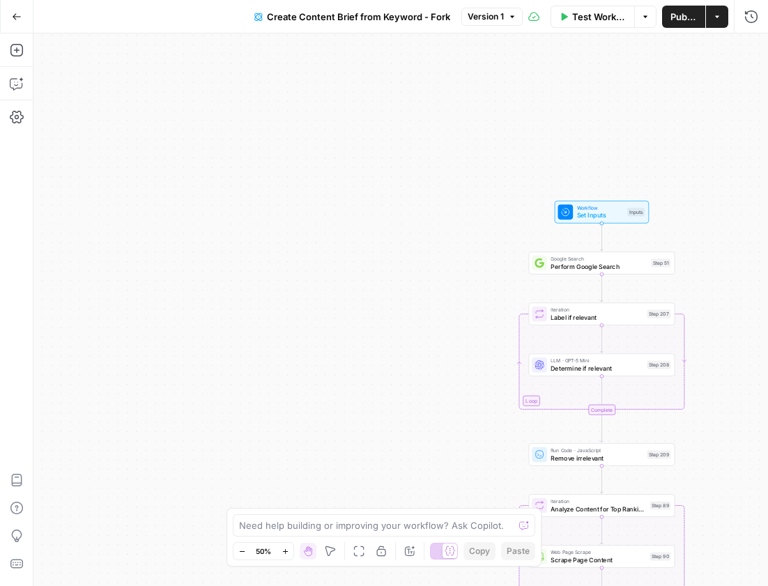
click at [288, 551] on icon "button" at bounding box center [286, 552] width 8 height 8
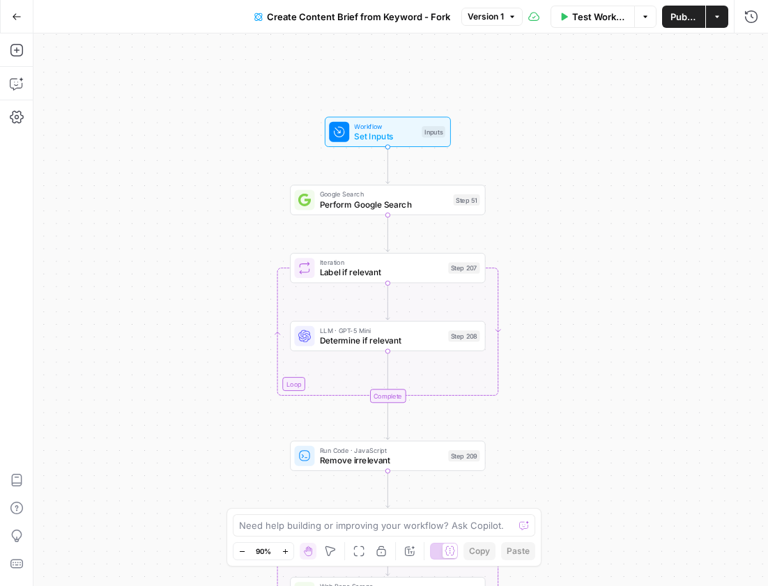
drag, startPoint x: 401, startPoint y: 399, endPoint x: 144, endPoint y: 352, distance: 261.6
click at [133, 364] on div "Workflow Set Inputs Inputs Google Search Perform Google Search Step 51 Loop Ite…" at bounding box center [400, 309] width 735 height 553
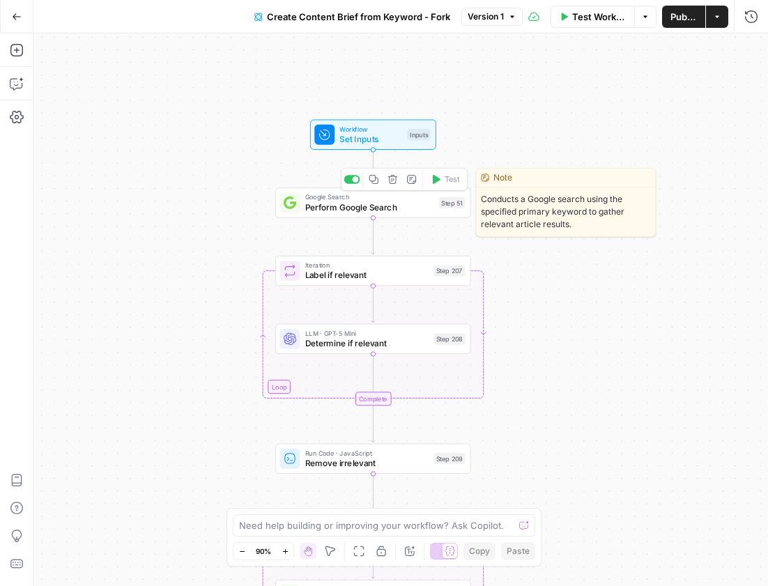
click at [388, 204] on span "Perform Google Search" at bounding box center [369, 207] width 129 height 13
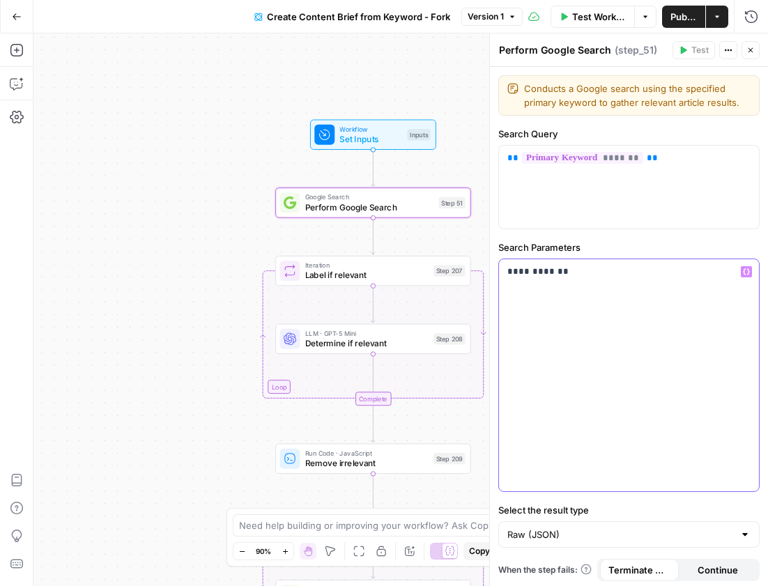
click at [672, 321] on div "**********" at bounding box center [629, 375] width 260 height 232
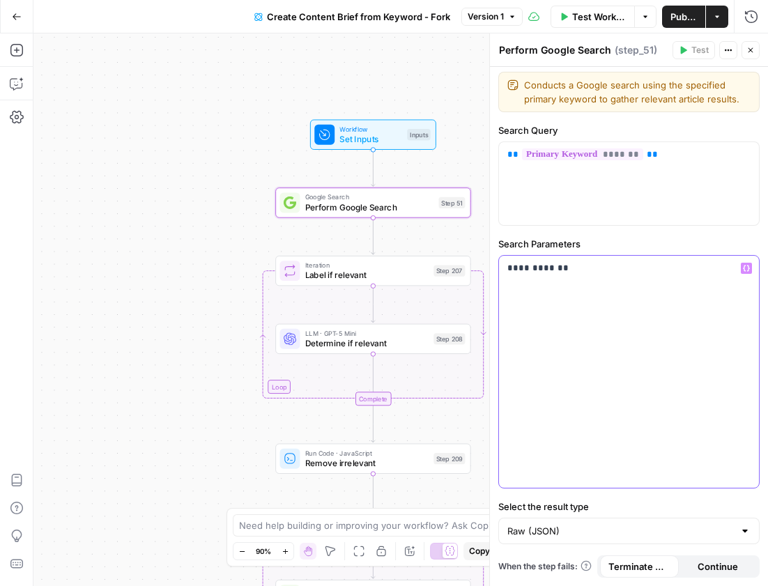
drag, startPoint x: 563, startPoint y: 272, endPoint x: 501, endPoint y: 268, distance: 62.9
click at [501, 268] on div "**********" at bounding box center [629, 372] width 260 height 232
copy p "**********"
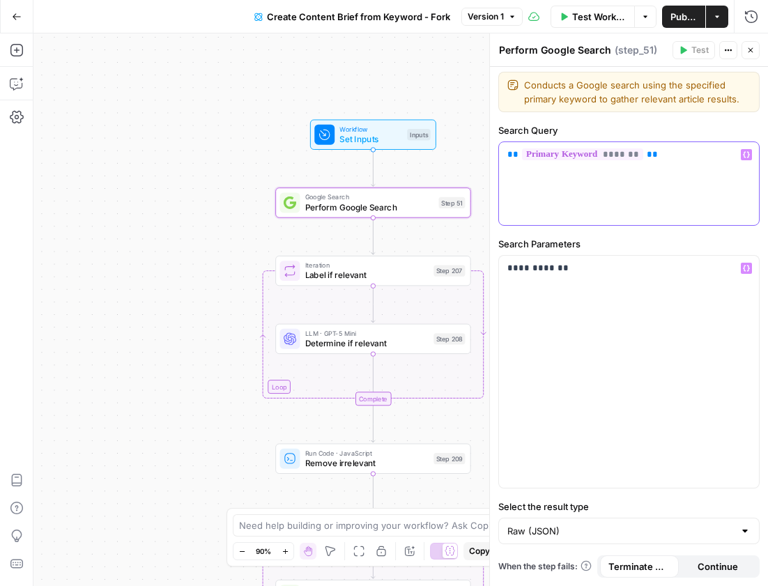
click at [720, 216] on div "** ******* **" at bounding box center [629, 183] width 260 height 83
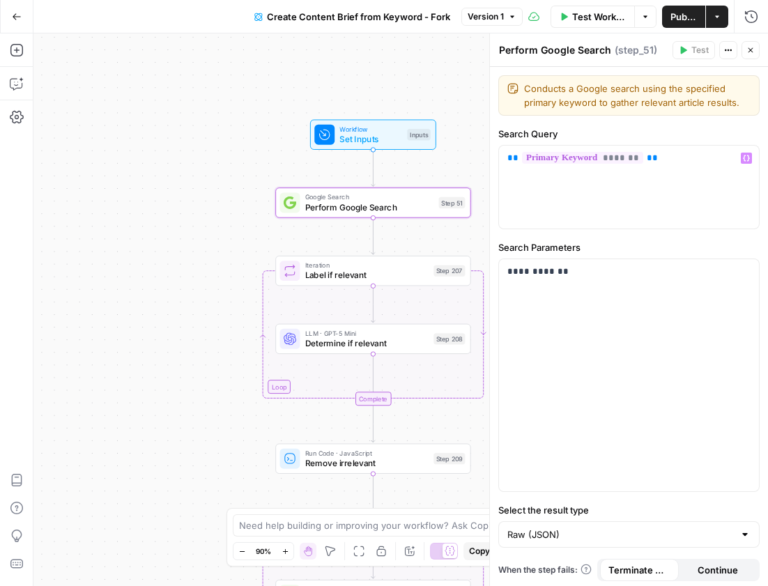
click at [19, 17] on icon "button" at bounding box center [17, 17] width 10 height 10
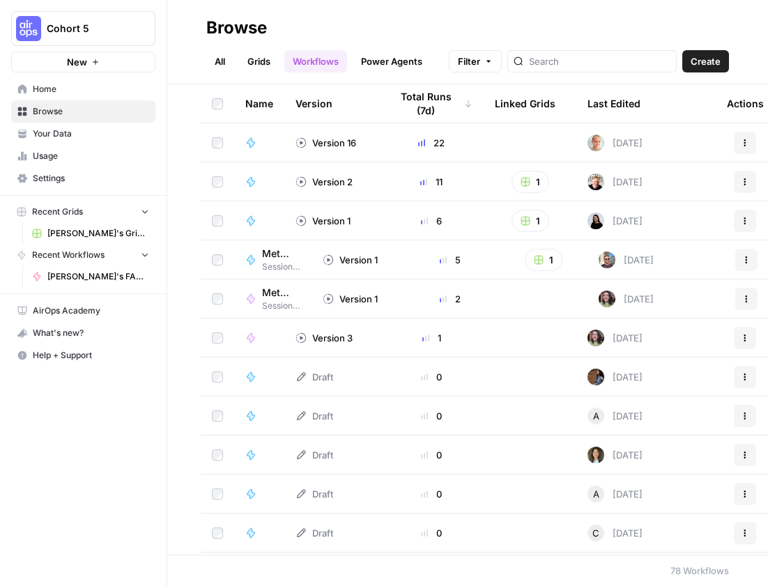
click at [81, 182] on span "Settings" at bounding box center [91, 178] width 116 height 13
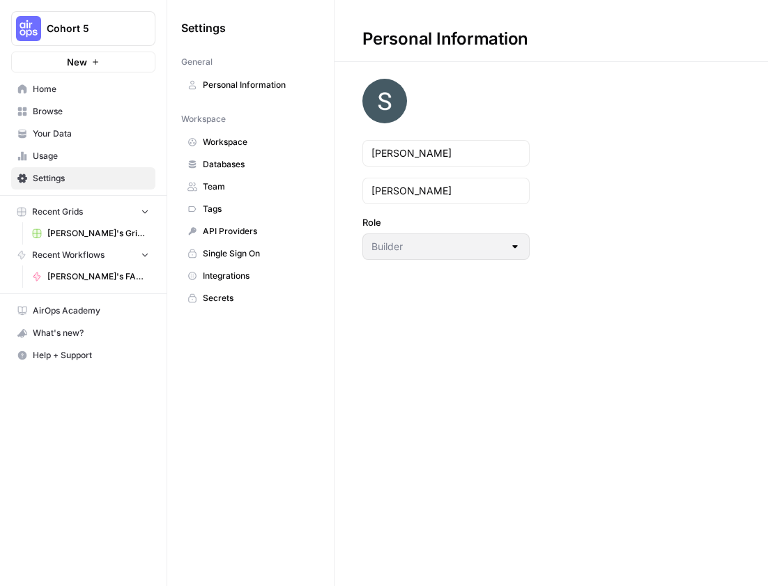
click at [229, 281] on span "Integrations" at bounding box center [258, 276] width 111 height 13
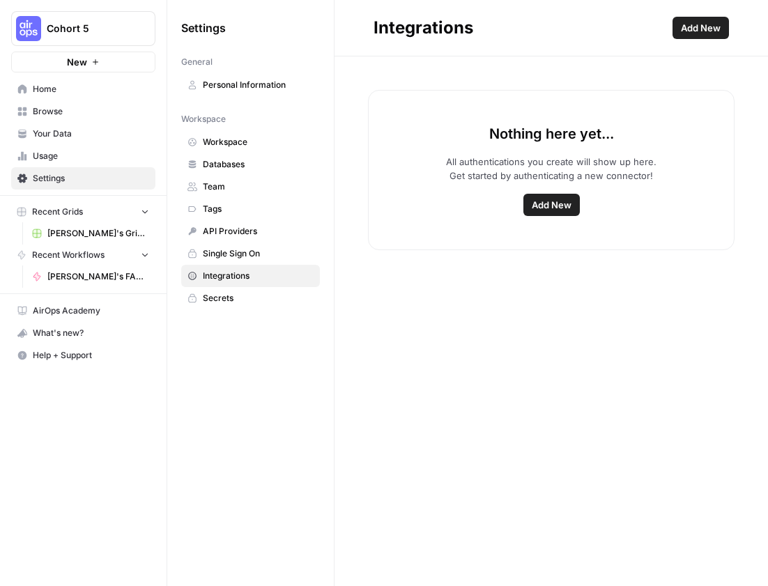
click at [250, 139] on span "Workspace" at bounding box center [258, 142] width 111 height 13
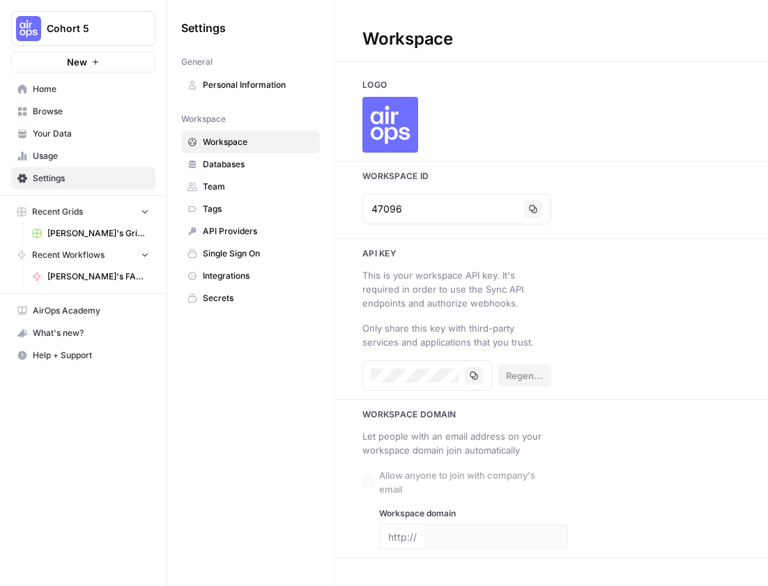
click at [241, 168] on span "Databases" at bounding box center [258, 164] width 111 height 13
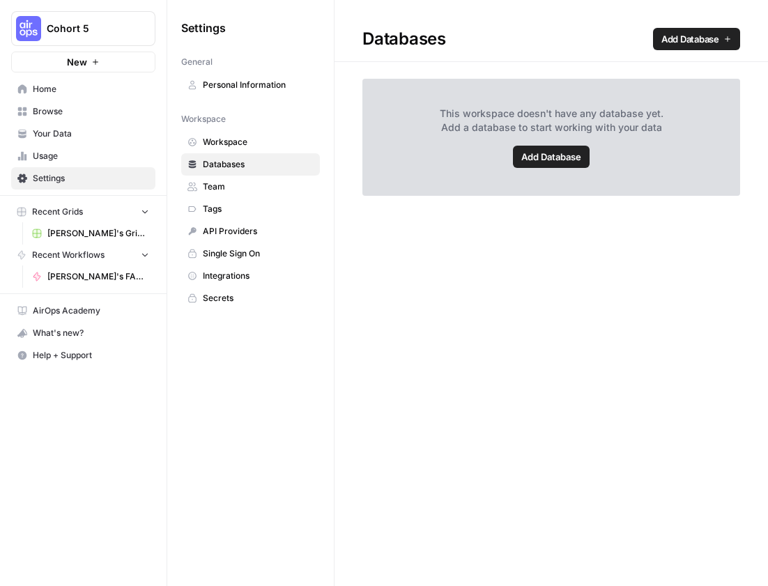
click at [284, 190] on span "Team" at bounding box center [258, 187] width 111 height 13
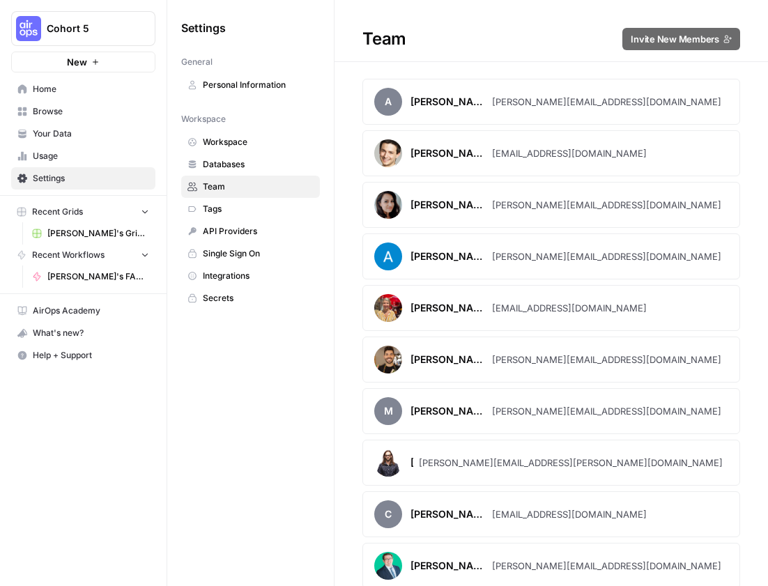
click at [268, 282] on span "Integrations" at bounding box center [258, 276] width 111 height 13
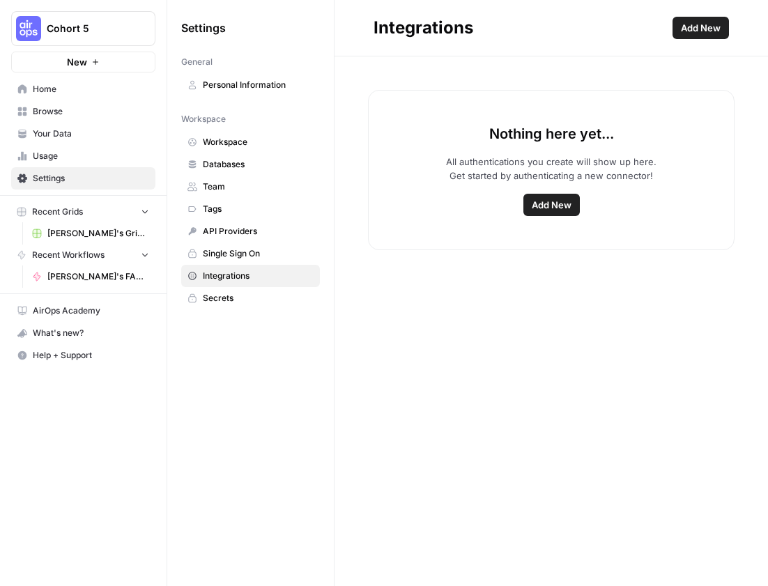
click at [263, 300] on span "Secrets" at bounding box center [258, 298] width 111 height 13
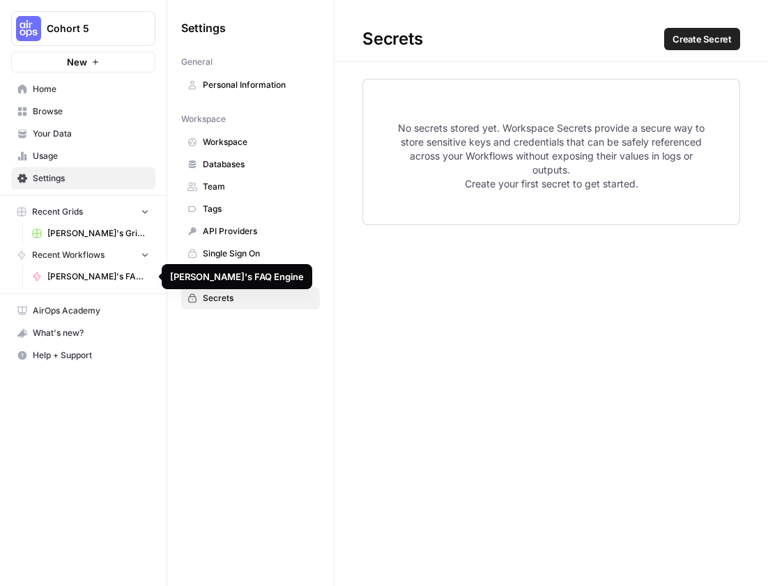
click at [89, 234] on span "[PERSON_NAME]'s Grid: Meta Description" at bounding box center [98, 233] width 102 height 13
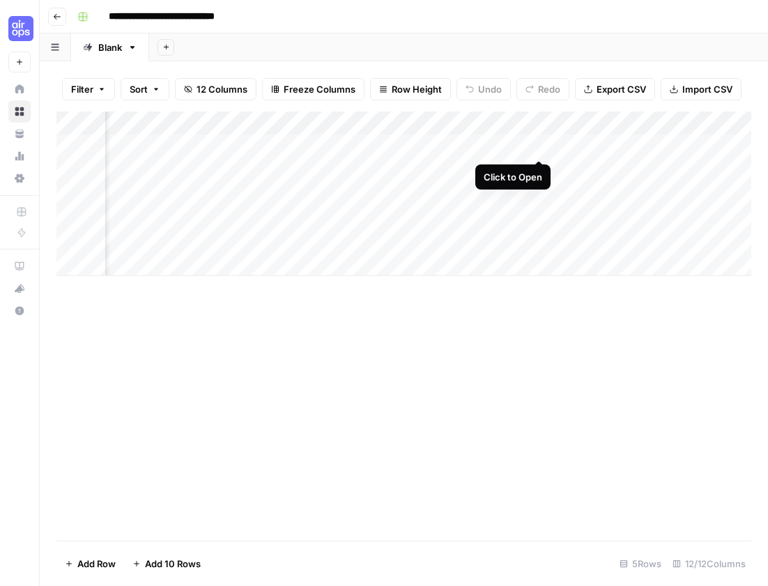
scroll to position [0, 197]
click at [340, 147] on div "Add Column" at bounding box center [403, 194] width 695 height 165
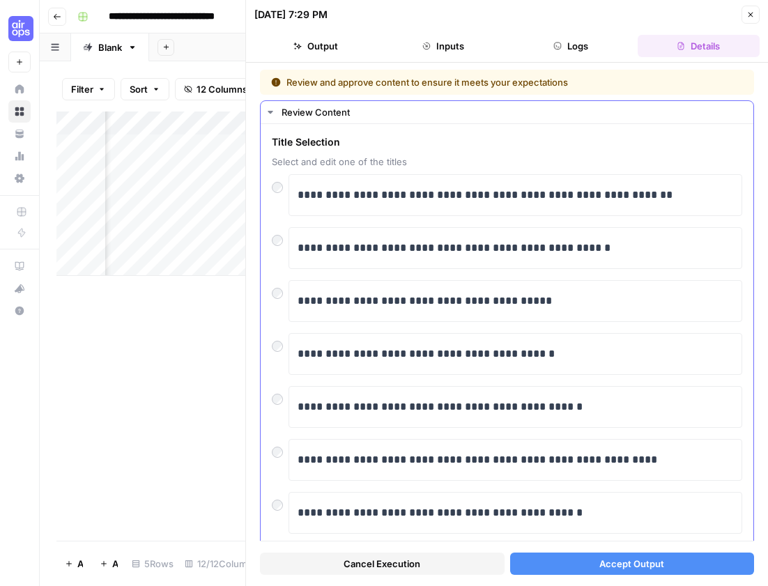
click at [328, 125] on div "**********" at bounding box center [507, 414] width 493 height 580
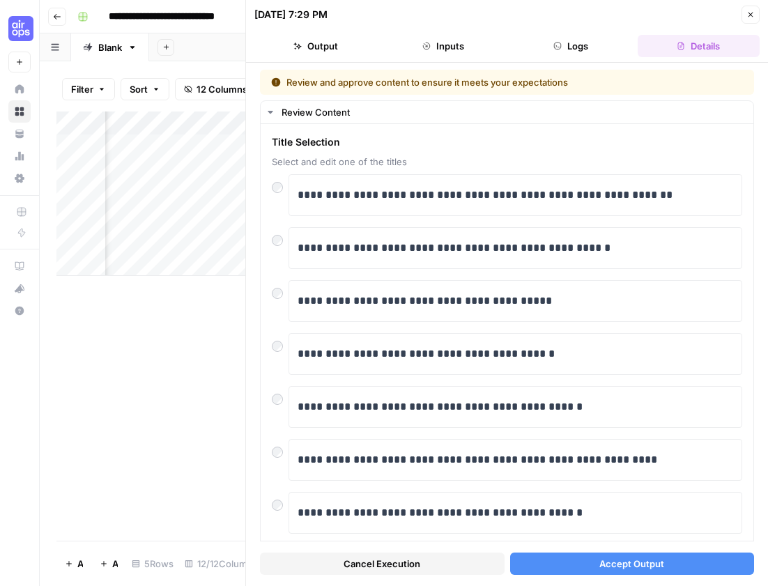
click at [754, 16] on icon "button" at bounding box center [751, 14] width 8 height 8
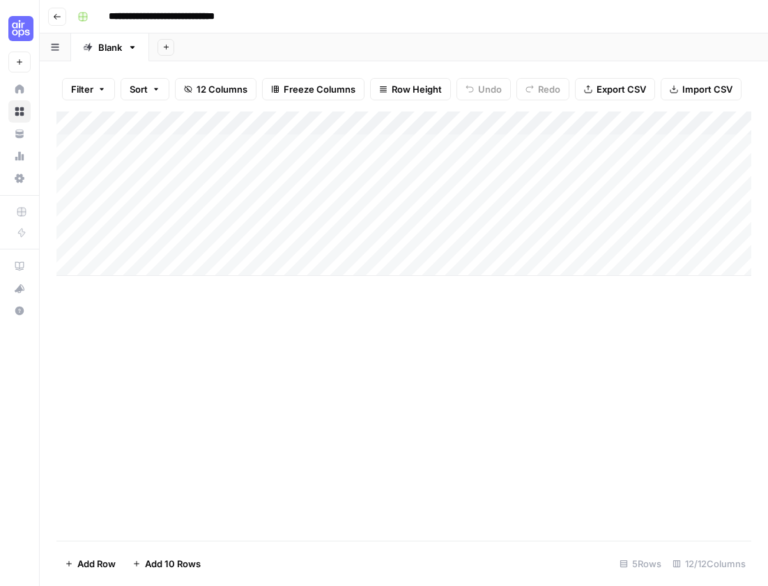
click at [415, 383] on div "Add Column" at bounding box center [403, 326] width 695 height 429
click at [524, 121] on div "Add Column" at bounding box center [403, 194] width 695 height 165
drag, startPoint x: 507, startPoint y: 305, endPoint x: 491, endPoint y: 134, distance: 171.6
click at [507, 305] on div "Add Column" at bounding box center [403, 326] width 695 height 429
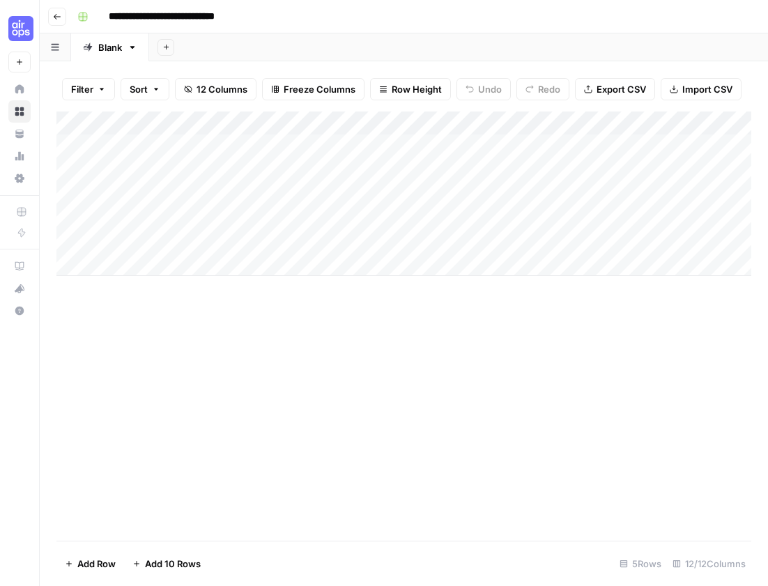
click at [492, 124] on div "Add Column" at bounding box center [403, 194] width 695 height 165
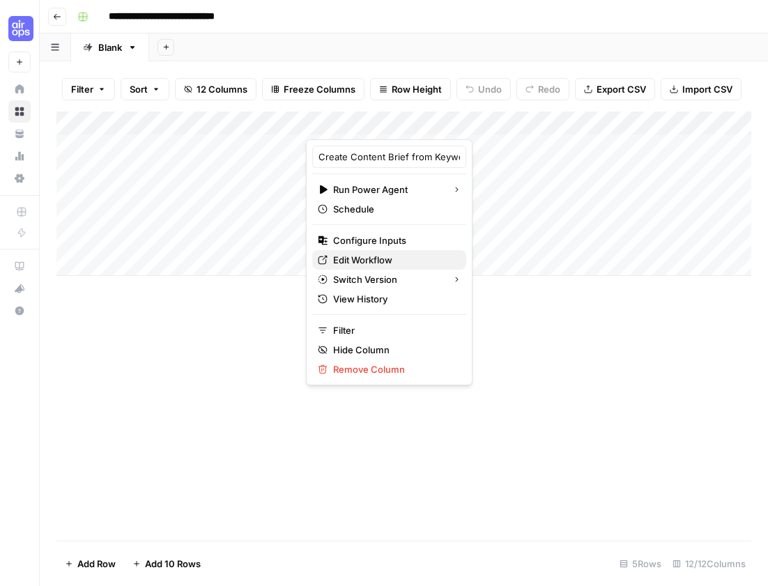
click at [406, 260] on span "Edit Workflow" at bounding box center [394, 260] width 122 height 14
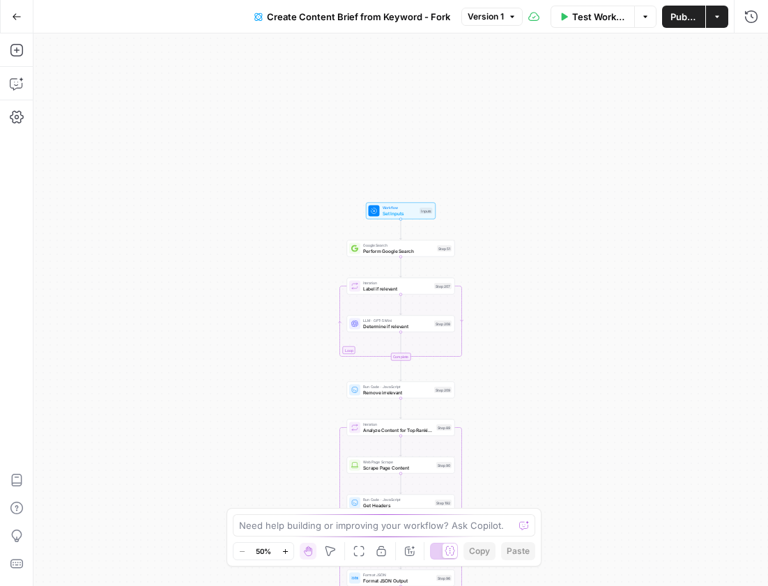
click at [282, 549] on icon "button" at bounding box center [286, 552] width 8 height 8
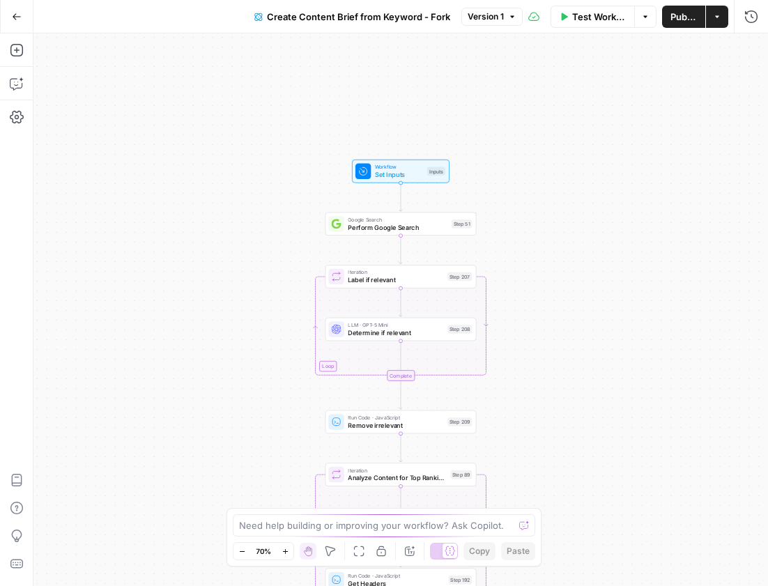
click at [287, 550] on icon "button" at bounding box center [286, 552] width 8 height 8
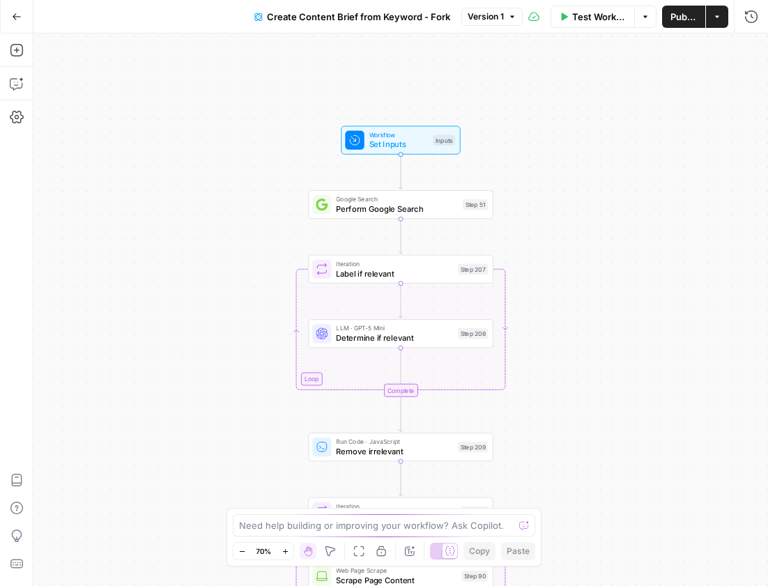
click at [287, 550] on icon "button" at bounding box center [286, 552] width 8 height 8
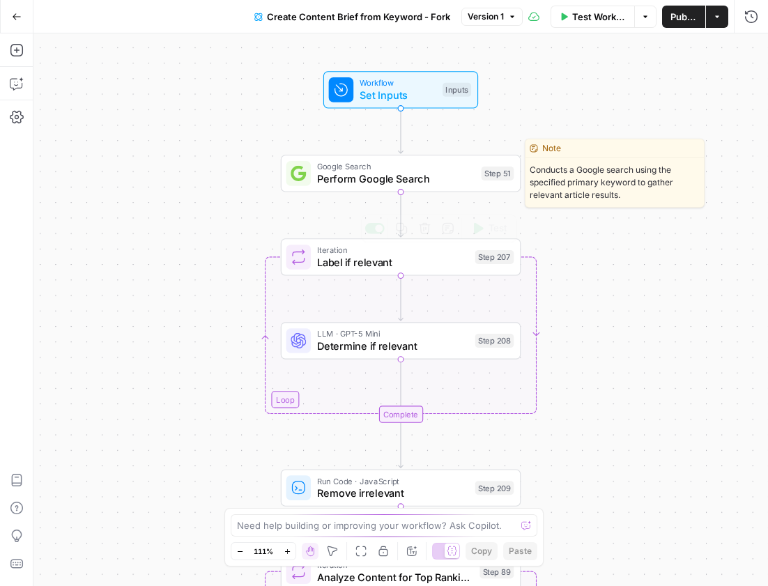
click at [403, 172] on span "Perform Google Search" at bounding box center [396, 179] width 158 height 15
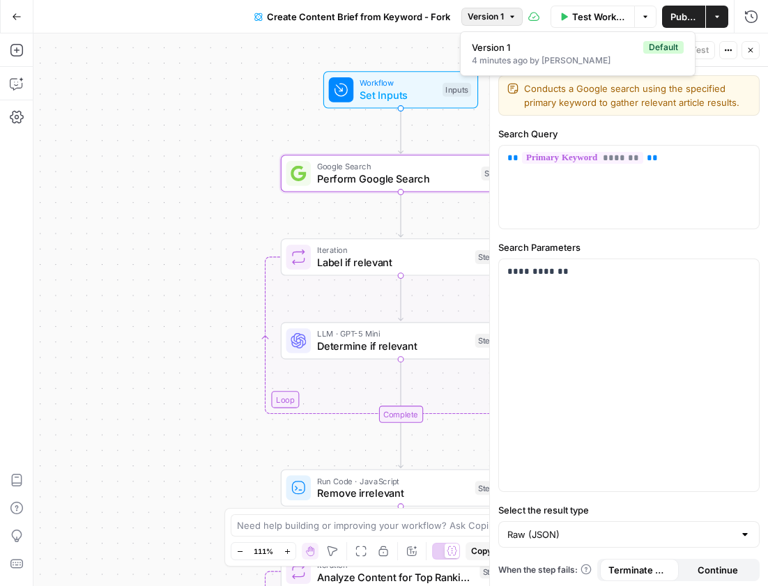
click at [508, 13] on icon "button" at bounding box center [512, 17] width 8 height 8
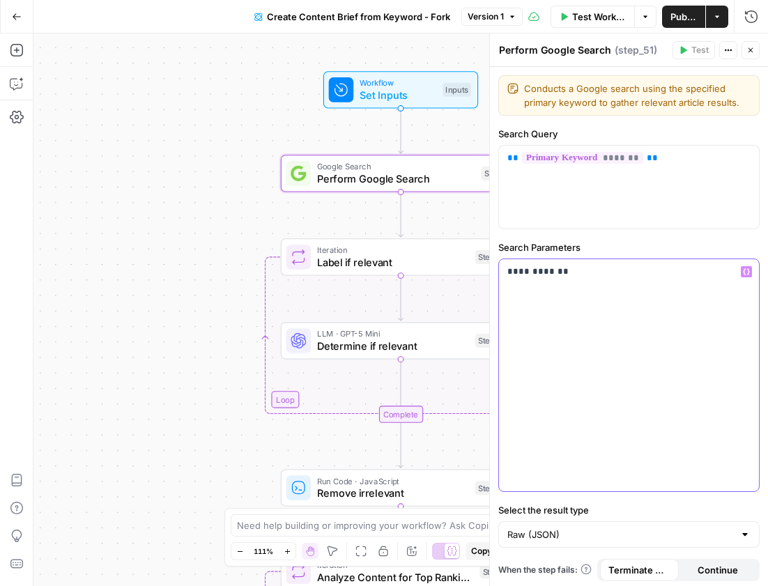
click at [542, 281] on div "**********" at bounding box center [629, 375] width 260 height 232
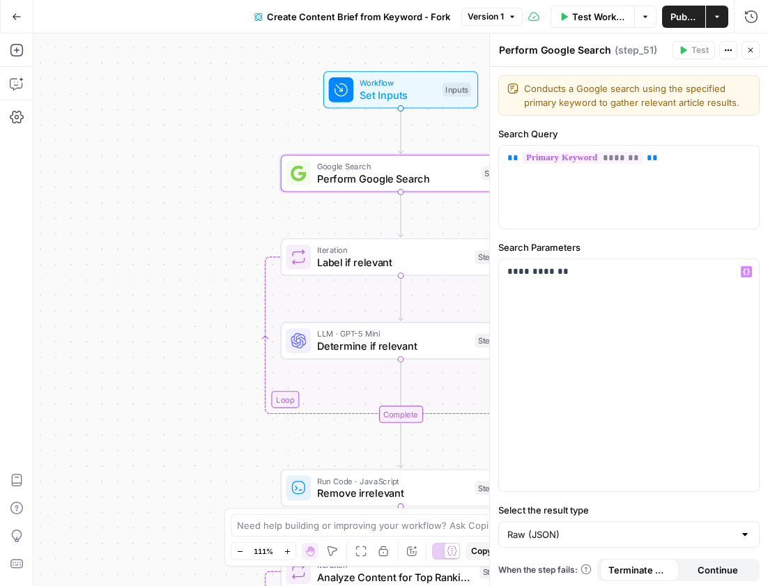
click at [344, 10] on span "Create Content Brief from Keyword - Fork" at bounding box center [358, 17] width 183 height 14
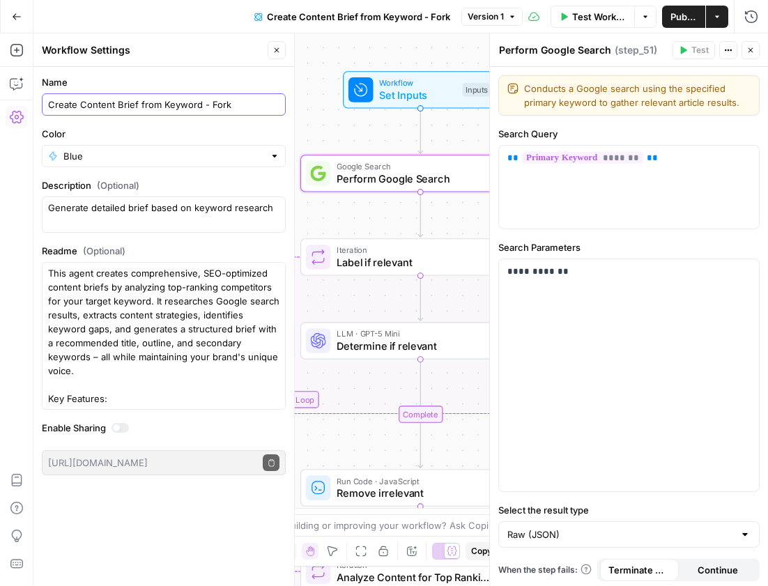
drag, startPoint x: 47, startPoint y: 105, endPoint x: 54, endPoint y: 109, distance: 8.5
click at [50, 107] on input "Create Content Brief from Keyword - Fork" at bounding box center [163, 105] width 231 height 14
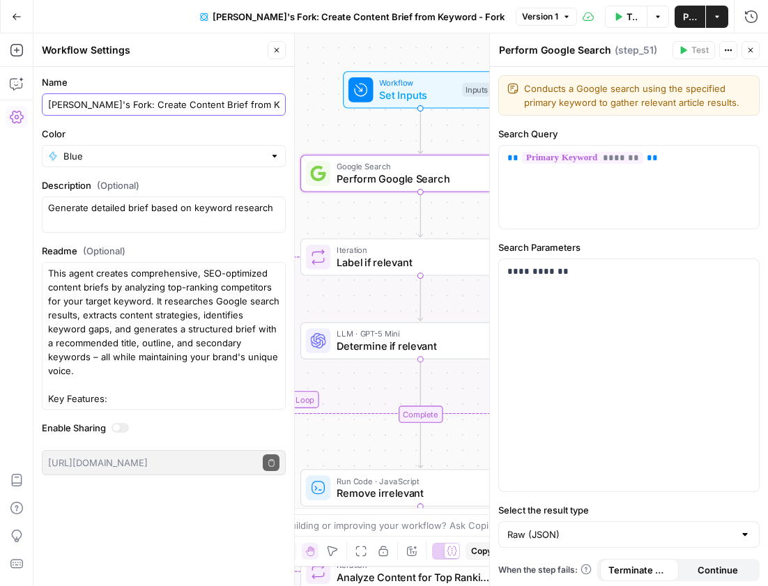
drag, startPoint x: 264, startPoint y: 105, endPoint x: 278, endPoint y: 107, distance: 14.7
click at [278, 107] on input "[PERSON_NAME]'s Fork: Create Content Brief from Keyword - Fork" at bounding box center [163, 105] width 231 height 14
drag, startPoint x: 279, startPoint y: 106, endPoint x: 258, endPoint y: 105, distance: 20.9
click at [252, 106] on input "[PERSON_NAME]'s Fork: Create Content Brief from Keyword - Fork" at bounding box center [163, 105] width 231 height 14
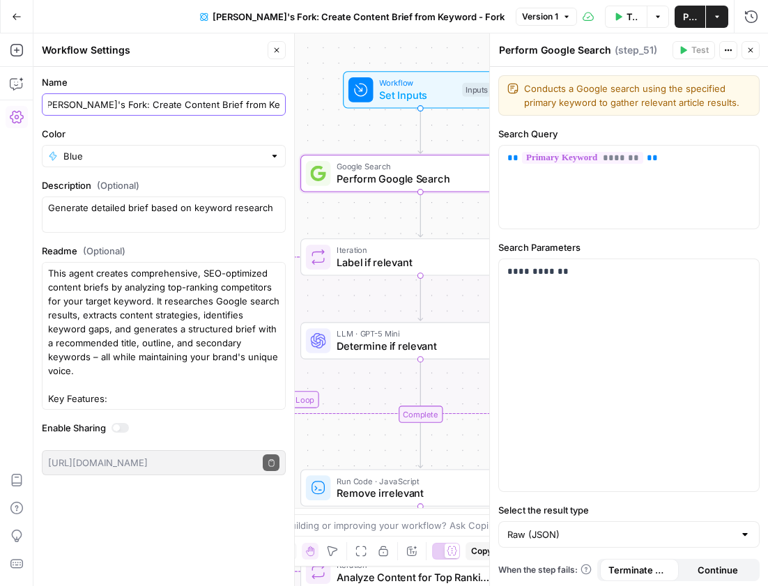
click at [261, 105] on input "[PERSON_NAME]'s Fork: Create Content Brief from Keyword - Fork" at bounding box center [163, 105] width 231 height 14
drag, startPoint x: 254, startPoint y: 105, endPoint x: 285, endPoint y: 107, distance: 31.4
click at [285, 107] on div "[PERSON_NAME]'s Fork: Create Content Brief from Keyword - Fork" at bounding box center [164, 104] width 244 height 22
type input "[PERSON_NAME]'s Fork: Create Content Brief from Keyword (german version)"
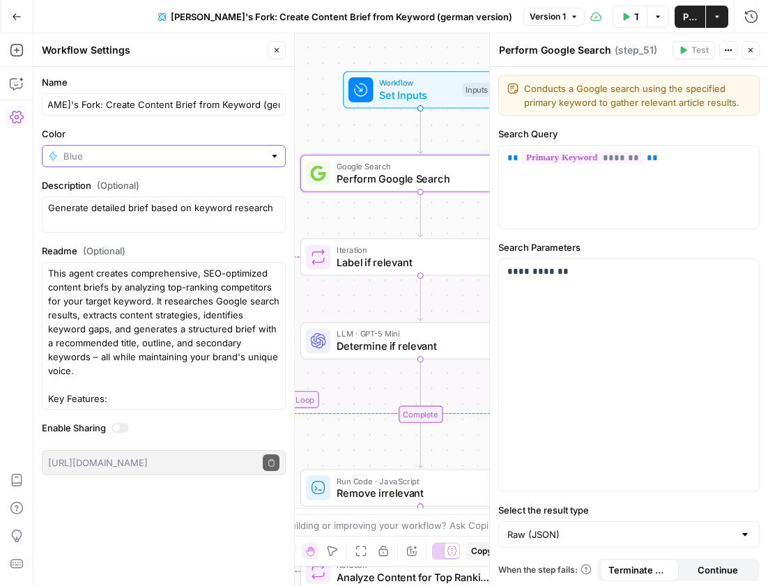
drag, startPoint x: 196, startPoint y: 154, endPoint x: 177, endPoint y: 157, distance: 19.0
click at [196, 154] on input "Color" at bounding box center [163, 156] width 201 height 14
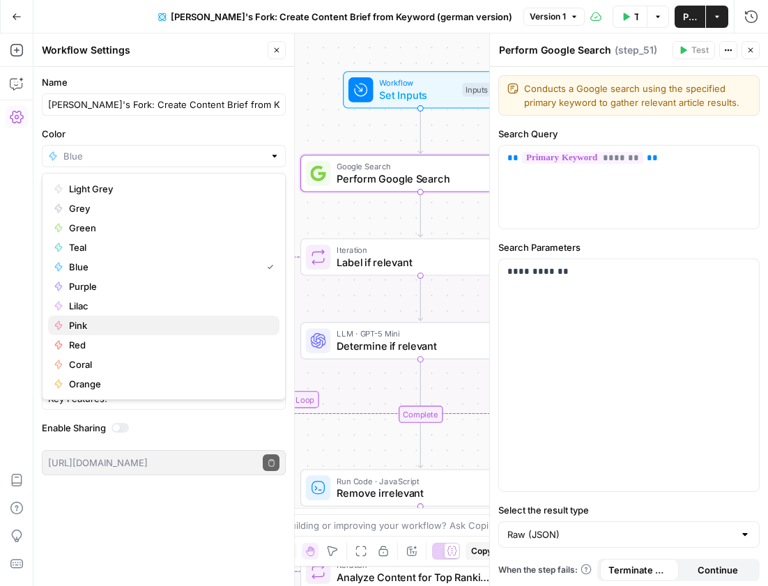
click at [73, 324] on span "Pink" at bounding box center [168, 326] width 199 height 14
type input "Pink"
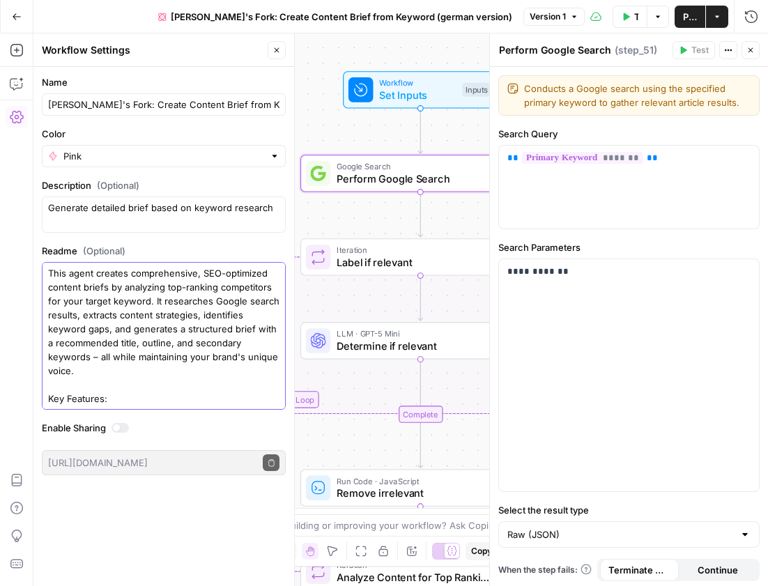
click at [104, 316] on textarea "This agent creates comprehensive, SEO-optimized content briefs by analyzing top…" at bounding box center [163, 426] width 231 height 321
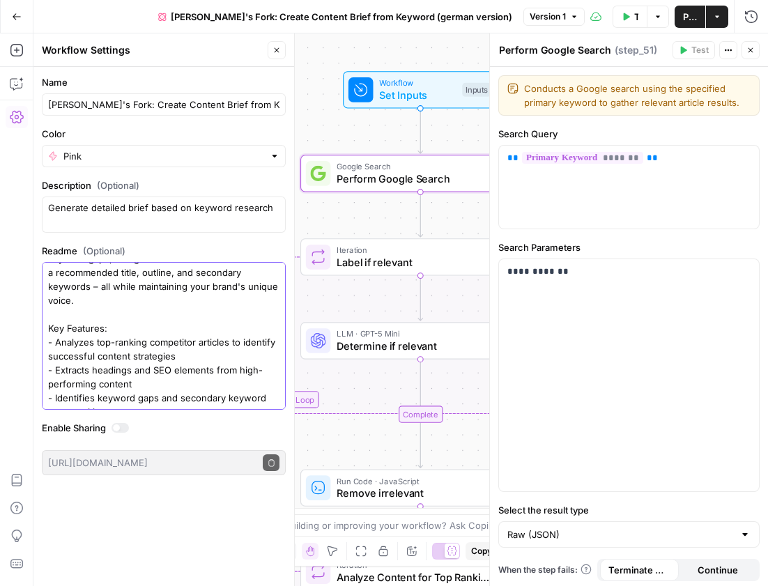
click at [112, 315] on textarea "This agent creates comprehensive, SEO-optimized content briefs by analyzing top…" at bounding box center [163, 356] width 231 height 321
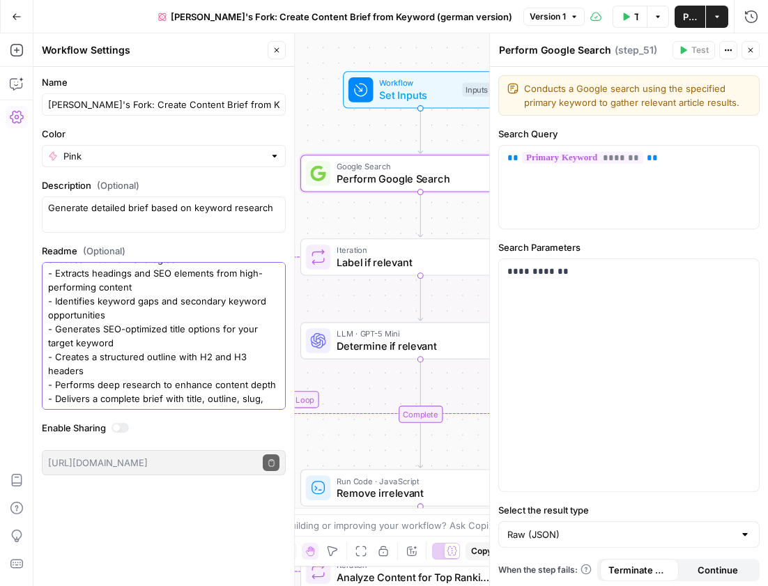
click at [112, 315] on textarea "This agent creates comprehensive, SEO-optimized content briefs by analyzing top…" at bounding box center [163, 259] width 231 height 321
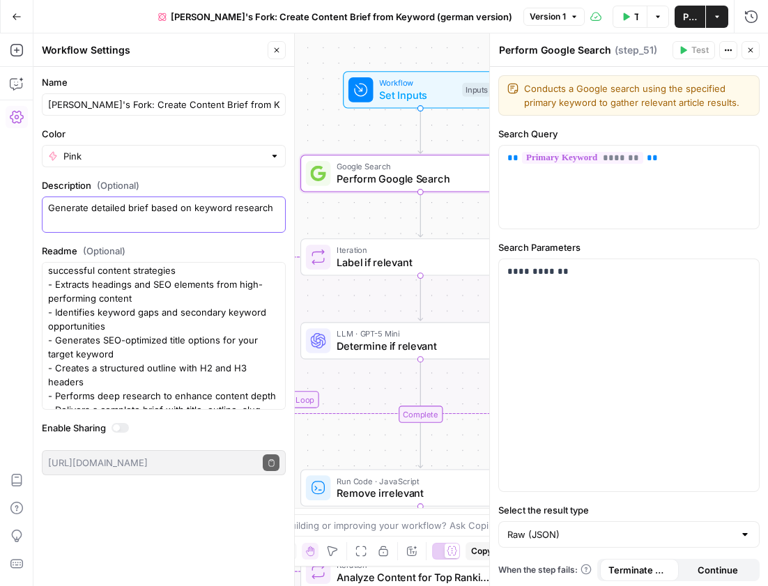
click at [181, 228] on textarea "Generate detailed brief based on keyword research" at bounding box center [163, 215] width 231 height 28
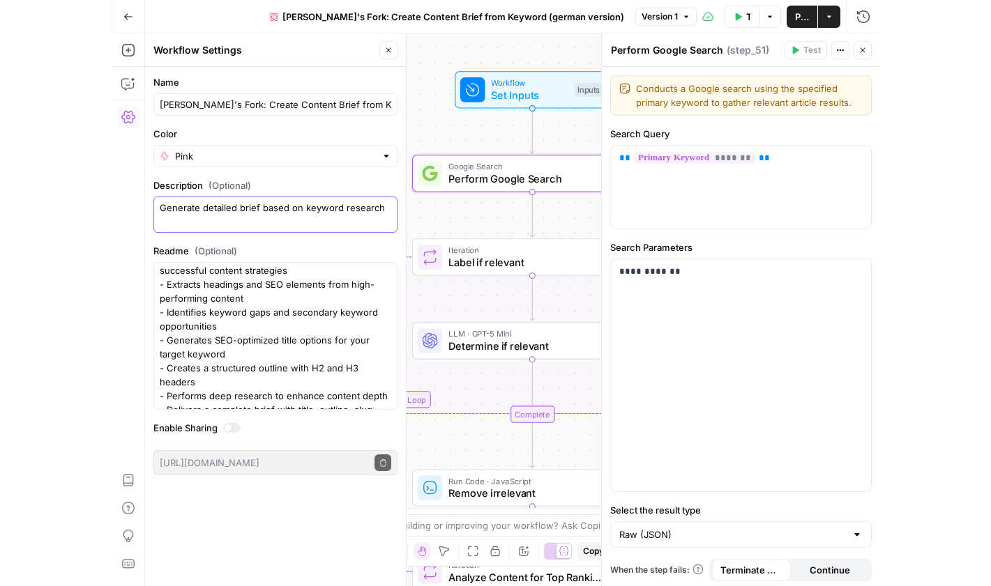
scroll to position [0, 0]
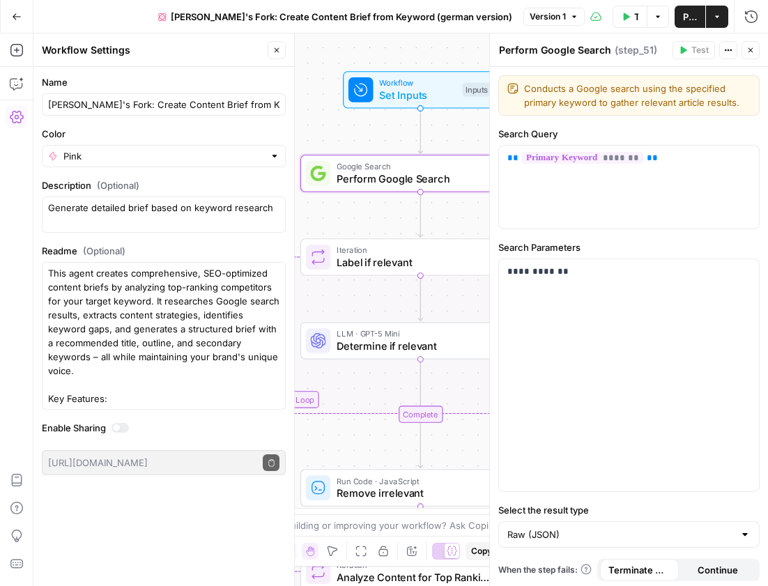
click at [192, 64] on header "Workflow Settings Close" at bounding box center [163, 49] width 261 height 33
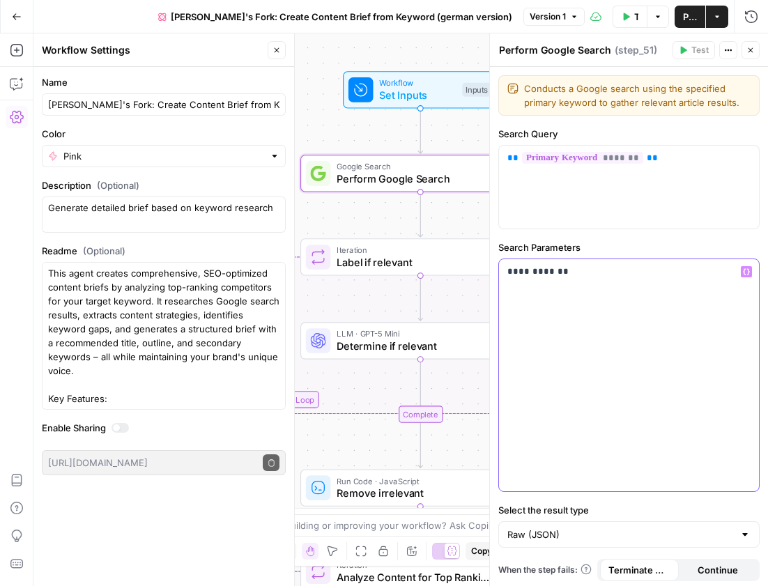
drag, startPoint x: 580, startPoint y: 274, endPoint x: 547, endPoint y: 275, distance: 33.5
click at [579, 274] on p "**********" at bounding box center [629, 272] width 243 height 14
drag, startPoint x: 538, startPoint y: 274, endPoint x: 545, endPoint y: 273, distance: 7.7
click at [545, 273] on p "**********" at bounding box center [629, 272] width 243 height 14
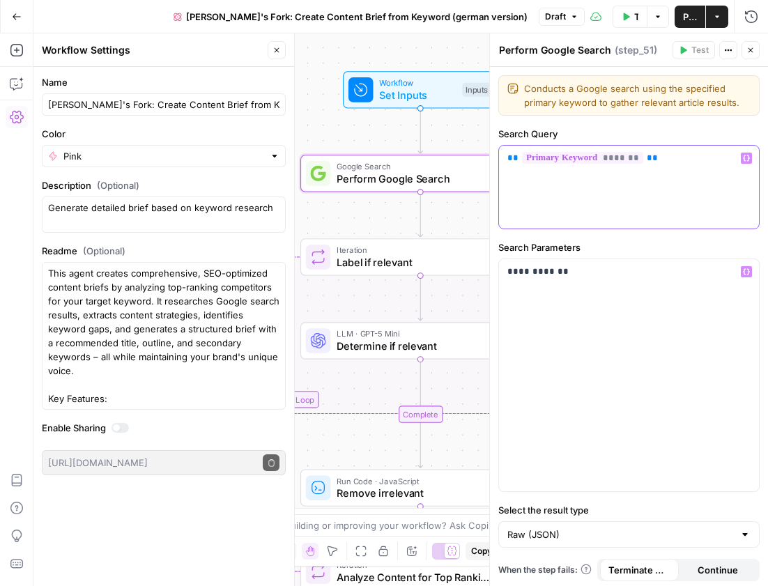
drag, startPoint x: 694, startPoint y: 220, endPoint x: 657, endPoint y: 192, distance: 45.7
click at [693, 220] on div "** ******* **" at bounding box center [629, 187] width 260 height 83
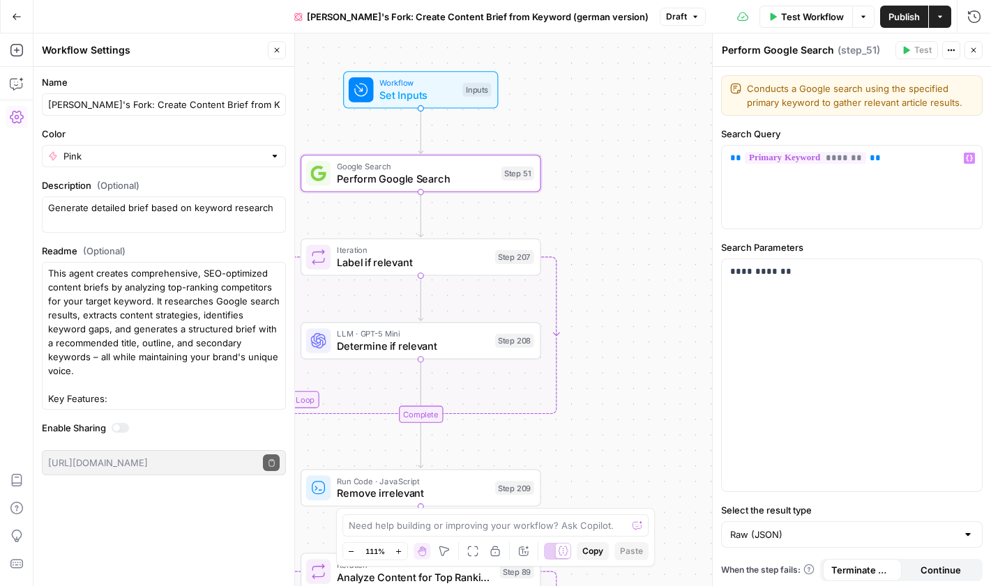
click at [768, 144] on div "Search Query ** ******* ** Variables Menu" at bounding box center [851, 178] width 261 height 102
click at [768, 142] on div "Search Query ** ******* **" at bounding box center [851, 178] width 261 height 102
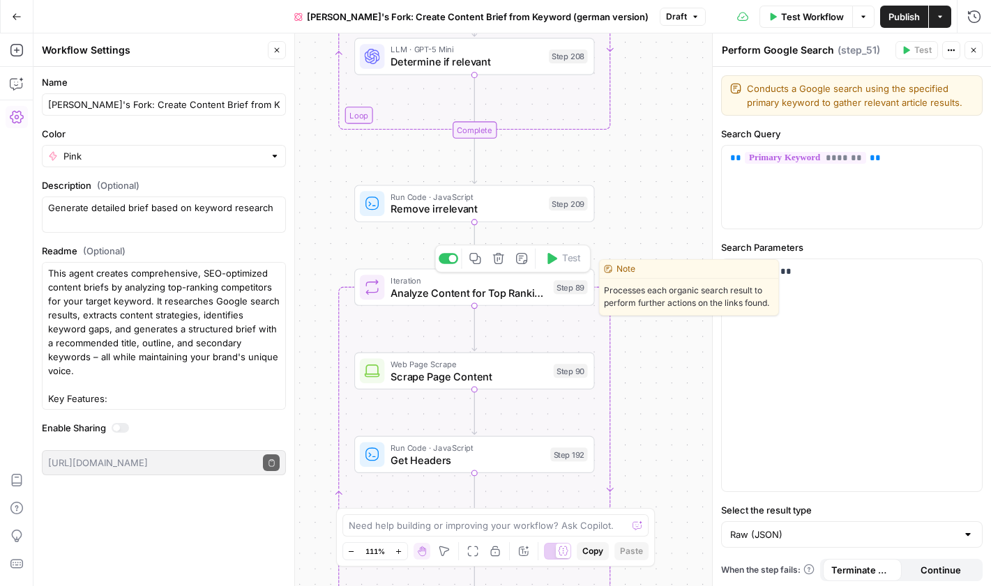
click at [442, 290] on span "Analyze Content for Top Ranking Pages" at bounding box center [468, 292] width 157 height 15
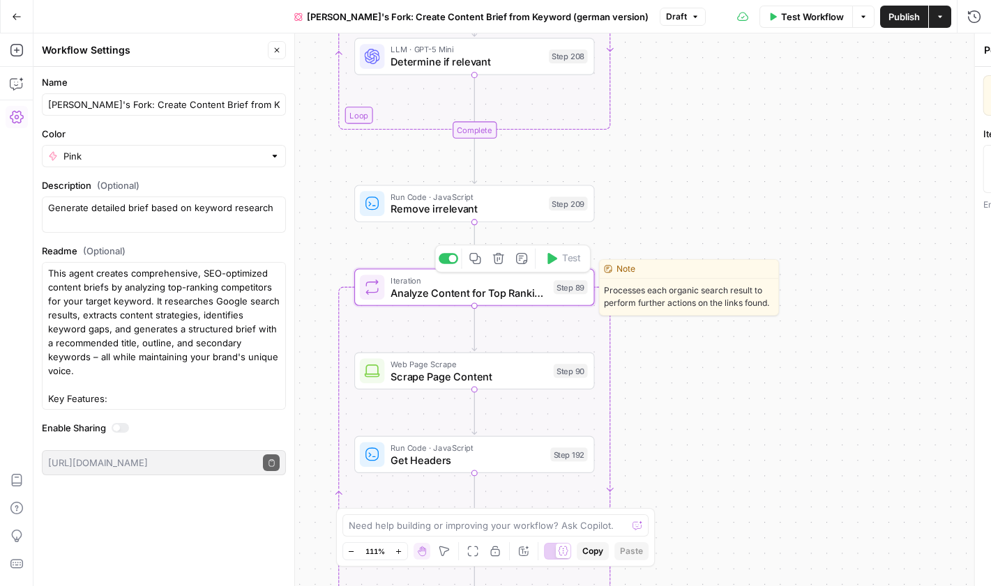
type textarea "Analyze Content for Top Ranking Pages"
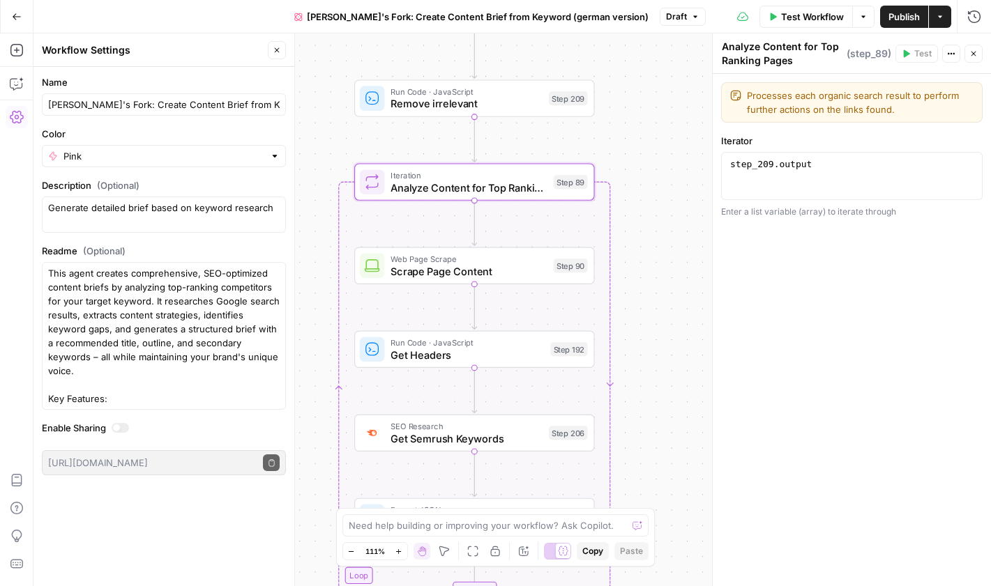
click at [443, 274] on span "Scrape Page Content" at bounding box center [468, 271] width 157 height 15
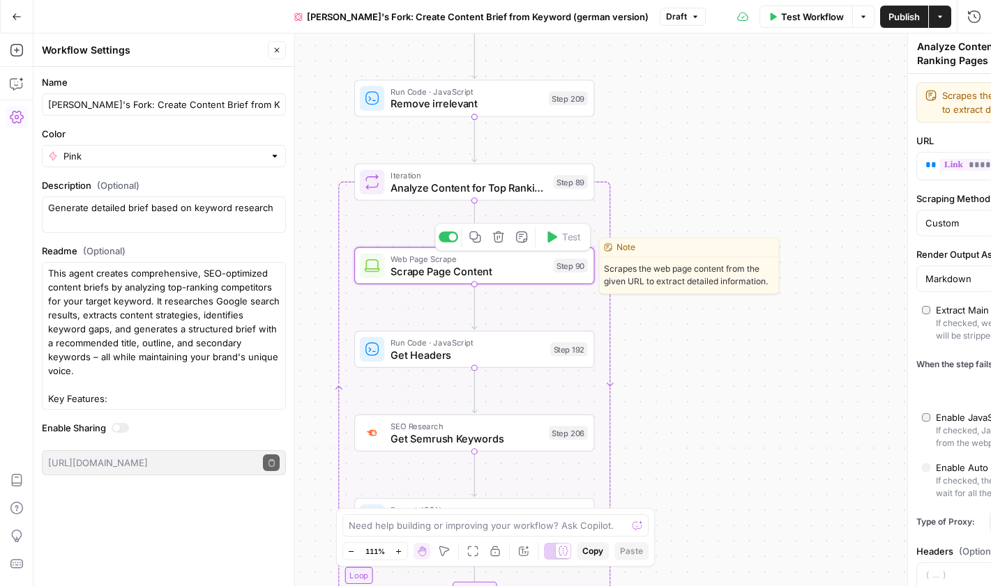
type textarea "Scrape Page Content"
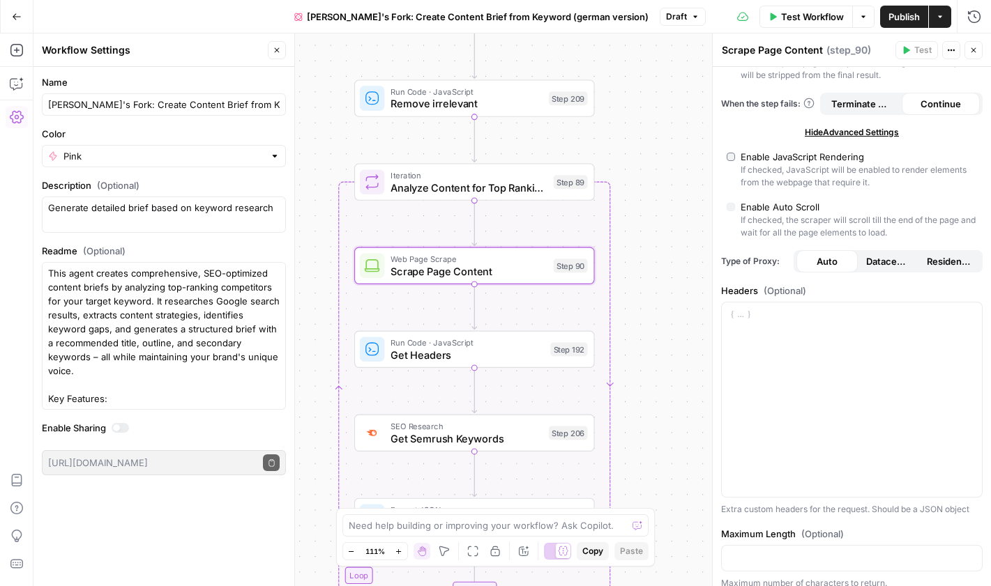
scroll to position [254, 0]
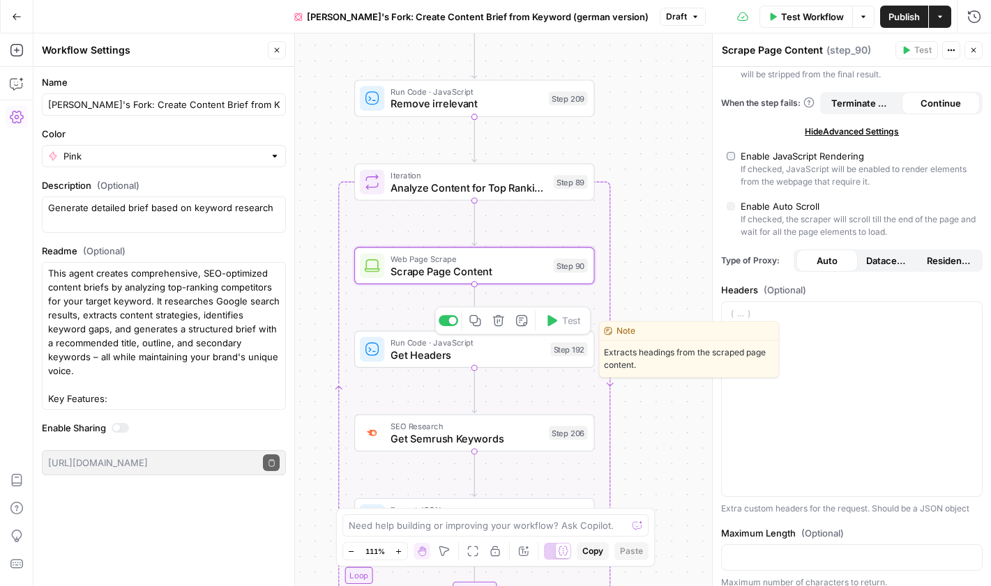
click at [483, 345] on span "Run Code · JavaScript" at bounding box center [466, 342] width 153 height 13
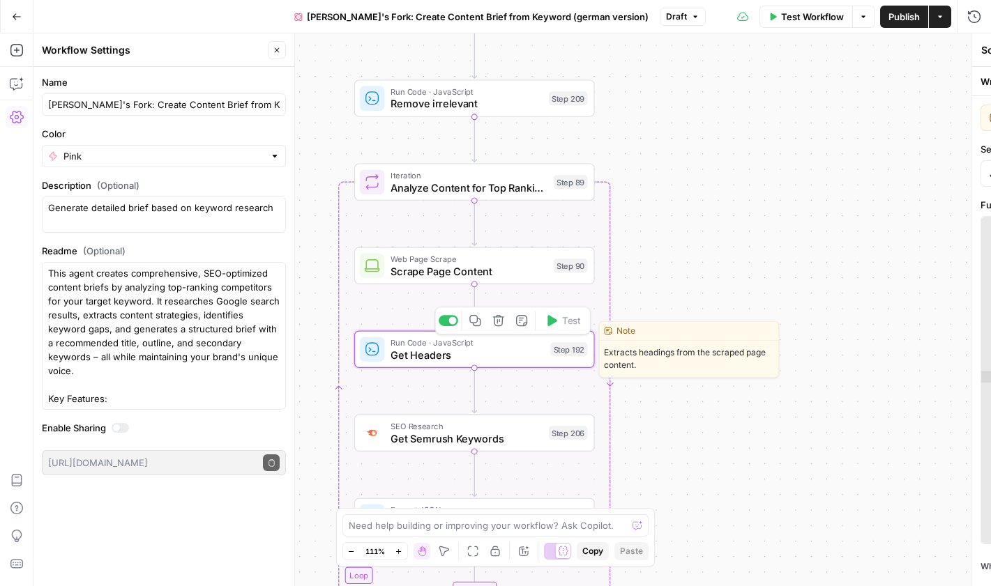
type textarea "Get Headers"
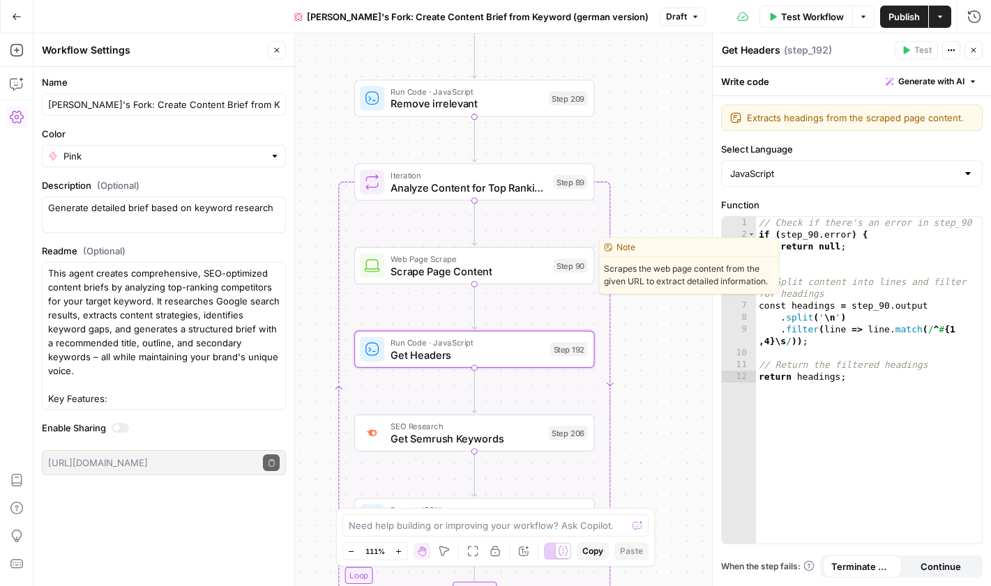
click at [496, 271] on span "Scrape Page Content" at bounding box center [468, 271] width 157 height 15
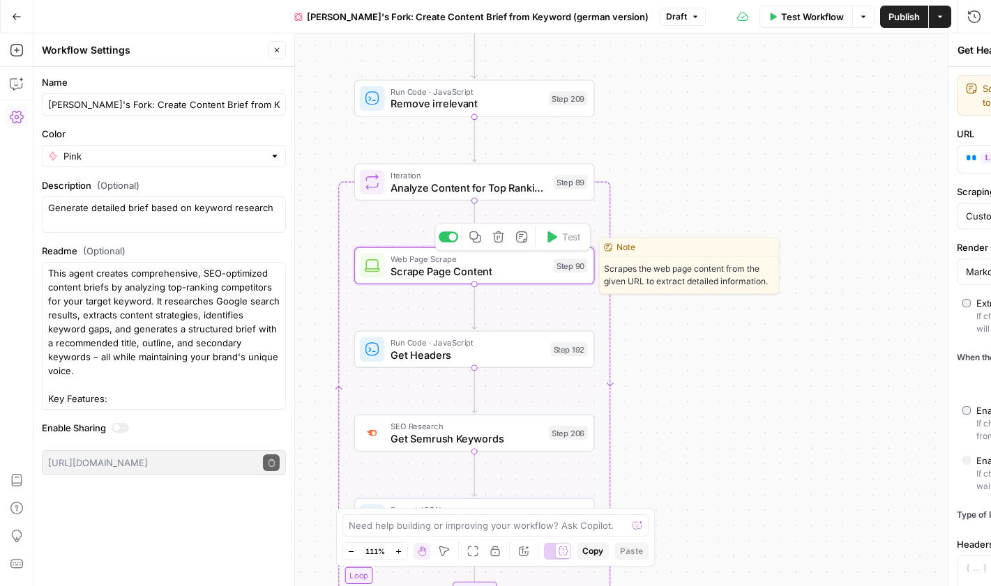
type textarea "Scrape Page Content"
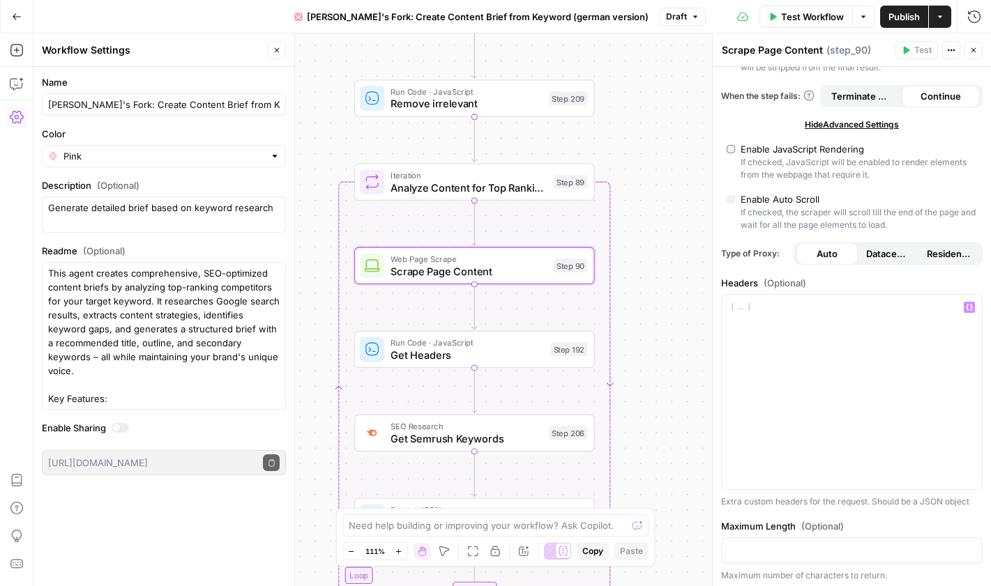
scroll to position [352, 0]
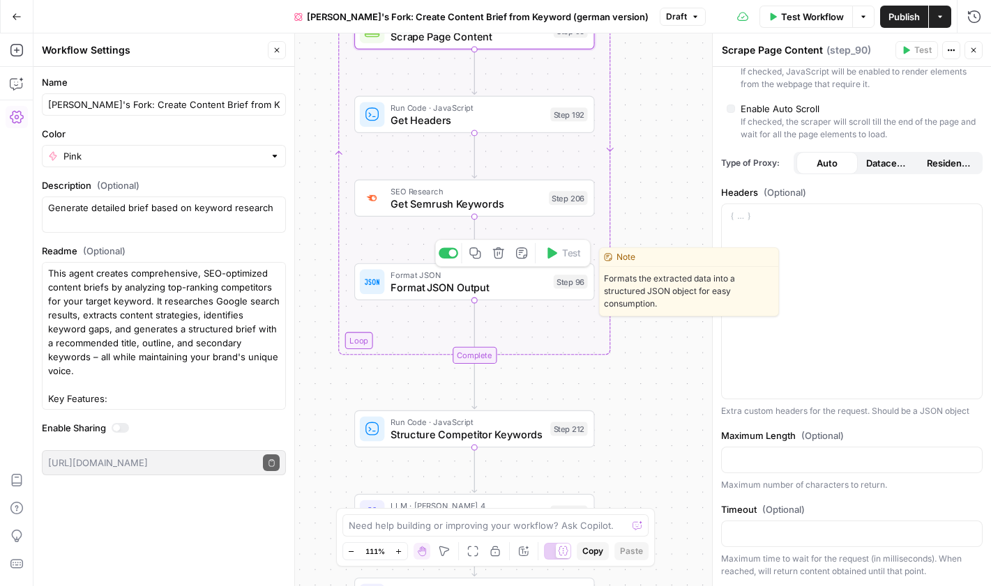
click at [504, 285] on span "Format JSON Output" at bounding box center [468, 287] width 157 height 15
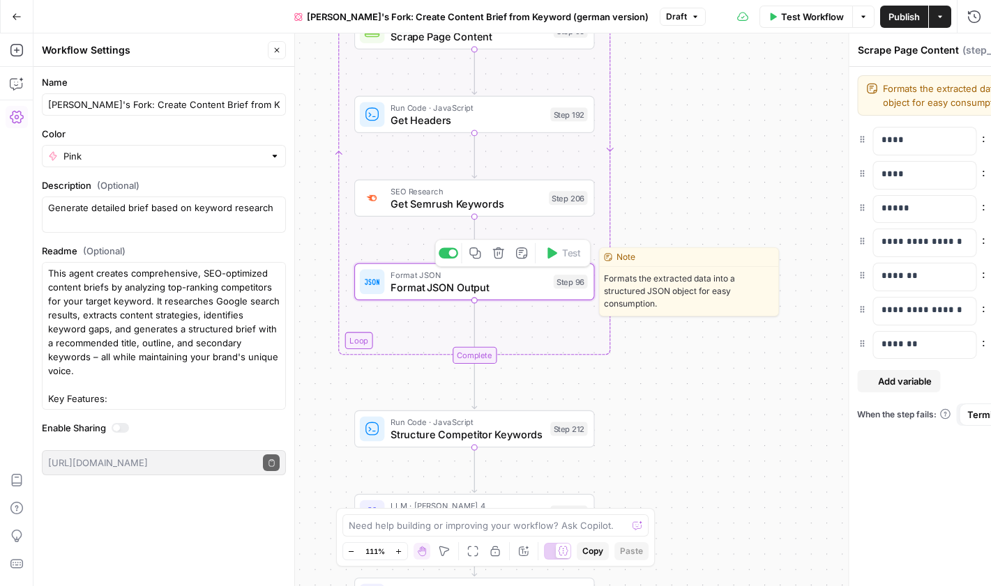
type textarea "Format JSON Output"
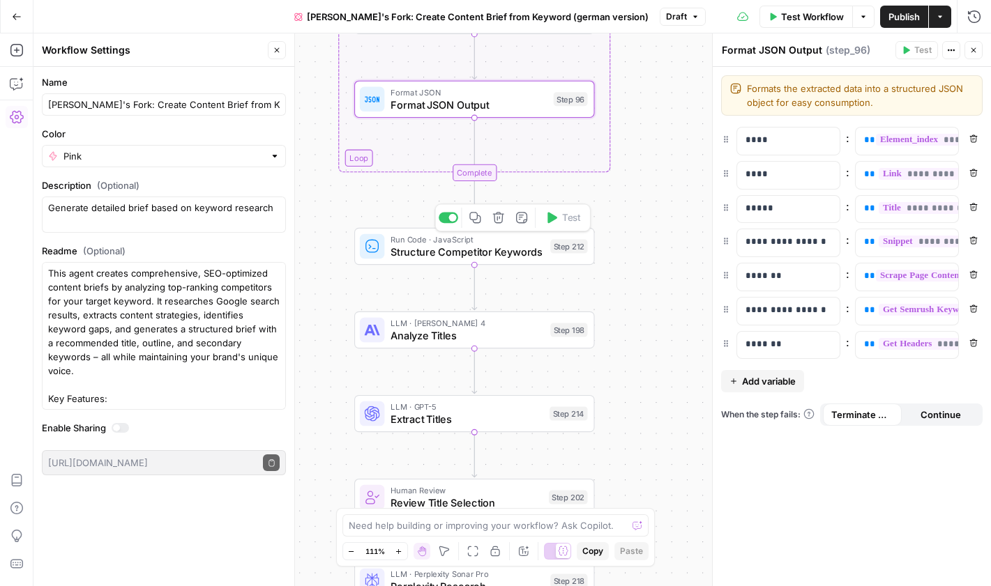
click at [496, 246] on span "Structure Competitor Keywords" at bounding box center [466, 251] width 153 height 15
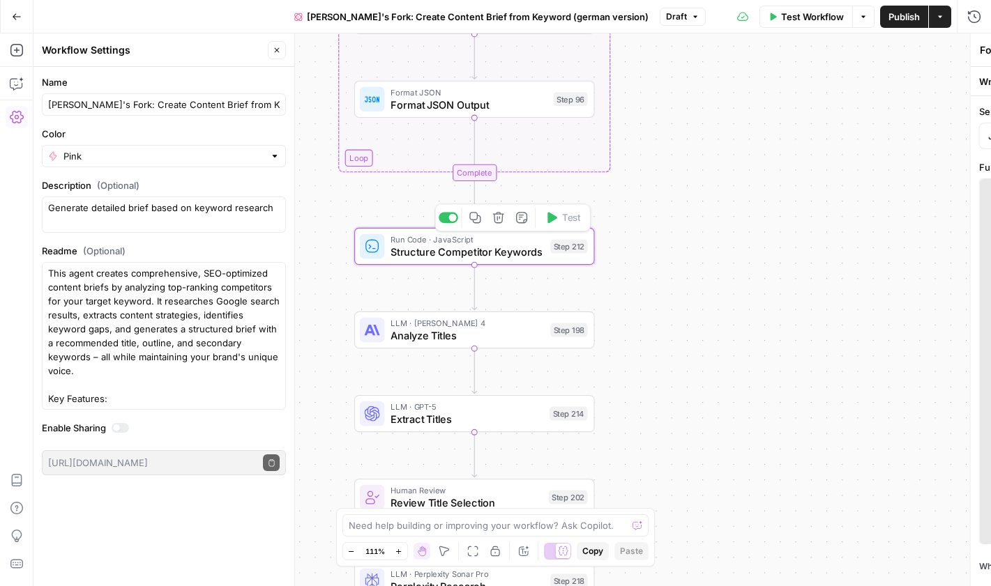
type textarea "Structure Competitor Keywords"
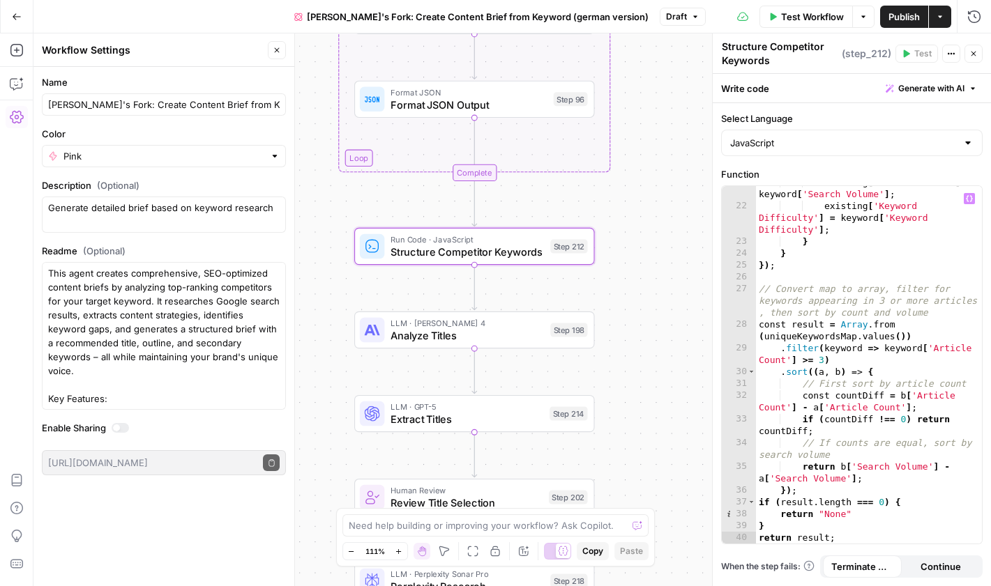
scroll to position [353, 0]
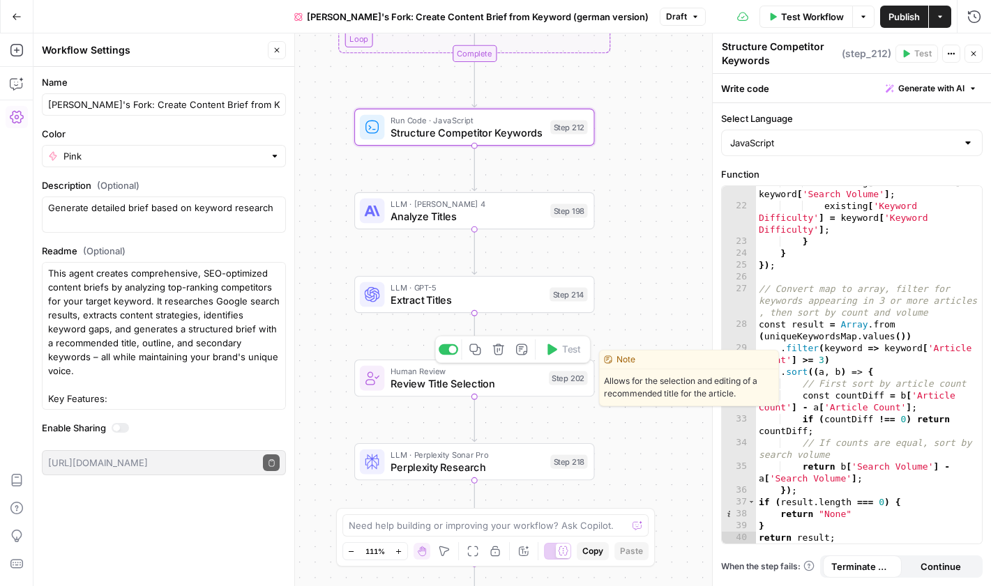
click at [473, 383] on span "Review Title Selection" at bounding box center [466, 383] width 152 height 15
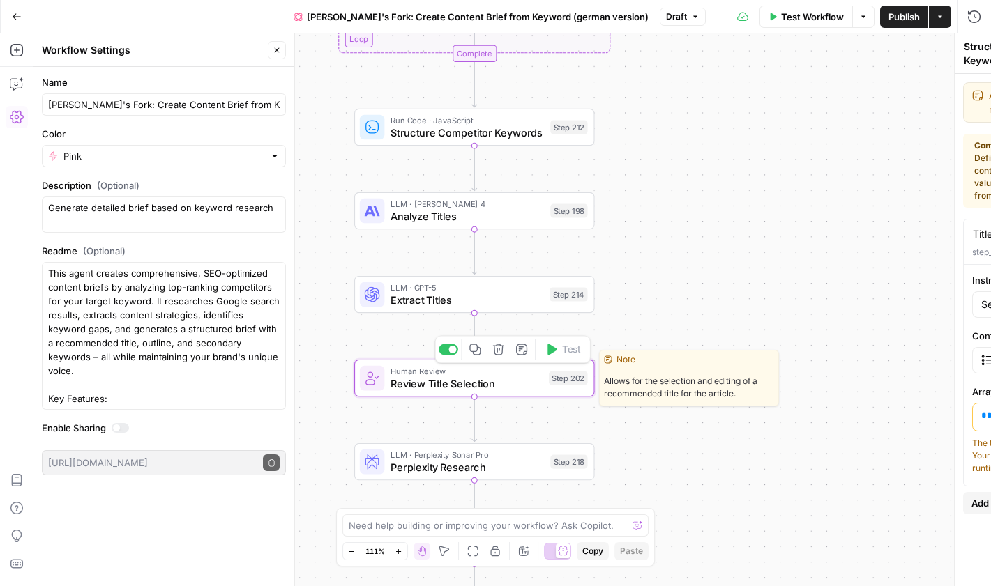
type textarea "Review Title Selection"
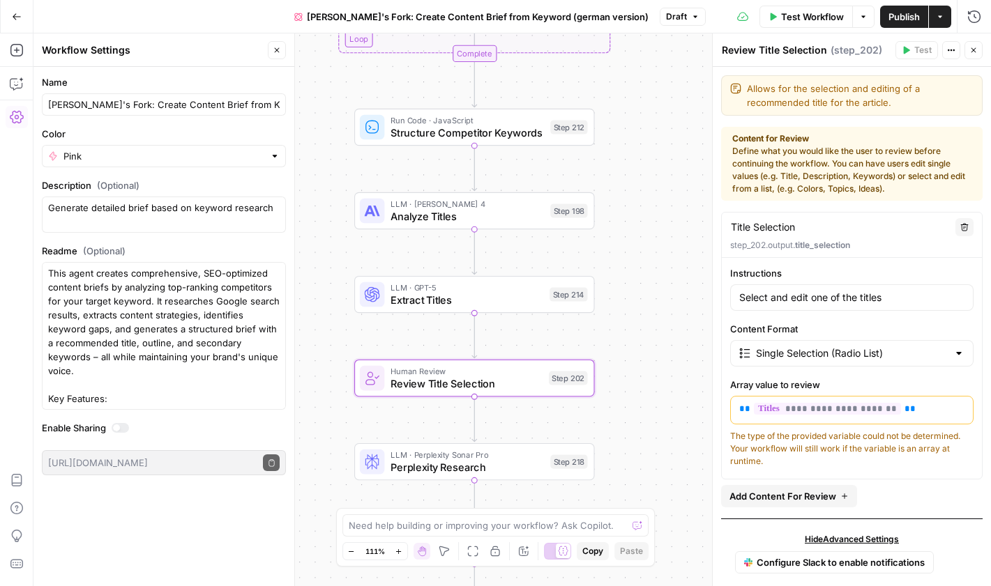
scroll to position [15, 0]
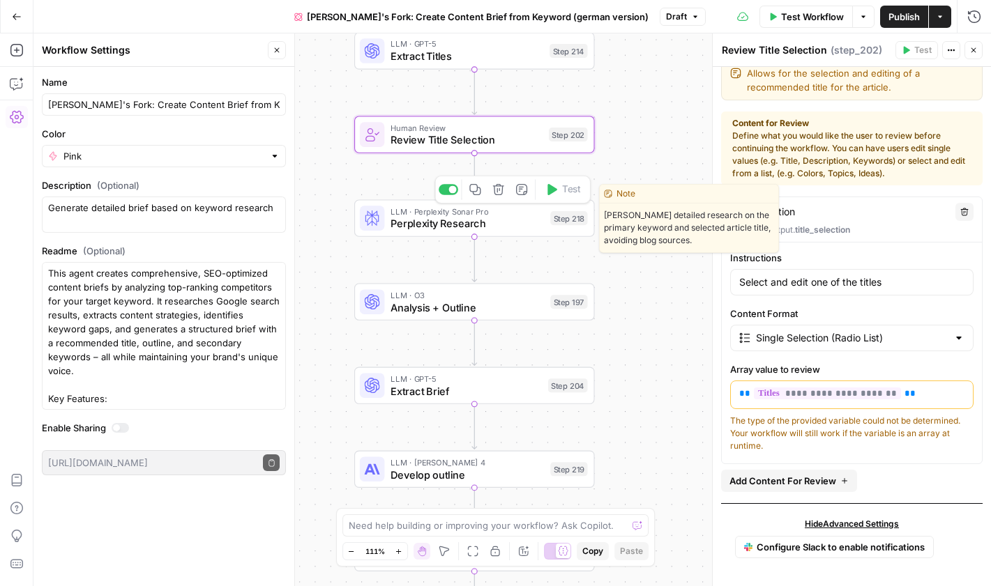
click at [480, 228] on span "Perplexity Research" at bounding box center [466, 223] width 153 height 15
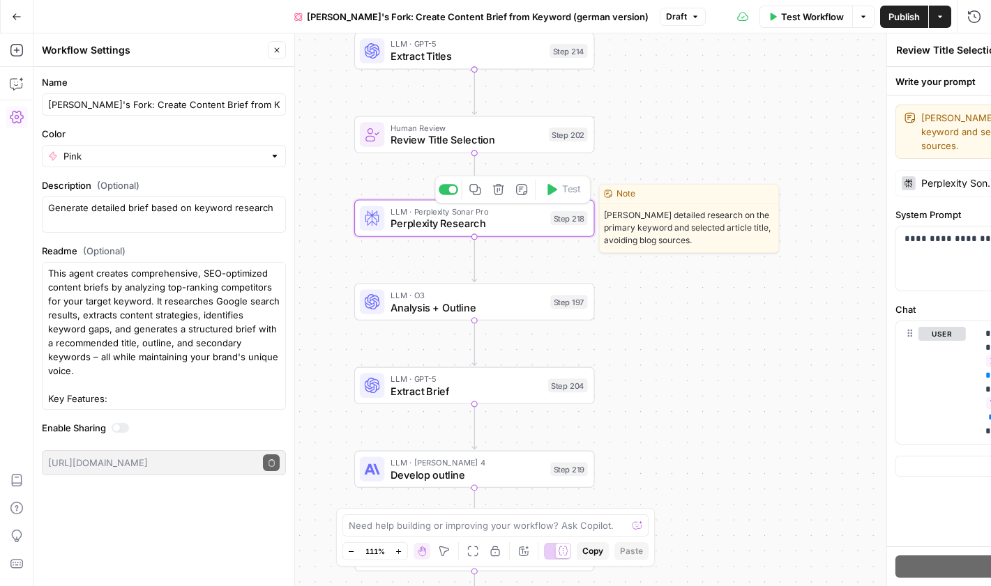
type textarea "Perplexity Research"
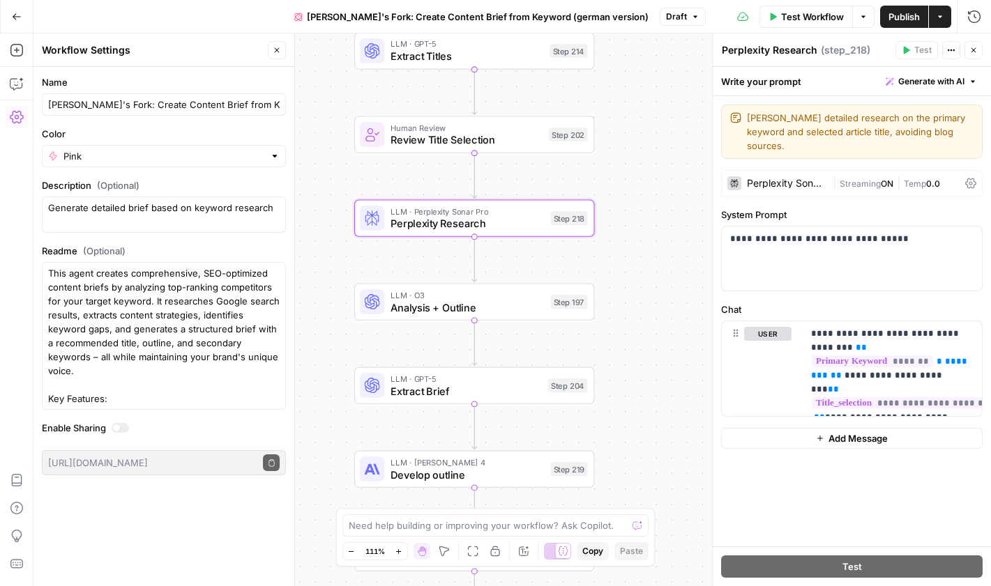
click at [482, 302] on span "Analysis + Outline" at bounding box center [466, 307] width 153 height 15
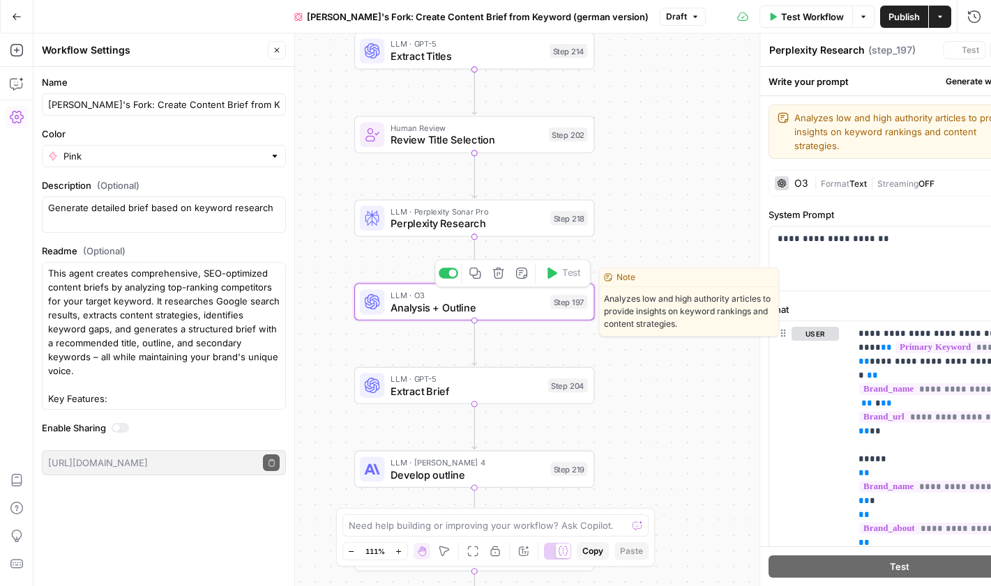
type textarea "Analysis + Outline"
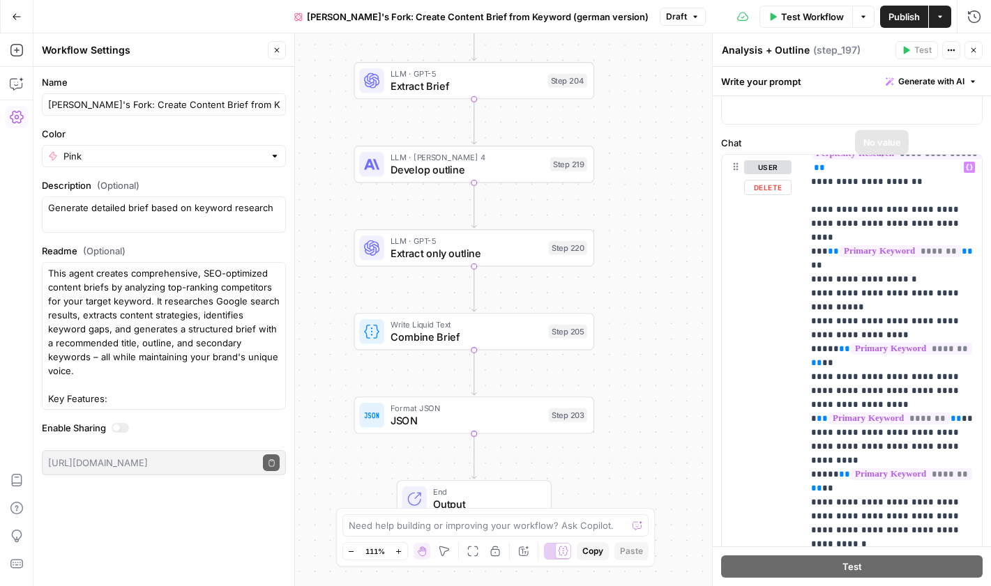
scroll to position [1587, 0]
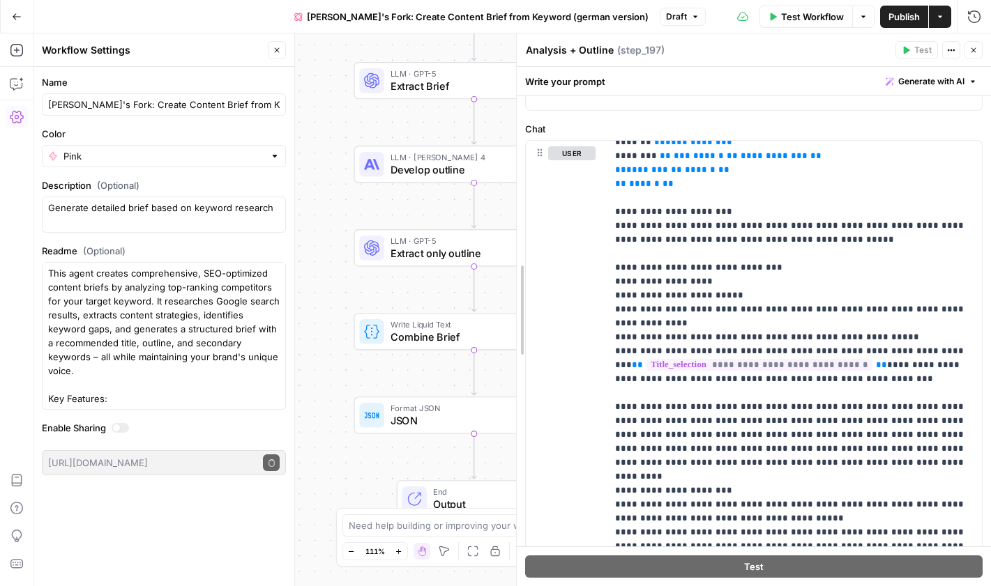
drag, startPoint x: 717, startPoint y: 290, endPoint x: 857, endPoint y: 333, distance: 146.6
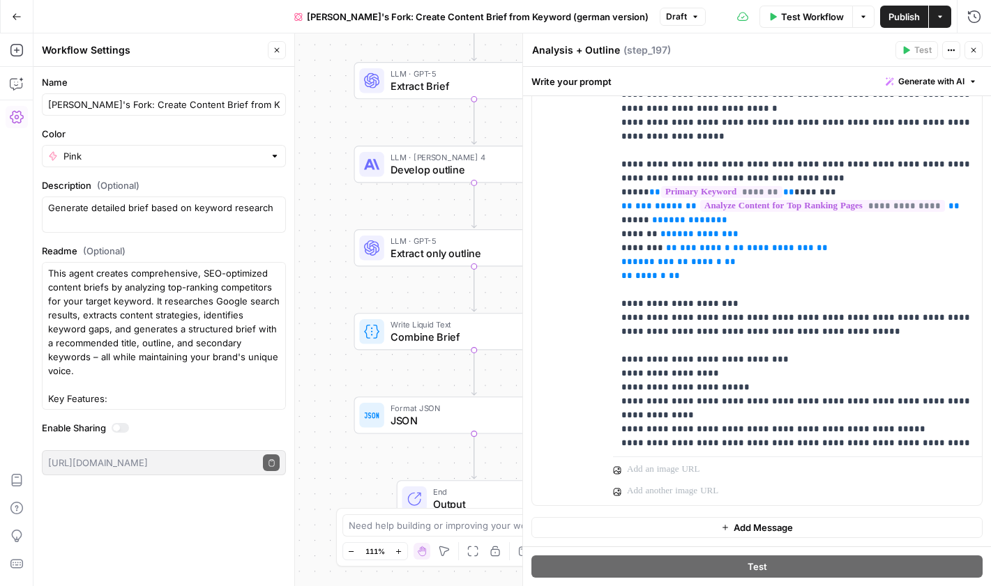
scroll to position [0, 0]
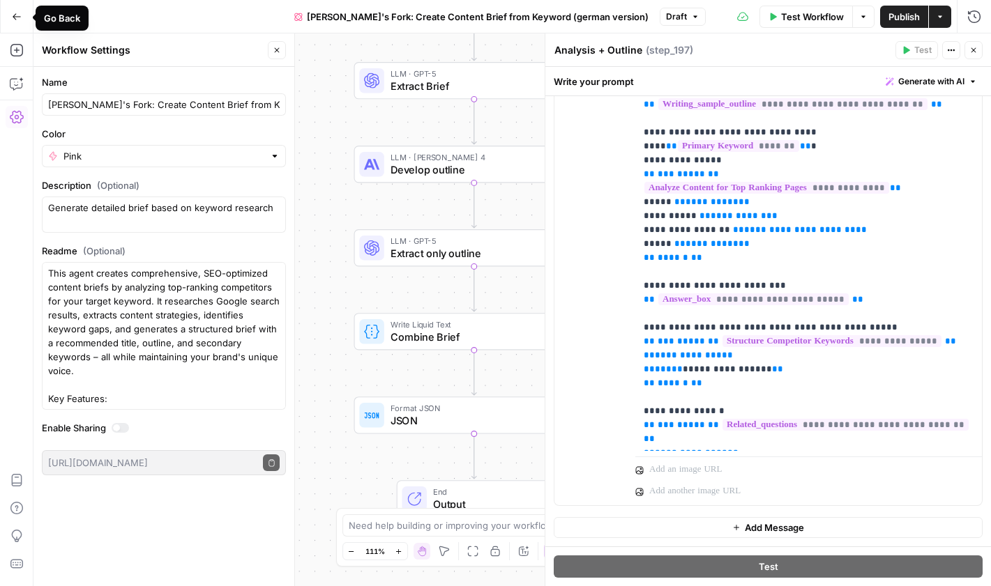
click at [18, 23] on button "Go Back" at bounding box center [16, 16] width 25 height 25
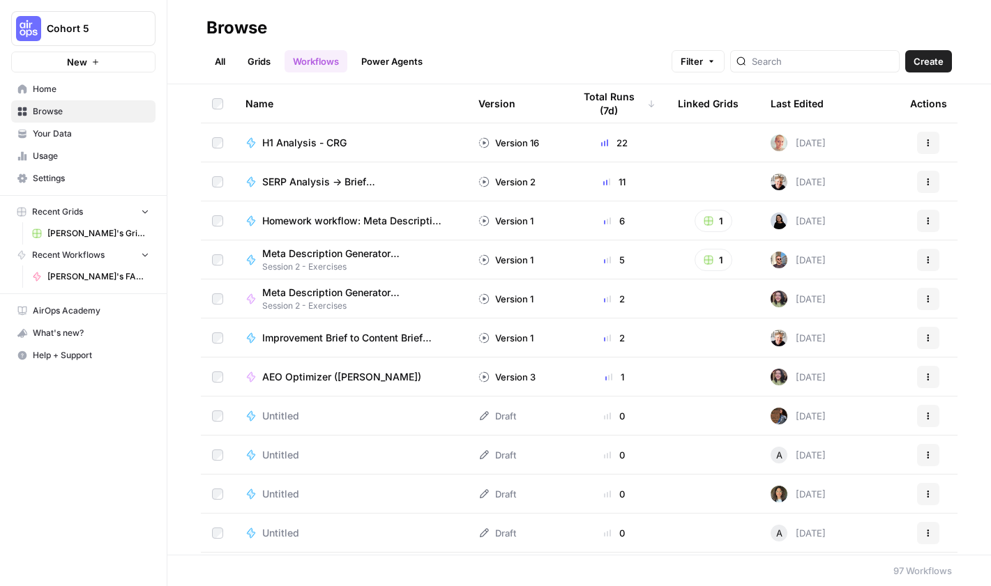
click at [95, 66] on button "New" at bounding box center [83, 62] width 144 height 21
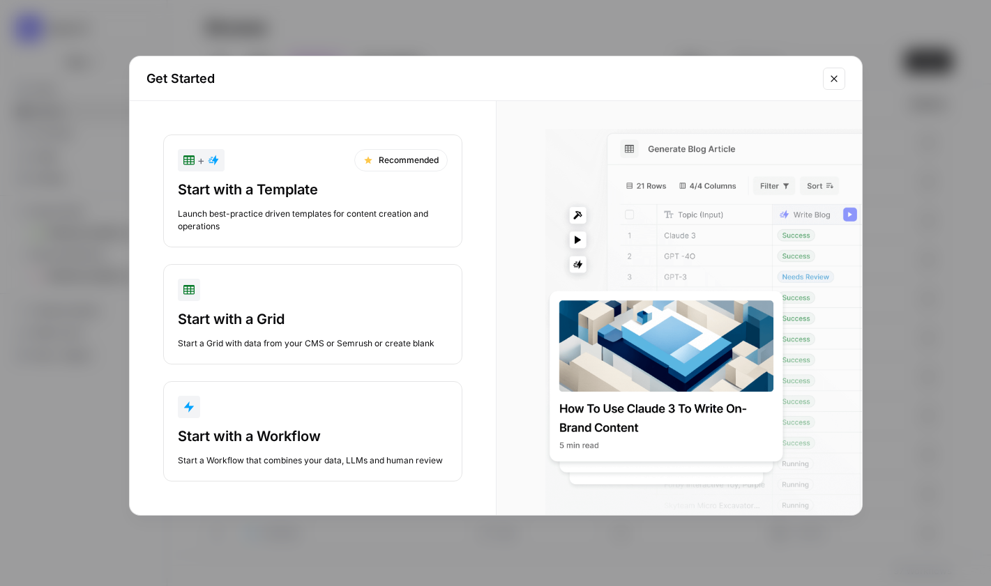
click at [95, 66] on div "Get Started + Recommended Start with a Template Launch best-practice driven tem…" at bounding box center [495, 293] width 991 height 586
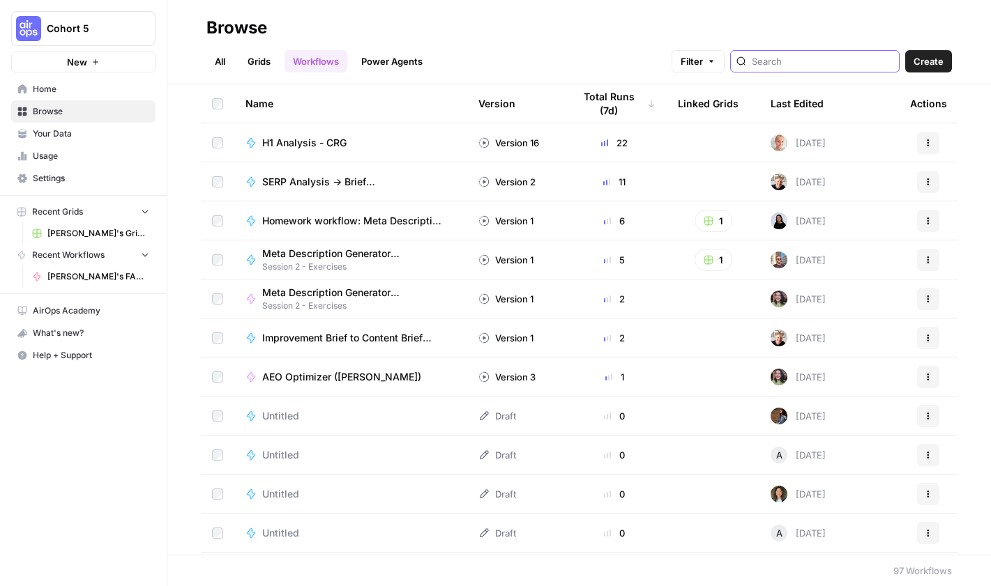
click at [768, 57] on input "search" at bounding box center [823, 61] width 142 height 14
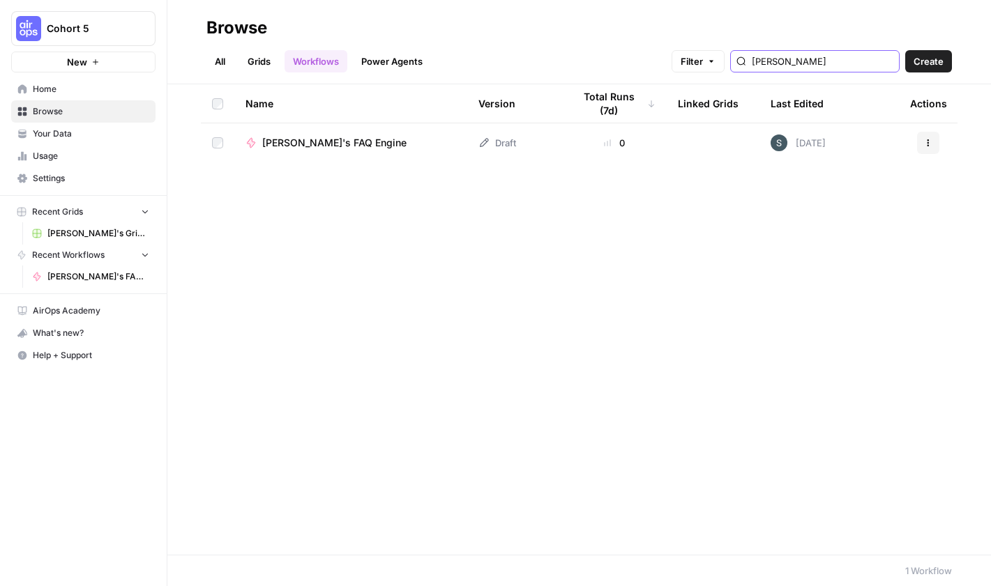
type input "[PERSON_NAME]"
click at [768, 145] on div "Actions" at bounding box center [928, 143] width 36 height 22
click at [768, 142] on icon "button" at bounding box center [928, 143] width 8 height 8
click at [768, 224] on span "Move To" at bounding box center [866, 227] width 112 height 14
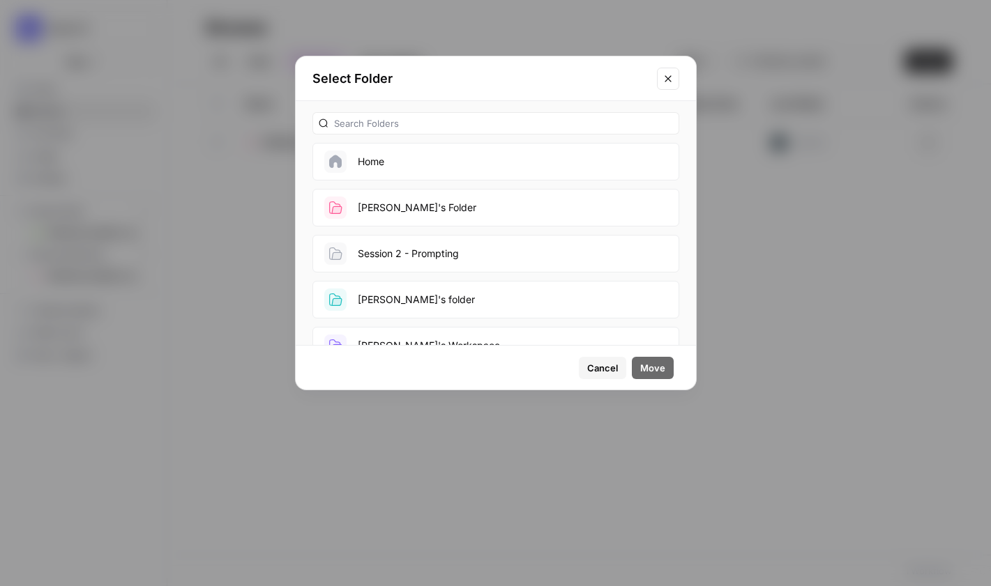
click at [457, 200] on button "[PERSON_NAME]'s Folder" at bounding box center [495, 208] width 367 height 38
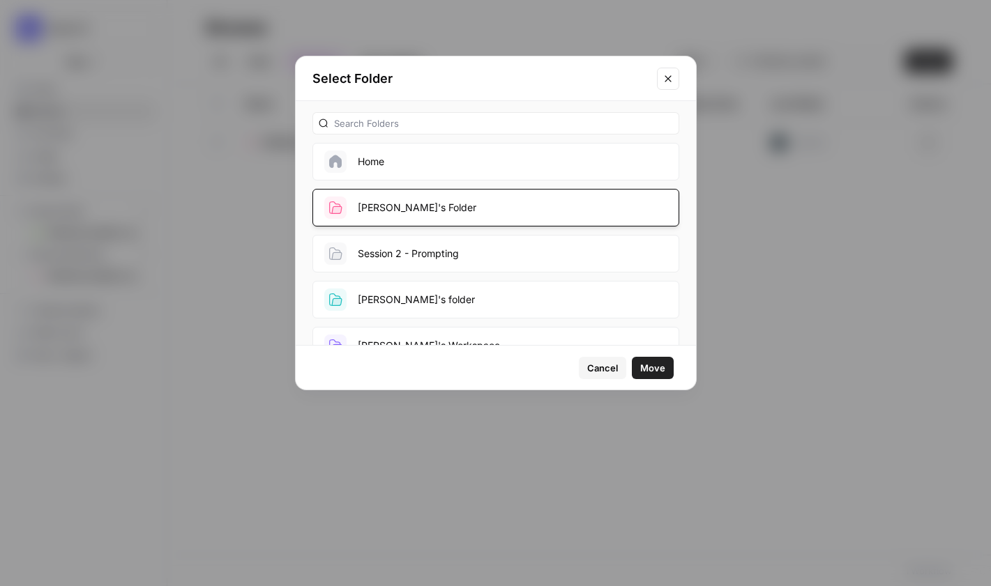
click at [653, 366] on span "Move" at bounding box center [652, 368] width 25 height 14
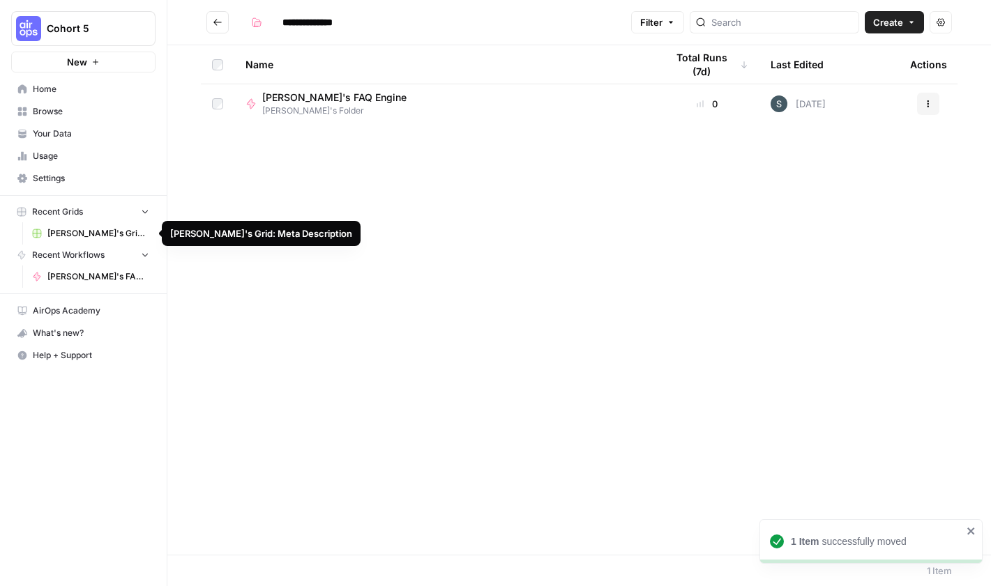
click at [100, 234] on span "[PERSON_NAME]'s Grid: Meta Description" at bounding box center [98, 233] width 102 height 13
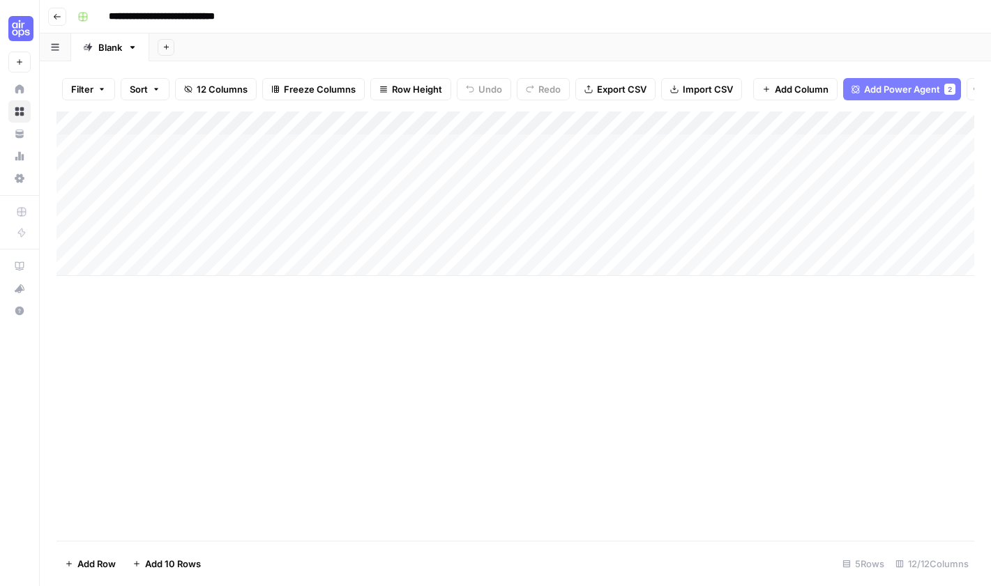
click at [55, 47] on icon "button" at bounding box center [55, 47] width 8 height 7
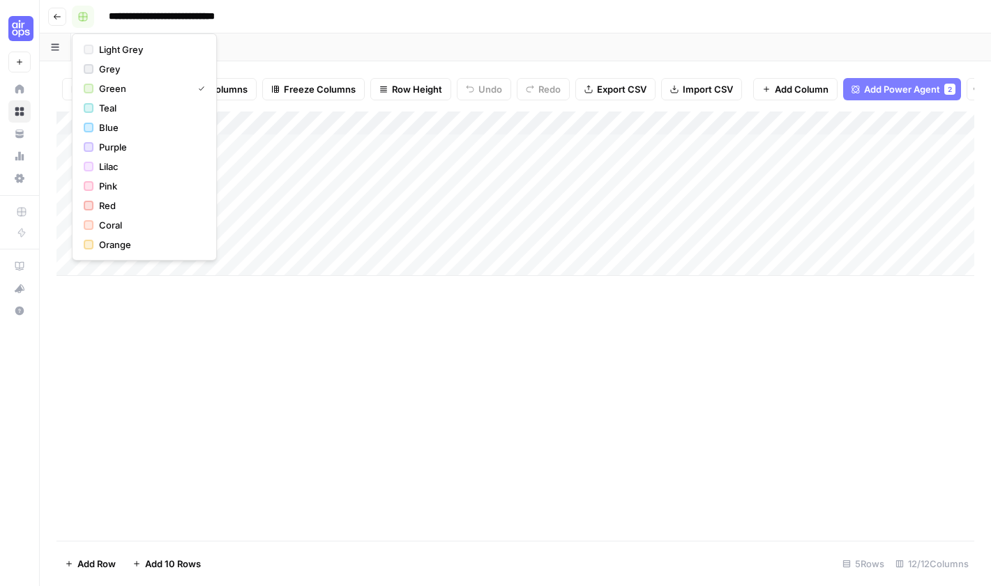
click at [93, 15] on button "button" at bounding box center [83, 17] width 22 height 22
click at [167, 15] on input "**********" at bounding box center [179, 17] width 155 height 22
click at [89, 20] on button "button" at bounding box center [83, 17] width 22 height 22
click at [117, 181] on span "Pink" at bounding box center [149, 186] width 100 height 14
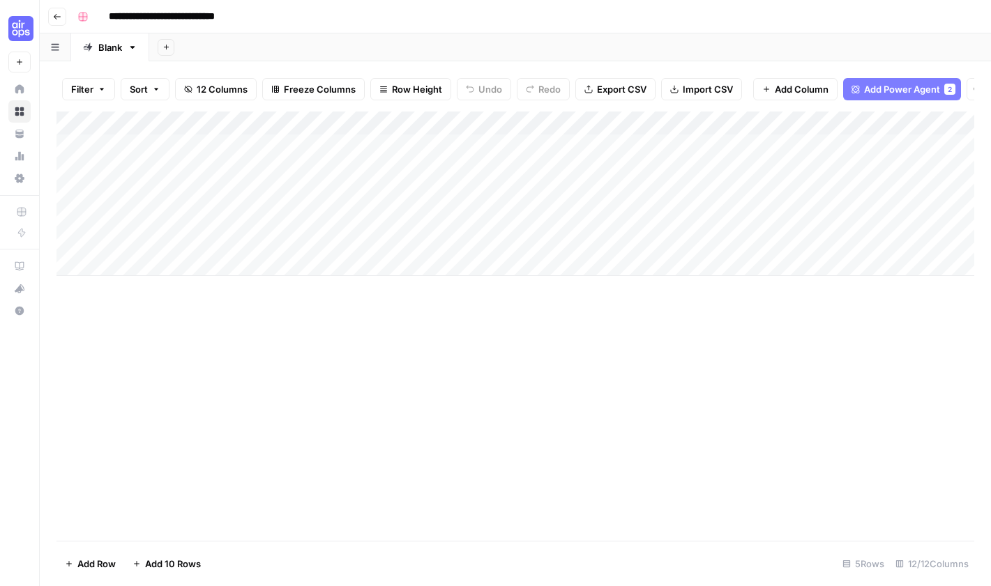
click at [560, 319] on div "Add Column" at bounding box center [514, 326] width 917 height 429
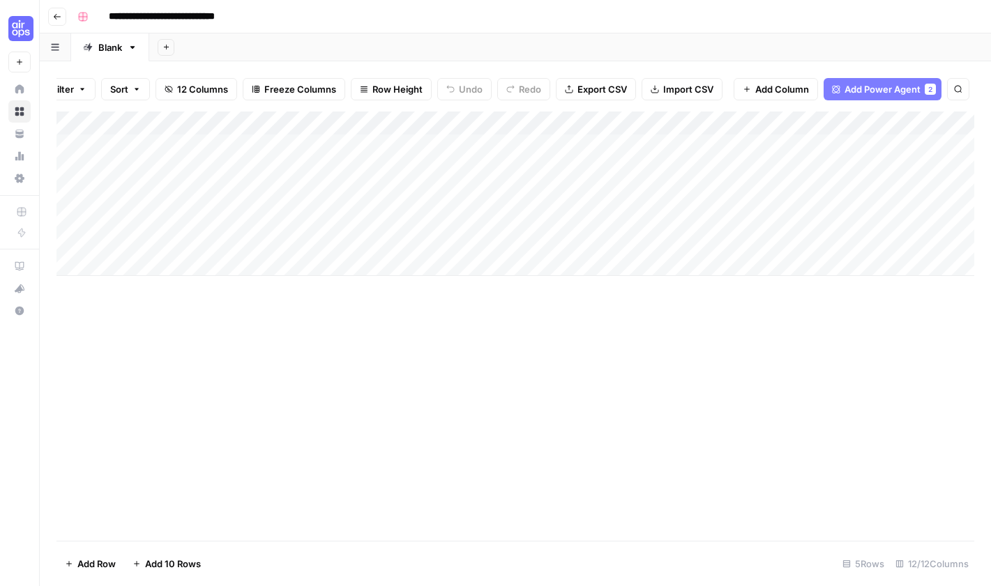
click at [57, 16] on icon "button" at bounding box center [57, 17] width 7 height 6
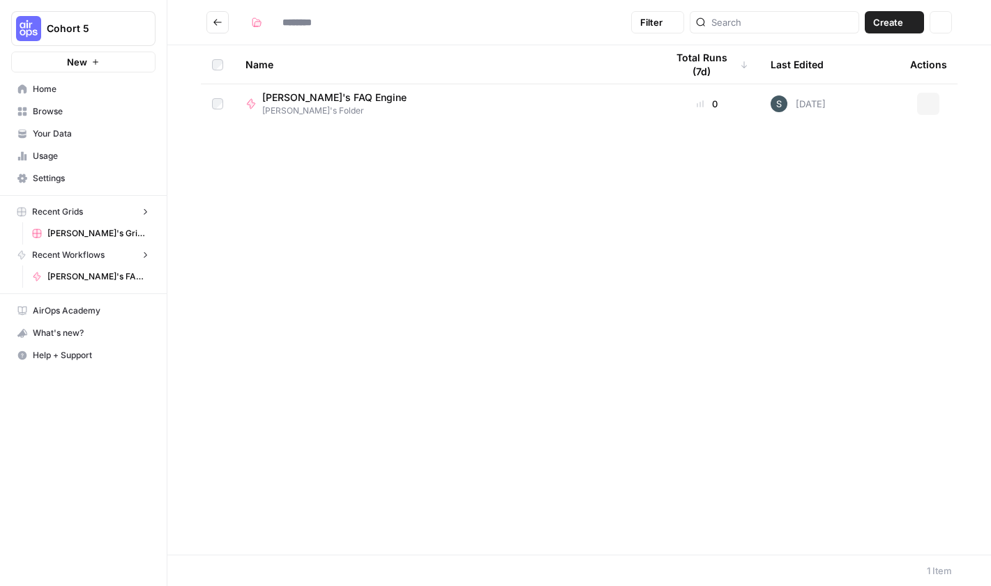
type input "**********"
click at [93, 210] on button "Recent Grids" at bounding box center [83, 211] width 144 height 21
click at [63, 115] on span "Browse" at bounding box center [91, 111] width 116 height 13
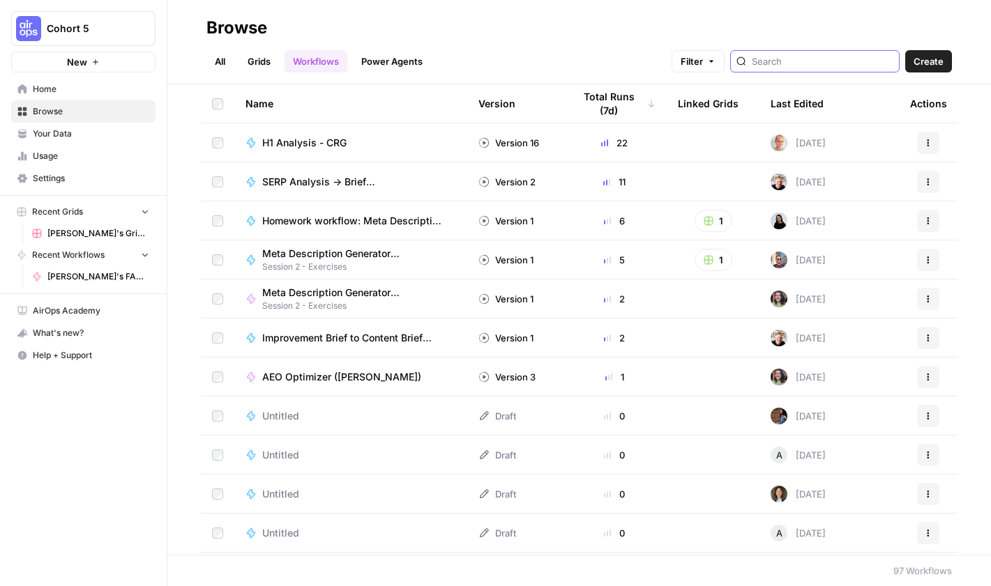
click at [768, 59] on input "search" at bounding box center [823, 61] width 142 height 14
type input "[PERSON_NAME]"
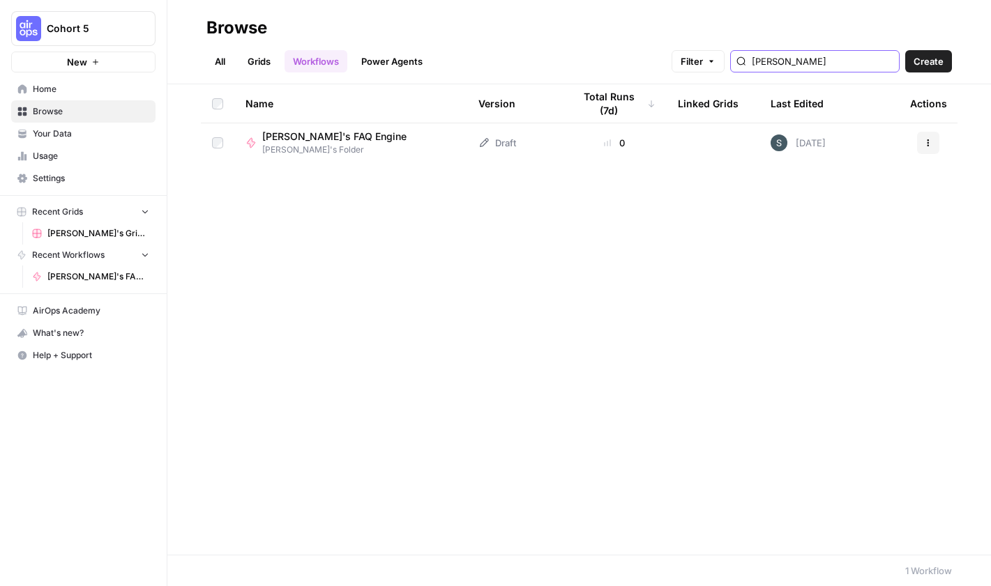
drag, startPoint x: 768, startPoint y: 56, endPoint x: 760, endPoint y: 57, distance: 8.4
click at [0, 0] on div "Filter [PERSON_NAME]" at bounding box center [0, 0] width 0 height 0
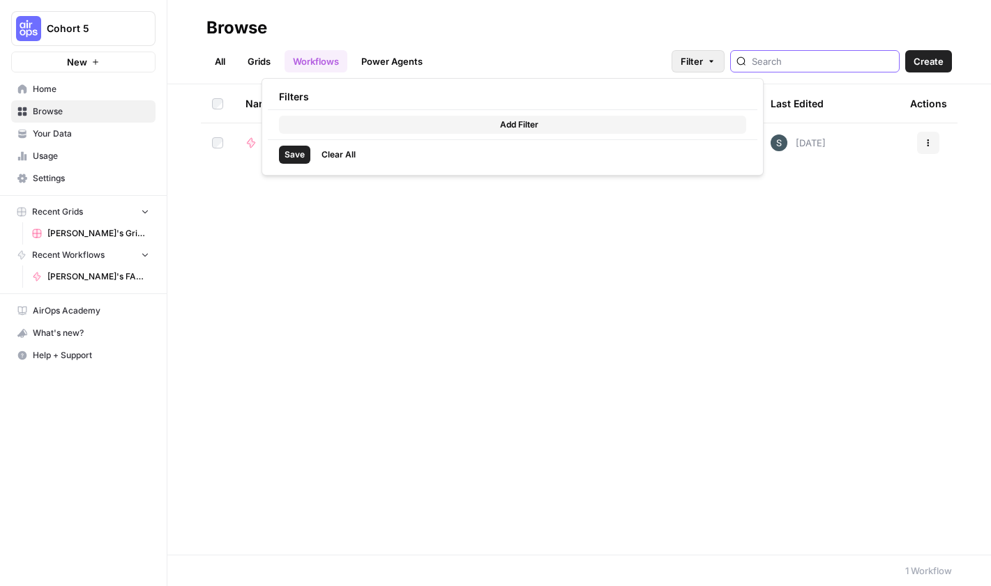
click at [715, 63] on icon "button" at bounding box center [711, 61] width 8 height 8
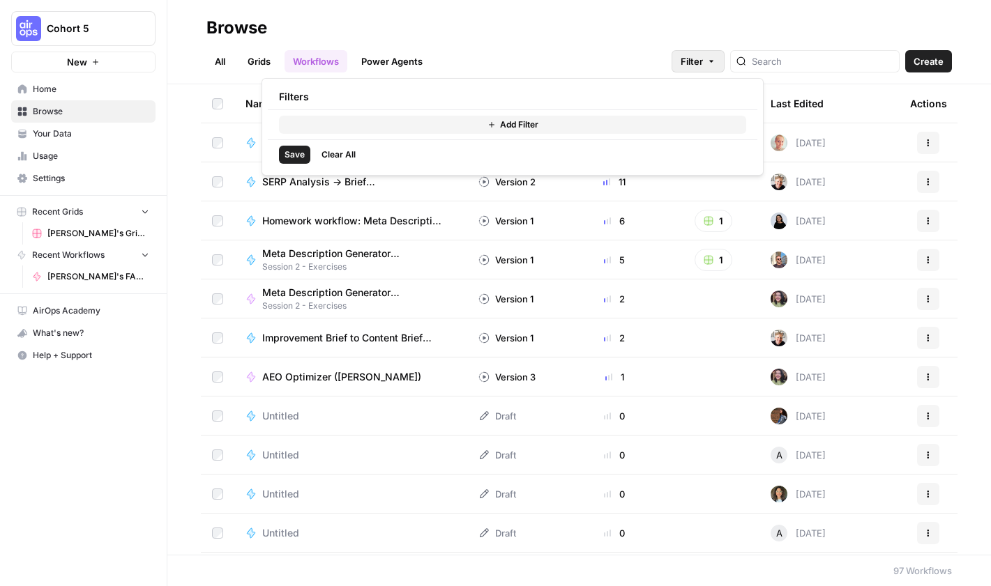
drag, startPoint x: 604, startPoint y: 112, endPoint x: 562, endPoint y: 132, distance: 47.4
click at [604, 112] on div "Add Filter" at bounding box center [512, 124] width 489 height 29
click at [556, 132] on button "Add Filter" at bounding box center [512, 125] width 467 height 18
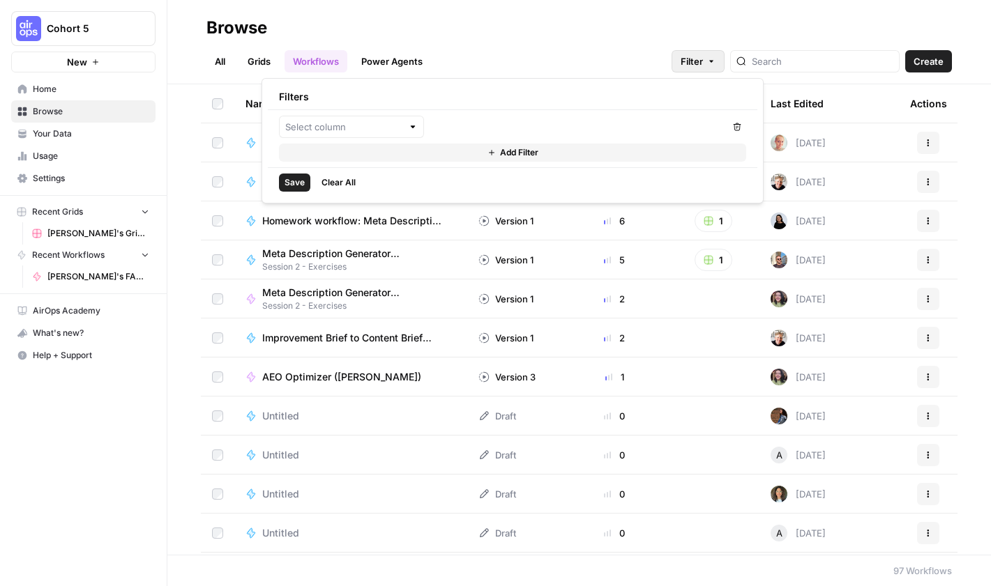
click at [342, 155] on button "Add Filter" at bounding box center [512, 153] width 467 height 18
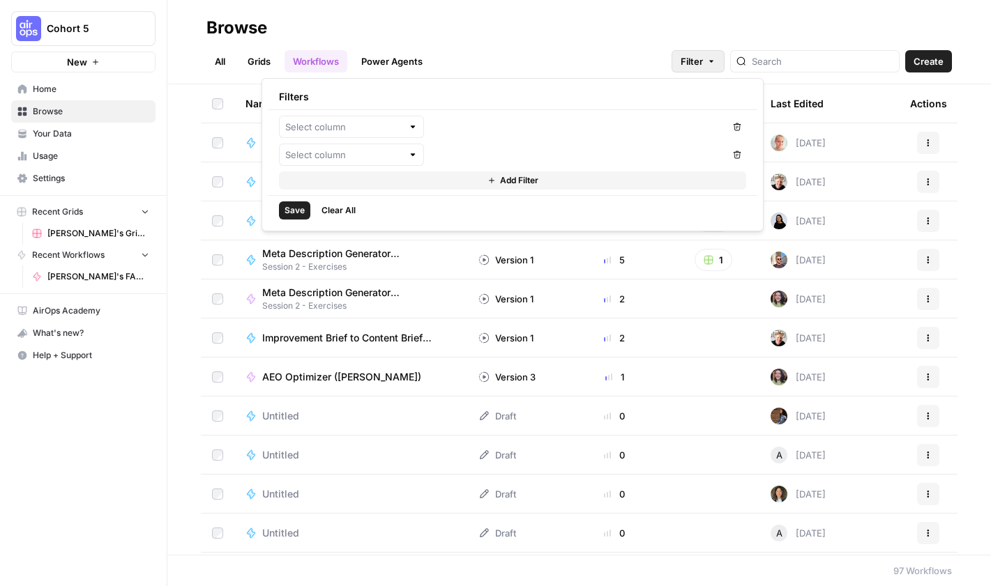
click at [414, 155] on div at bounding box center [413, 155] width 10 height 14
click at [372, 246] on span "Last Edited" at bounding box center [356, 246] width 100 height 14
type input "Last Edited"
click at [383, 158] on input "text" at bounding box center [351, 155] width 102 height 14
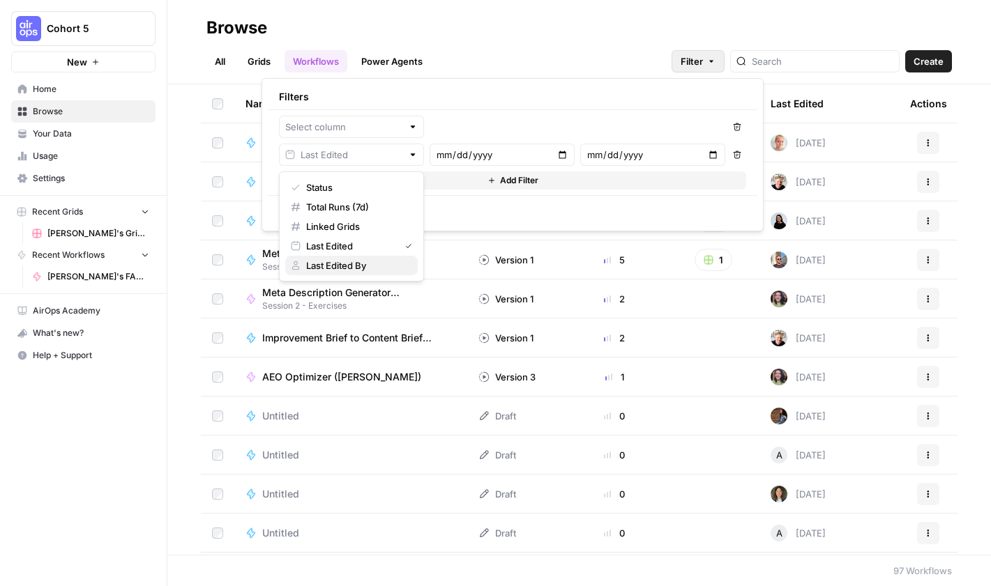
drag, startPoint x: 348, startPoint y: 266, endPoint x: 457, endPoint y: 177, distance: 141.2
click at [348, 266] on span "Last Edited By" at bounding box center [356, 266] width 100 height 14
type input "Last Edited By"
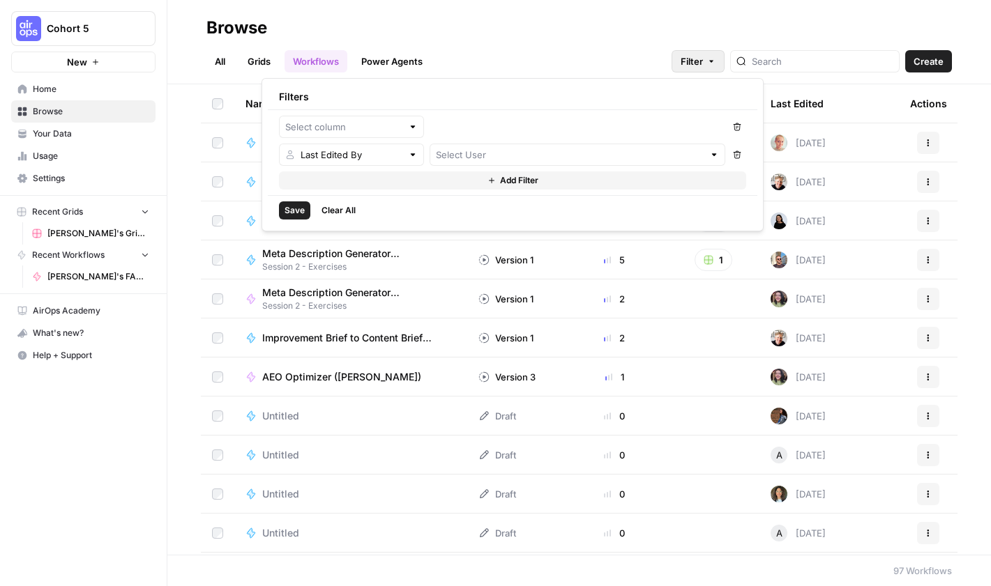
click at [467, 144] on div at bounding box center [577, 155] width 296 height 22
click at [526, 188] on span "[PERSON_NAME]" at bounding box center [586, 189] width 244 height 14
type input "[PERSON_NAME]"
click at [298, 211] on span "Save" at bounding box center [294, 210] width 20 height 13
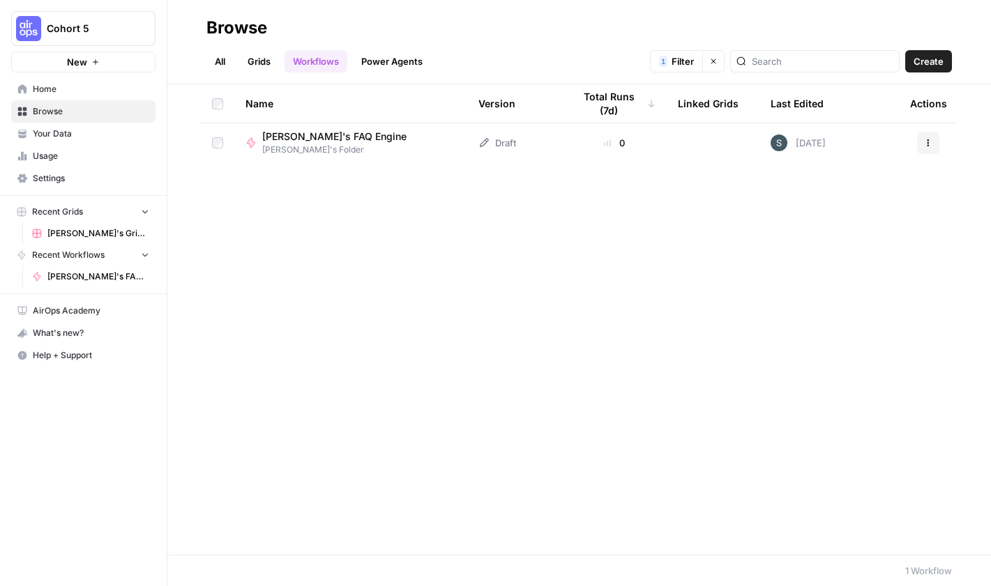
click at [768, 140] on icon "button" at bounding box center [928, 143] width 8 height 8
click at [528, 236] on div "Name Version Total Runs (7d) Linked Grids Last Edited Actions [PERSON_NAME]'s F…" at bounding box center [578, 319] width 823 height 471
click at [55, 88] on span "Home" at bounding box center [91, 89] width 116 height 13
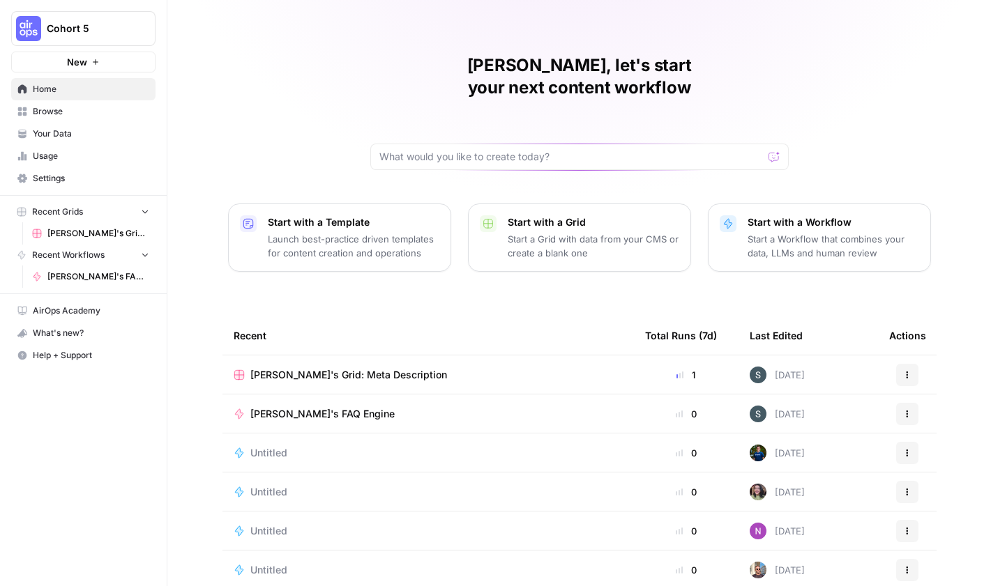
scroll to position [16, 0]
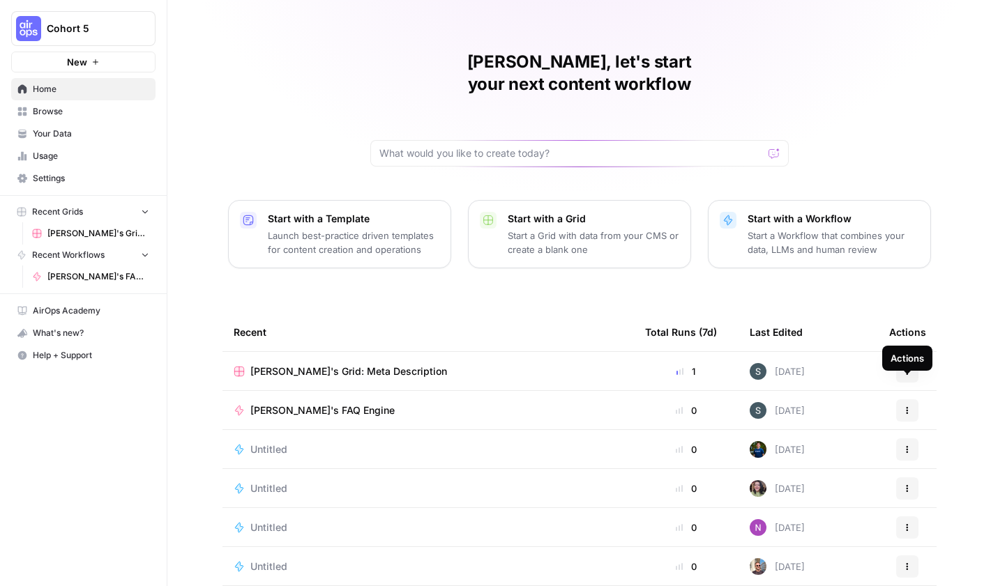
click at [768, 406] on icon "button" at bounding box center [907, 410] width 8 height 8
click at [273, 404] on span "[PERSON_NAME]'s FAQ Engine" at bounding box center [322, 411] width 144 height 14
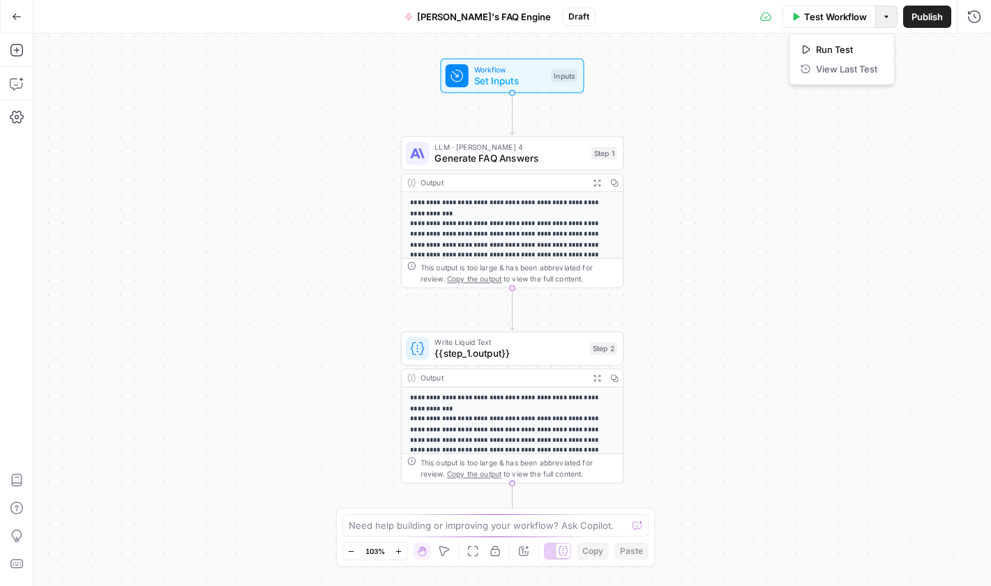
click at [768, 17] on icon "button" at bounding box center [886, 17] width 8 height 8
click at [20, 20] on icon "button" at bounding box center [17, 17] width 10 height 10
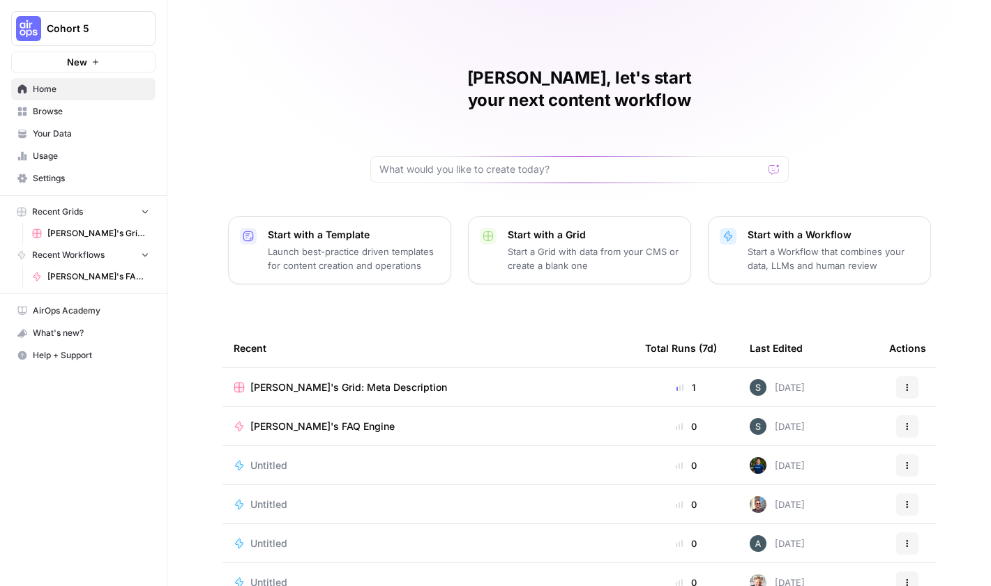
click at [768, 416] on div "Actions" at bounding box center [907, 427] width 36 height 22
click at [768, 423] on icon "button" at bounding box center [907, 424] width 2 height 2
click at [768, 376] on button "Actions" at bounding box center [907, 387] width 22 height 22
click at [302, 420] on span "[PERSON_NAME]'s FAQ Engine" at bounding box center [322, 427] width 144 height 14
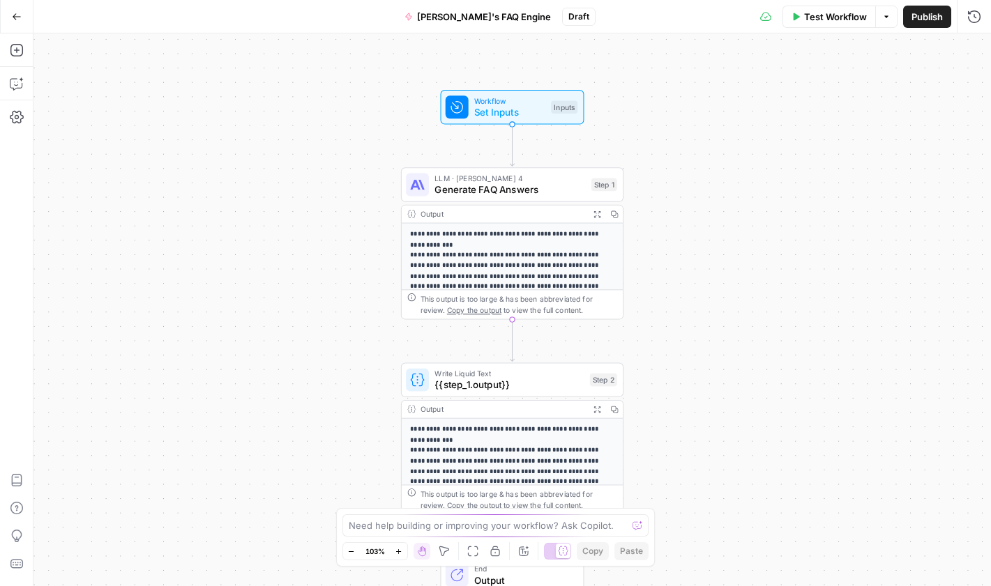
click at [13, 12] on icon "button" at bounding box center [17, 17] width 10 height 10
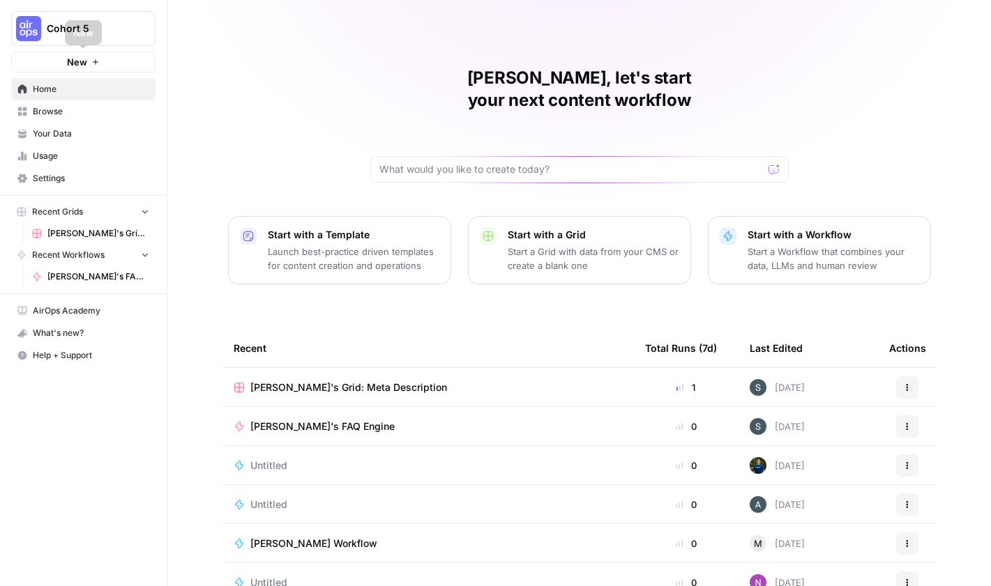
click at [76, 87] on span "Home" at bounding box center [91, 89] width 116 height 13
click at [71, 109] on span "Browse" at bounding box center [91, 111] width 116 height 13
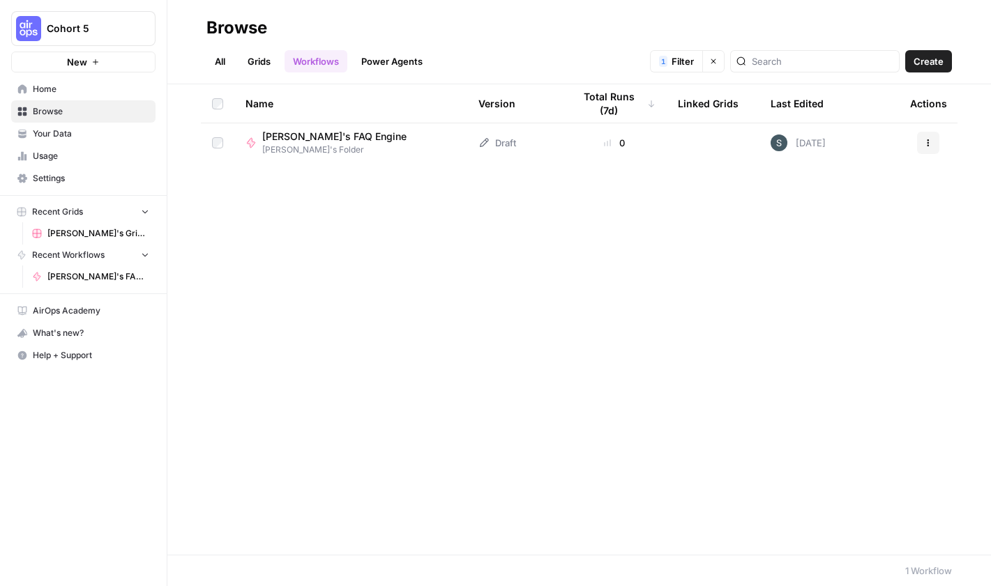
click at [268, 65] on link "Grids" at bounding box center [259, 61] width 40 height 22
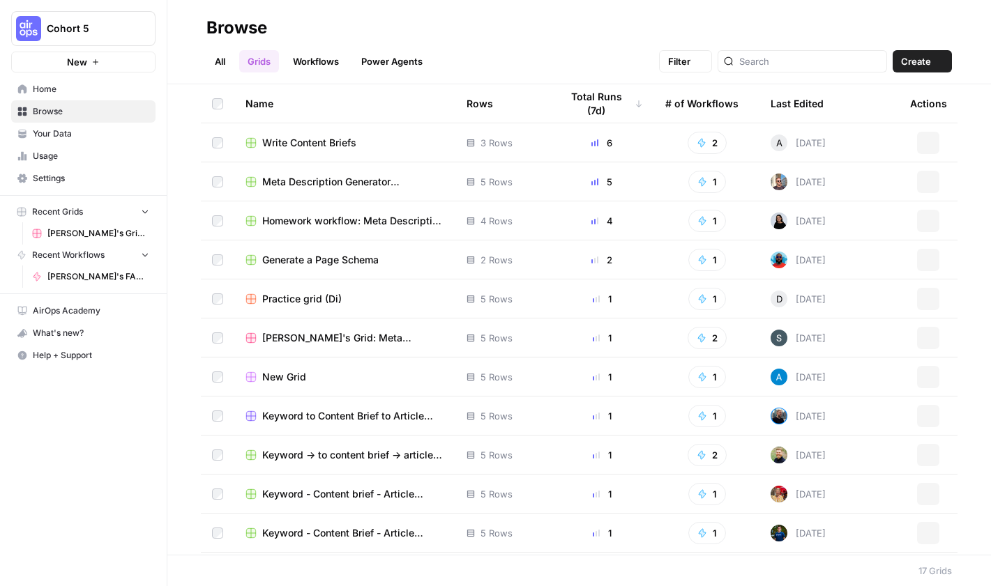
click at [216, 60] on link "All" at bounding box center [219, 61] width 27 height 22
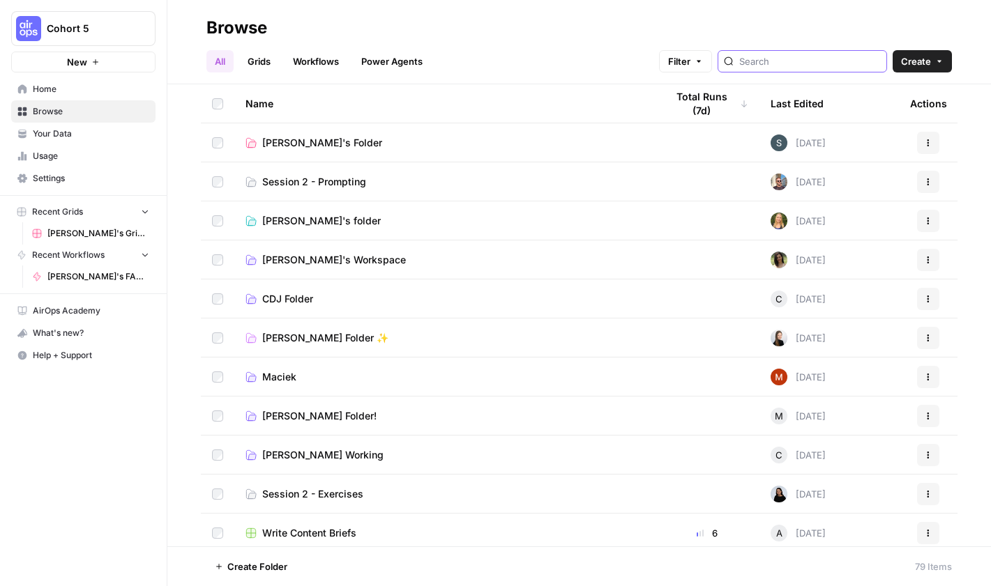
click at [768, 57] on input "search" at bounding box center [810, 61] width 142 height 14
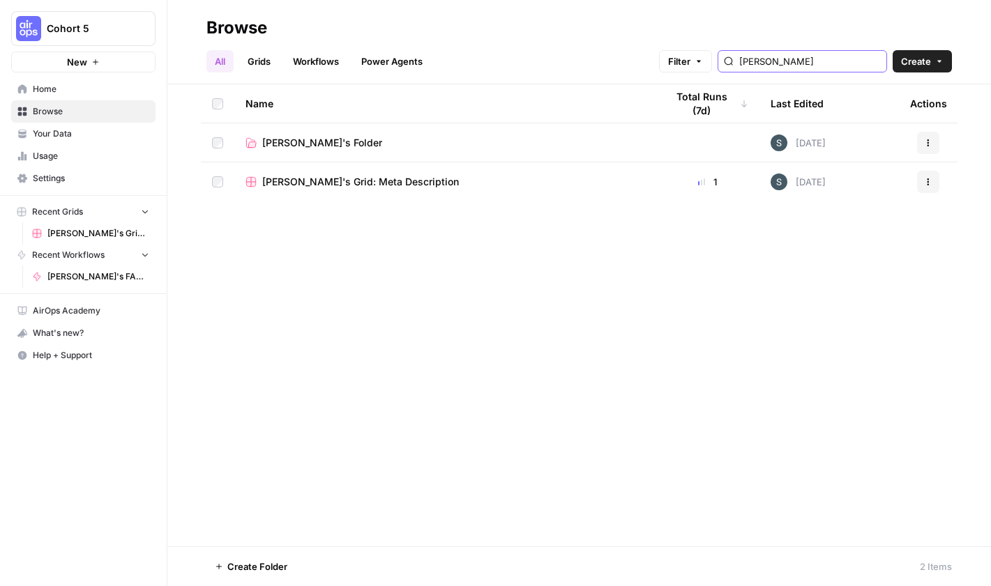
type input "[PERSON_NAME]"
click at [768, 180] on button "Actions" at bounding box center [928, 182] width 22 height 22
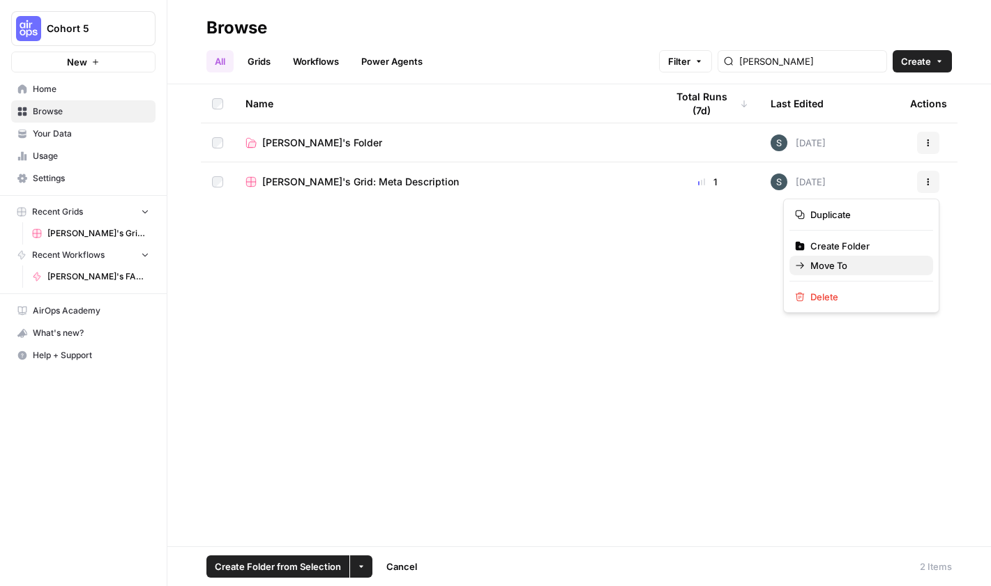
click at [768, 262] on span "Move To" at bounding box center [866, 266] width 112 height 14
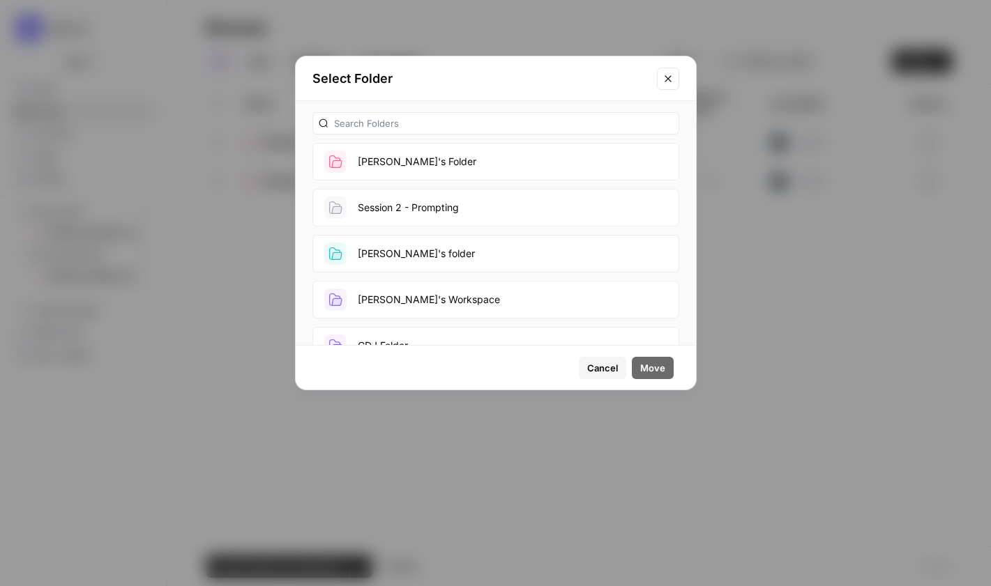
click at [418, 155] on button "[PERSON_NAME]'s Folder" at bounding box center [495, 162] width 367 height 38
click at [664, 367] on button "Move" at bounding box center [653, 368] width 42 height 22
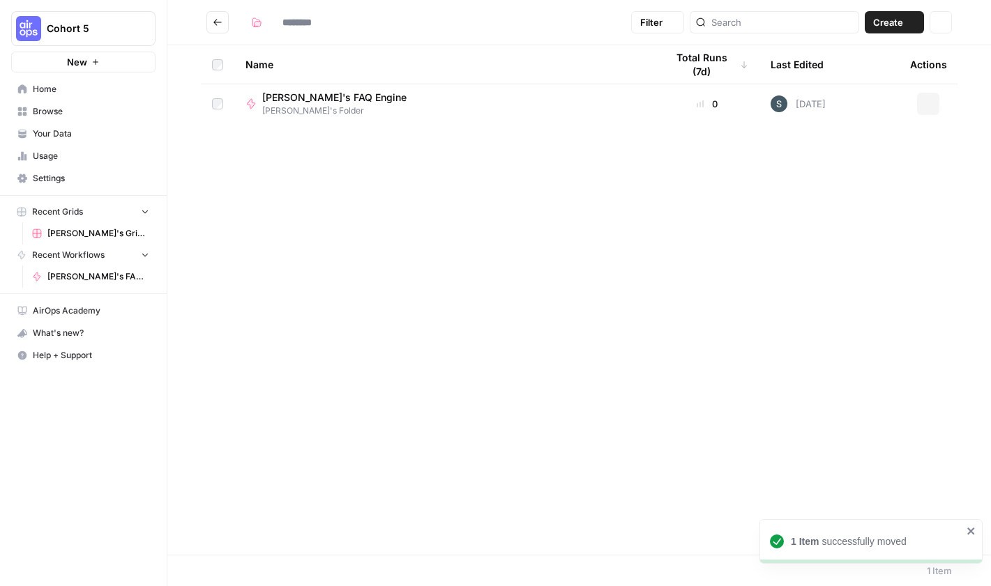
type input "**********"
click at [213, 20] on icon "Go back" at bounding box center [218, 22] width 10 height 10
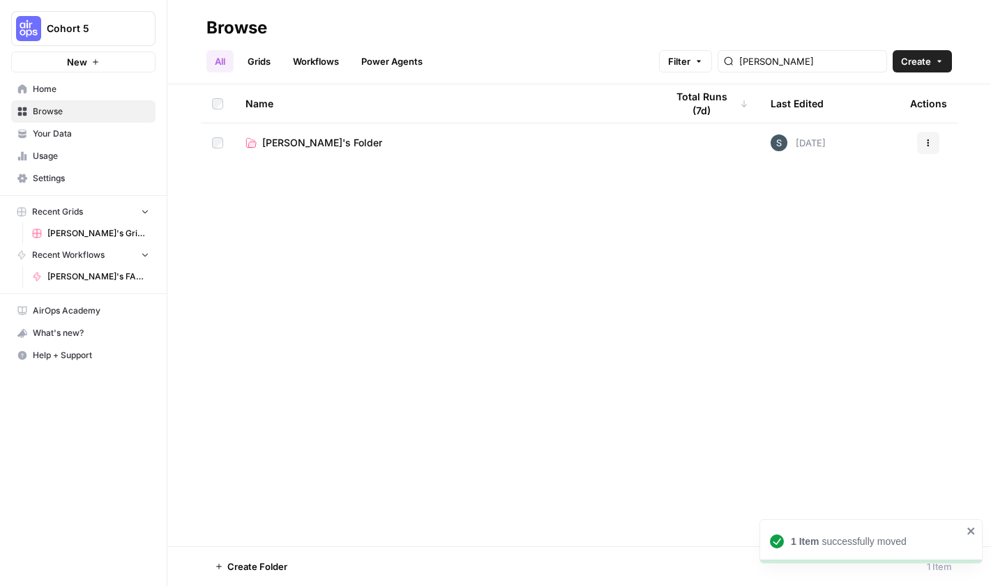
click at [86, 93] on span "Home" at bounding box center [91, 89] width 116 height 13
